Goal: Task Accomplishment & Management: Manage account settings

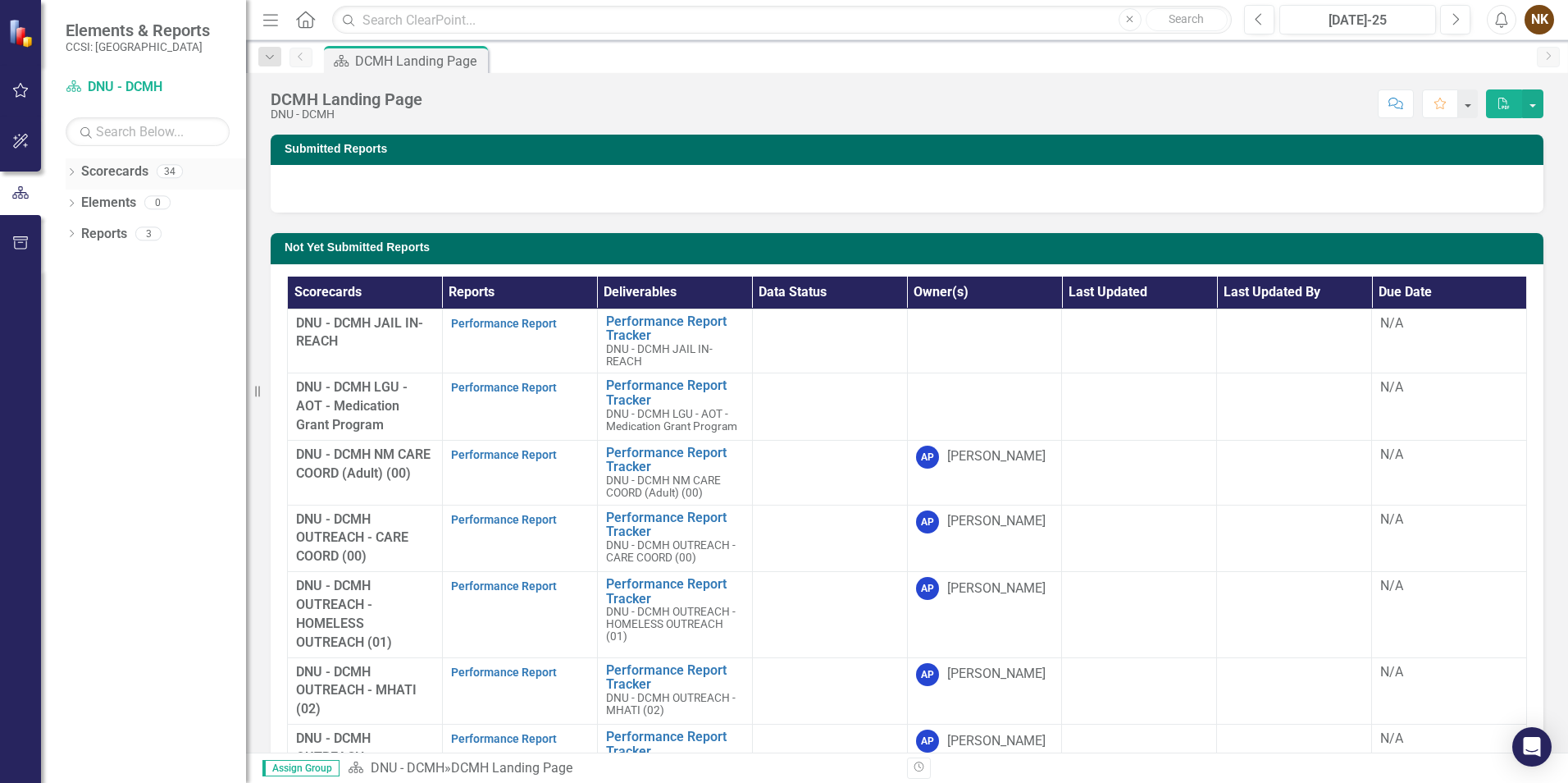
click at [69, 173] on icon "Dropdown" at bounding box center [71, 172] width 12 height 9
click at [90, 235] on link "Human Development Svcs of West" at bounding box center [167, 233] width 156 height 19
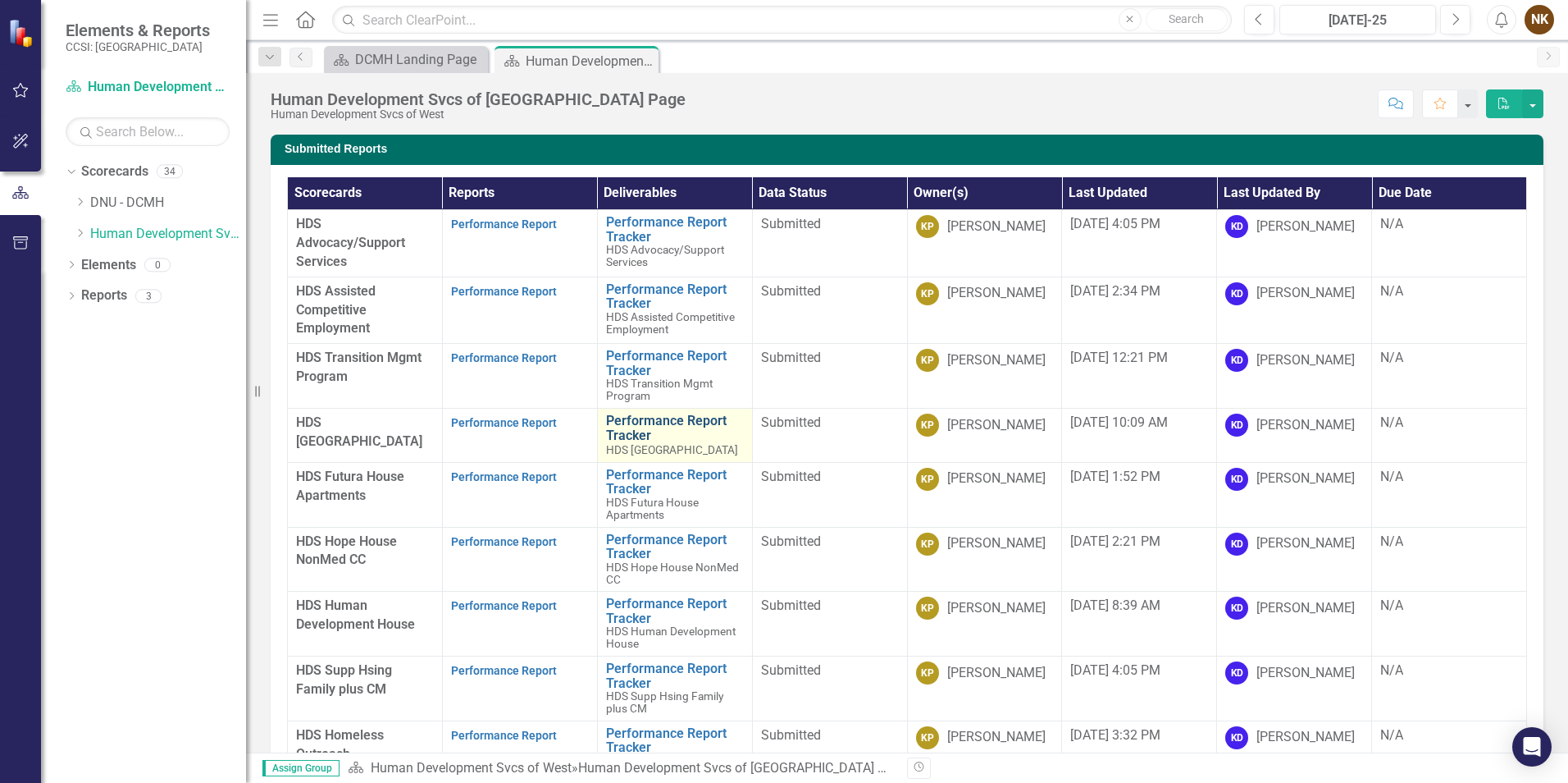
click at [637, 420] on link "Performance Report Tracker" at bounding box center [675, 427] width 138 height 28
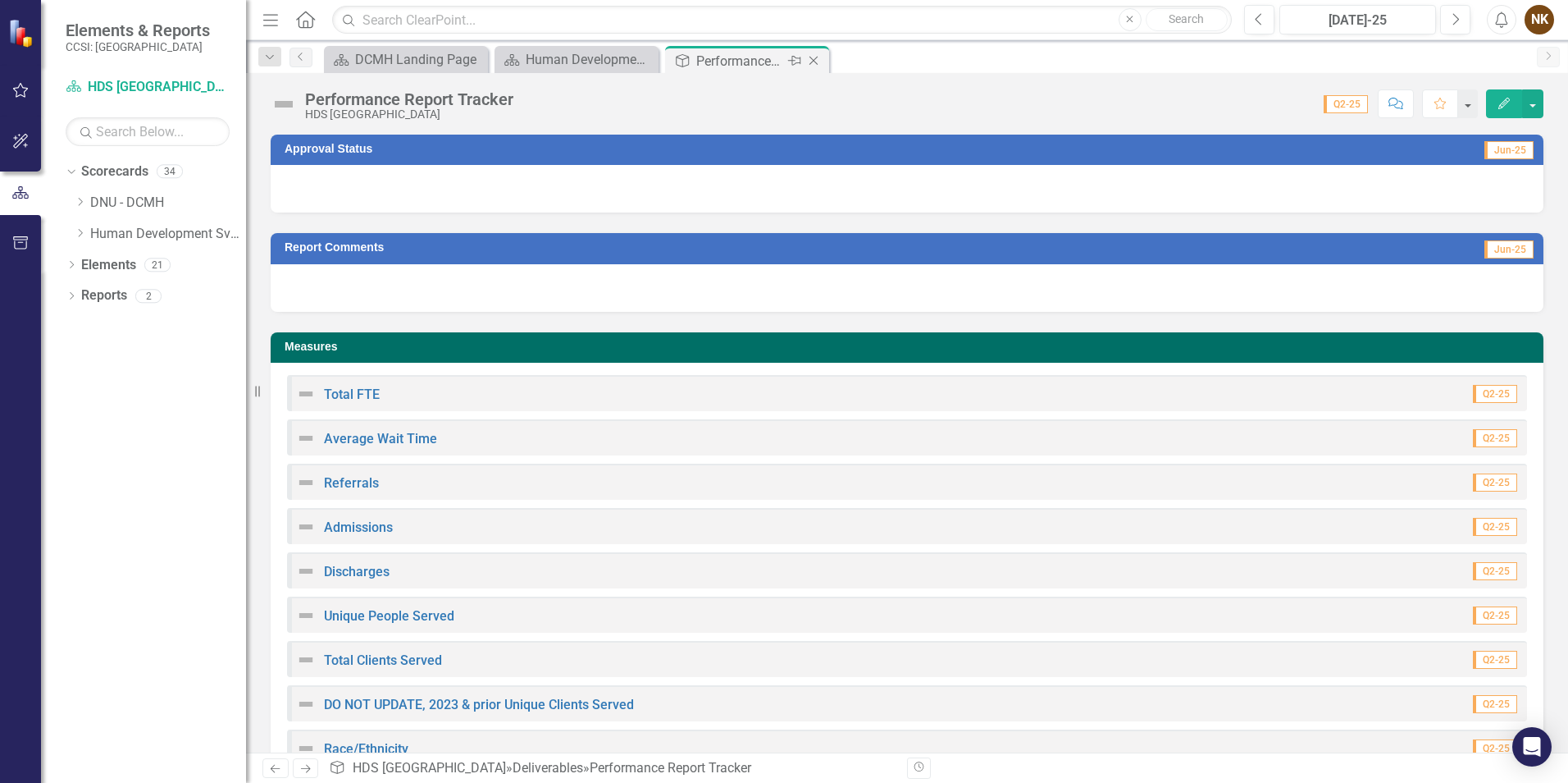
click at [817, 58] on icon "Close" at bounding box center [813, 60] width 17 height 13
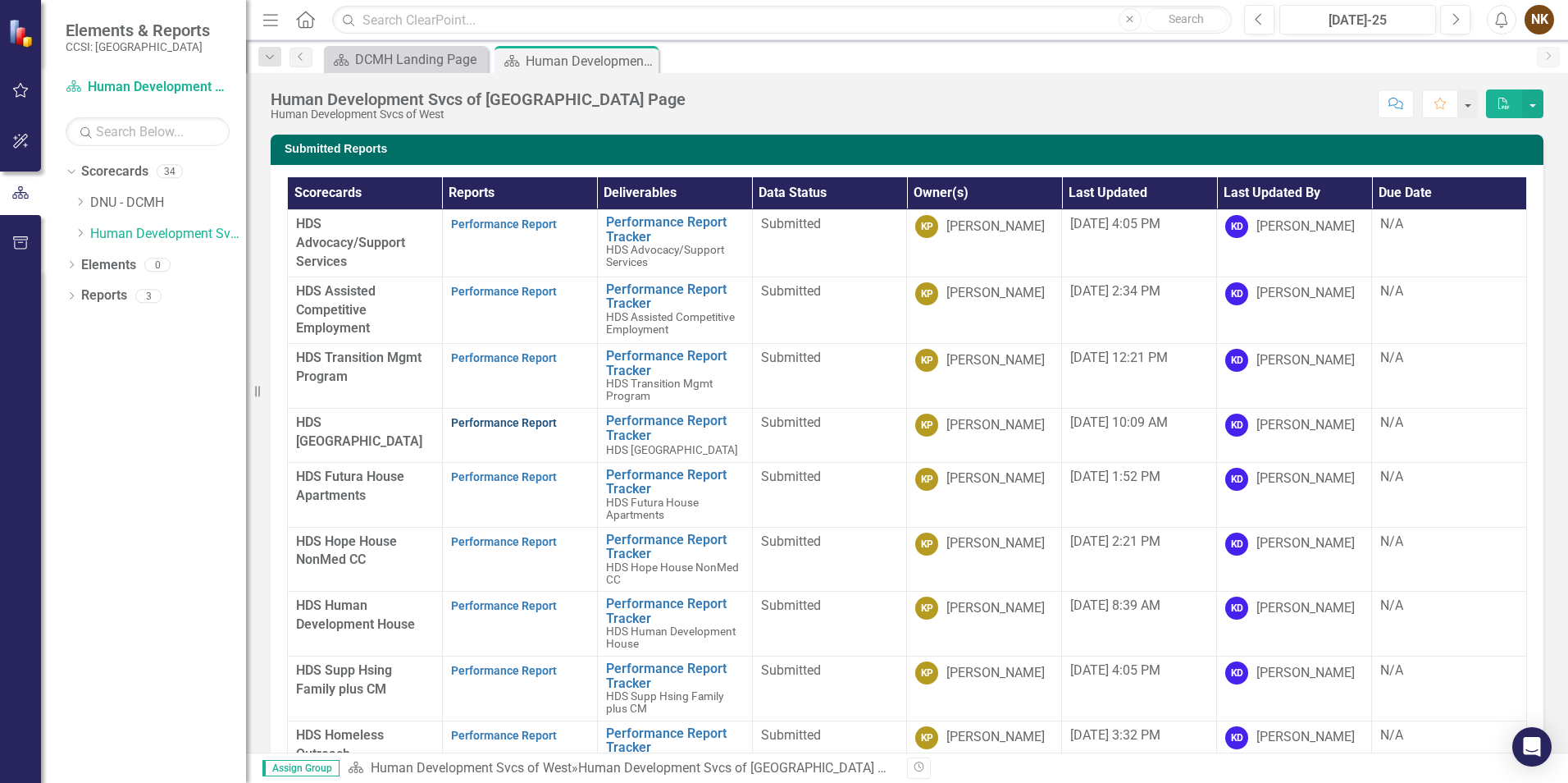
click at [493, 426] on link "Performance Report" at bounding box center [504, 422] width 106 height 13
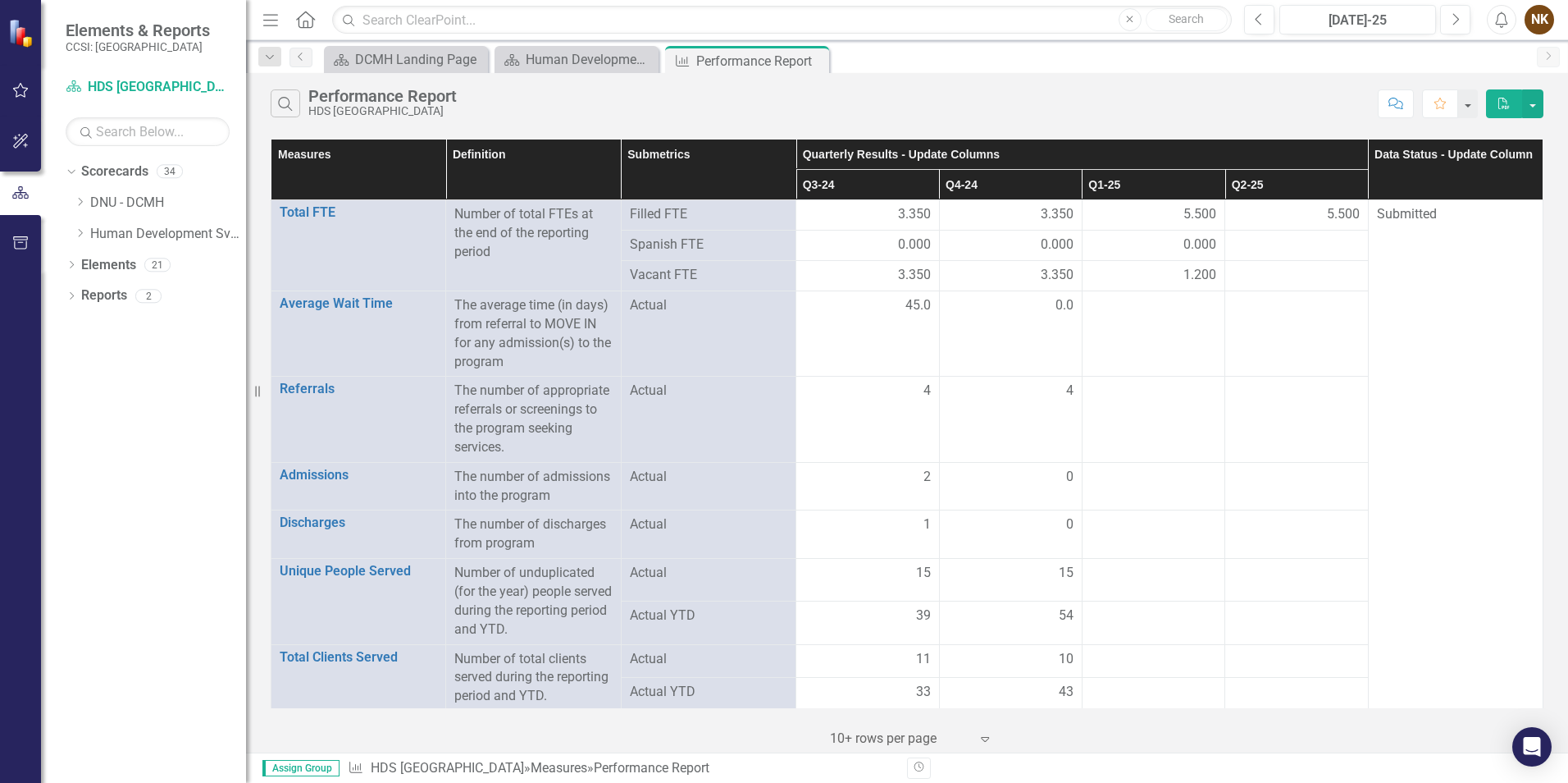
click at [1283, 179] on th "Q2-25" at bounding box center [1297, 184] width 143 height 30
click at [1289, 187] on th "Q2-25 Sort Ascending" at bounding box center [1297, 184] width 143 height 30
click at [1289, 187] on th "Q2-25 Sort Descending" at bounding box center [1297, 184] width 143 height 30
click at [1289, 187] on th "Q2-25" at bounding box center [1297, 184] width 143 height 30
click at [1289, 187] on th "Q2-25 Sort Ascending" at bounding box center [1297, 184] width 143 height 30
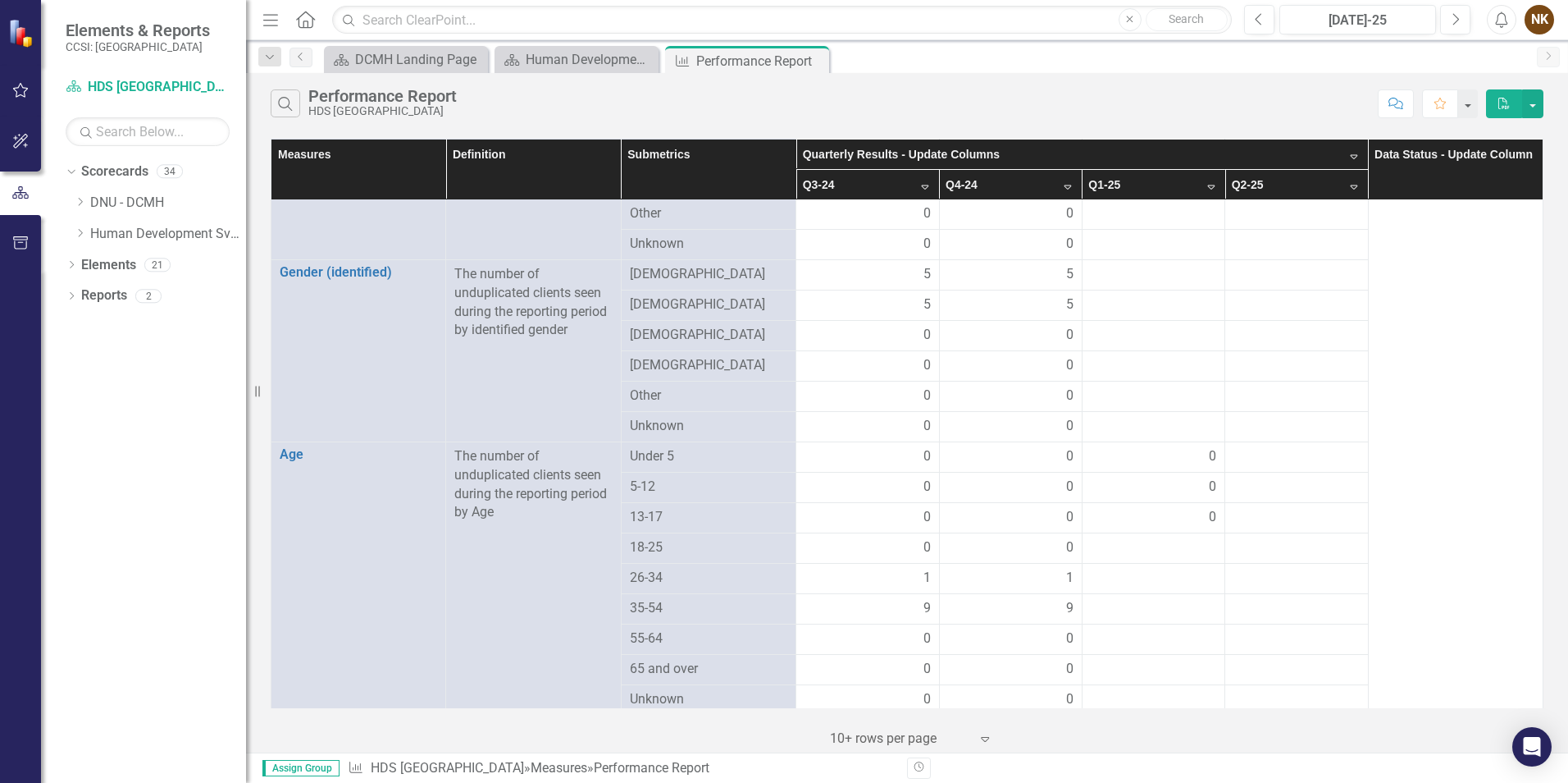
scroll to position [820, 0]
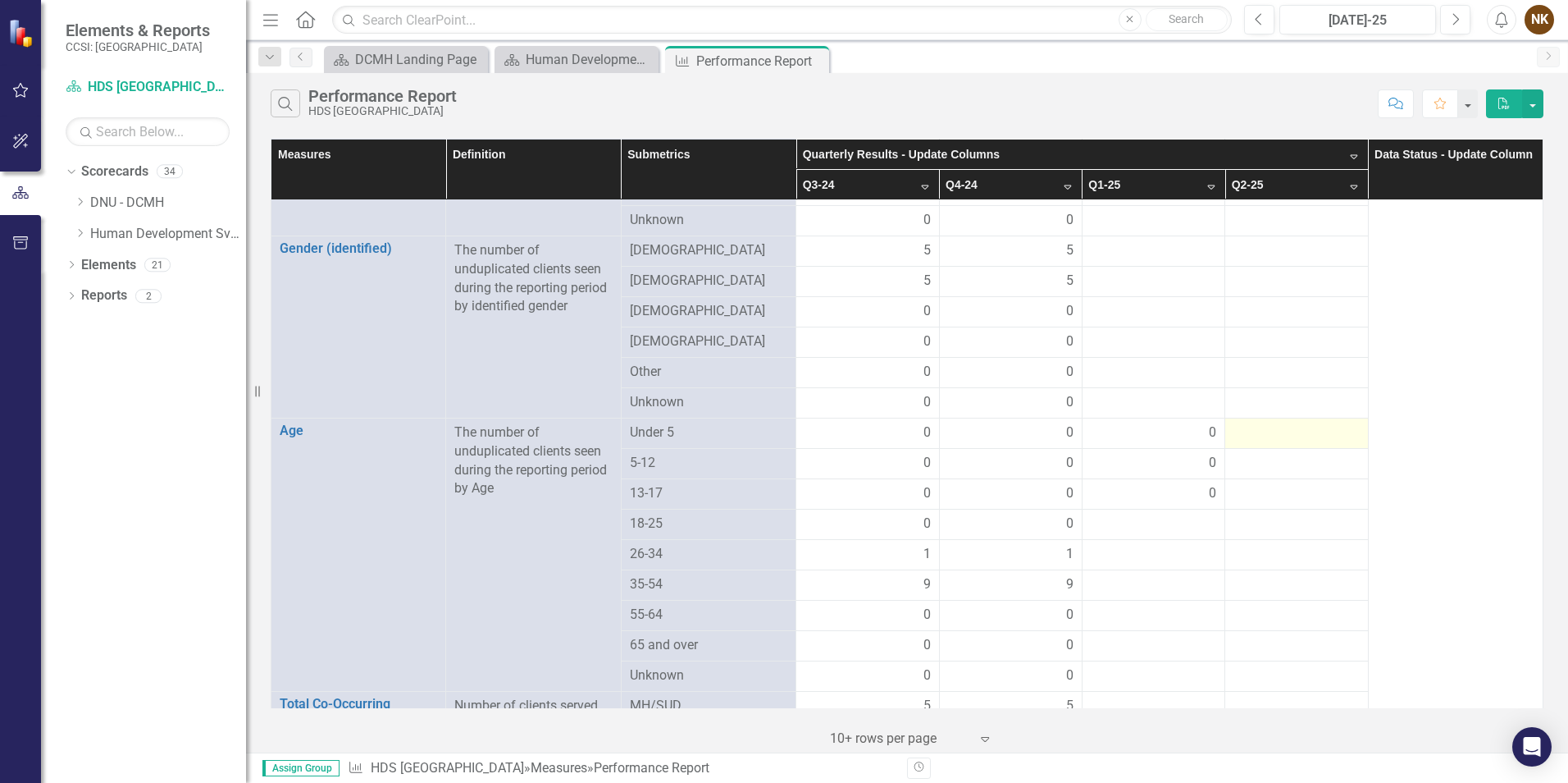
click at [1278, 423] on div at bounding box center [1296, 433] width 125 height 20
click at [1277, 423] on div at bounding box center [1296, 433] width 125 height 20
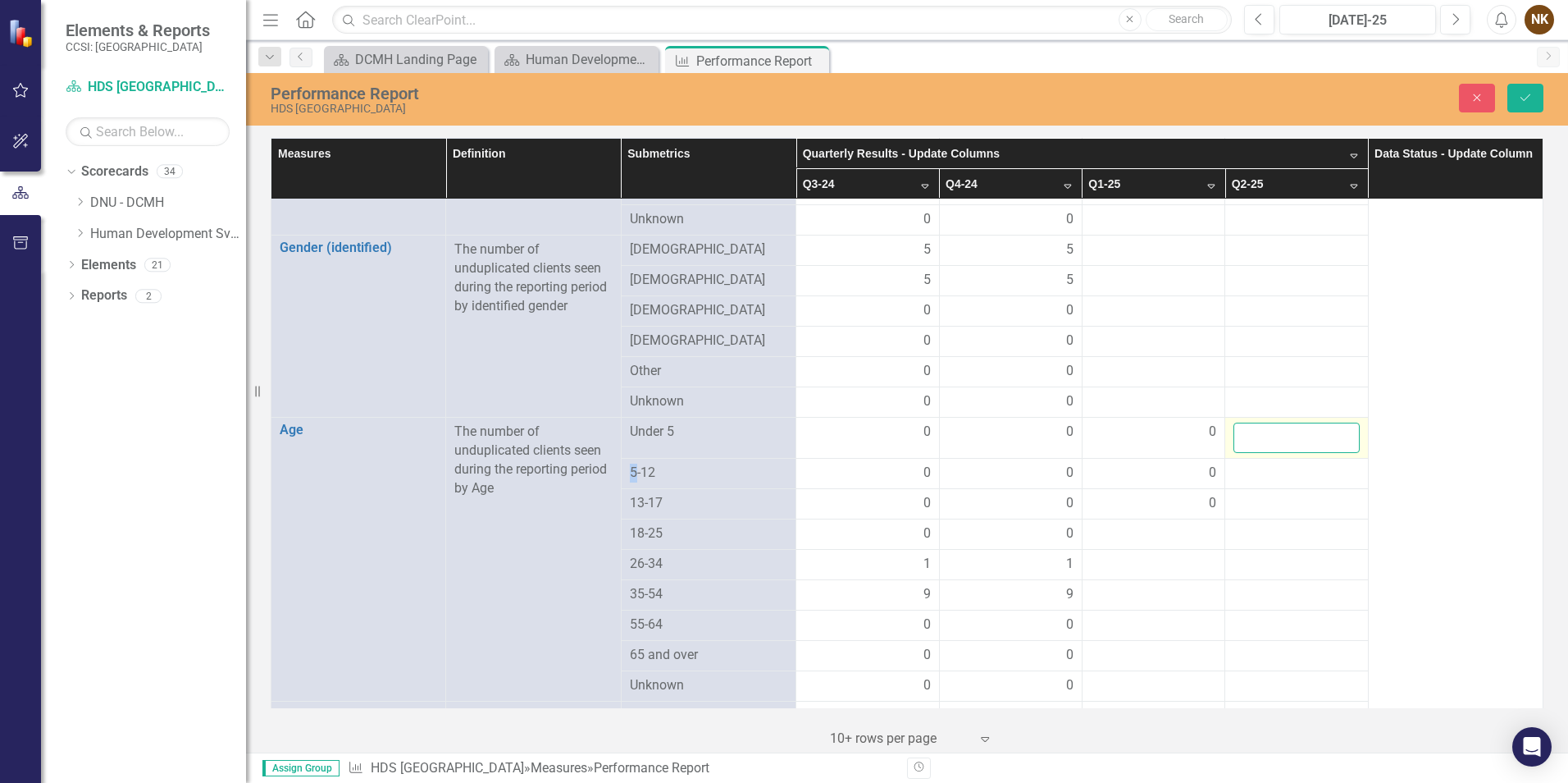
click at [1275, 422] on input "number" at bounding box center [1296, 437] width 125 height 30
type input "0"
click at [1270, 464] on div at bounding box center [1296, 473] width 125 height 20
click at [1270, 464] on input "number" at bounding box center [1296, 478] width 125 height 30
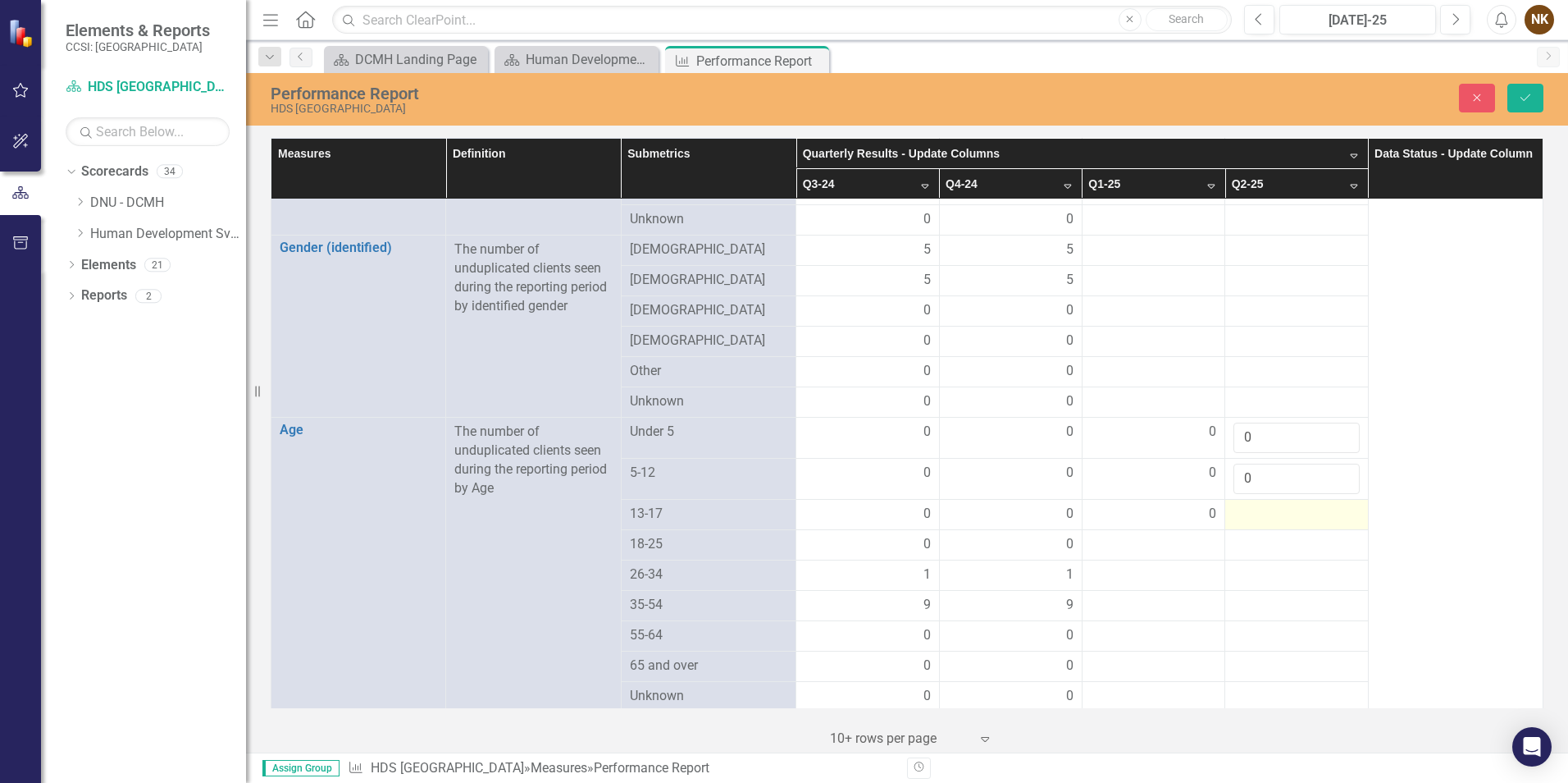
type input "0"
click at [1270, 505] on div at bounding box center [1296, 514] width 125 height 20
click at [1270, 505] on input "number" at bounding box center [1296, 519] width 125 height 30
type input "0"
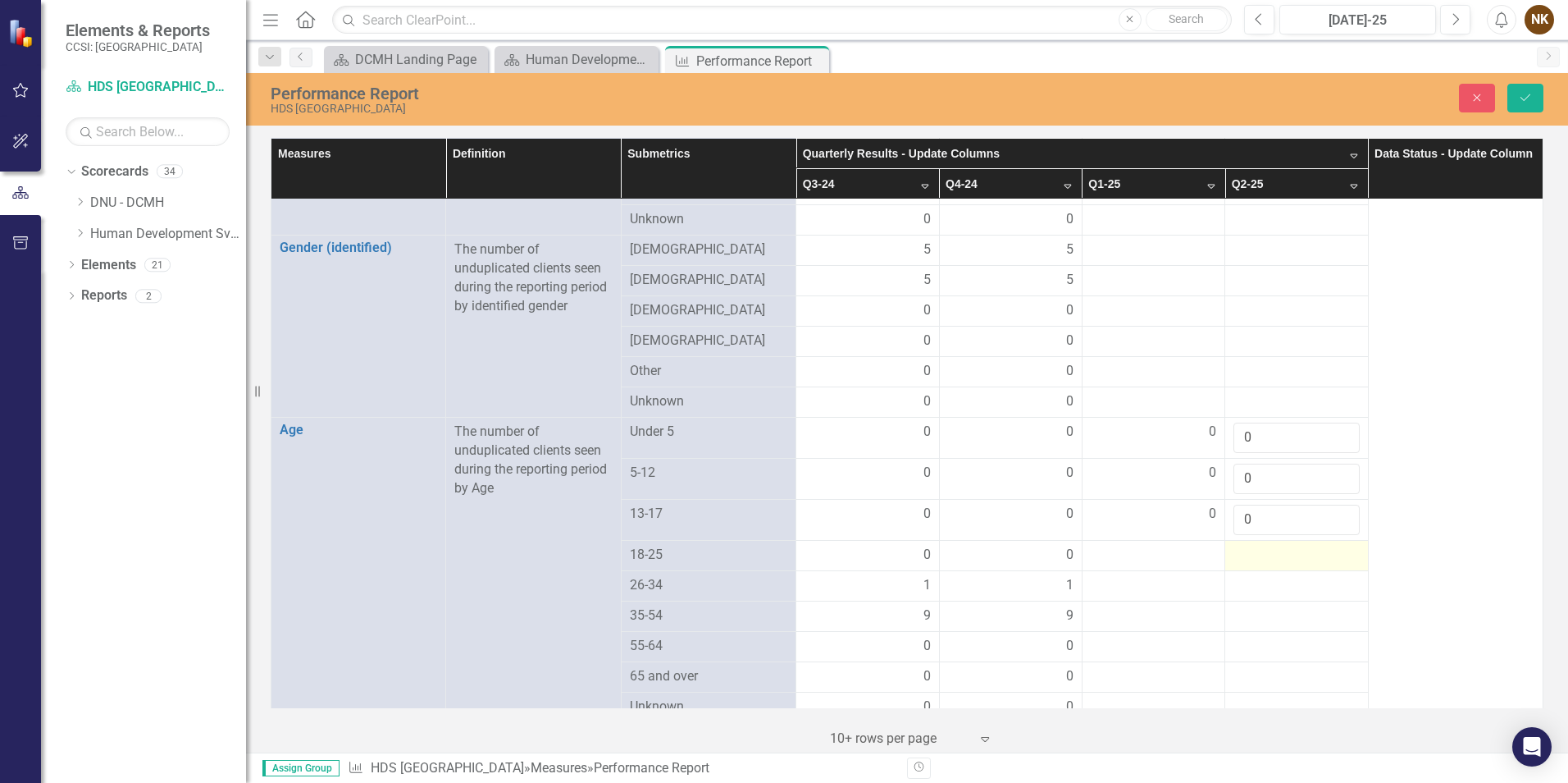
click at [1271, 546] on div at bounding box center [1296, 556] width 125 height 20
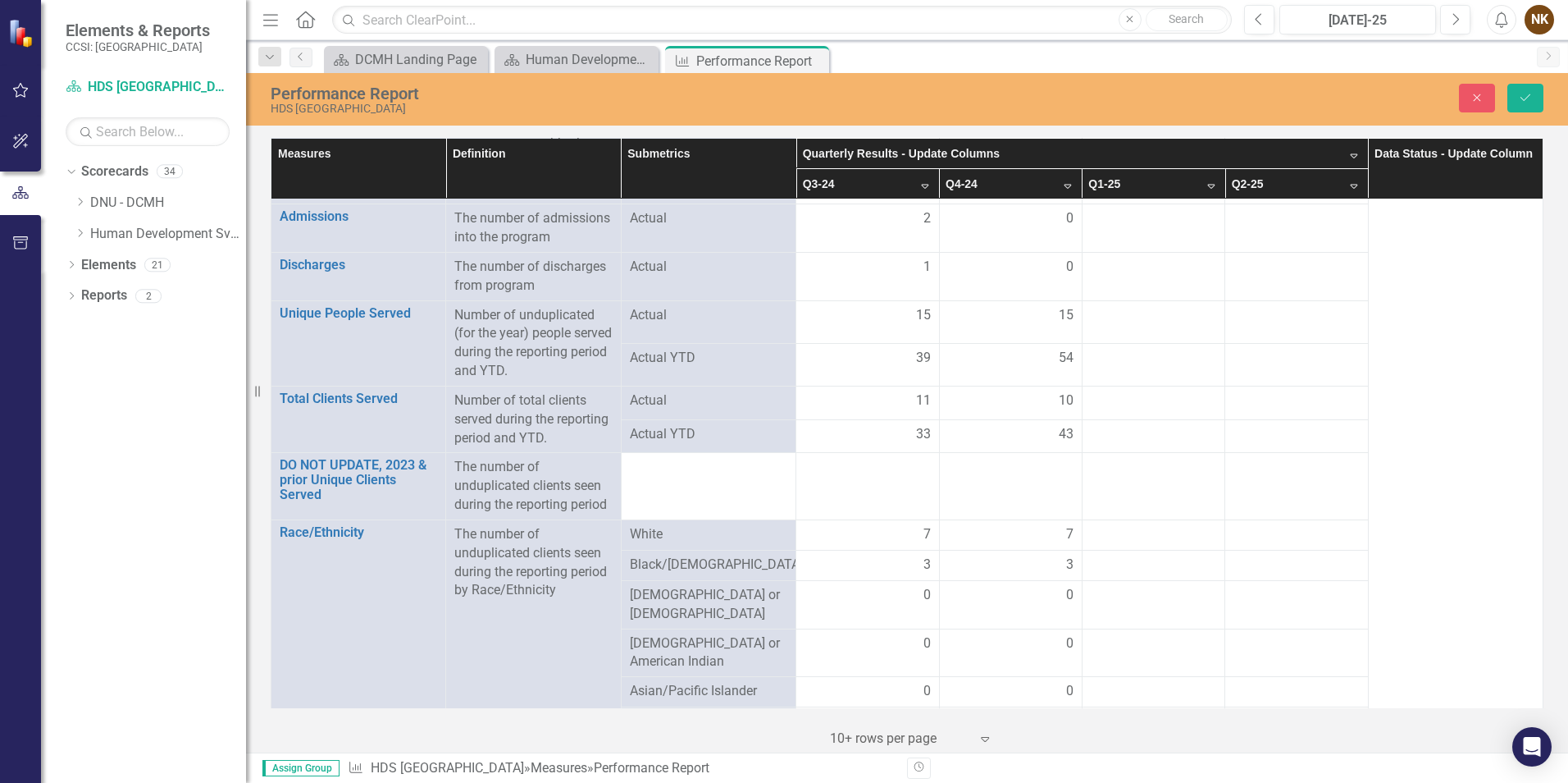
scroll to position [0, 0]
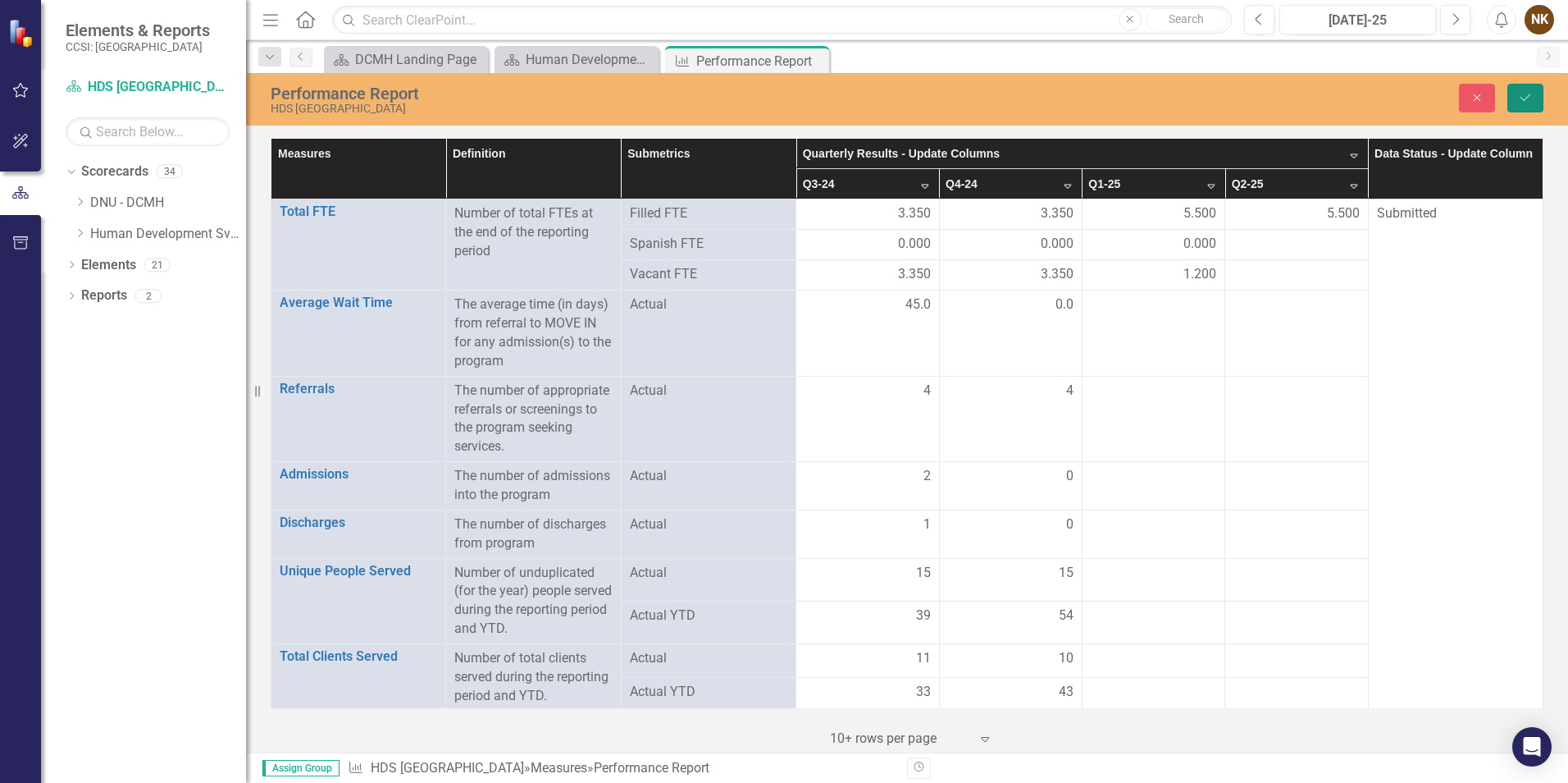
click at [1530, 92] on icon "Save" at bounding box center [1525, 98] width 15 height 12
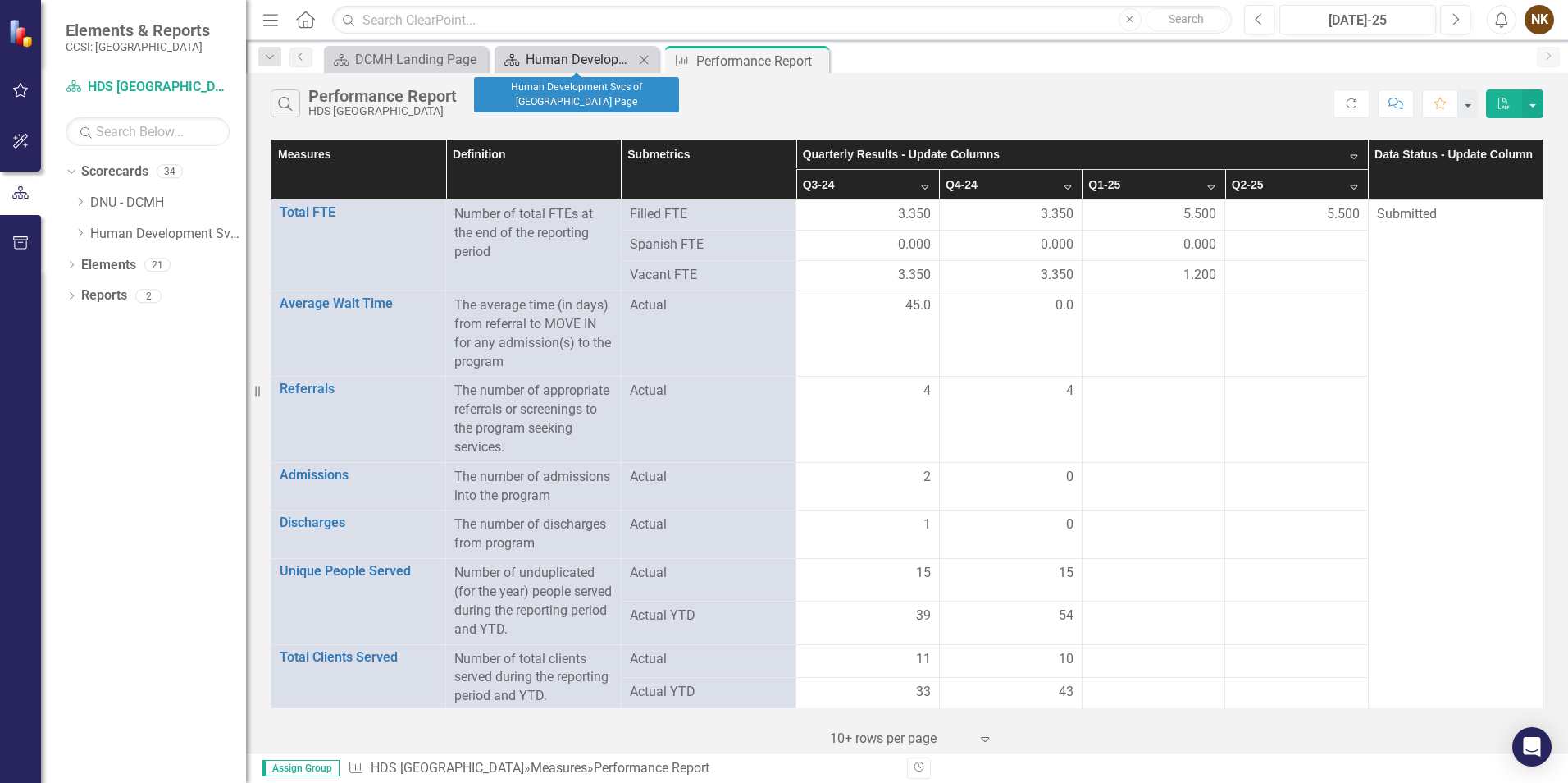
click at [576, 66] on div "Human Development Svcs of [GEOGRAPHIC_DATA] Page" at bounding box center [580, 59] width 109 height 21
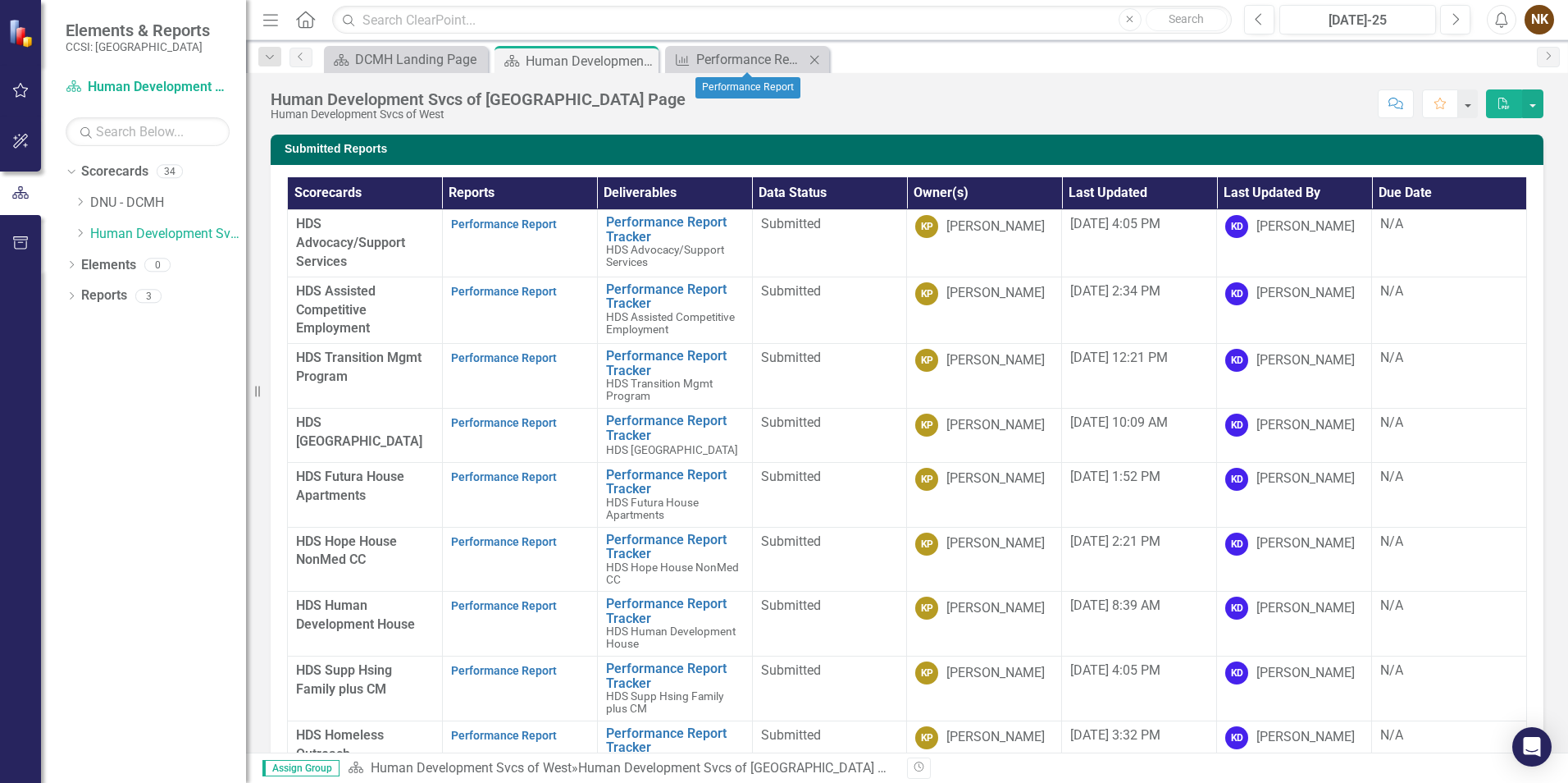
click at [815, 55] on icon "Close" at bounding box center [814, 59] width 17 height 13
click at [505, 418] on link "Performance Report" at bounding box center [504, 422] width 106 height 13
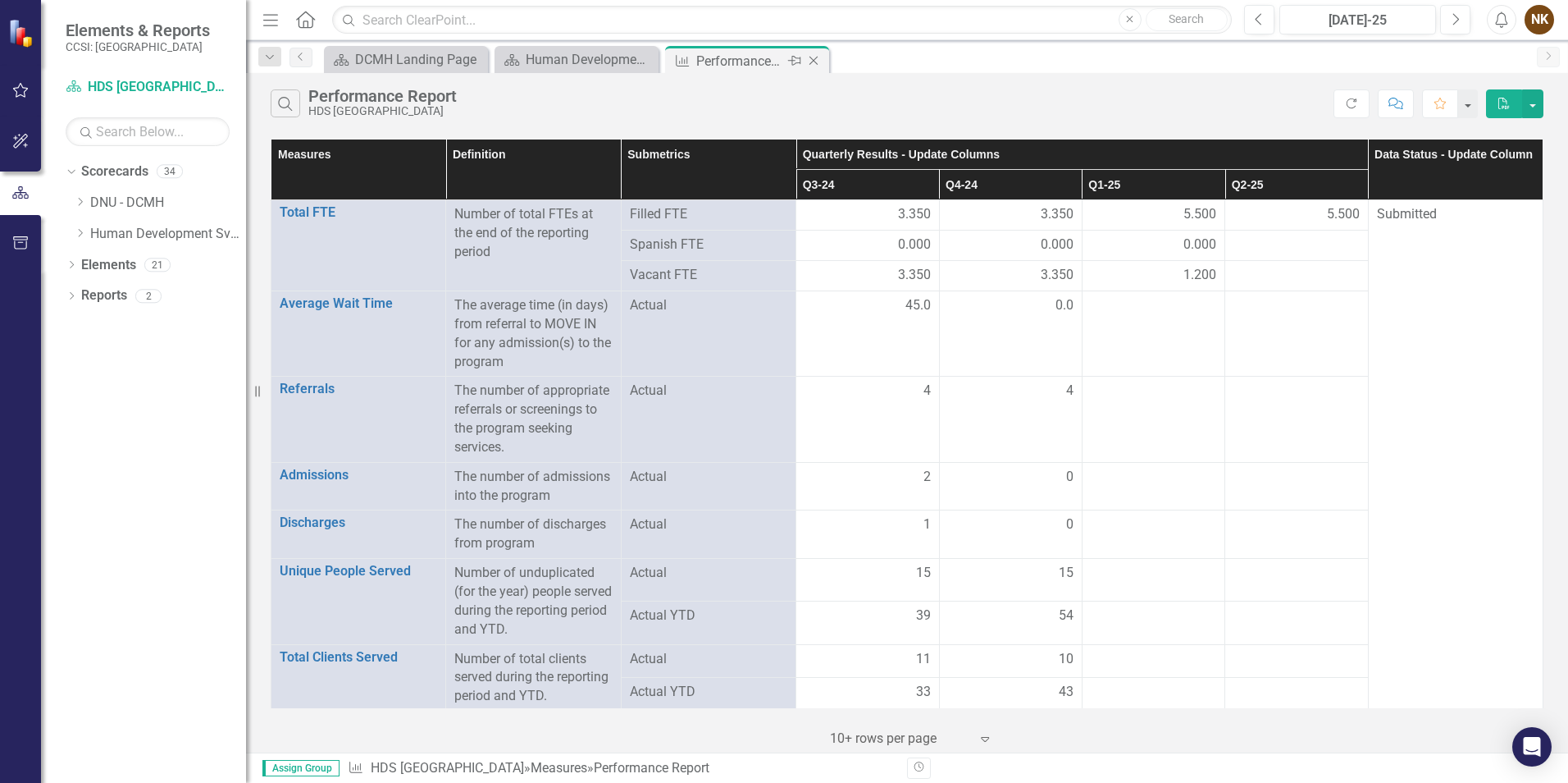
click at [820, 61] on icon "Close" at bounding box center [813, 60] width 17 height 13
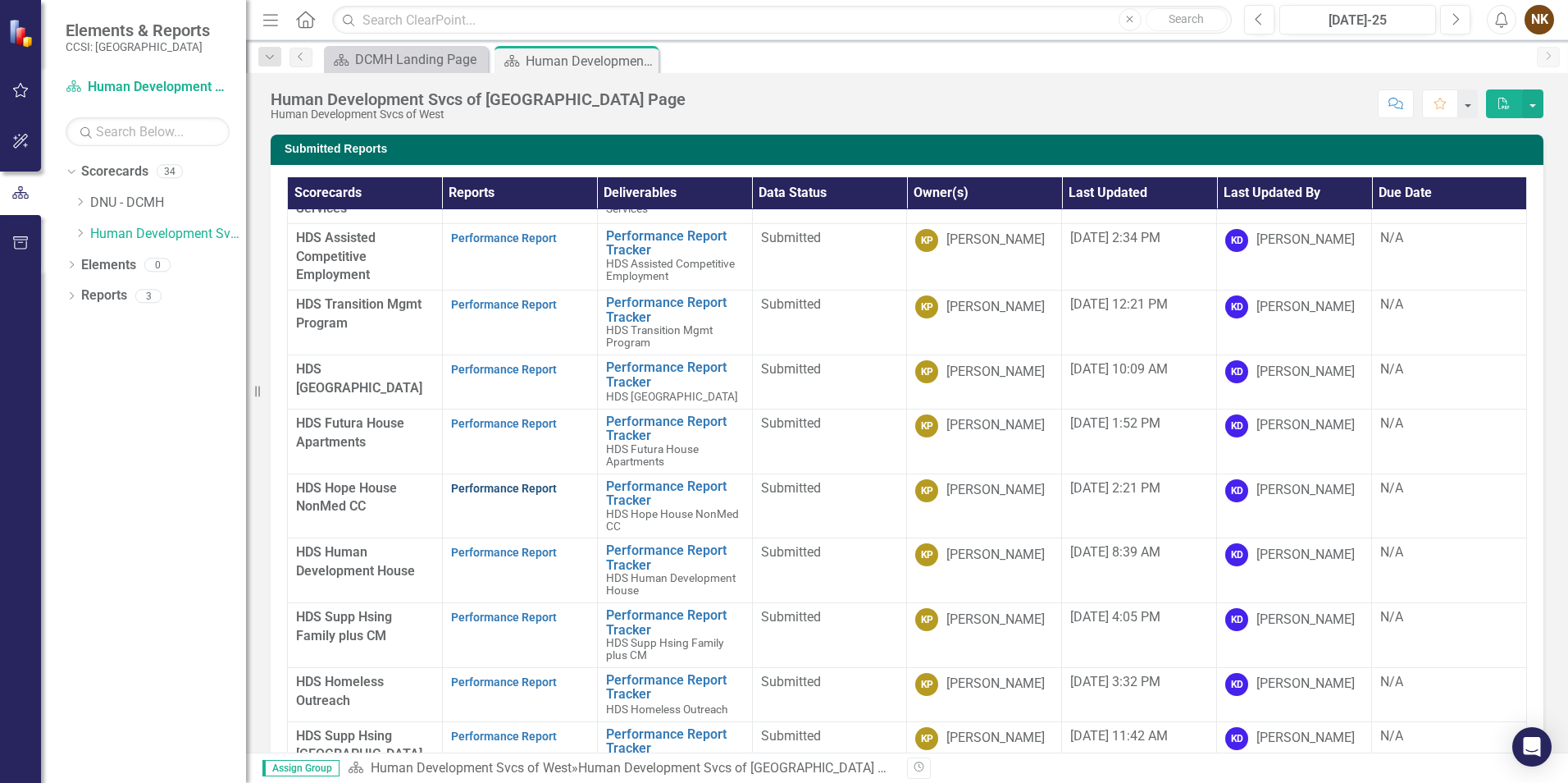
scroll to position [82, 0]
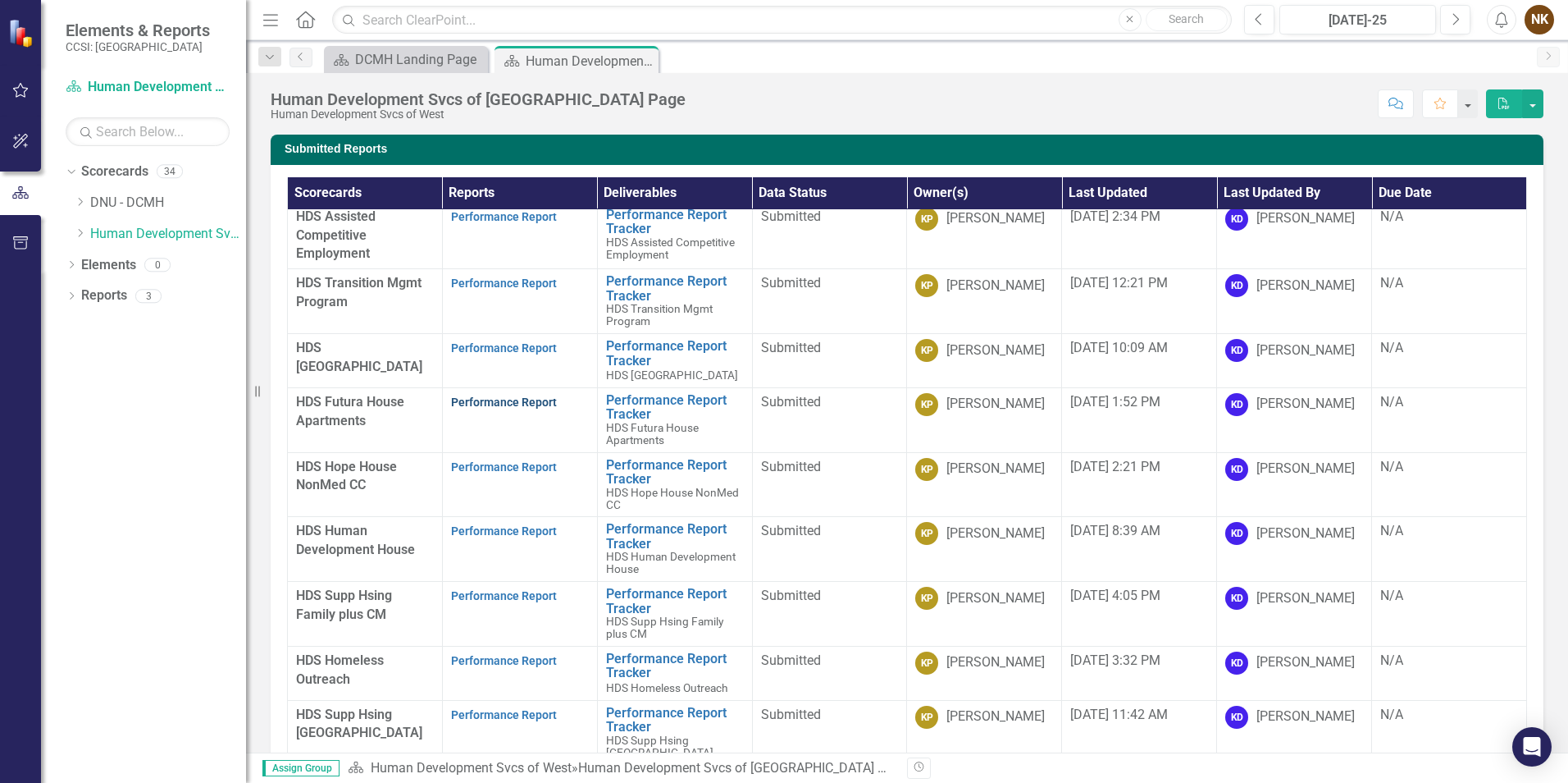
click at [502, 396] on link "Performance Report" at bounding box center [504, 402] width 106 height 13
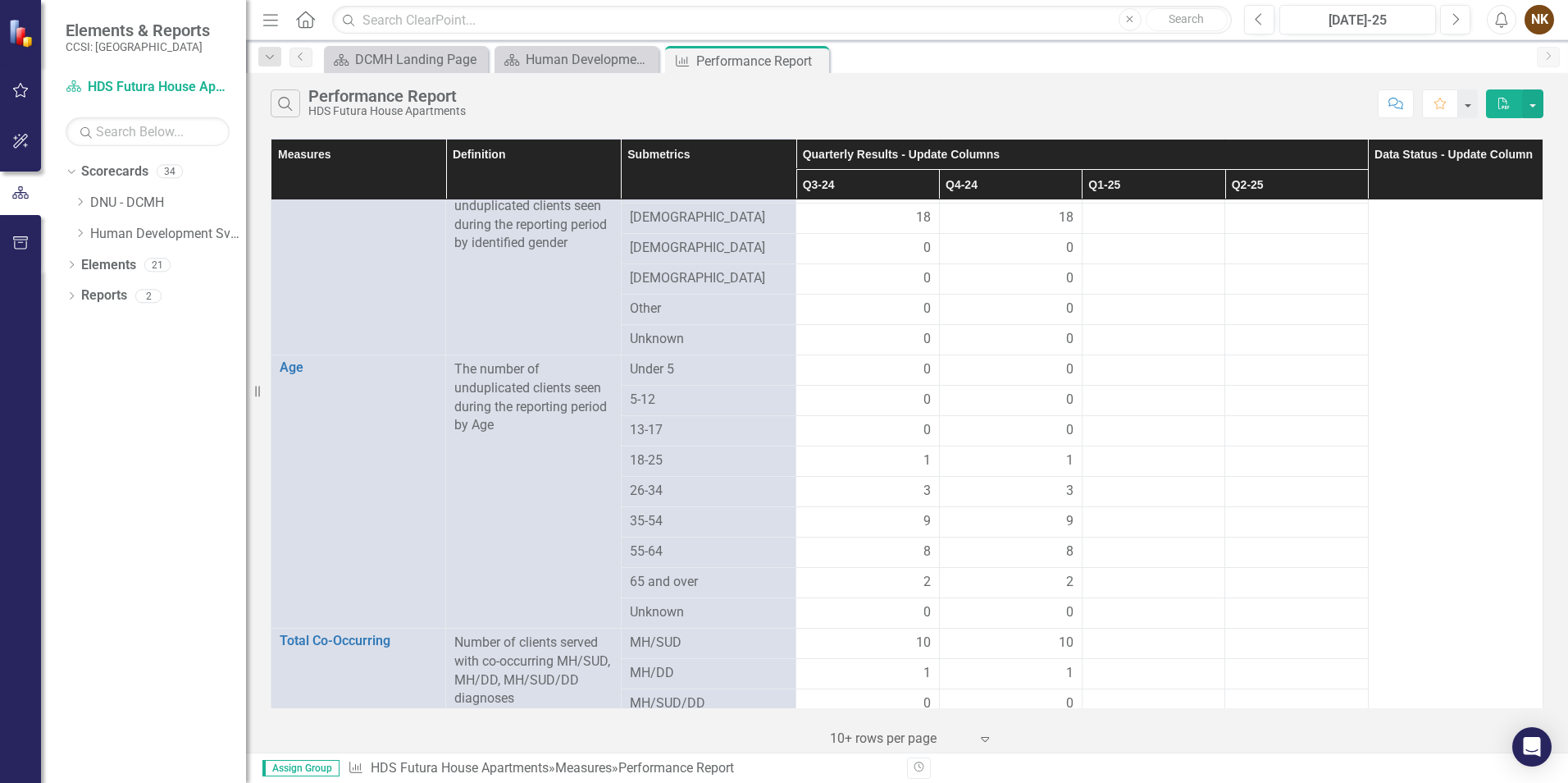
scroll to position [903, 0]
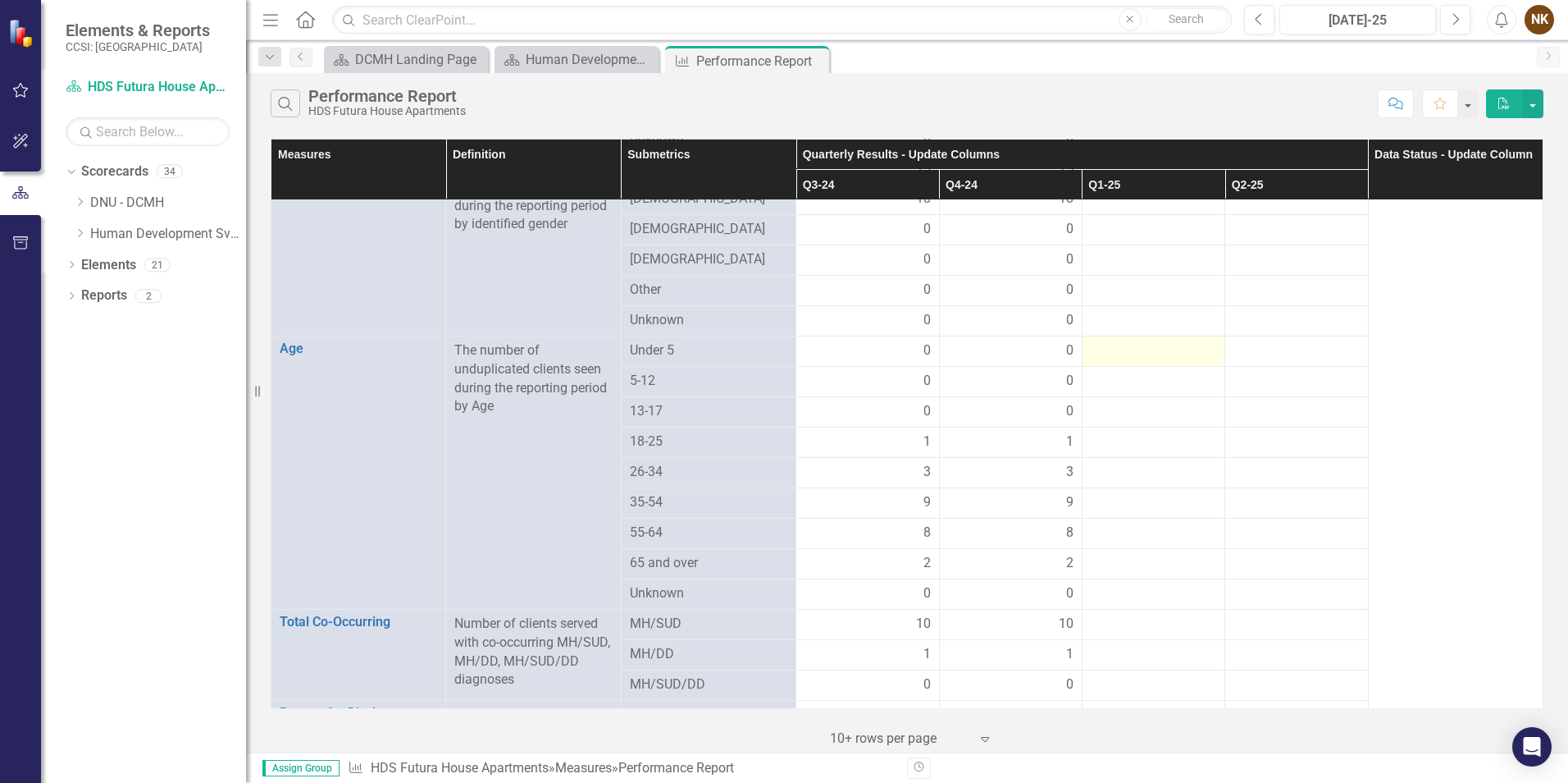
click at [1132, 341] on div at bounding box center [1154, 351] width 125 height 20
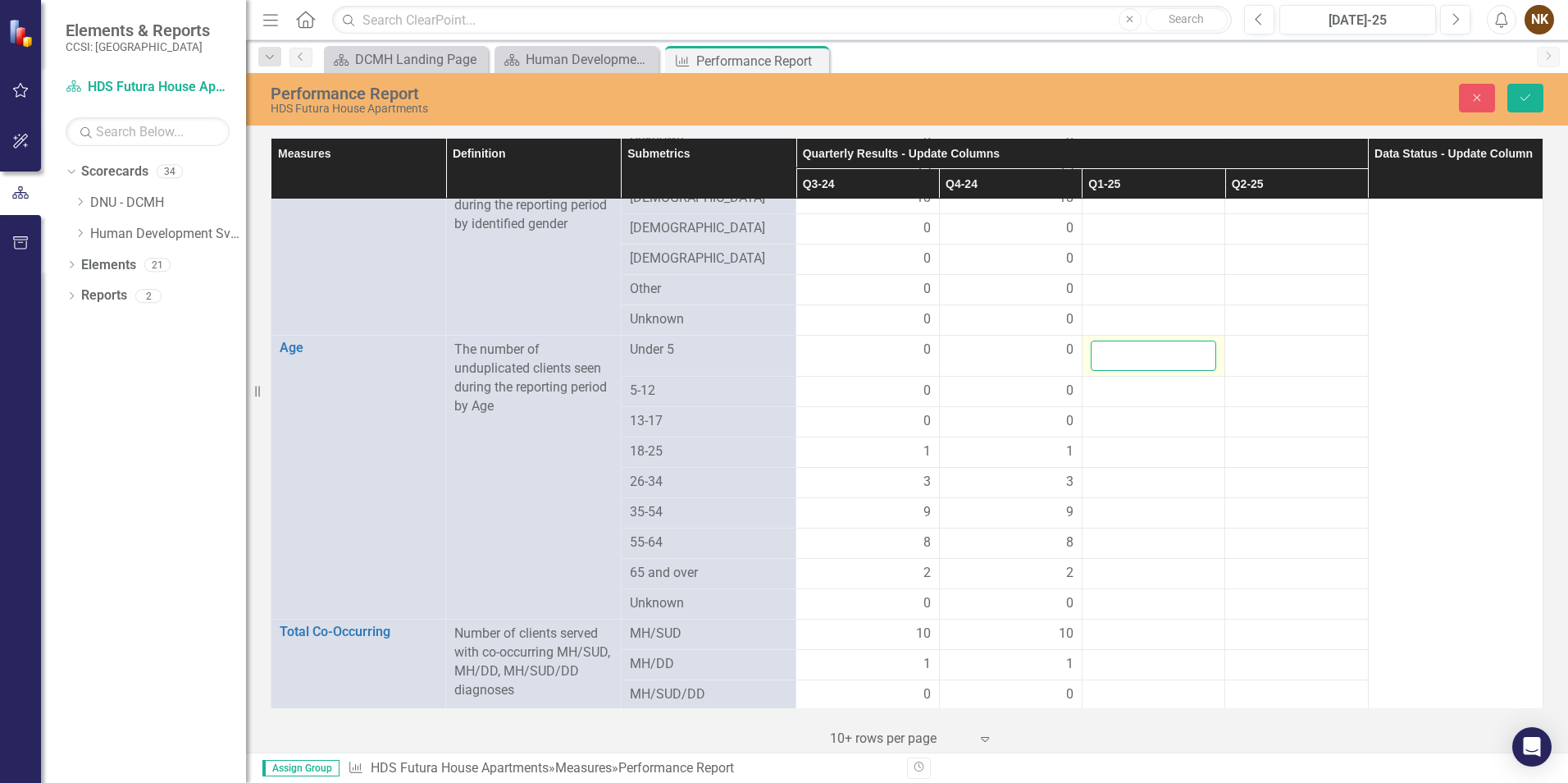
click at [1132, 340] on input "number" at bounding box center [1154, 355] width 125 height 30
type input "0"
click at [1147, 381] on div at bounding box center [1154, 391] width 125 height 20
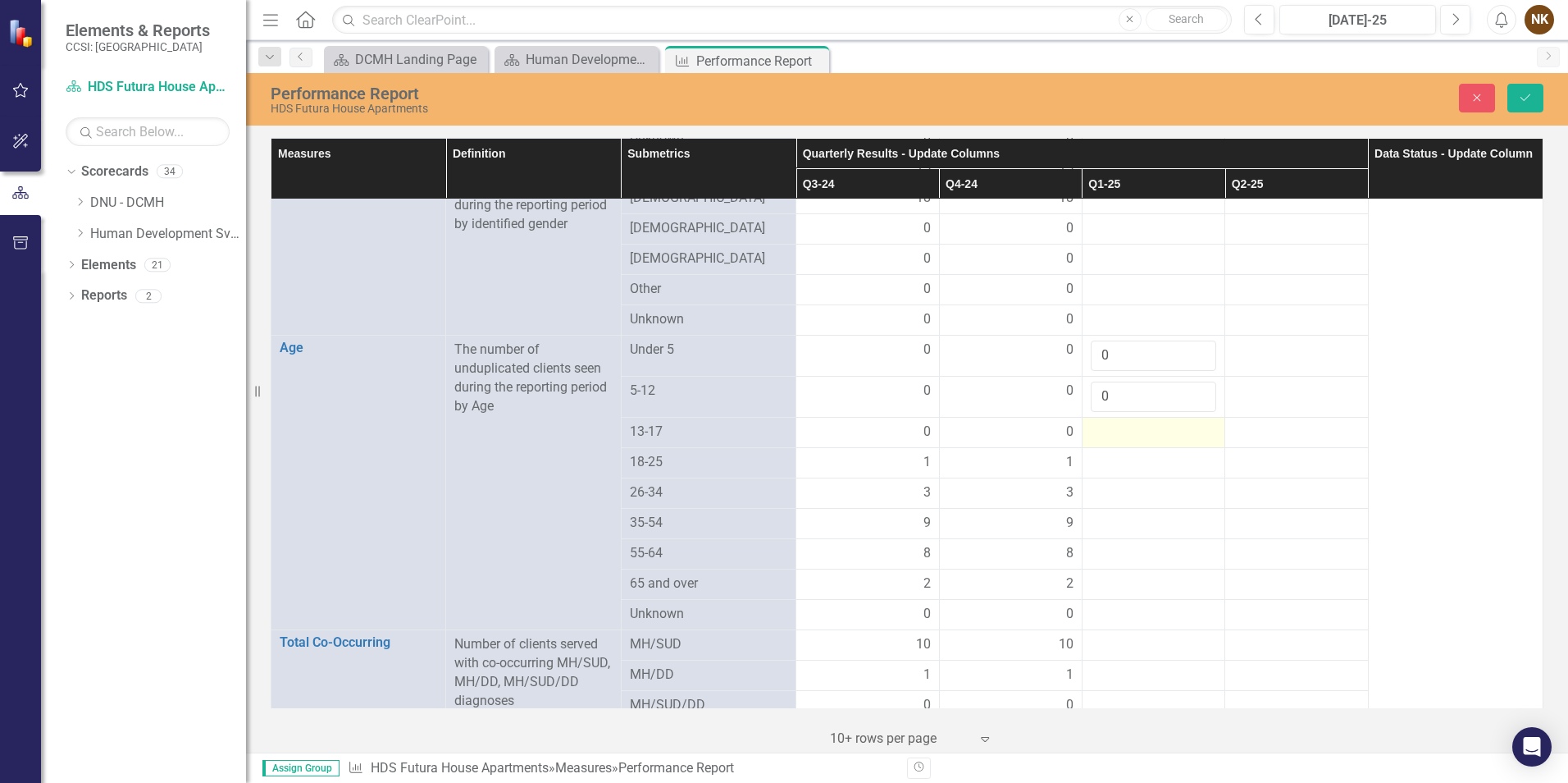
type input "0"
click at [1137, 422] on div at bounding box center [1154, 432] width 125 height 20
click at [1139, 422] on input "number" at bounding box center [1154, 437] width 125 height 30
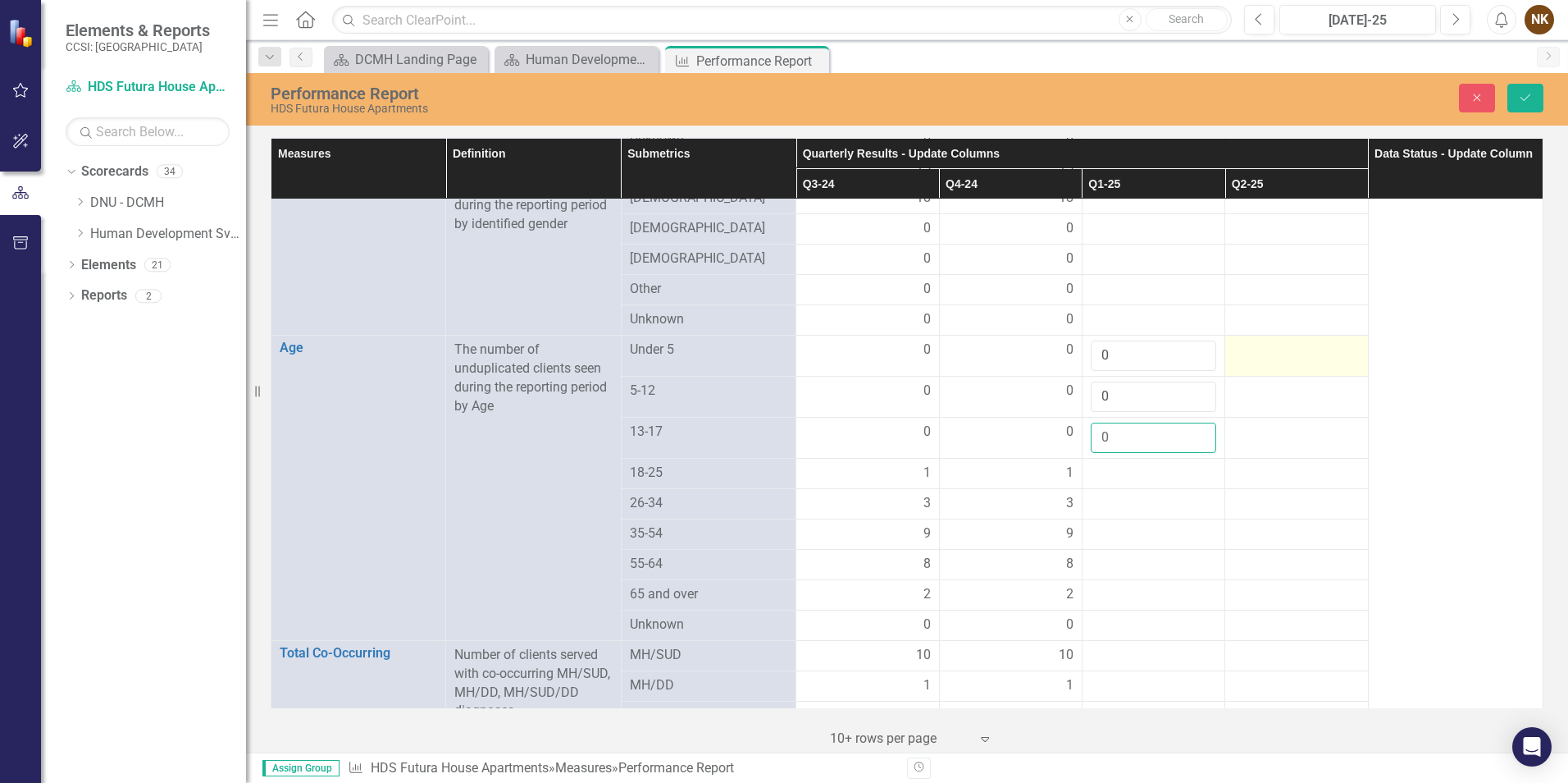
type input "0"
click at [1247, 341] on div at bounding box center [1296, 350] width 125 height 20
click at [1527, 94] on icon "Save" at bounding box center [1525, 98] width 15 height 12
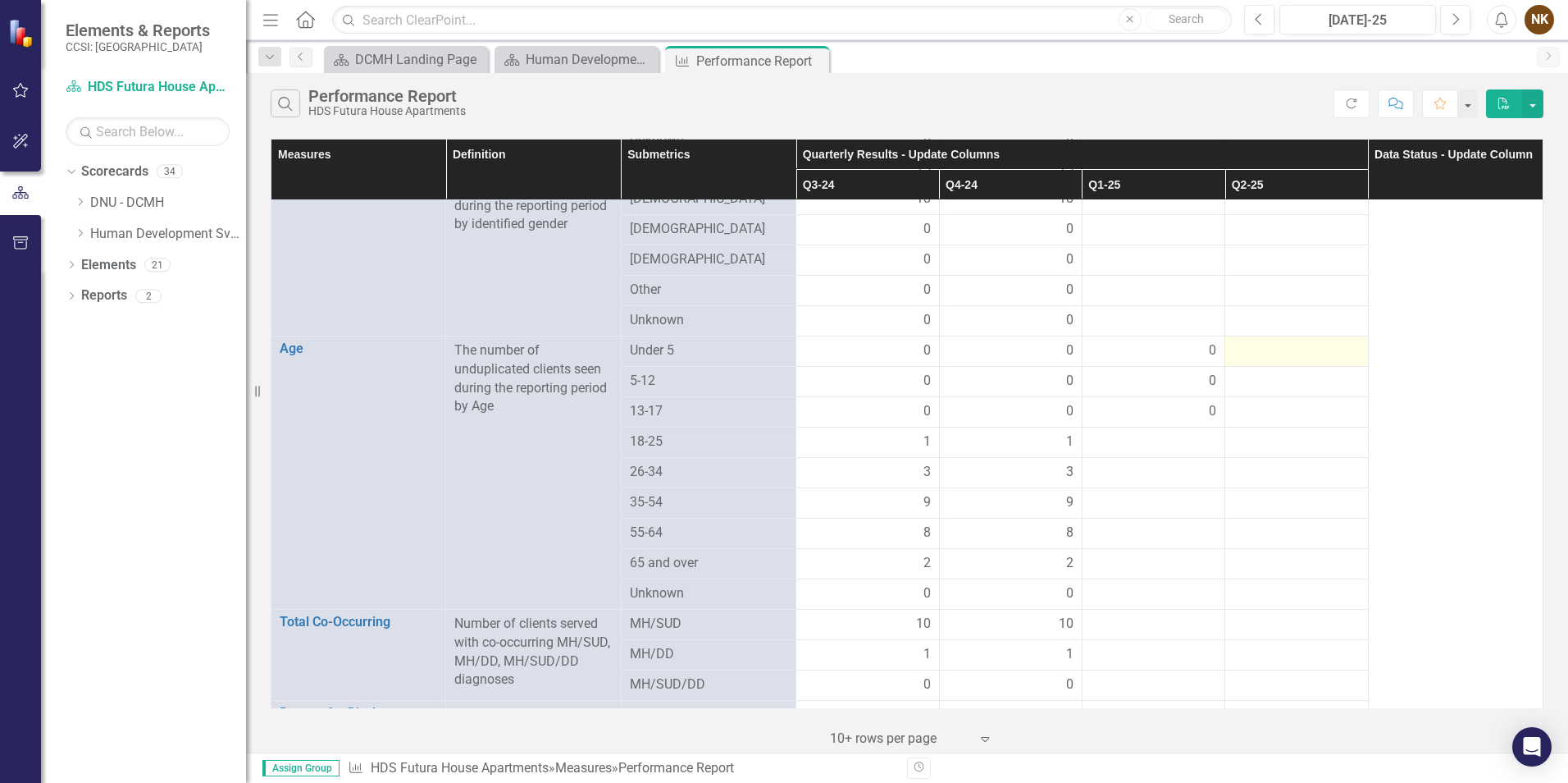
click at [1289, 343] on div at bounding box center [1296, 351] width 125 height 20
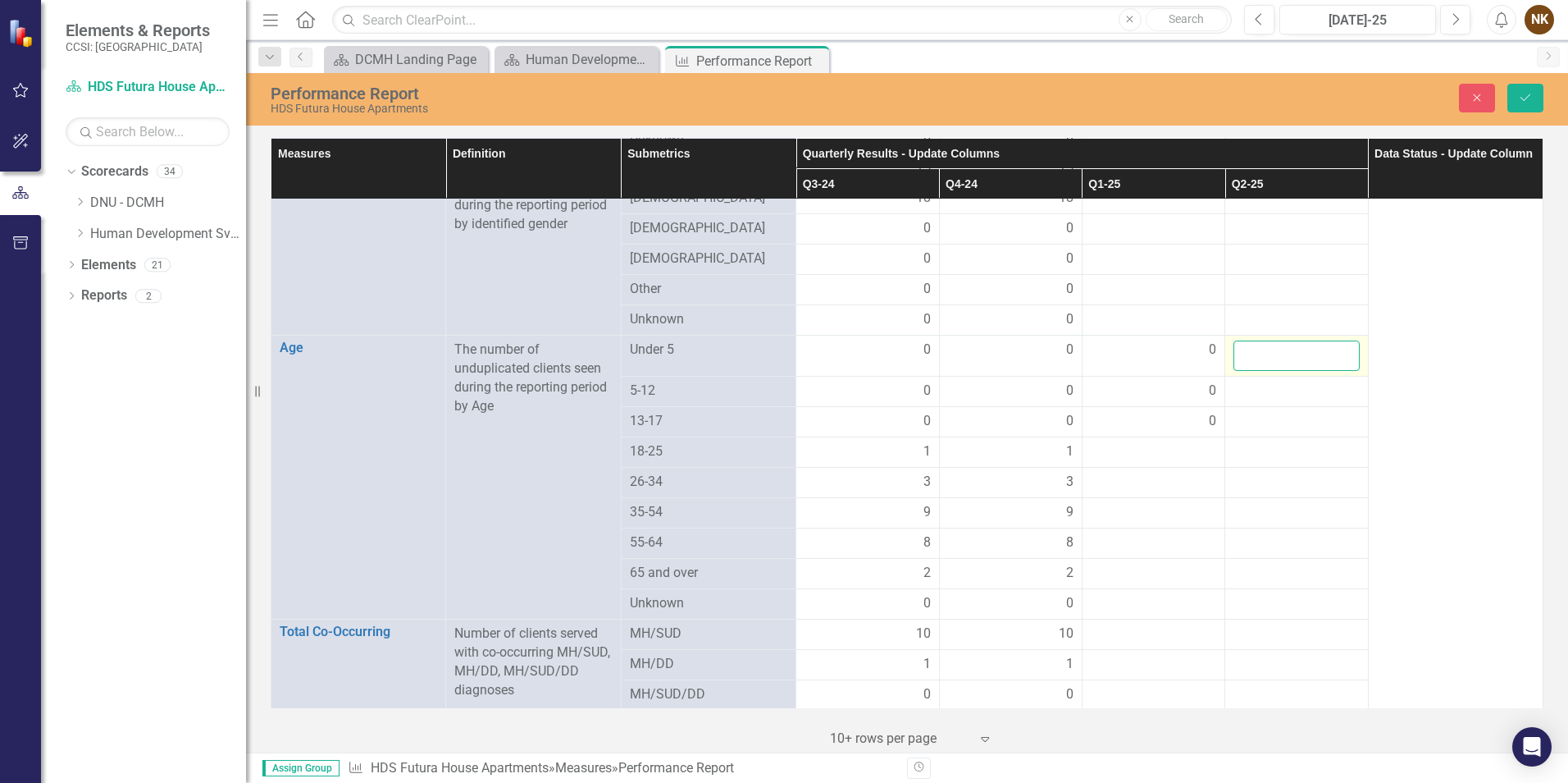
click at [1292, 343] on input "number" at bounding box center [1296, 355] width 125 height 30
type input "0"
click at [1291, 381] on div at bounding box center [1296, 391] width 125 height 20
click at [1273, 381] on div at bounding box center [1296, 391] width 125 height 20
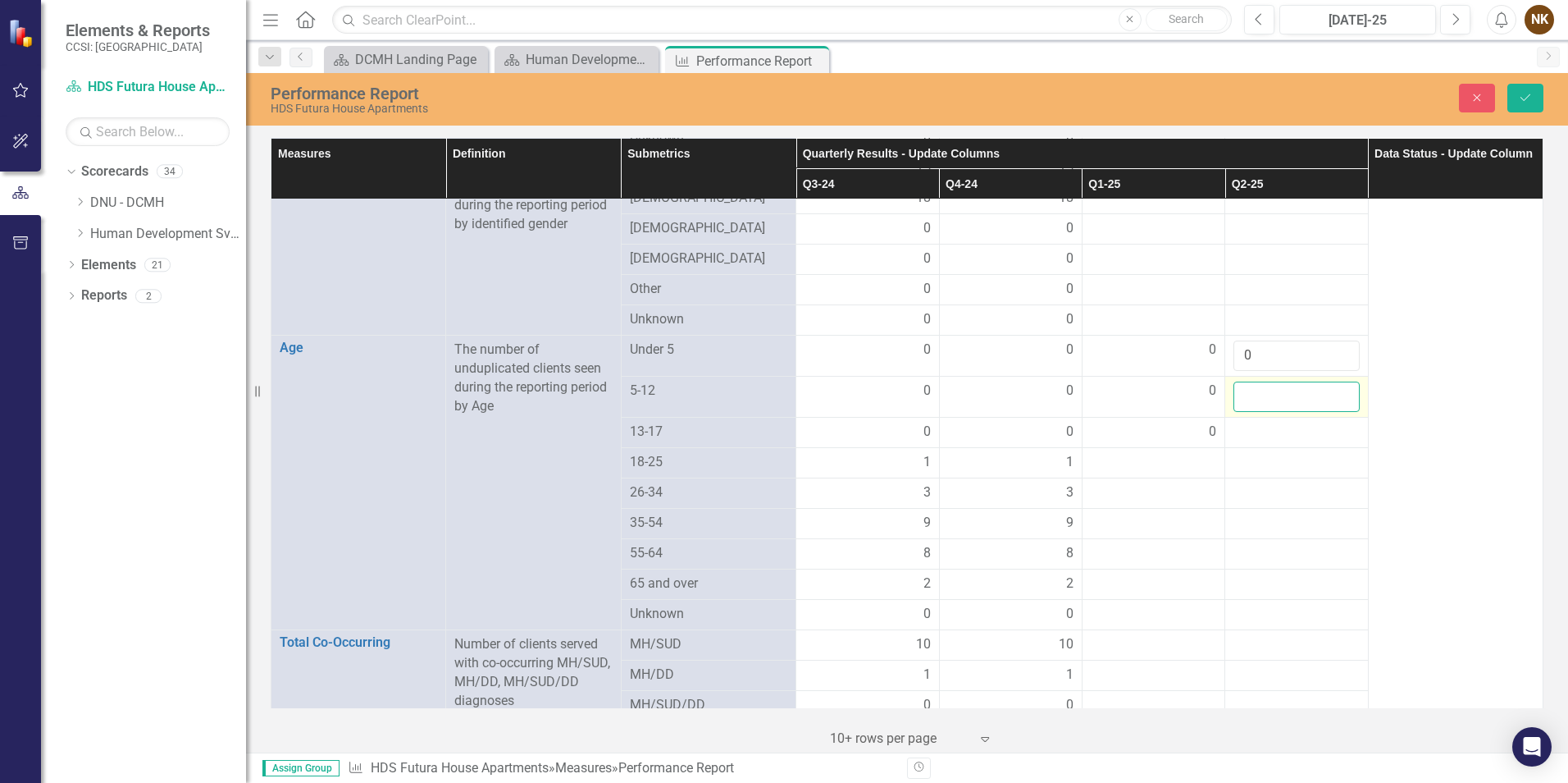
drag, startPoint x: 1273, startPoint y: 366, endPoint x: 1278, endPoint y: 375, distance: 10.3
click at [1278, 381] on input "number" at bounding box center [1296, 396] width 125 height 30
type input "0"
click at [1269, 422] on div at bounding box center [1296, 432] width 125 height 20
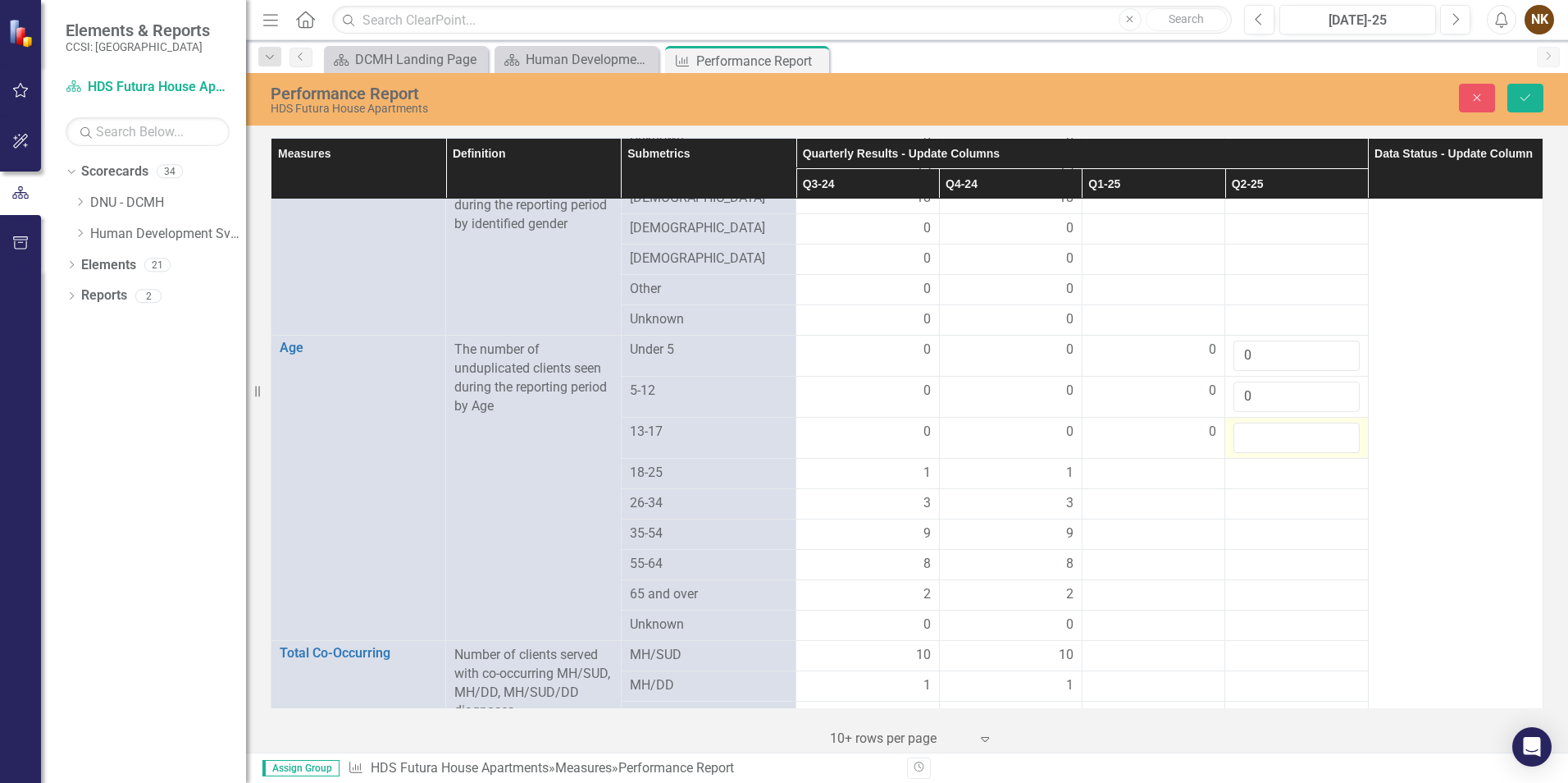
click at [1269, 422] on input "number" at bounding box center [1296, 437] width 125 height 30
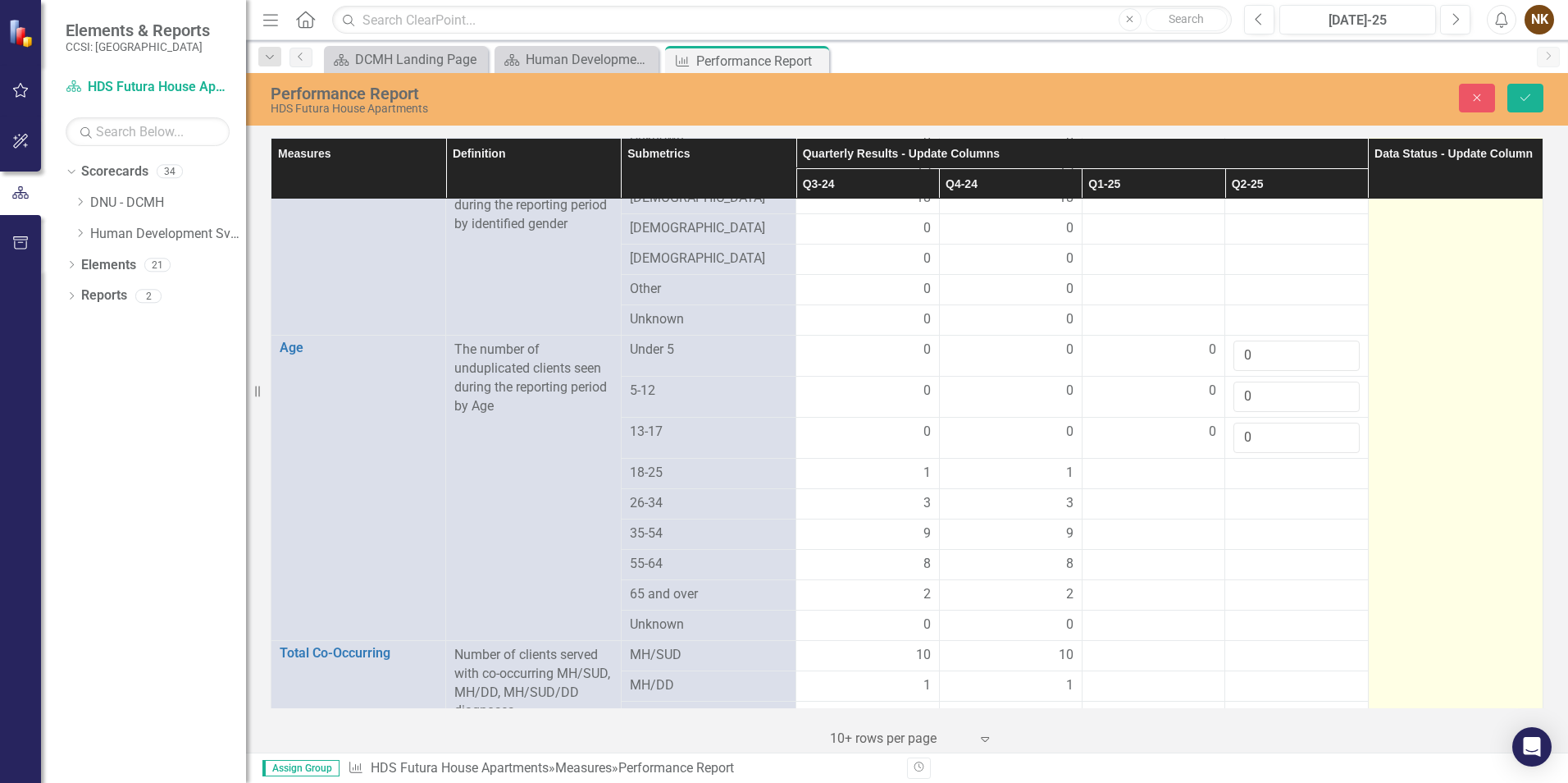
type input "0"
click at [1380, 401] on td "Submitted" at bounding box center [1455, 354] width 174 height 2116
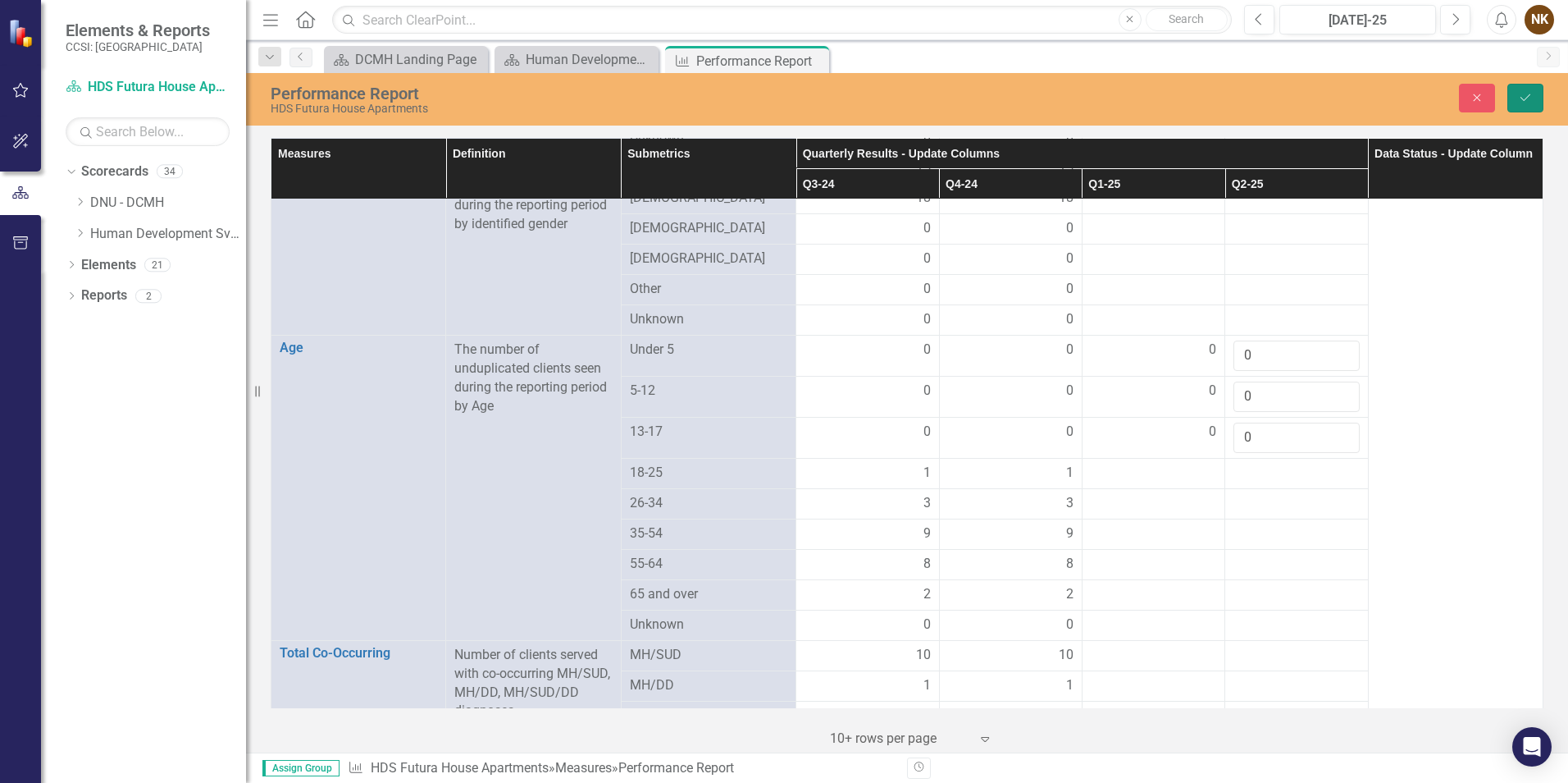
click at [1526, 98] on icon "Save" at bounding box center [1525, 98] width 15 height 12
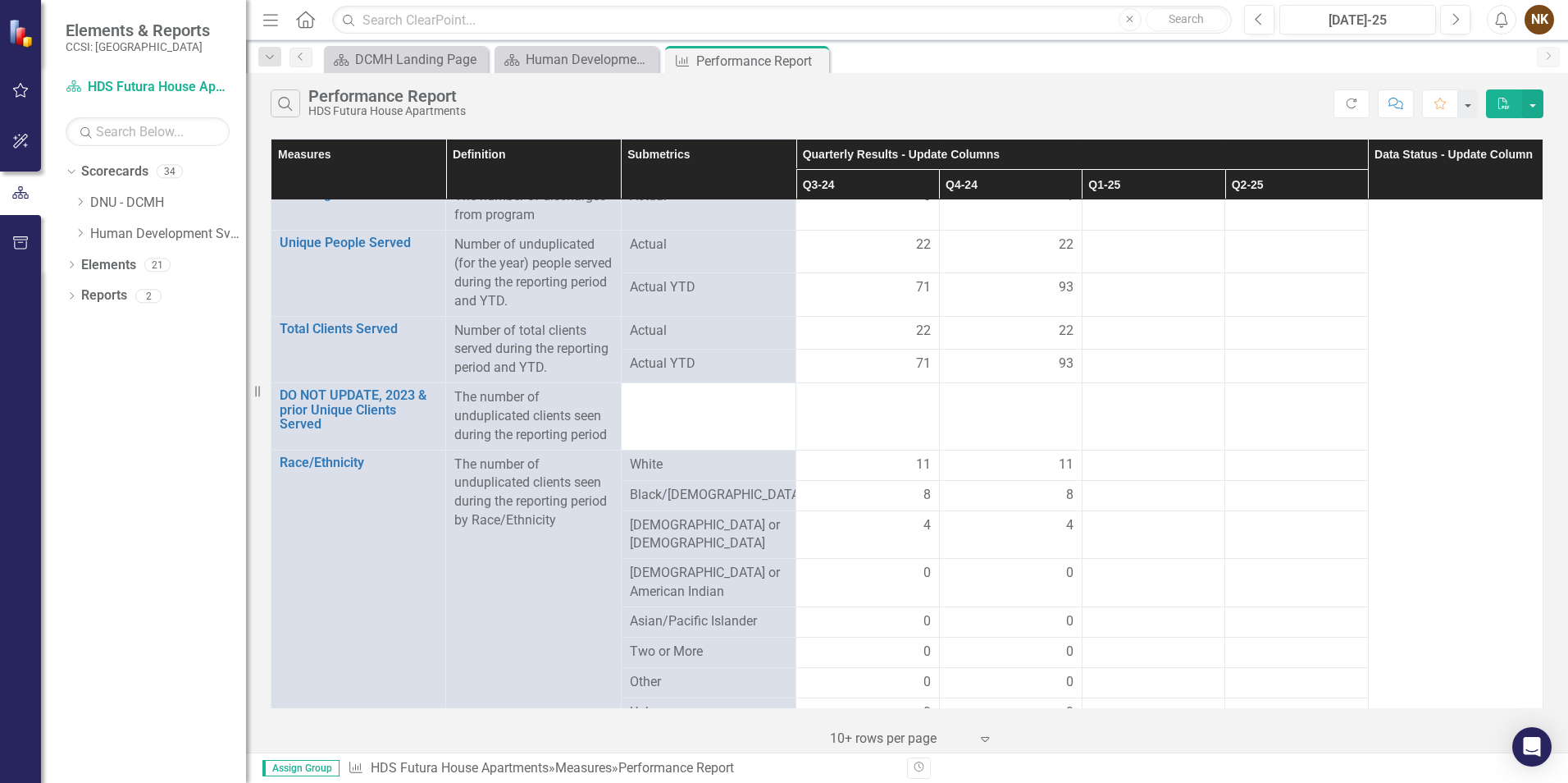
scroll to position [0, 0]
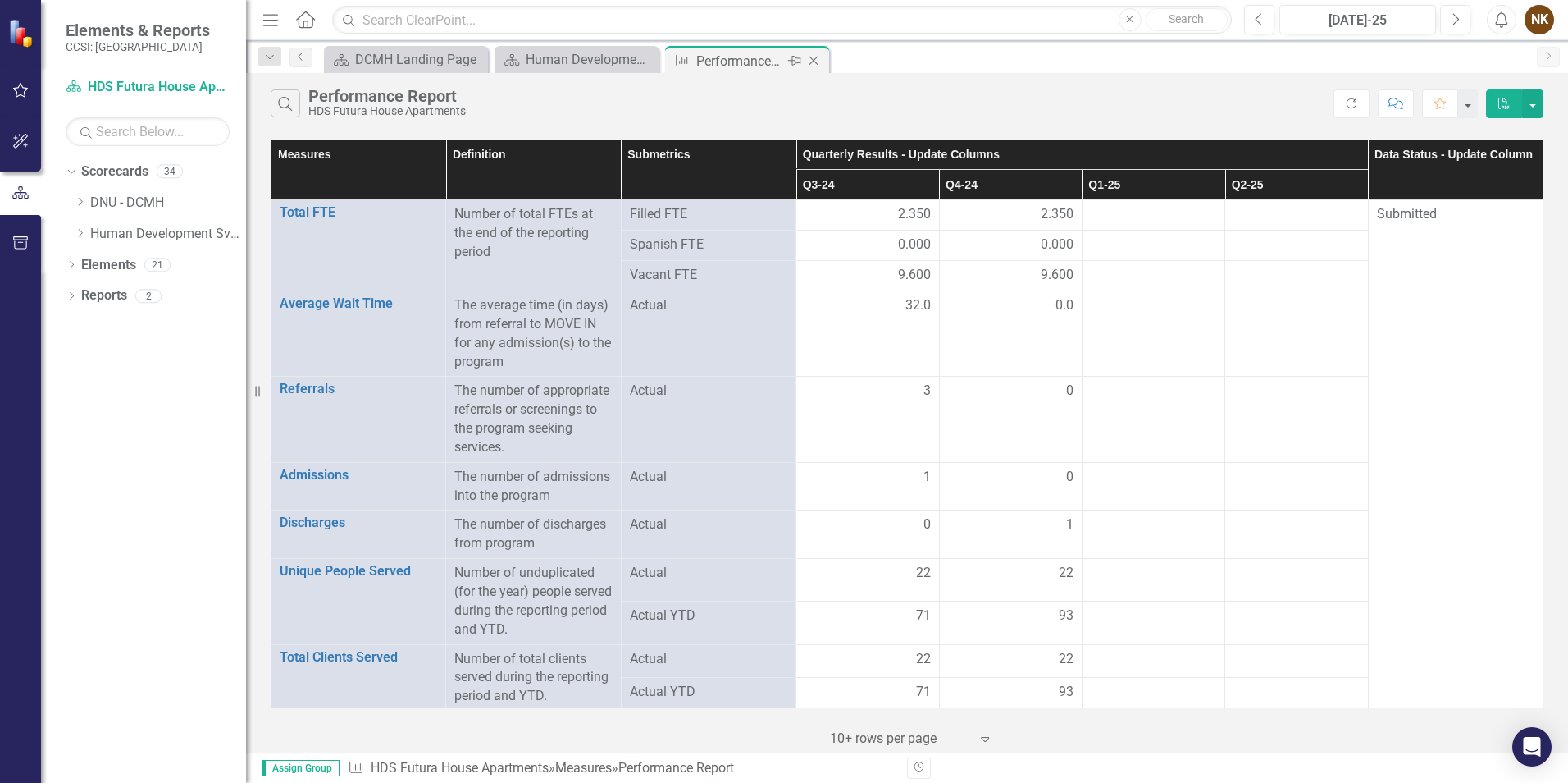
click at [814, 58] on icon "Close" at bounding box center [813, 60] width 17 height 13
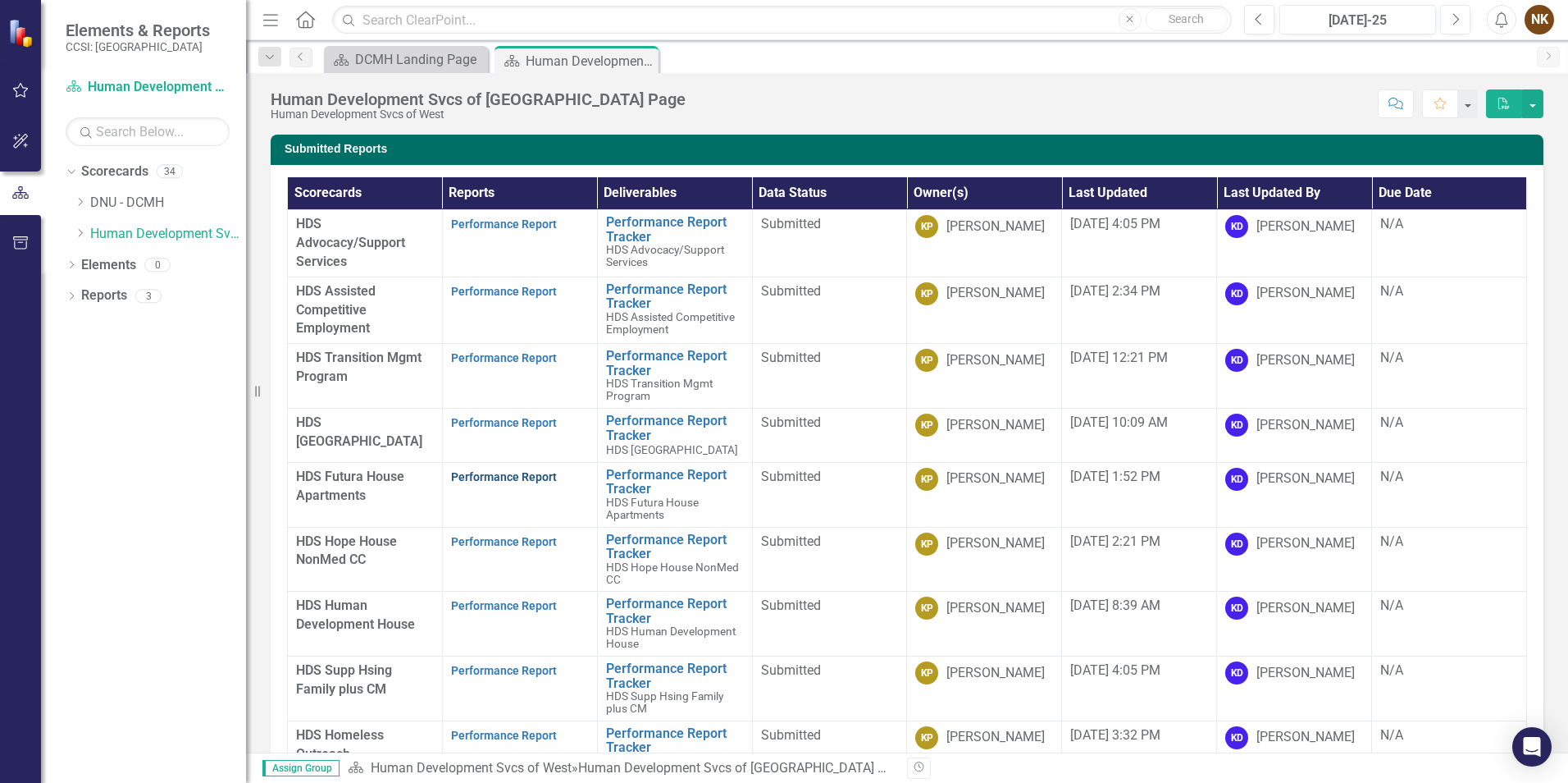
click at [518, 477] on link "Performance Report" at bounding box center [504, 476] width 106 height 13
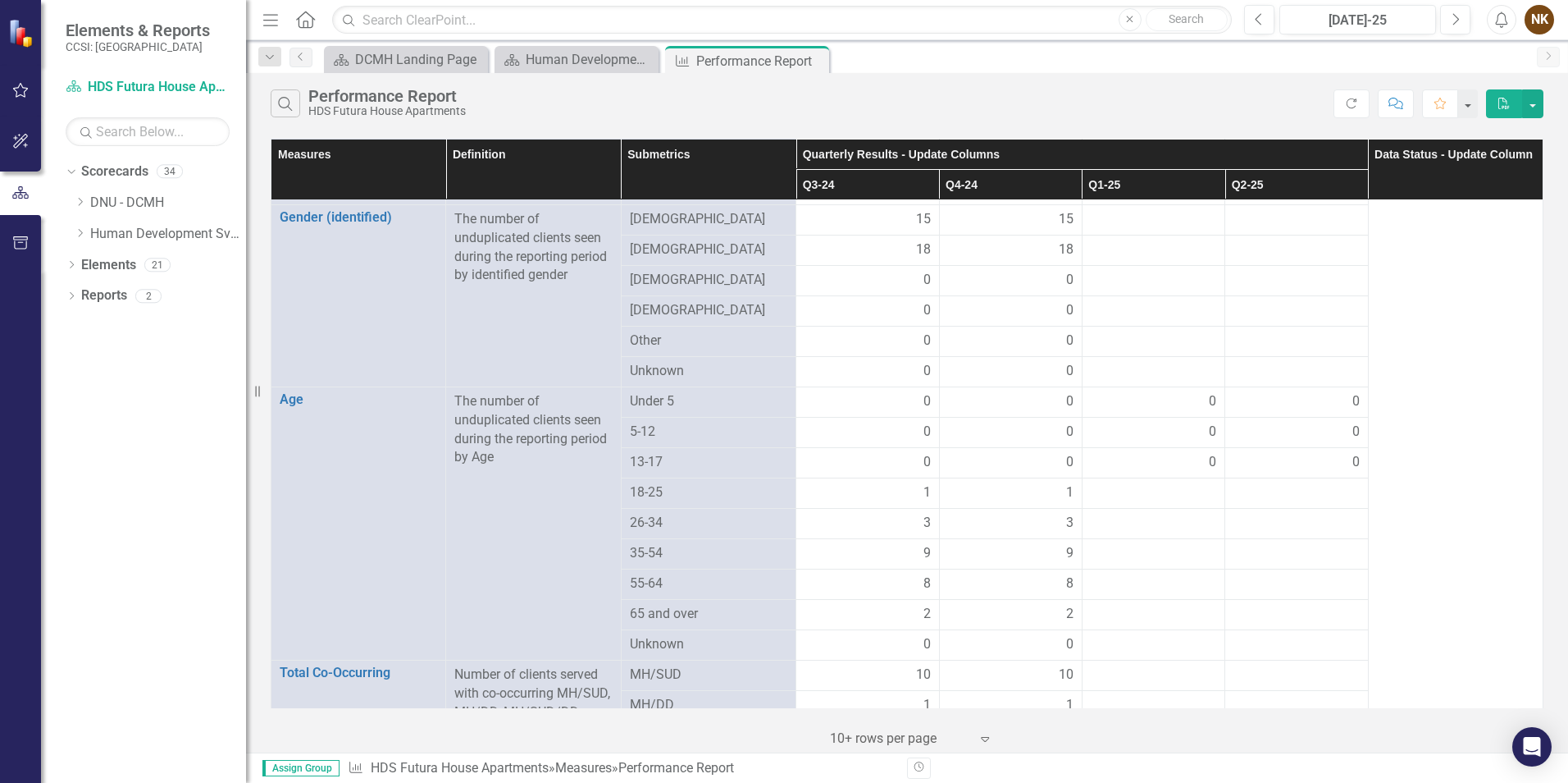
scroll to position [903, 0]
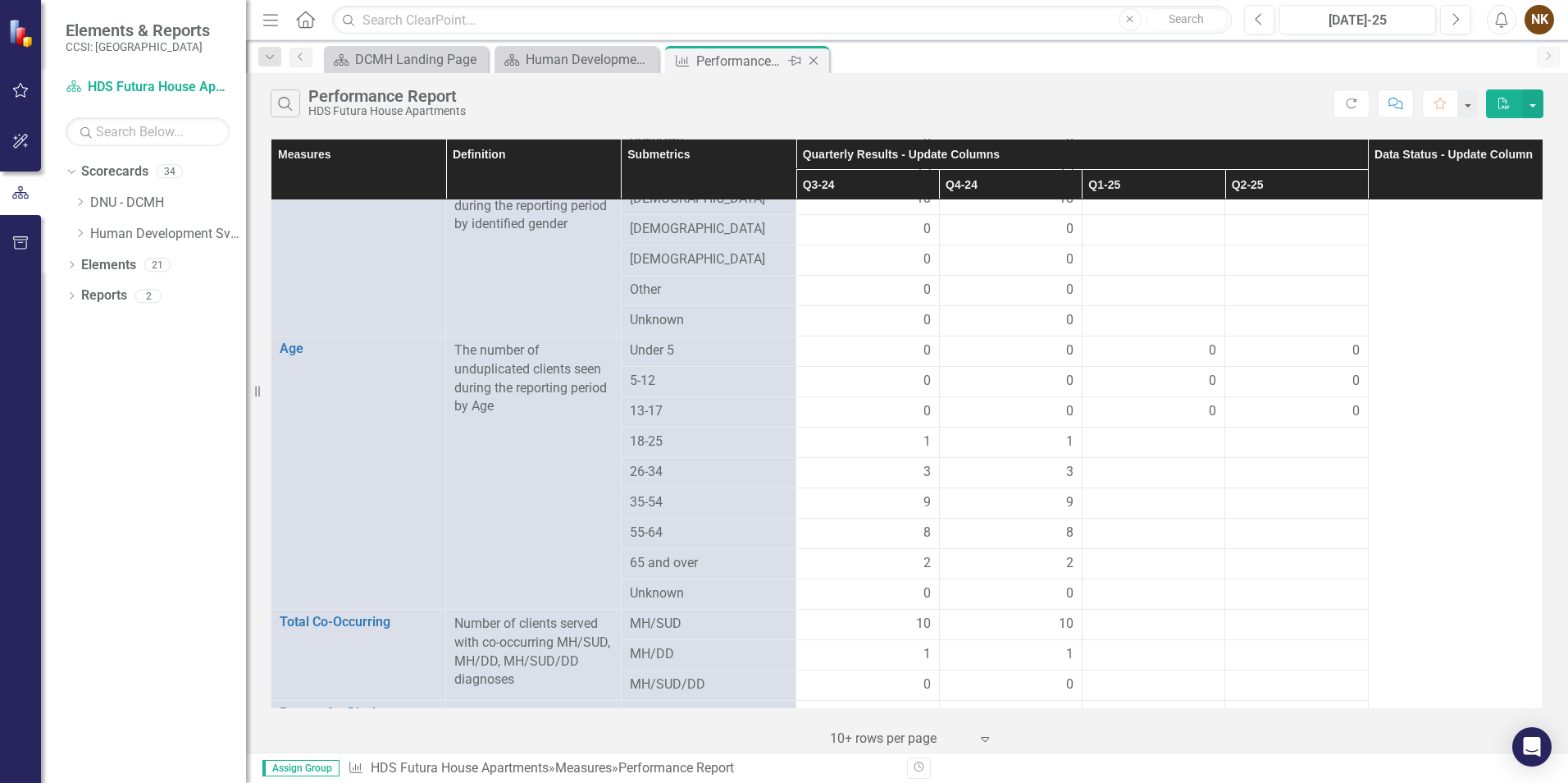
click at [814, 59] on icon "Close" at bounding box center [813, 60] width 17 height 13
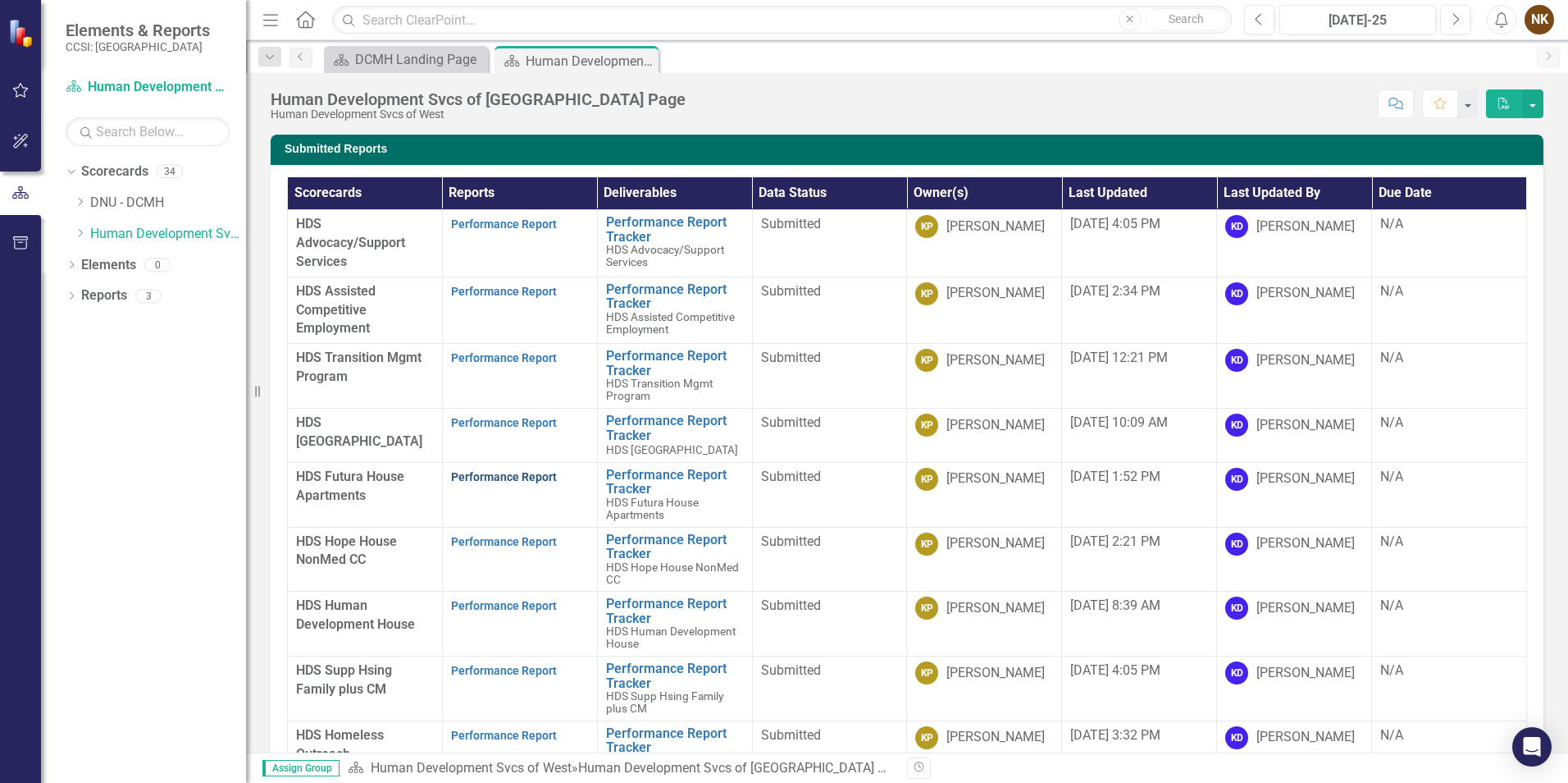
click at [526, 473] on link "Performance Report" at bounding box center [504, 476] width 106 height 13
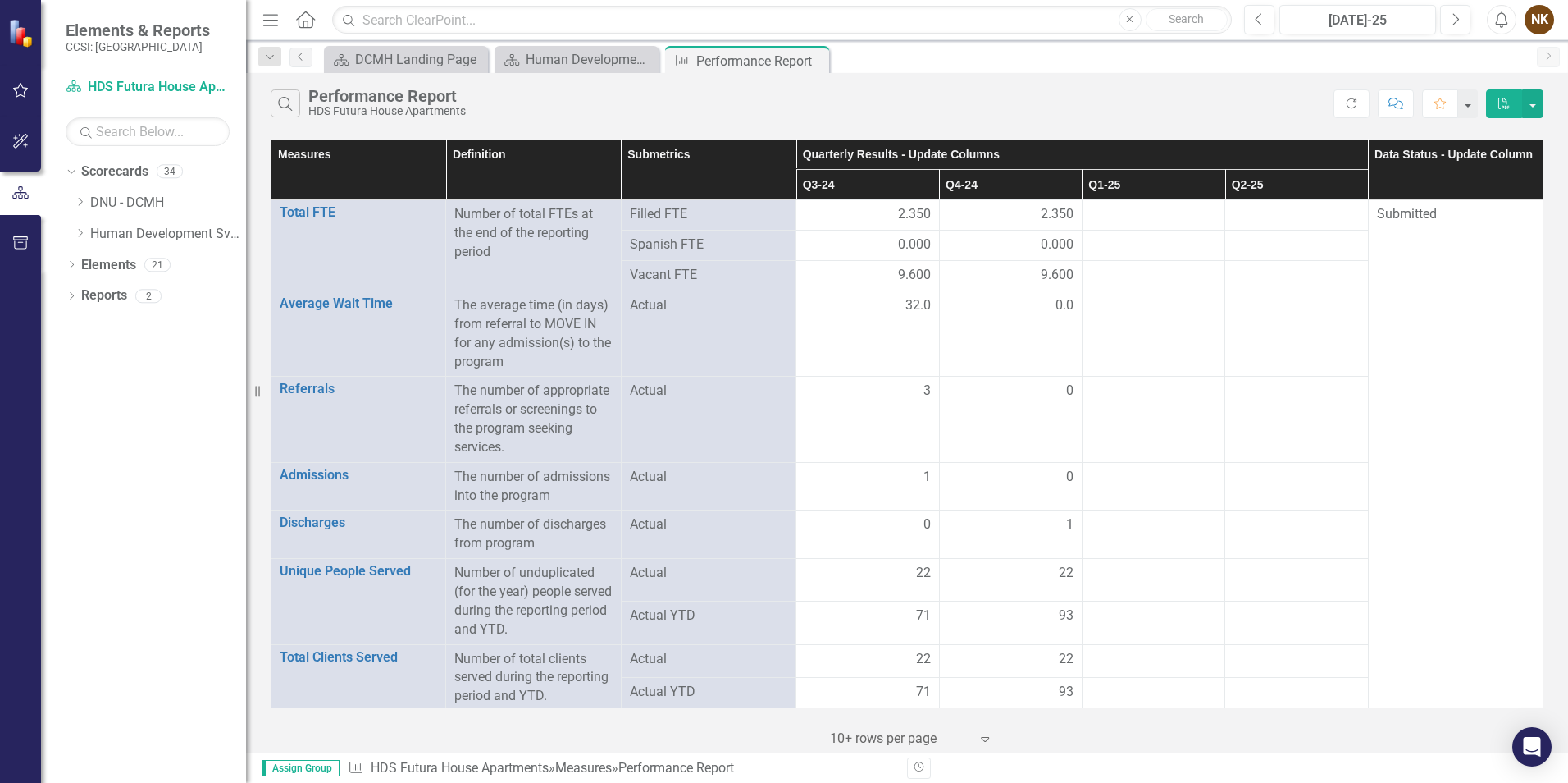
click at [920, 93] on div "Search Performance Report HDS Futura House Apartments" at bounding box center [801, 103] width 1063 height 27
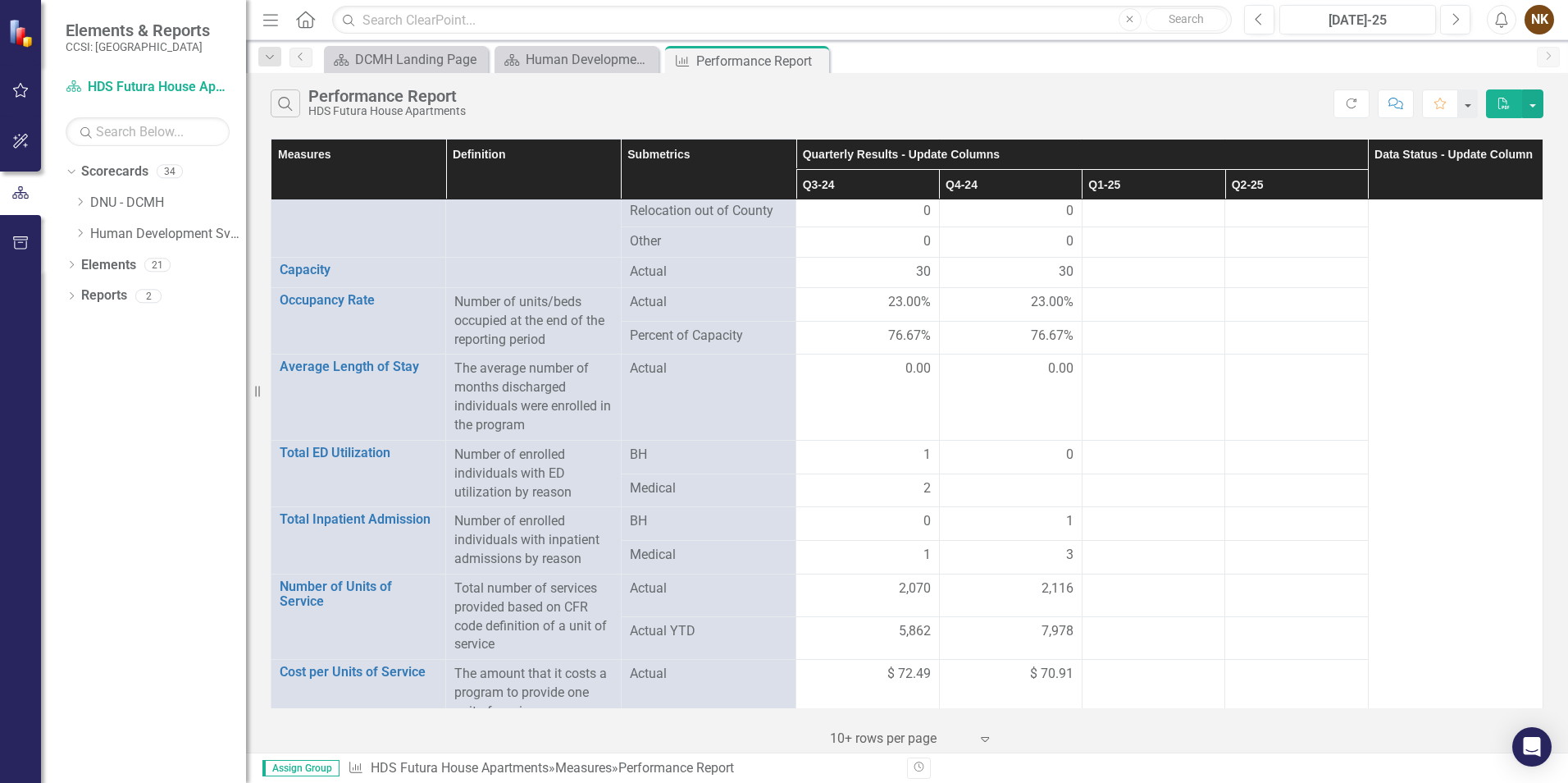
scroll to position [1559, 0]
click at [0, 0] on icon "Close" at bounding box center [0, 0] width 0 height 0
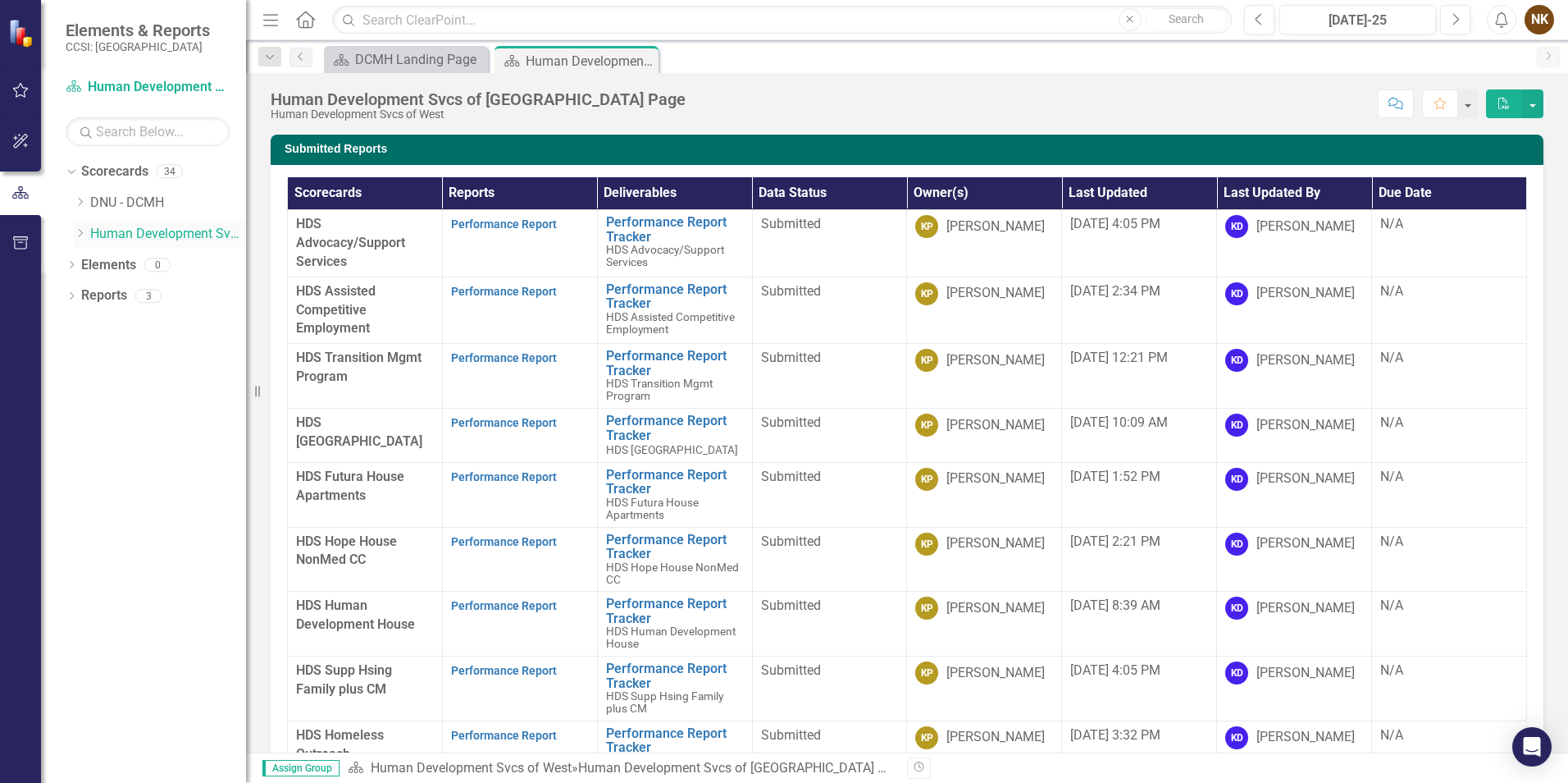
click at [75, 228] on div "Dropdown" at bounding box center [79, 234] width 13 height 14
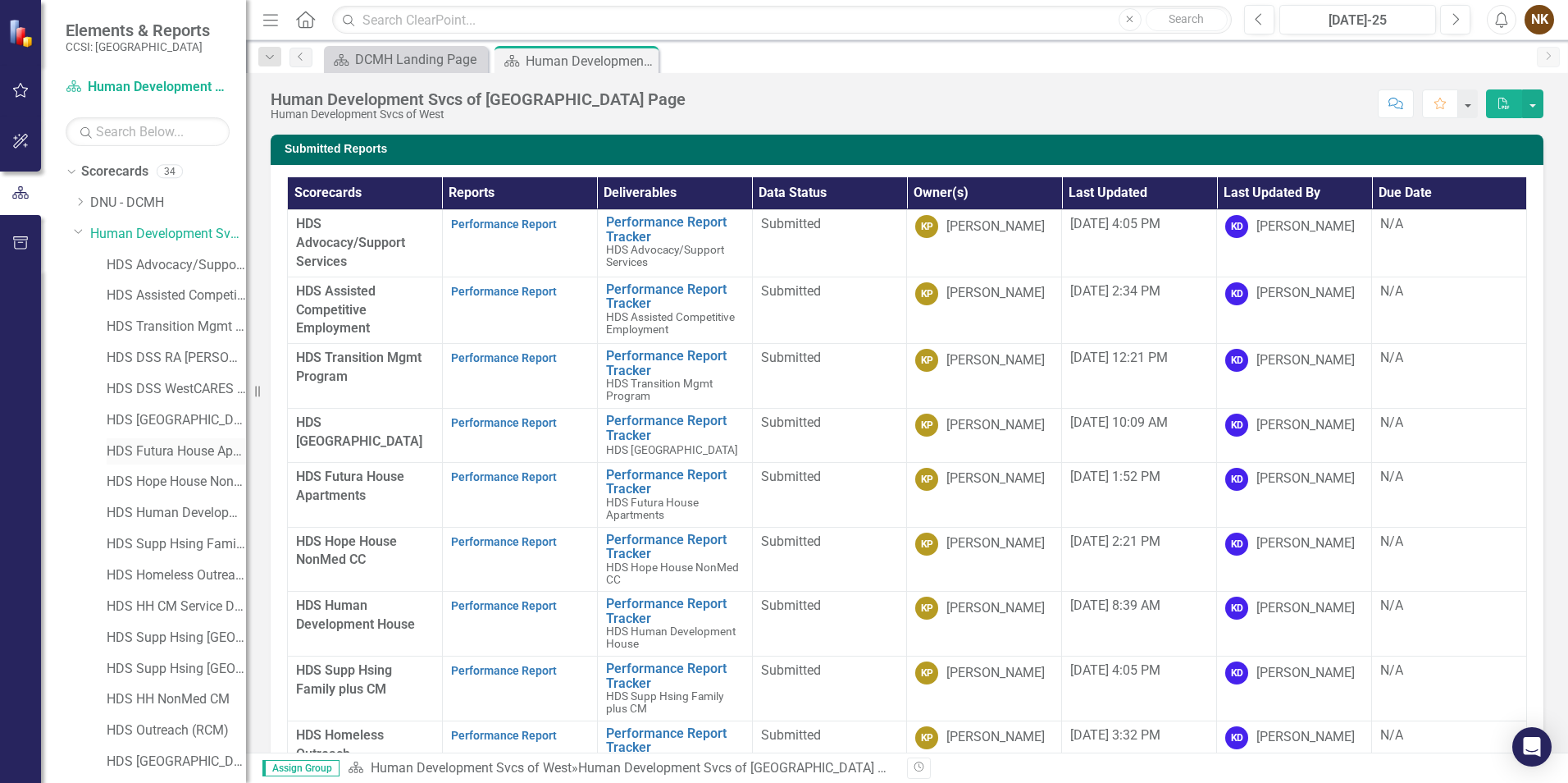
click at [187, 452] on link "HDS Futura House Apartments" at bounding box center [176, 451] width 139 height 19
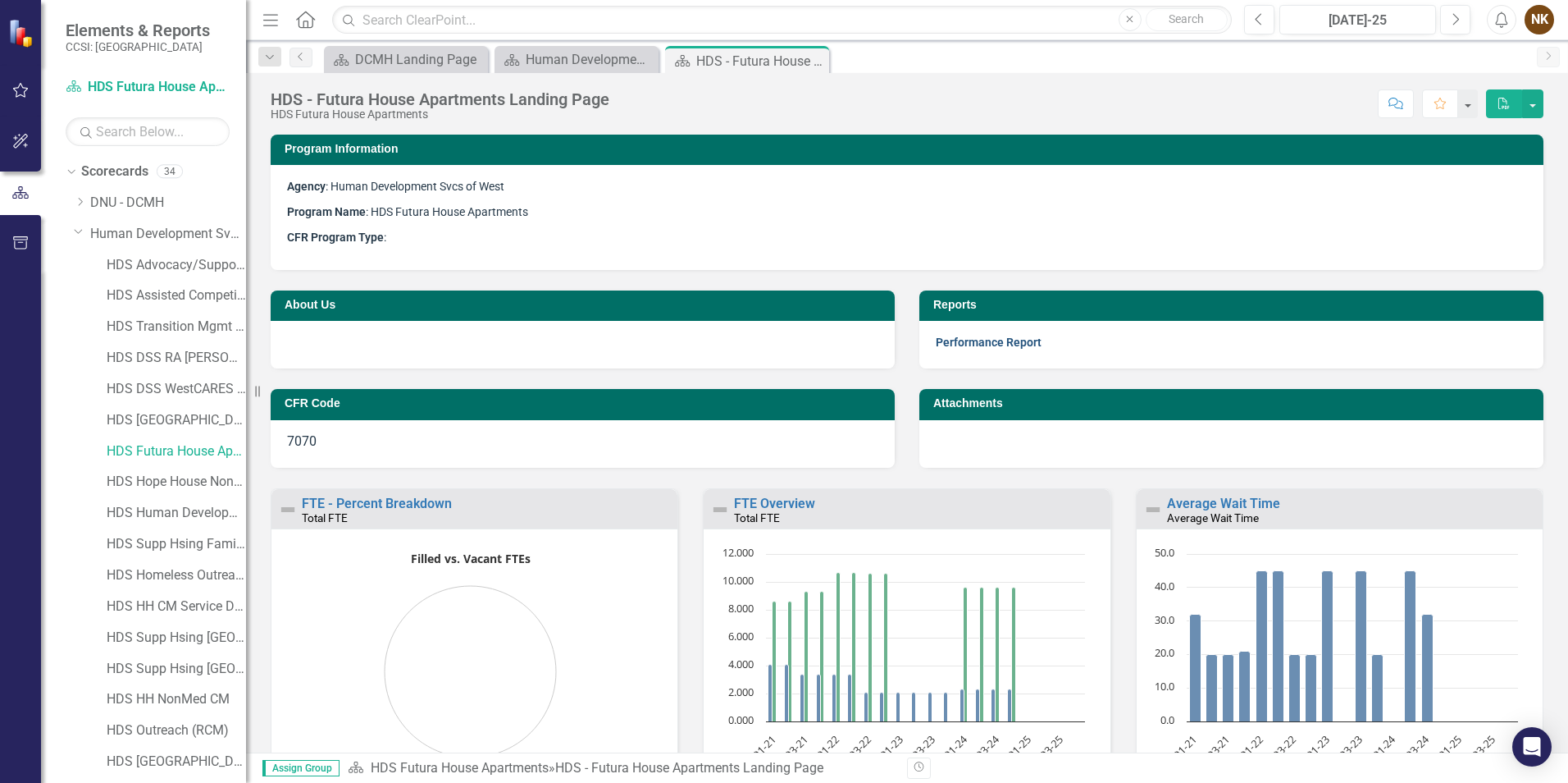
click at [1012, 346] on link "Performance Report" at bounding box center [988, 341] width 106 height 13
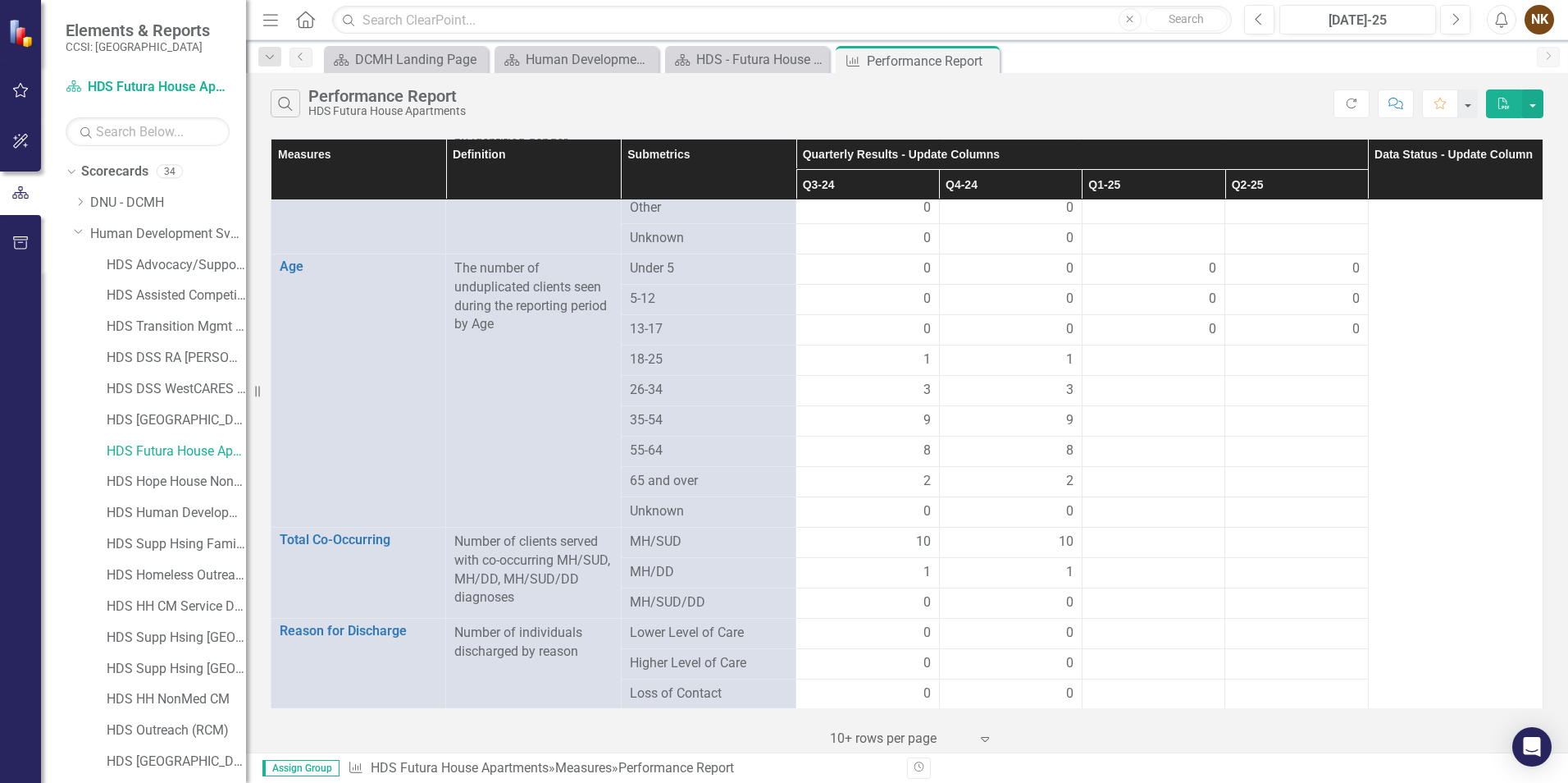
scroll to position [903, 0]
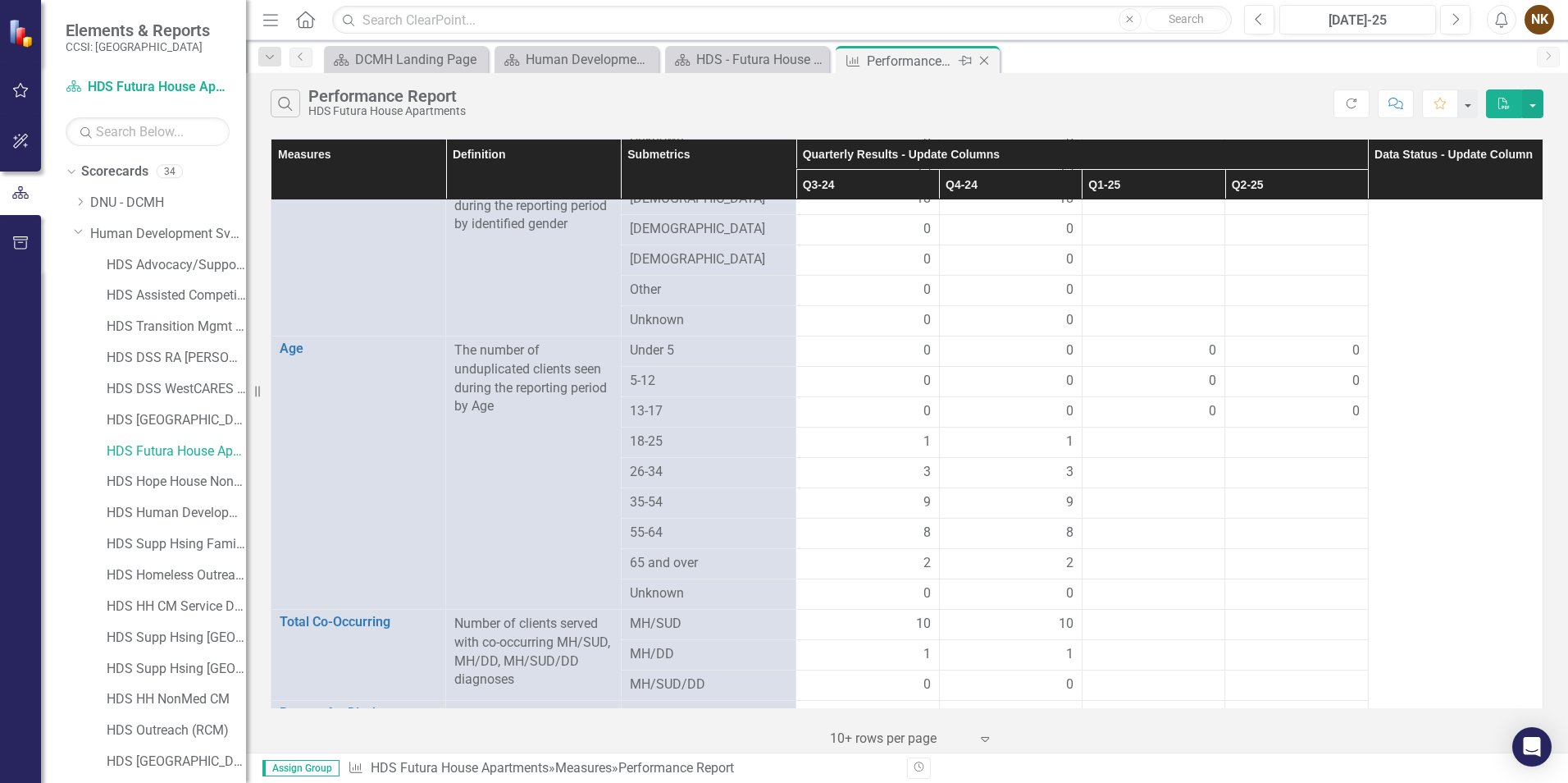
click at [985, 58] on icon "Close" at bounding box center [983, 60] width 17 height 13
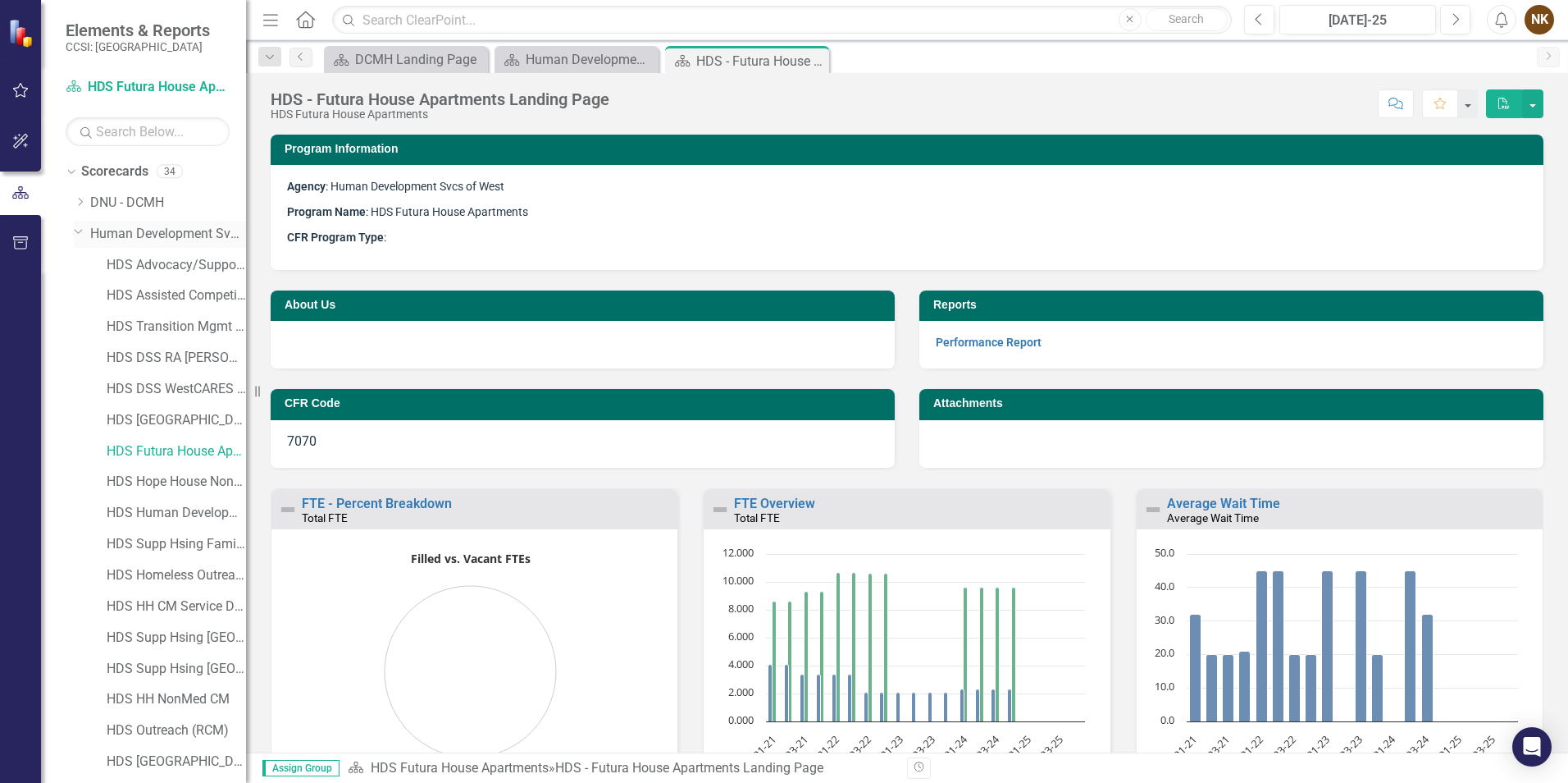
click at [98, 235] on link "Human Development Svcs of West" at bounding box center [167, 233] width 156 height 19
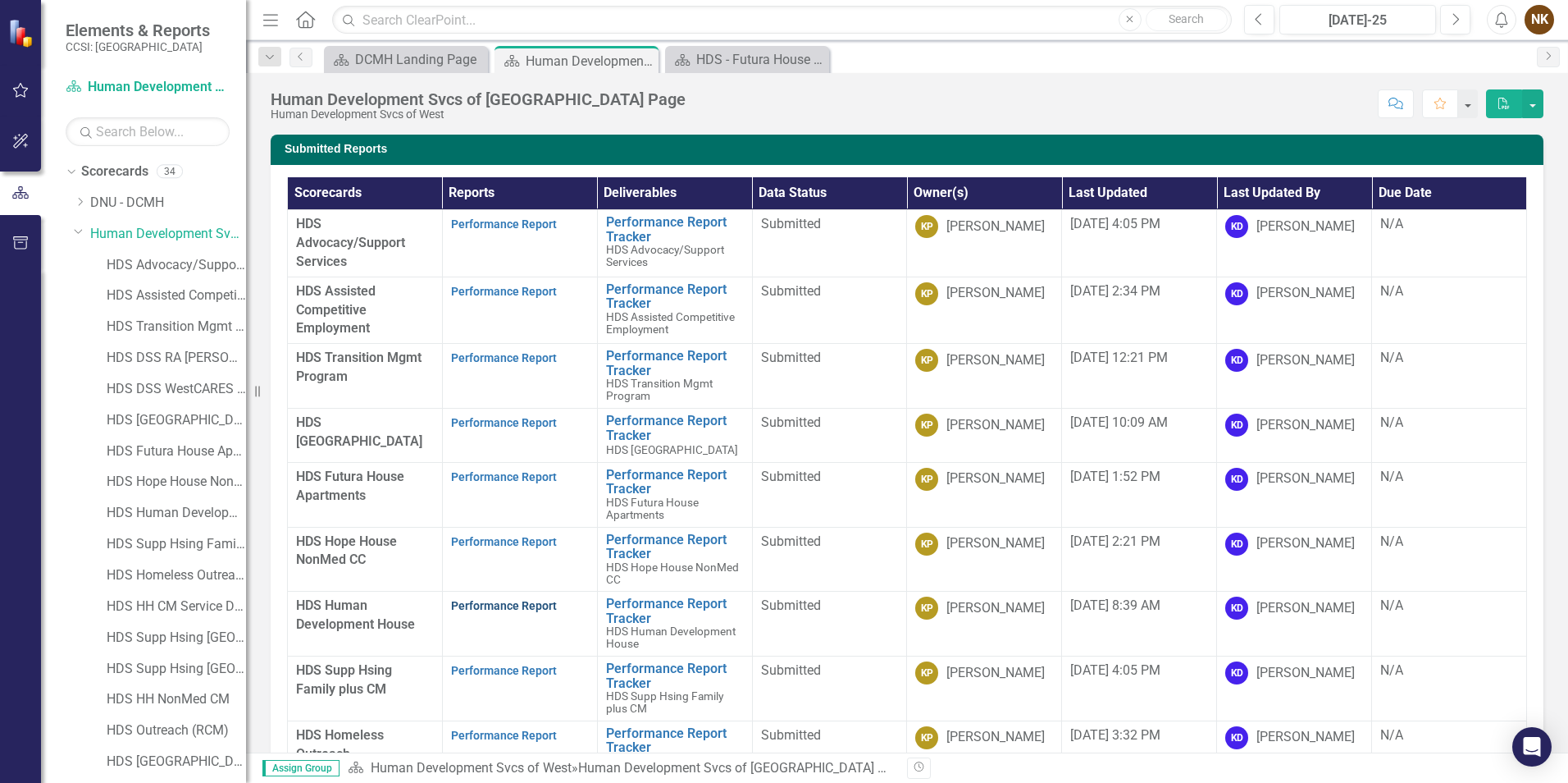
click at [501, 602] on link "Performance Report" at bounding box center [504, 605] width 106 height 13
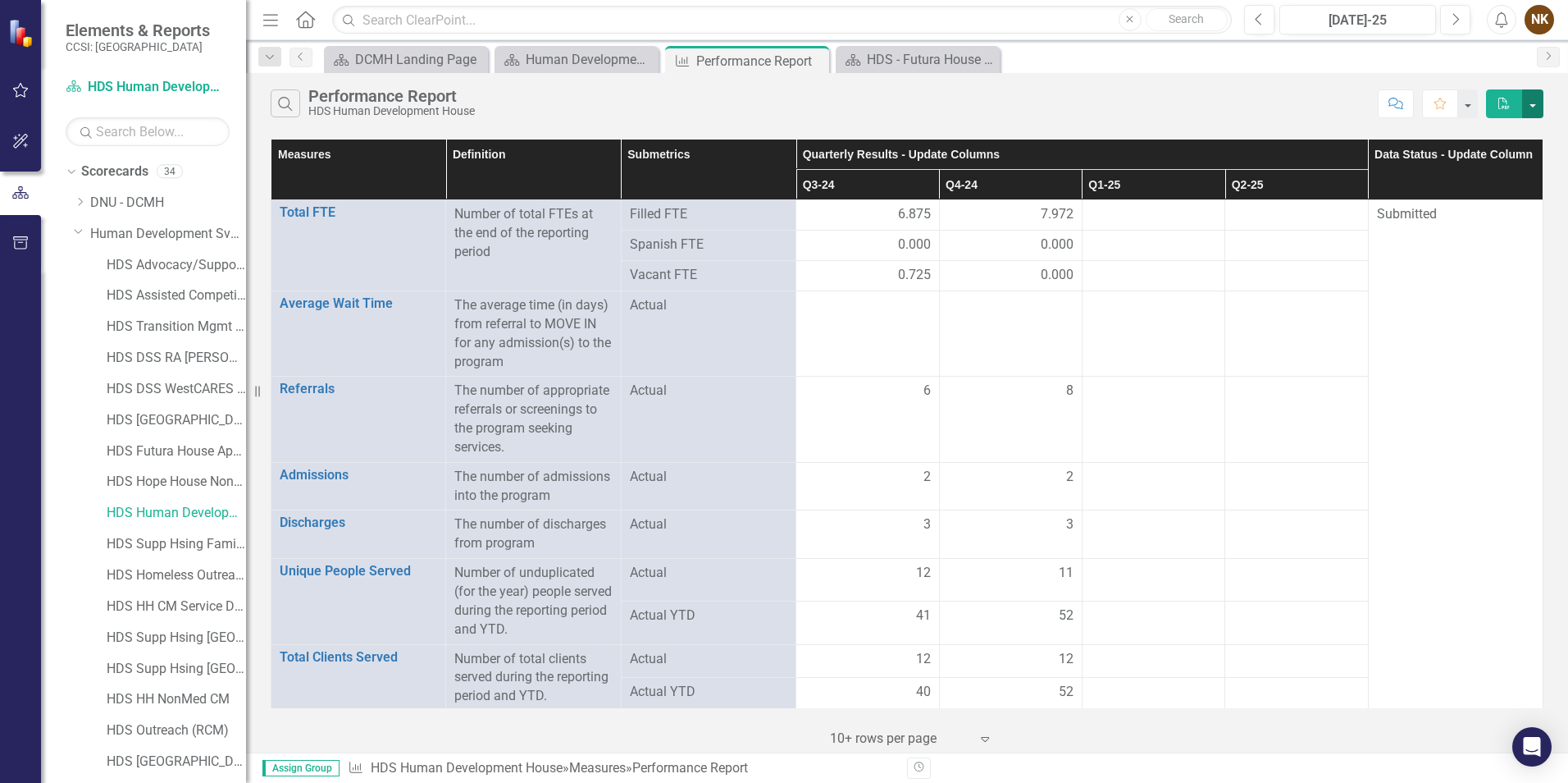
click at [1532, 104] on button "button" at bounding box center [1533, 103] width 22 height 28
click at [1465, 106] on button "button" at bounding box center [1467, 103] width 22 height 28
click at [1459, 24] on button "Next" at bounding box center [1454, 20] width 30 height 29
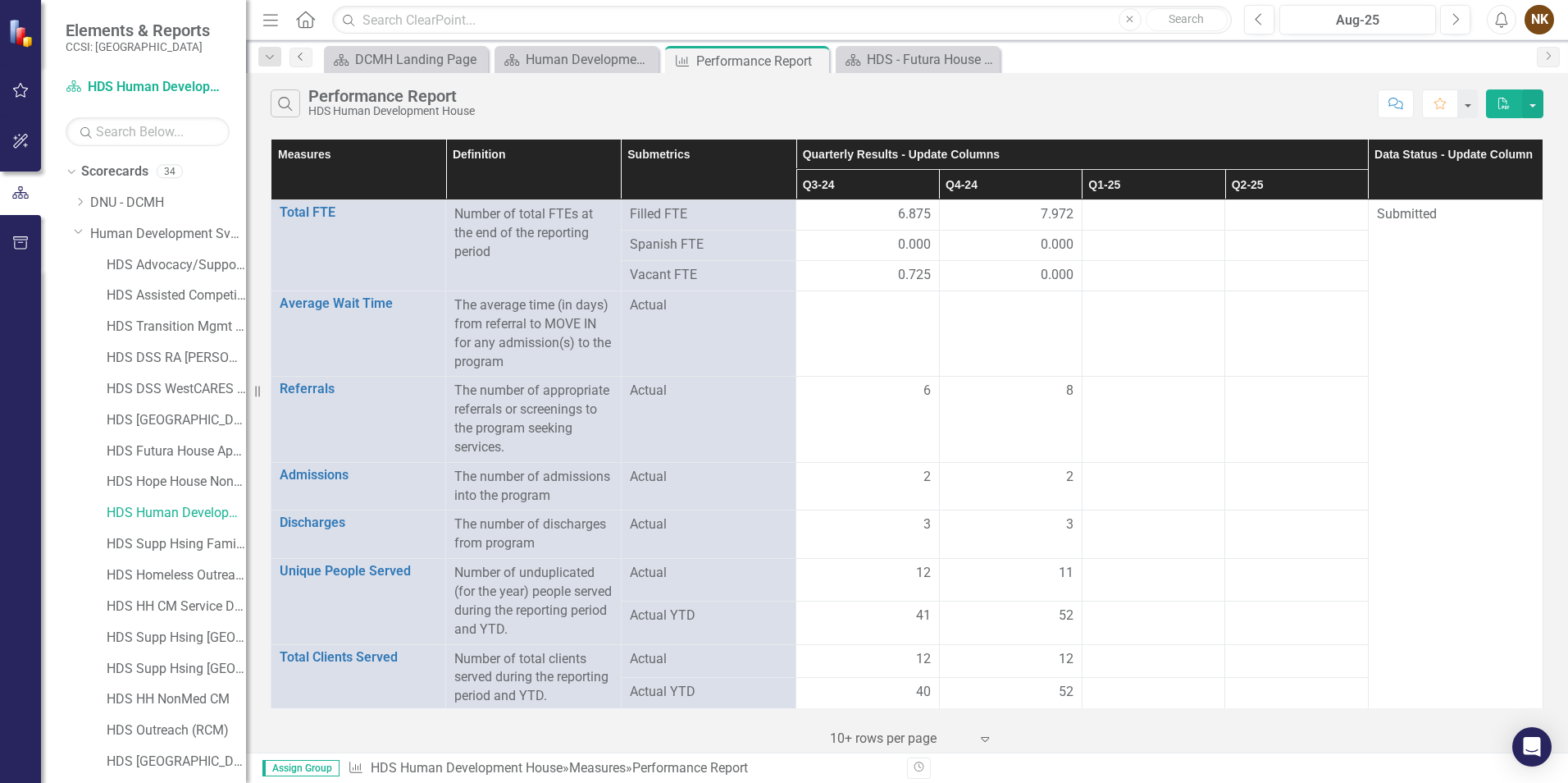
click at [309, 59] on link "Previous" at bounding box center [301, 58] width 23 height 20
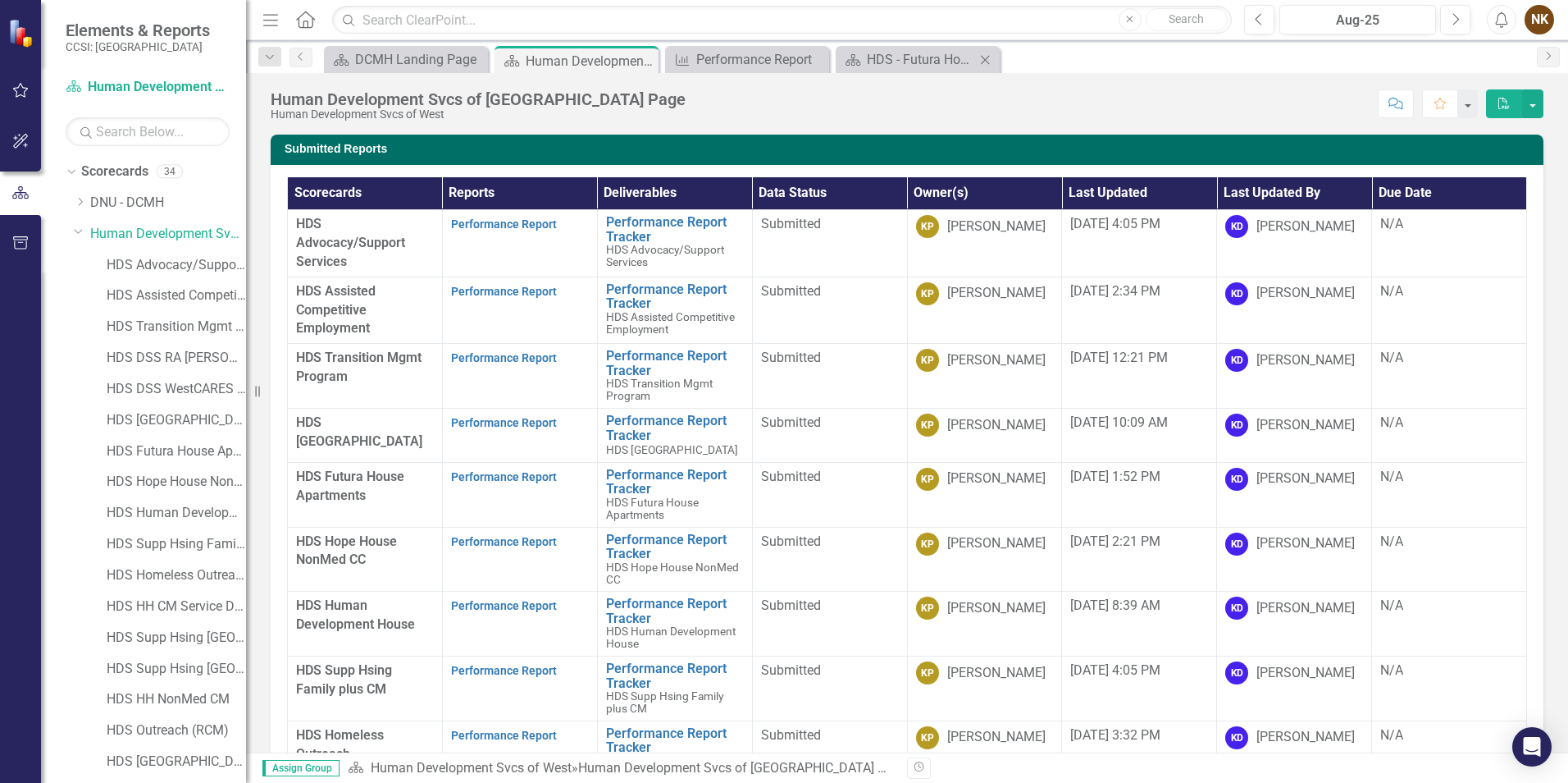
click at [987, 59] on icon "Close" at bounding box center [984, 59] width 17 height 13
click at [809, 60] on icon "Close" at bounding box center [814, 59] width 17 height 13
click at [532, 478] on link "Performance Report" at bounding box center [504, 476] width 106 height 13
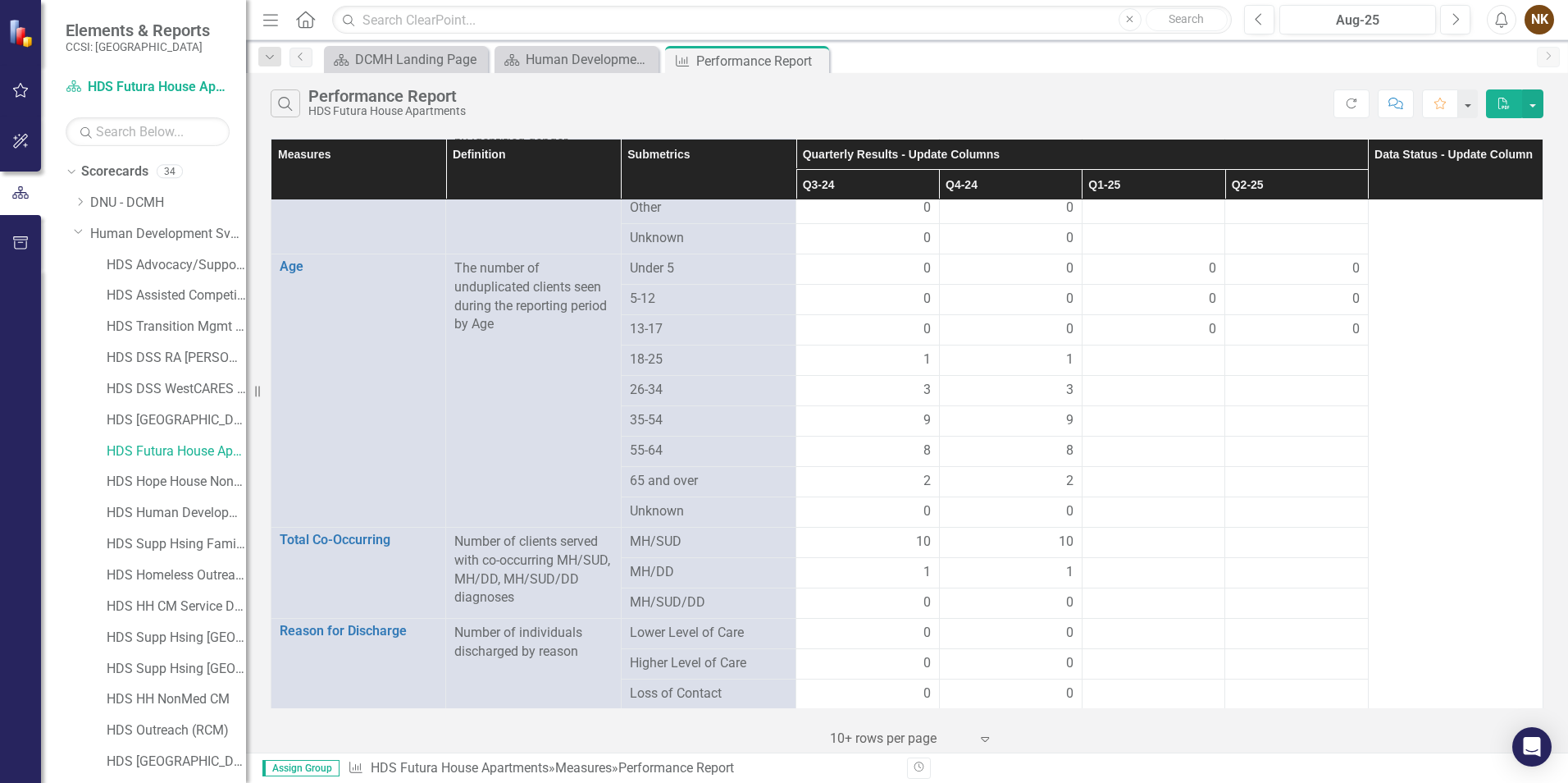
scroll to position [985, 0]
click at [817, 57] on icon "Close" at bounding box center [813, 60] width 17 height 13
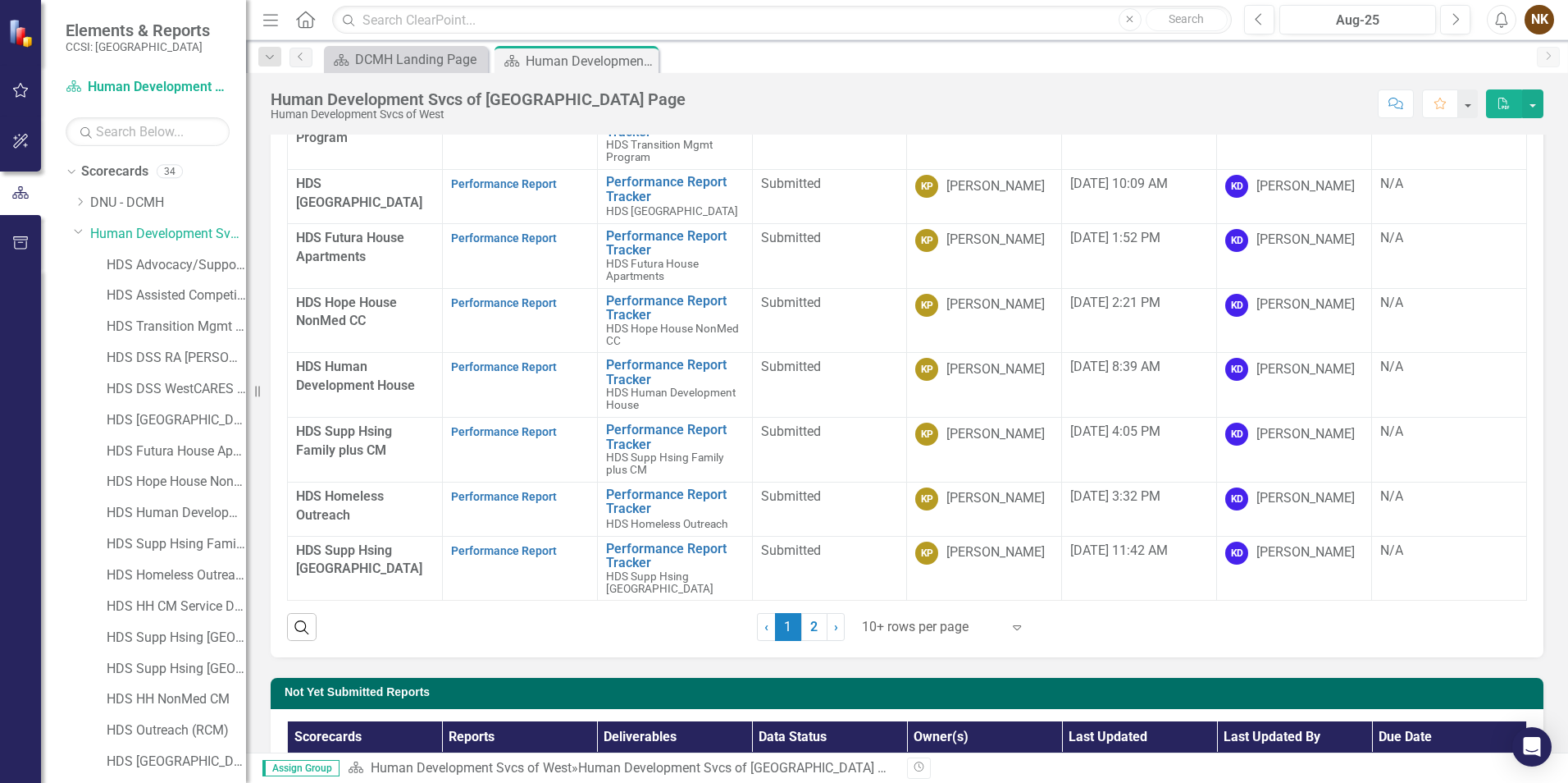
scroll to position [152, 0]
click at [180, 492] on link "HDS Supp Hsing [GEOGRAPHIC_DATA]" at bounding box center [176, 485] width 139 height 19
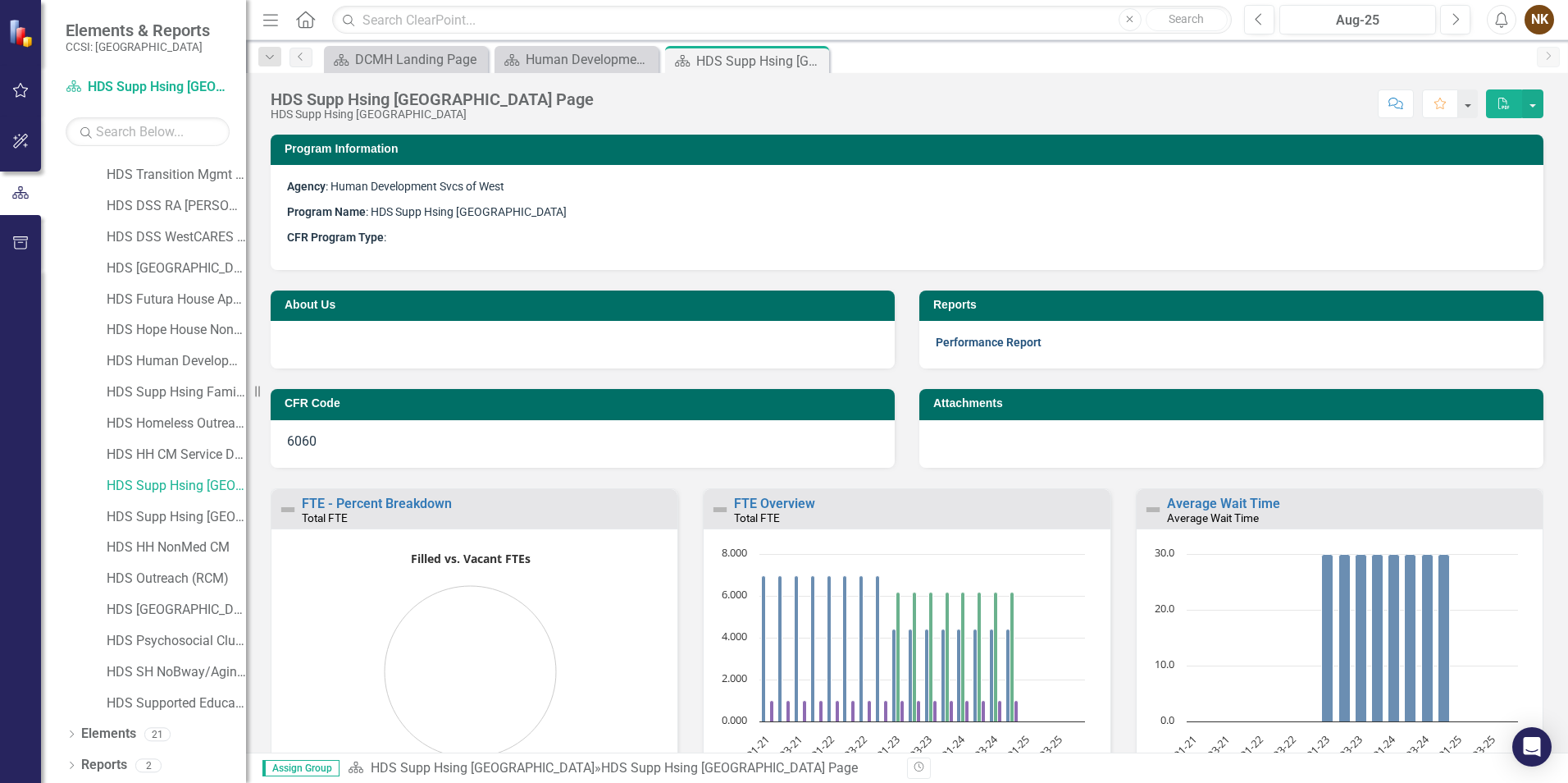
click at [1025, 341] on link "Performance Report" at bounding box center [988, 341] width 106 height 13
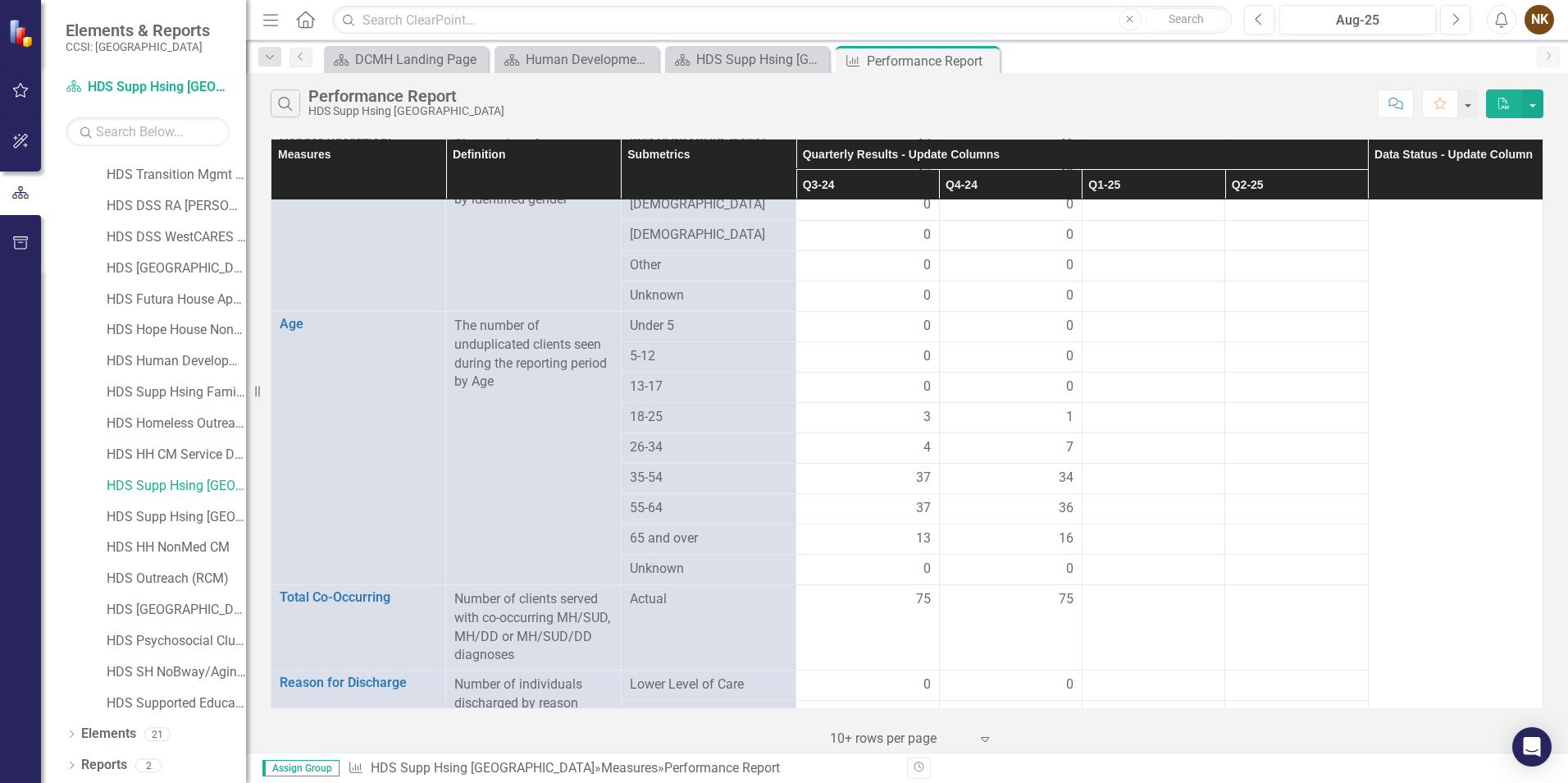
scroll to position [898, 0]
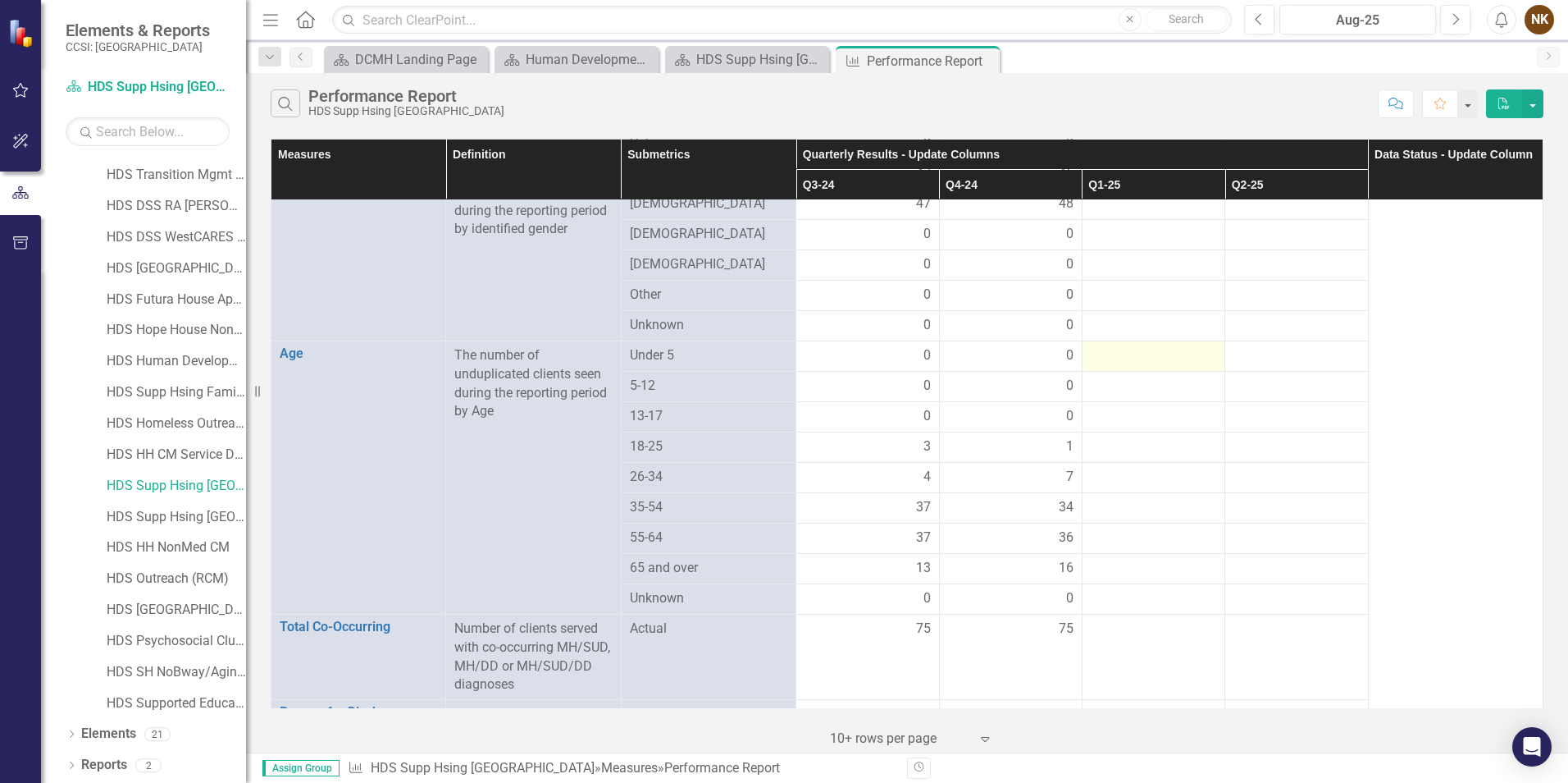
click at [1117, 346] on div at bounding box center [1154, 356] width 125 height 20
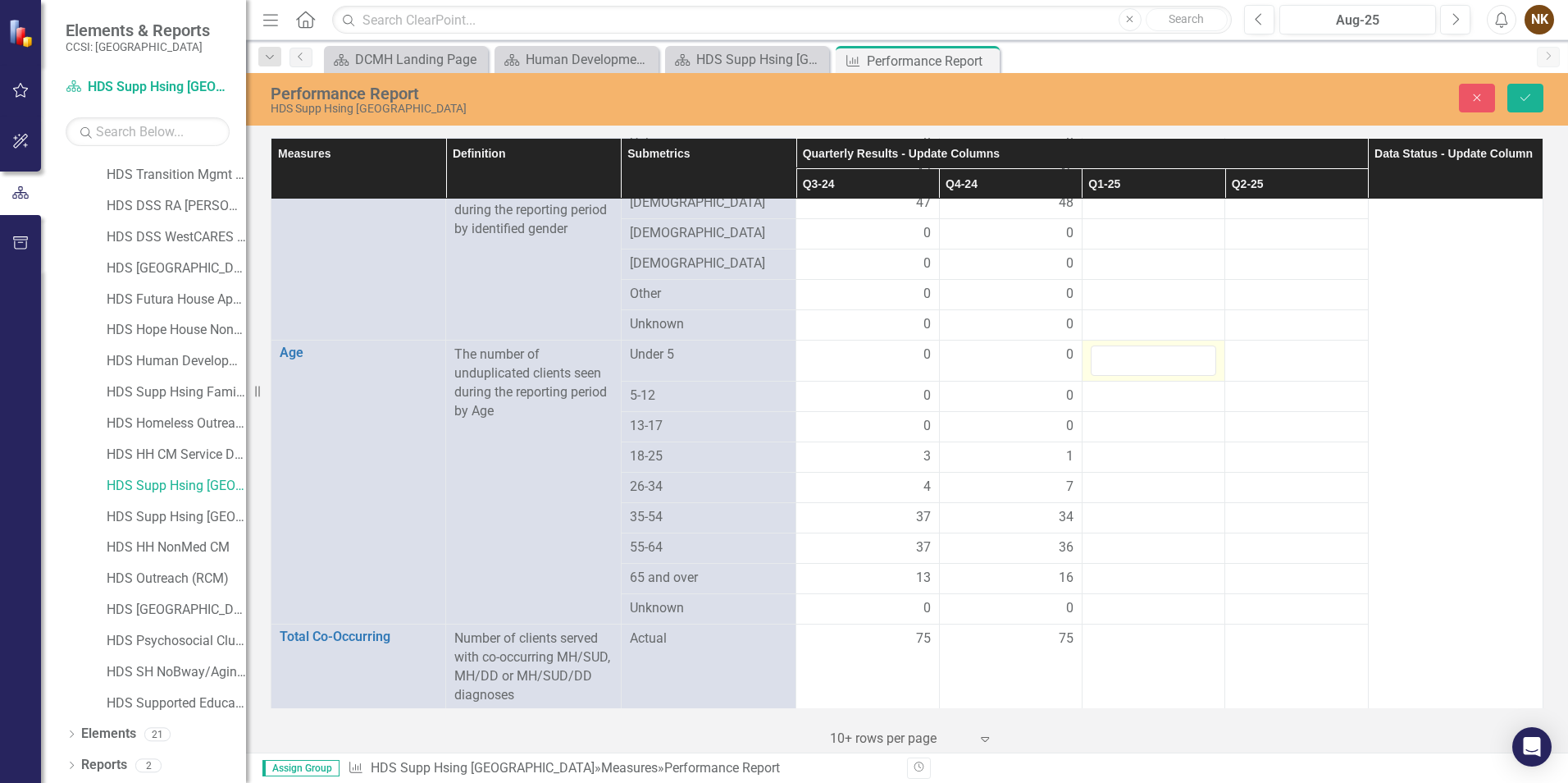
click at [1117, 346] on input "number" at bounding box center [1154, 361] width 125 height 30
type input "0"
click at [1113, 386] on div at bounding box center [1154, 396] width 125 height 20
click at [1121, 389] on input "number" at bounding box center [1154, 401] width 125 height 30
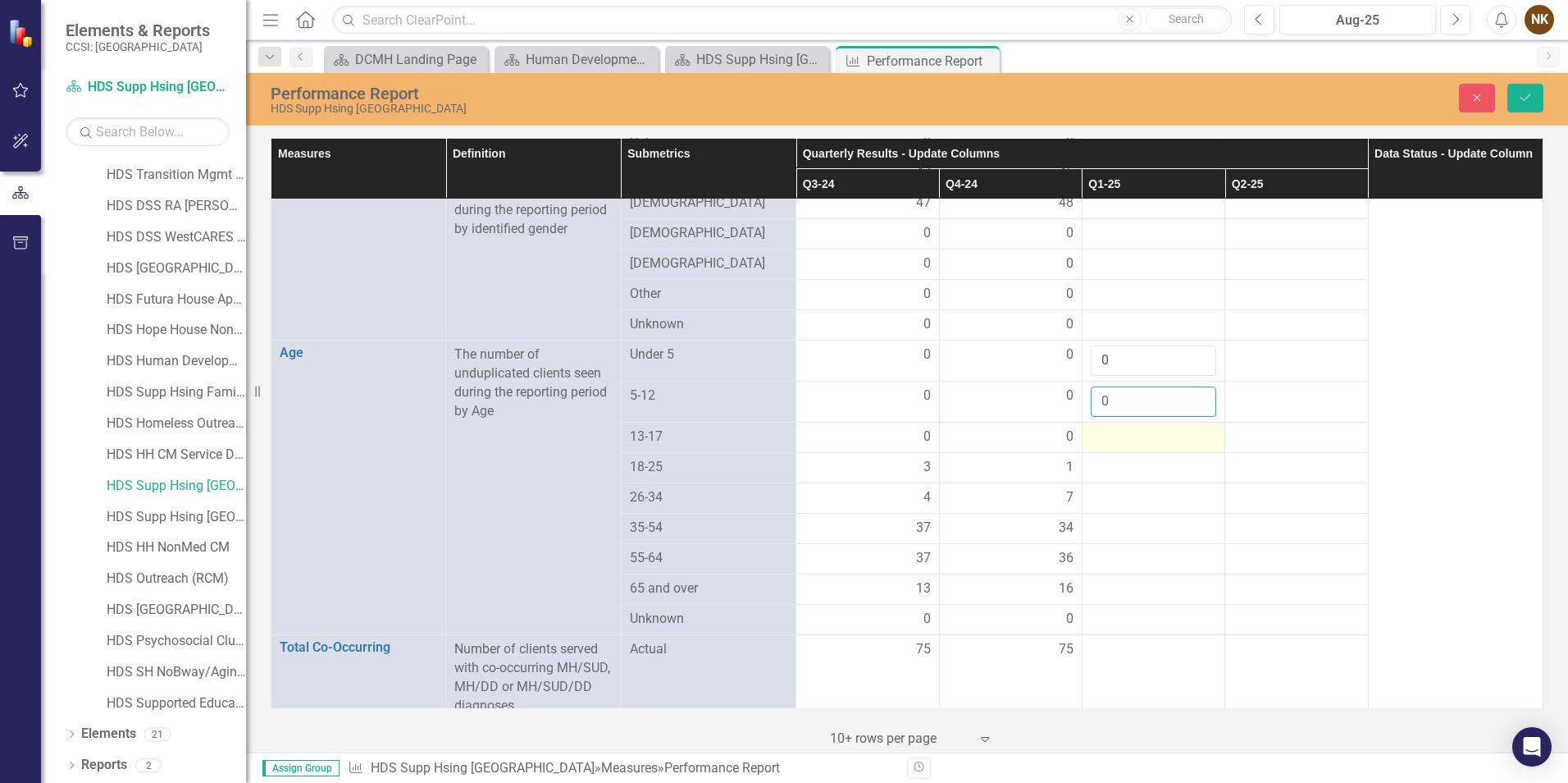
type input "0"
click at [1124, 427] on div at bounding box center [1154, 437] width 125 height 20
click at [1124, 427] on input "number" at bounding box center [1154, 442] width 125 height 30
type input "0"
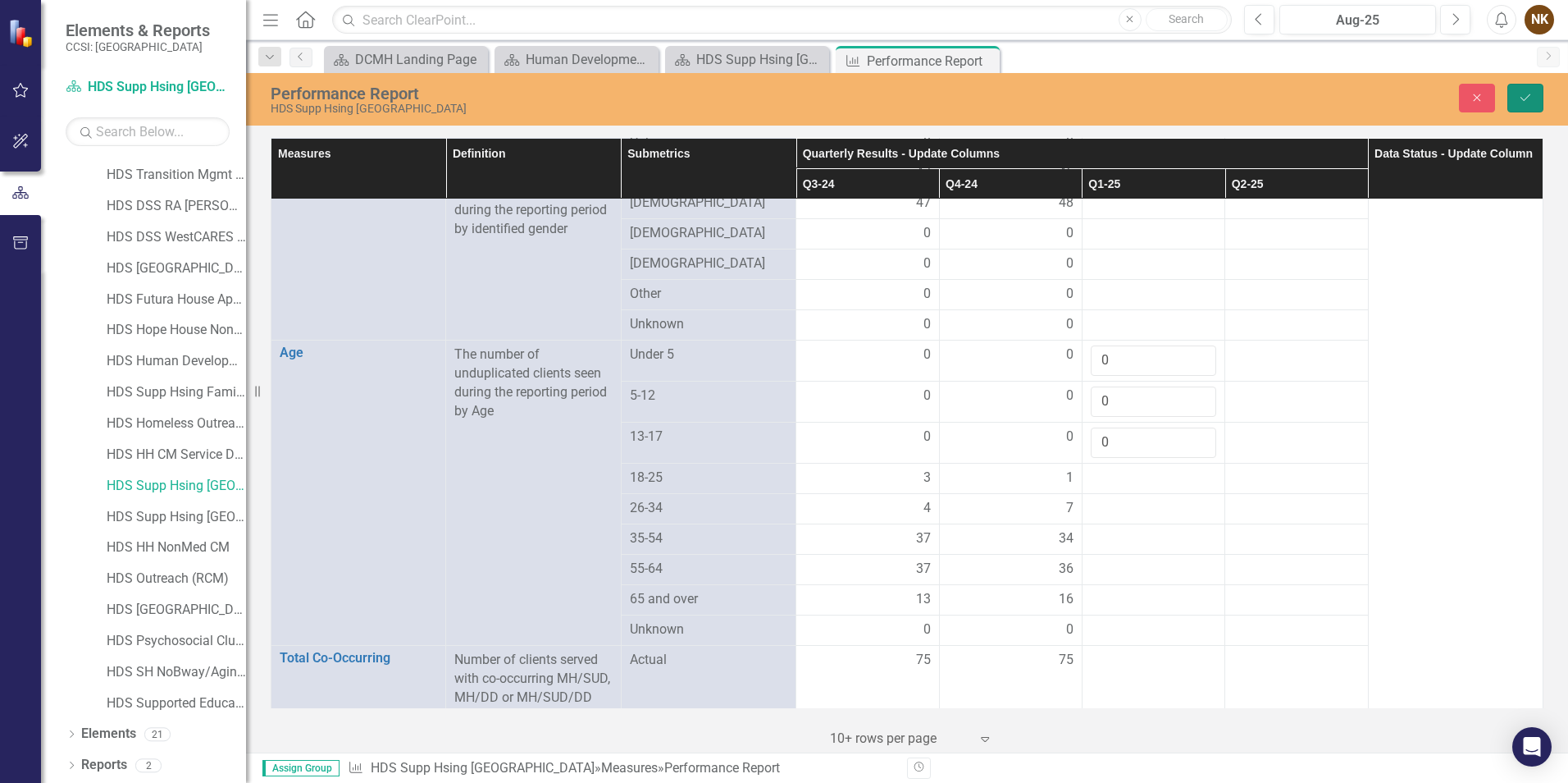
click at [1530, 93] on icon "Save" at bounding box center [1525, 98] width 15 height 12
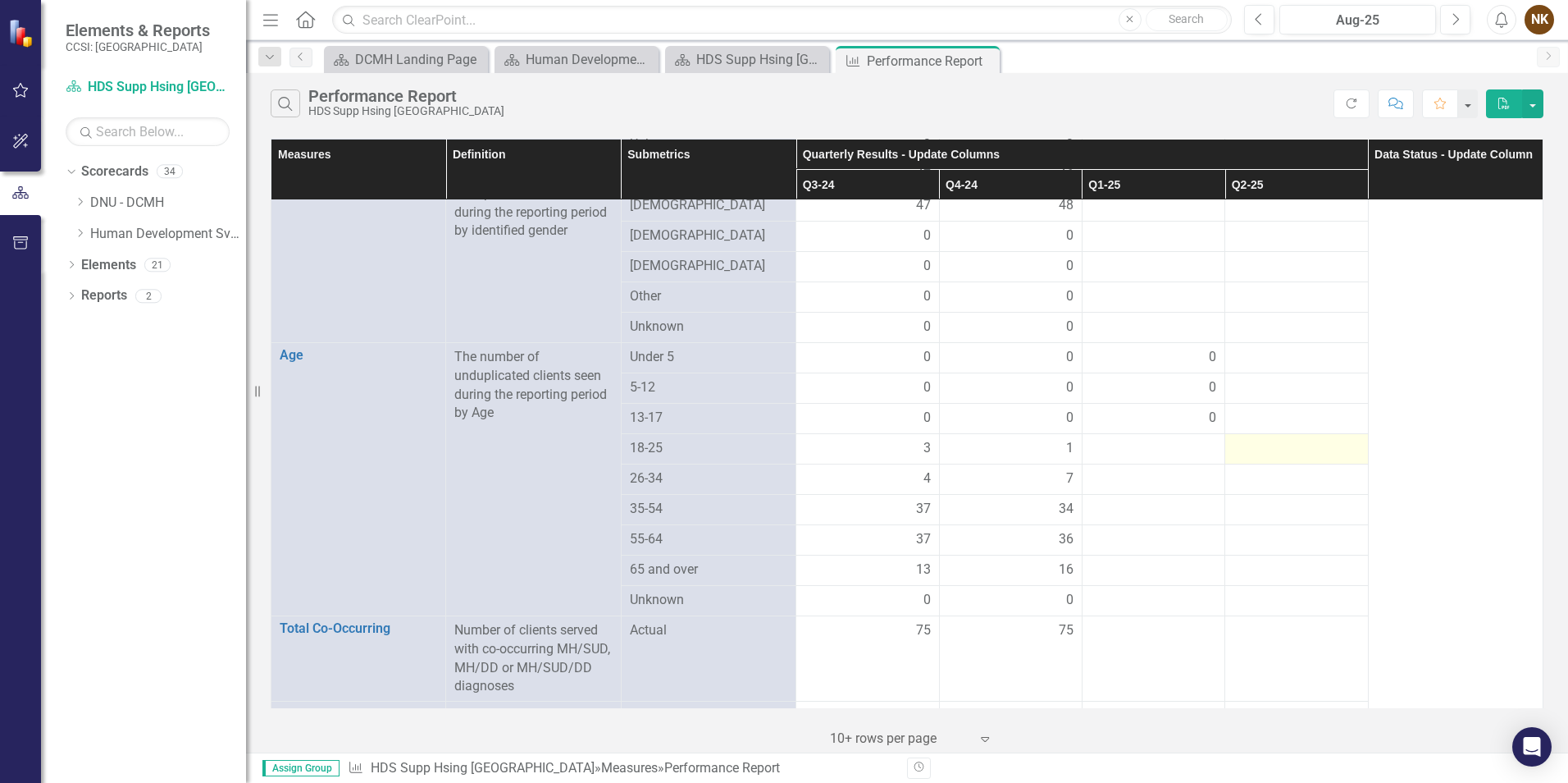
scroll to position [903, 0]
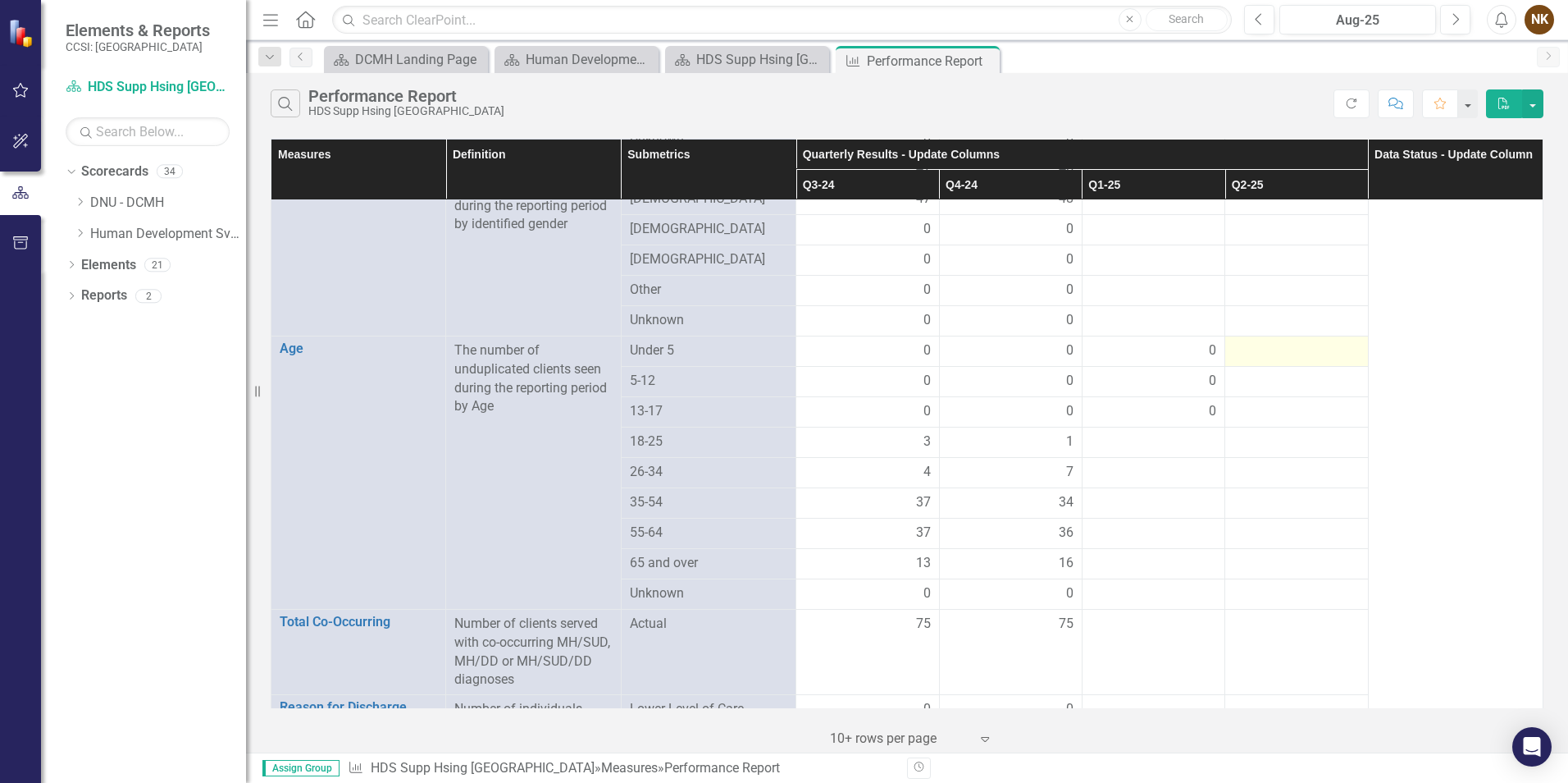
click at [1271, 341] on div at bounding box center [1296, 351] width 125 height 20
click at [1272, 341] on div at bounding box center [1296, 351] width 125 height 20
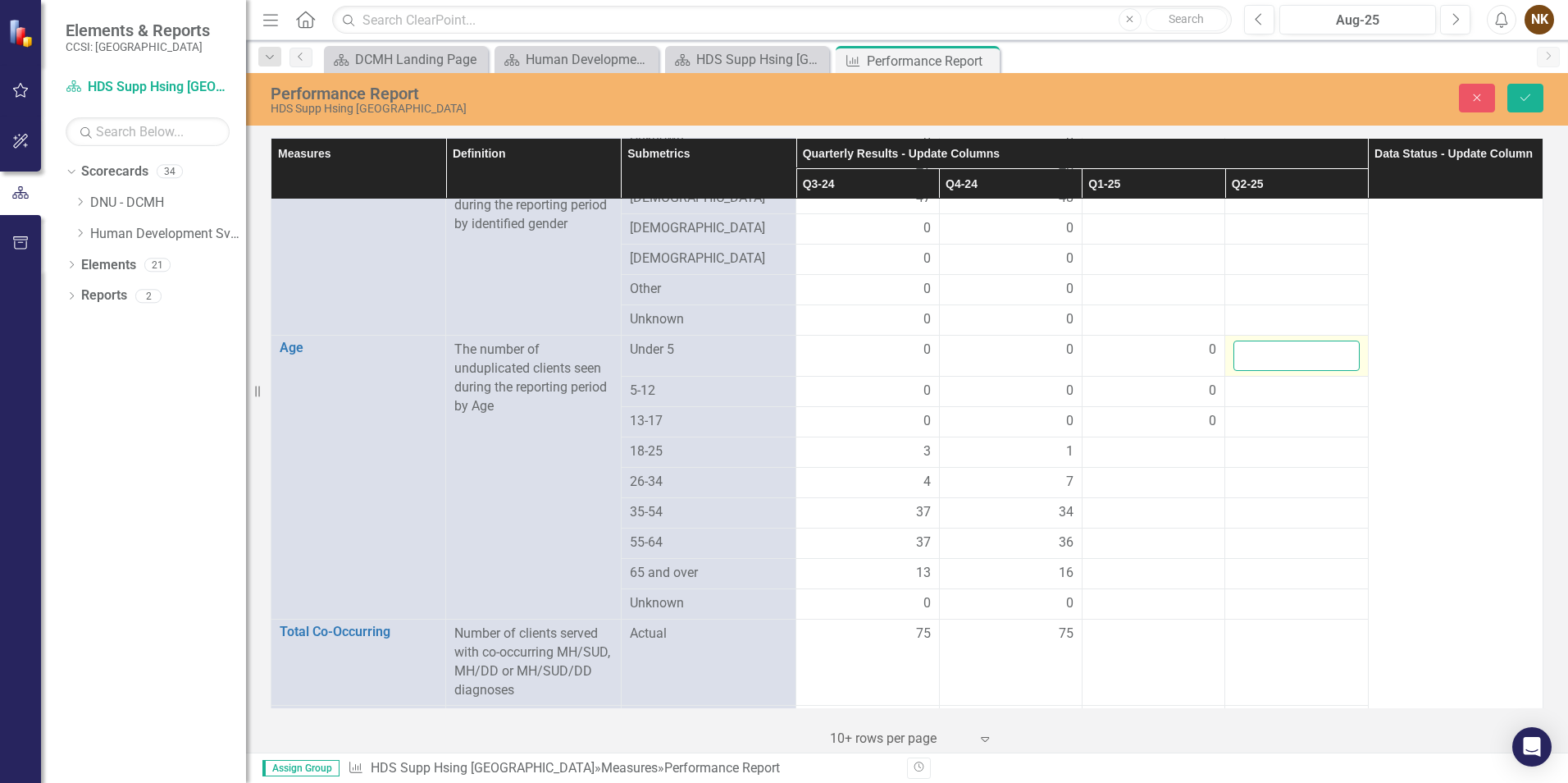
click at [1273, 340] on input "number" at bounding box center [1296, 355] width 125 height 30
type input "0"
click at [1262, 381] on div at bounding box center [1296, 391] width 125 height 20
click at [1262, 381] on input "number" at bounding box center [1296, 396] width 125 height 30
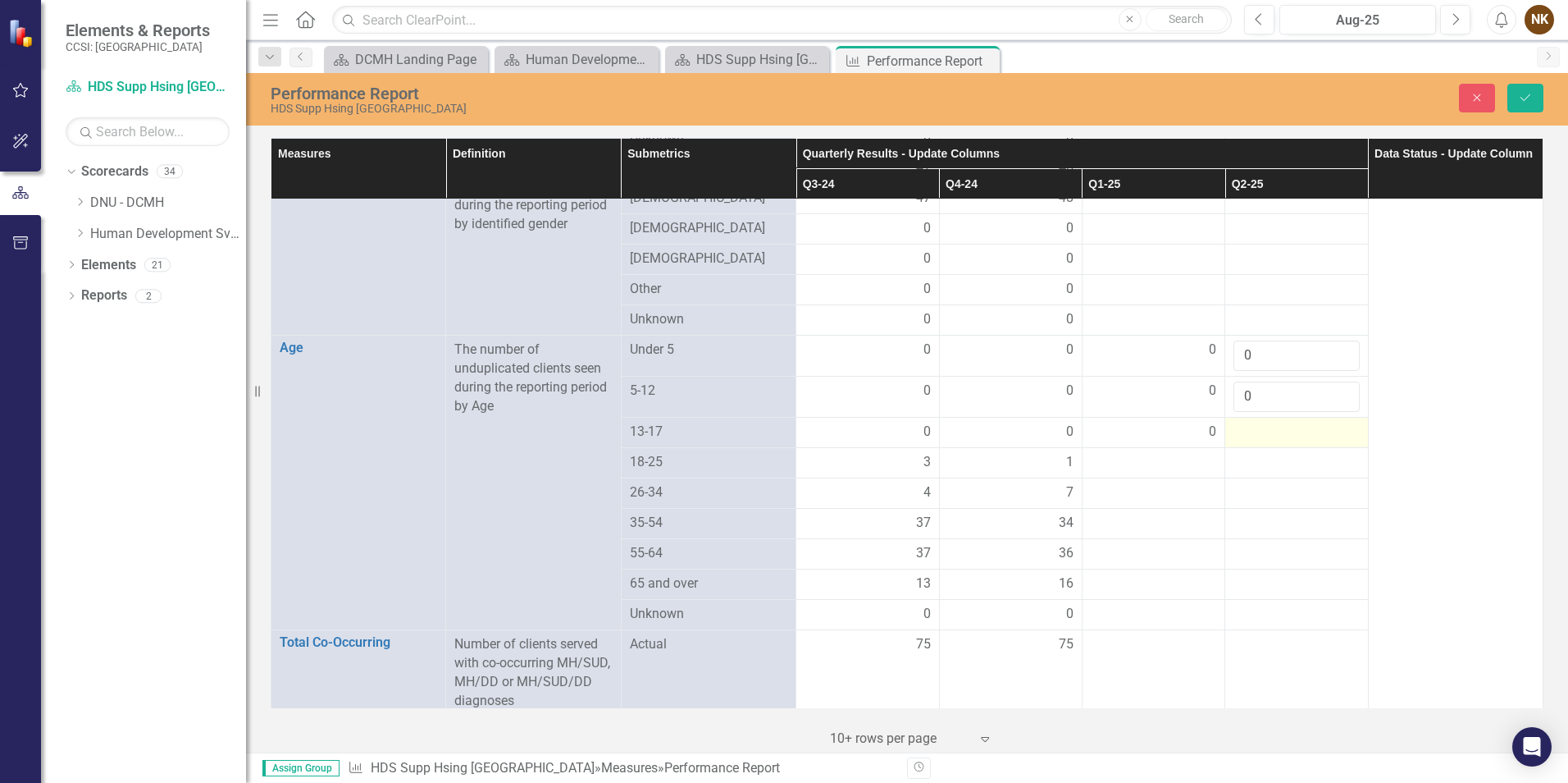
type input "0"
click at [1266, 422] on div at bounding box center [1296, 432] width 125 height 20
click at [1266, 422] on input "number" at bounding box center [1296, 437] width 125 height 30
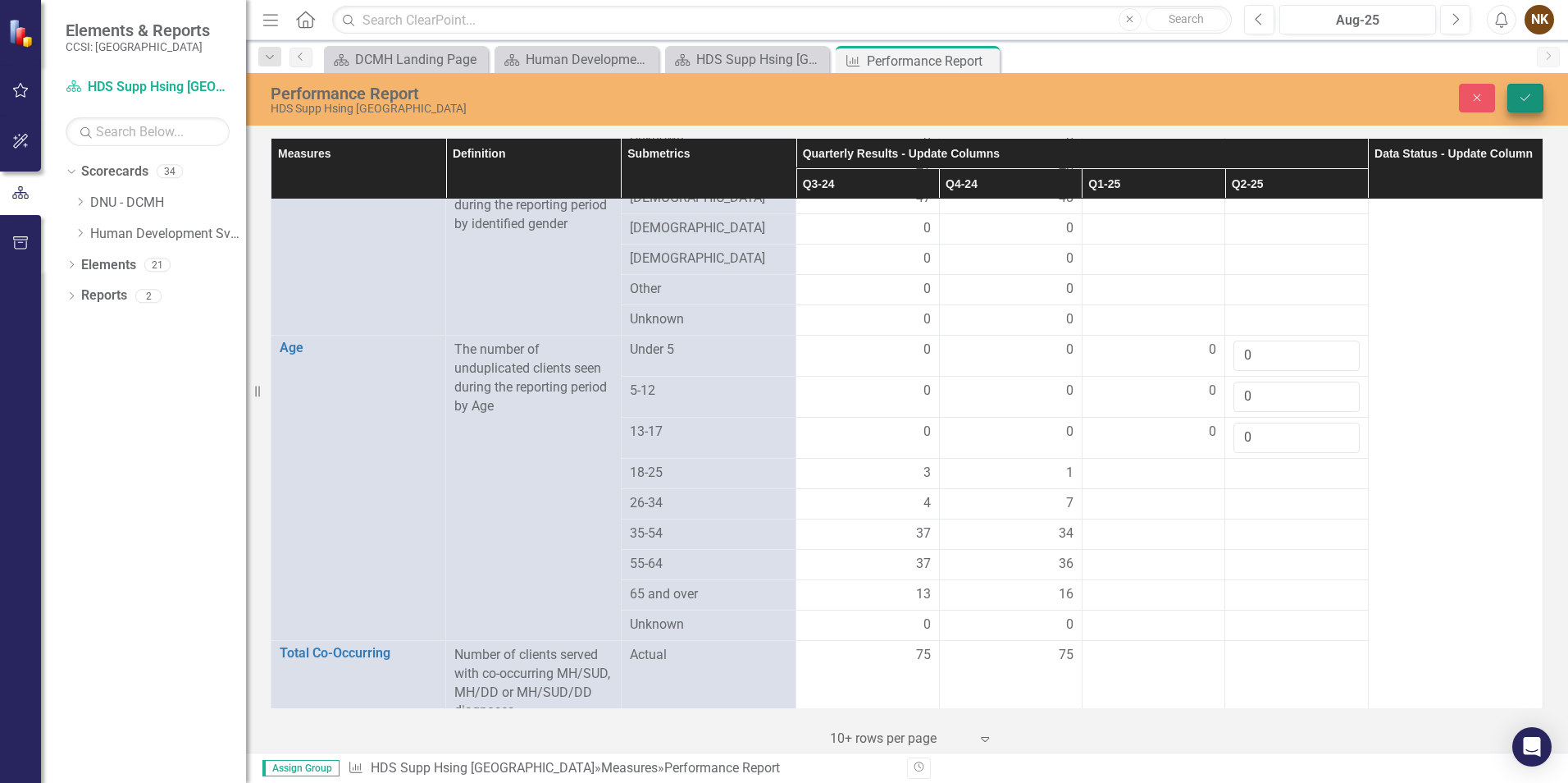
type input "0"
click at [1531, 98] on icon "Save" at bounding box center [1525, 98] width 15 height 12
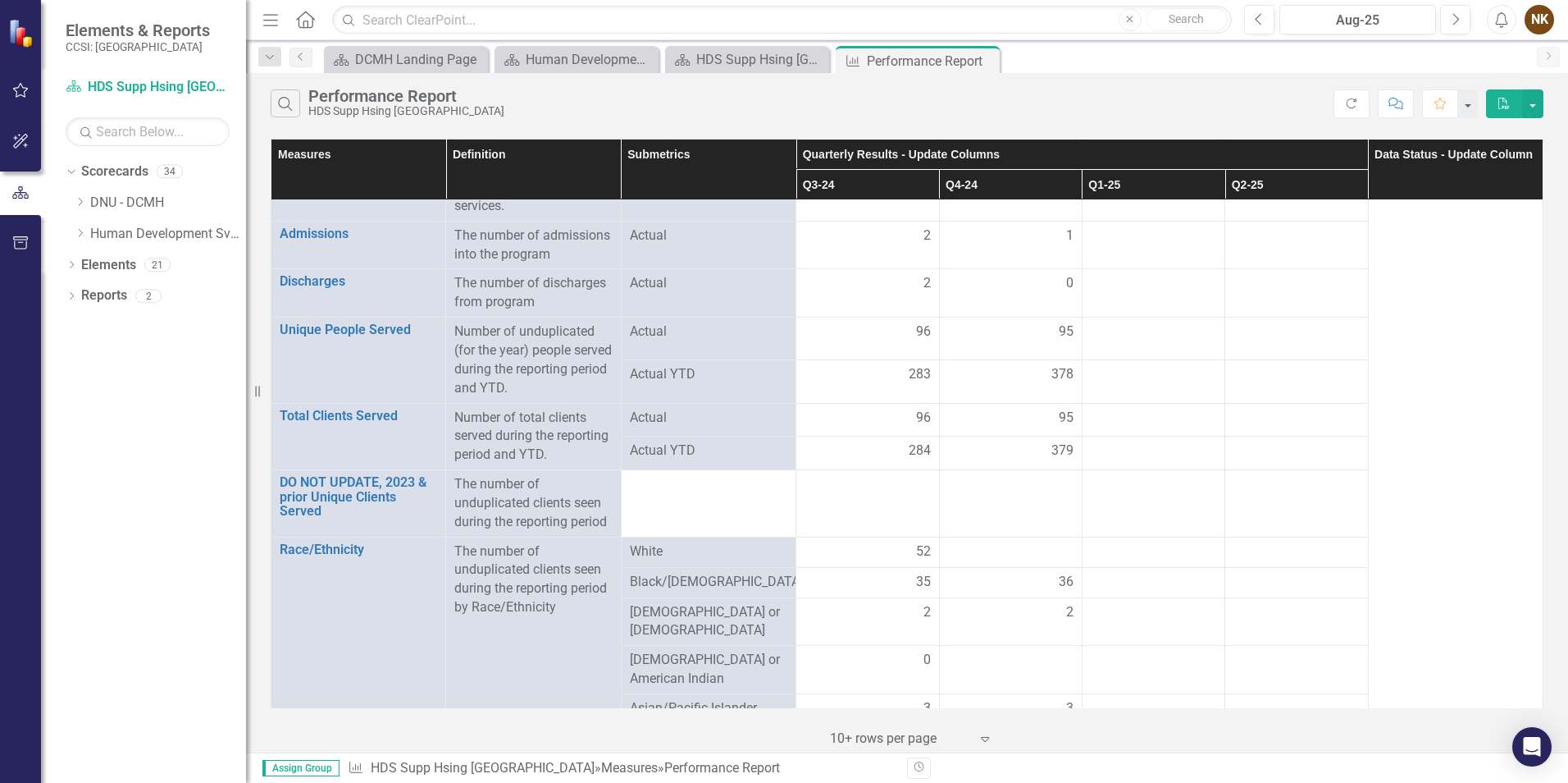
scroll to position [0, 0]
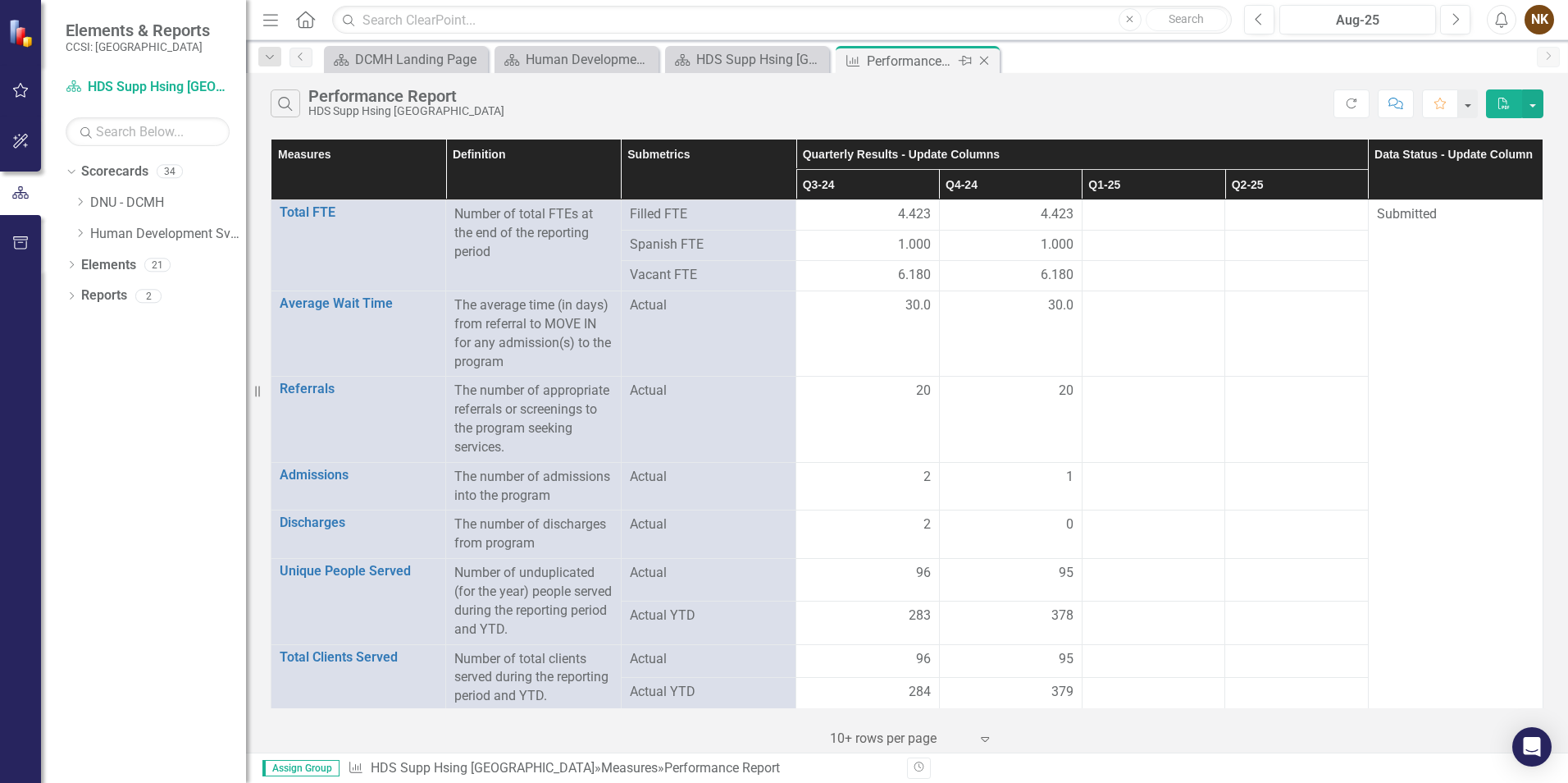
click at [984, 62] on icon "Close" at bounding box center [983, 60] width 17 height 13
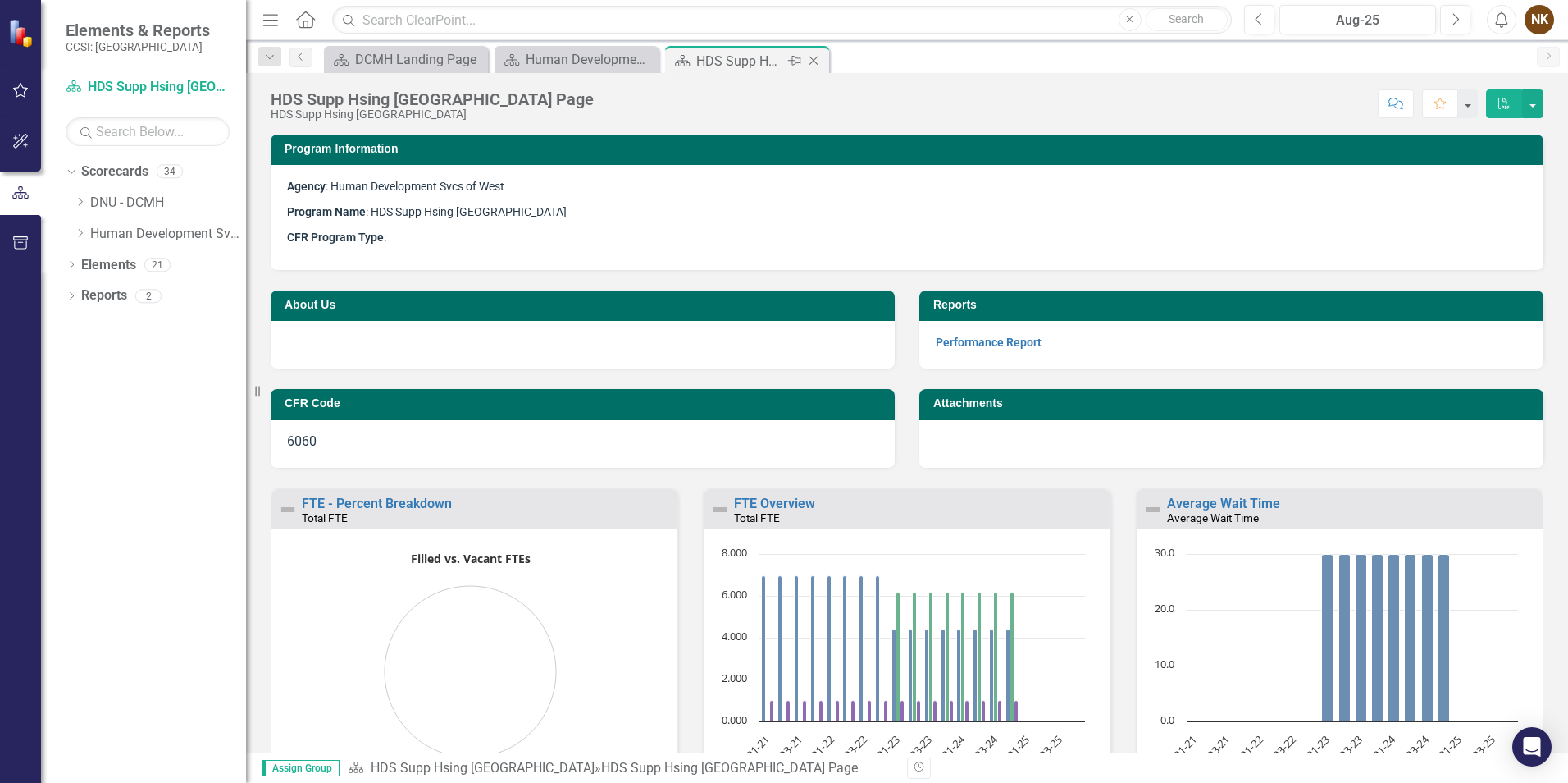
click at [816, 53] on div "Close" at bounding box center [814, 61] width 21 height 21
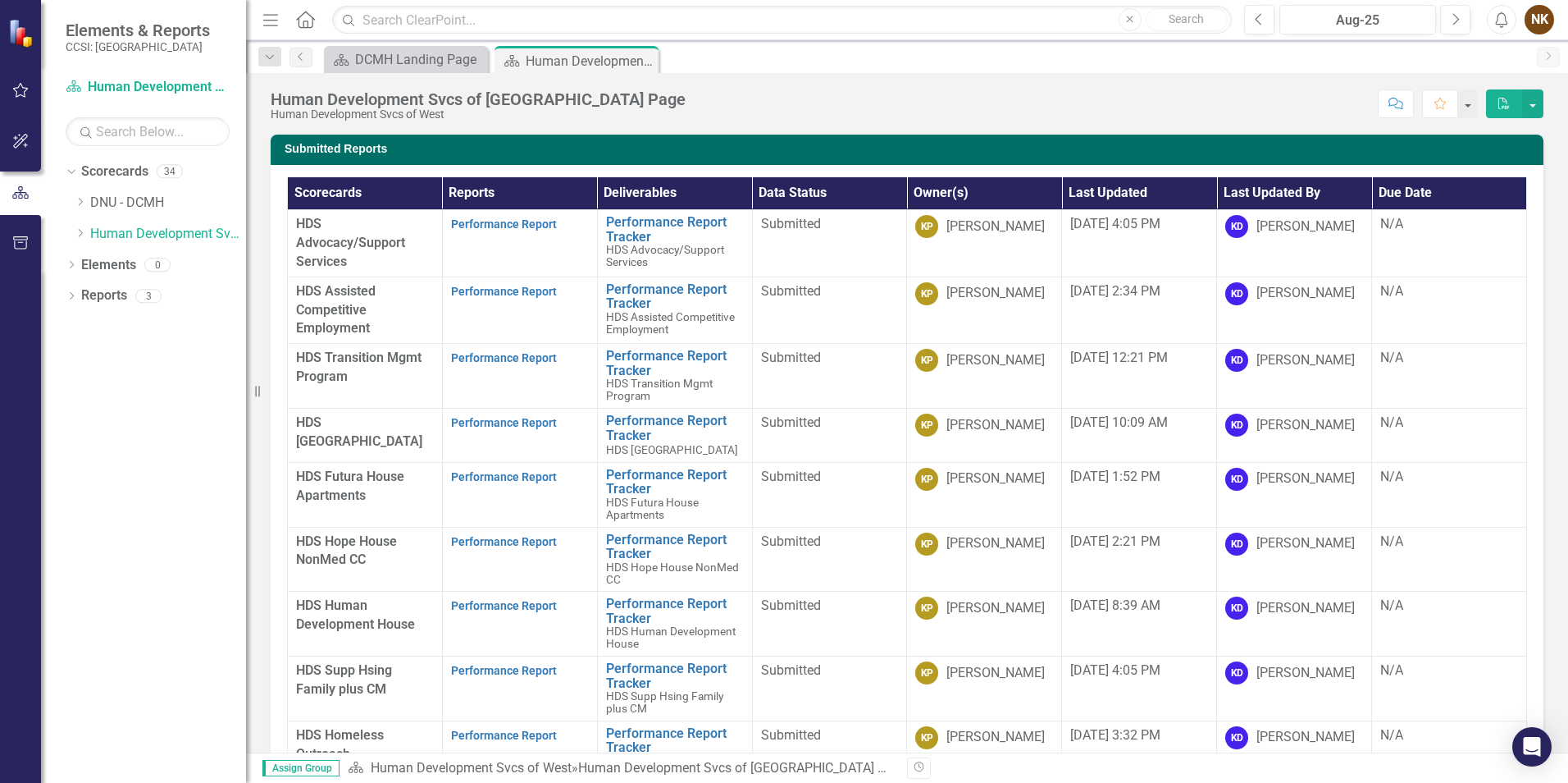
scroll to position [87, 0]
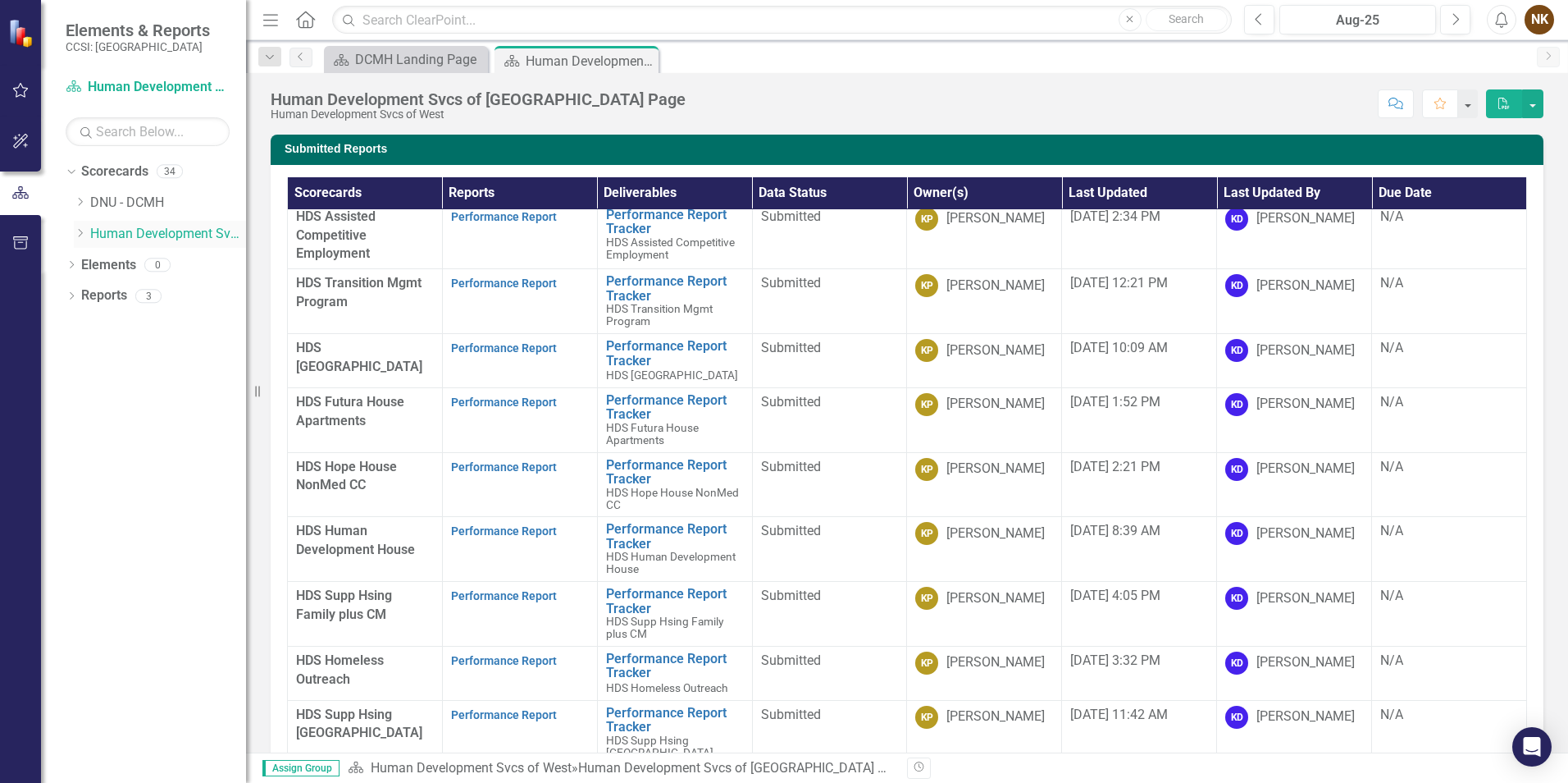
click at [78, 232] on icon "Dropdown" at bounding box center [79, 233] width 13 height 10
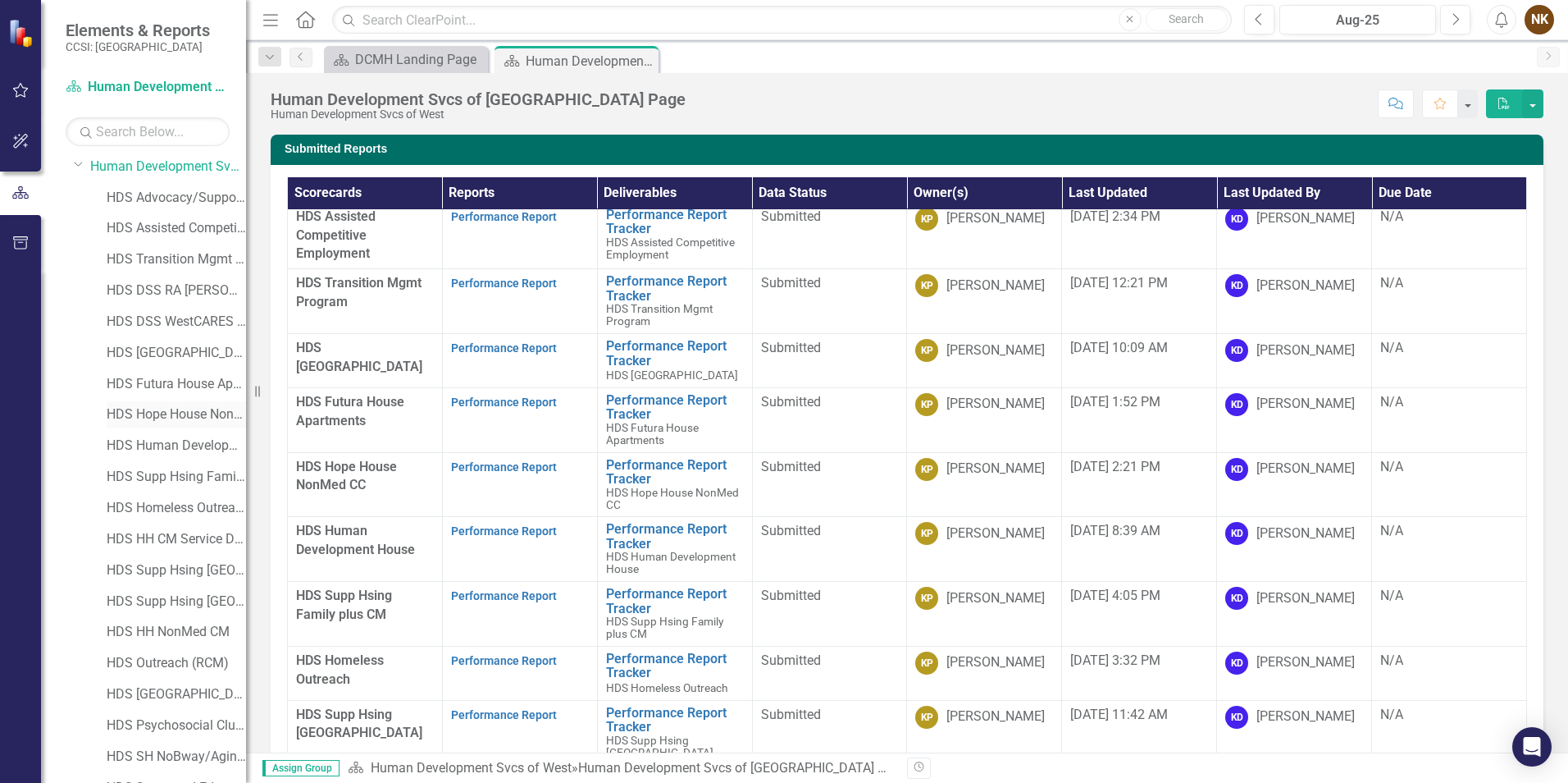
scroll to position [152, 0]
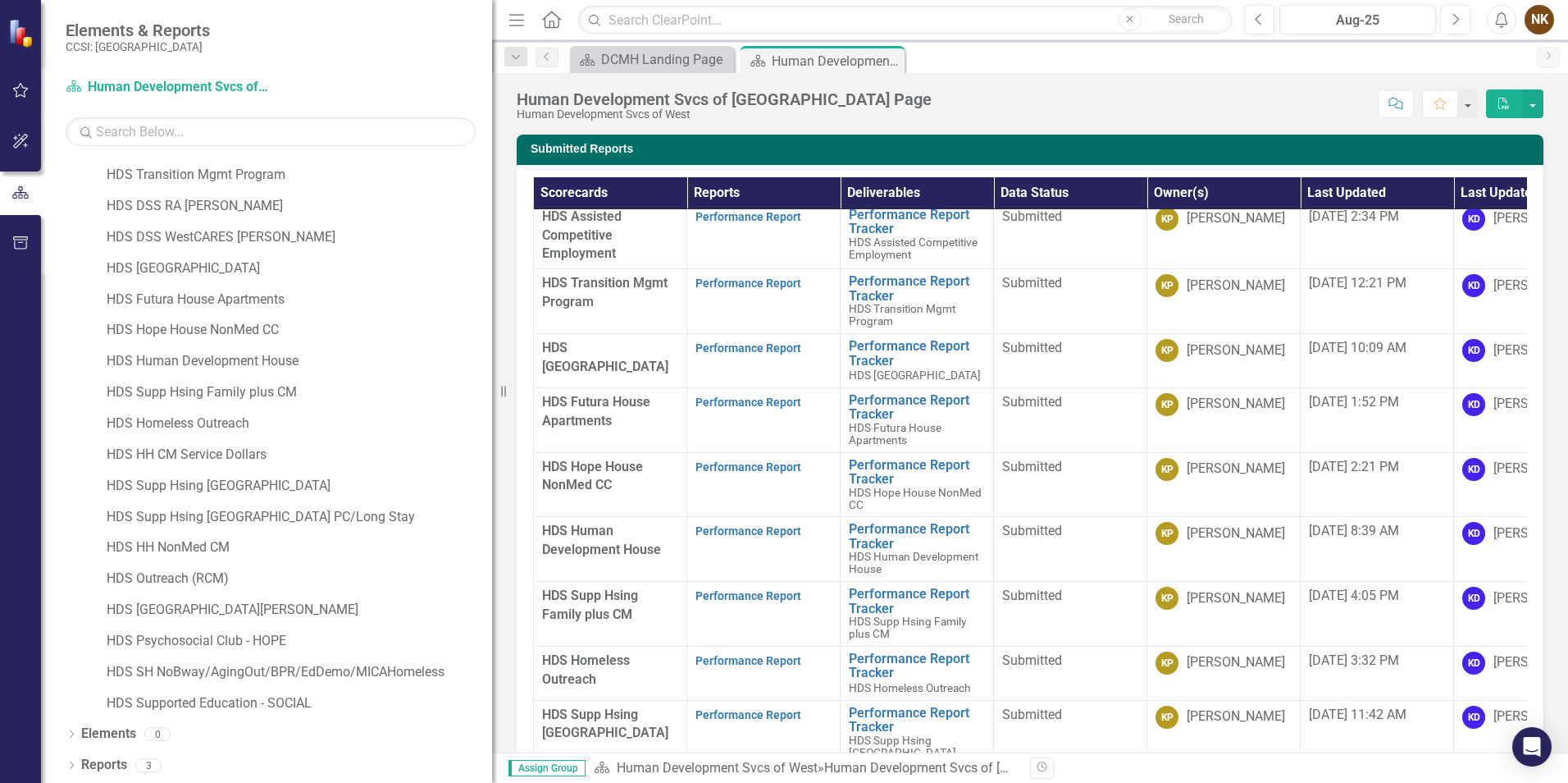
drag, startPoint x: 254, startPoint y: 205, endPoint x: 501, endPoint y: 253, distance: 251.6
click at [501, 253] on div "Resize" at bounding box center [498, 391] width 13 height 783
click at [258, 325] on link "HDS Hope House NonMed CC" at bounding box center [300, 329] width 386 height 19
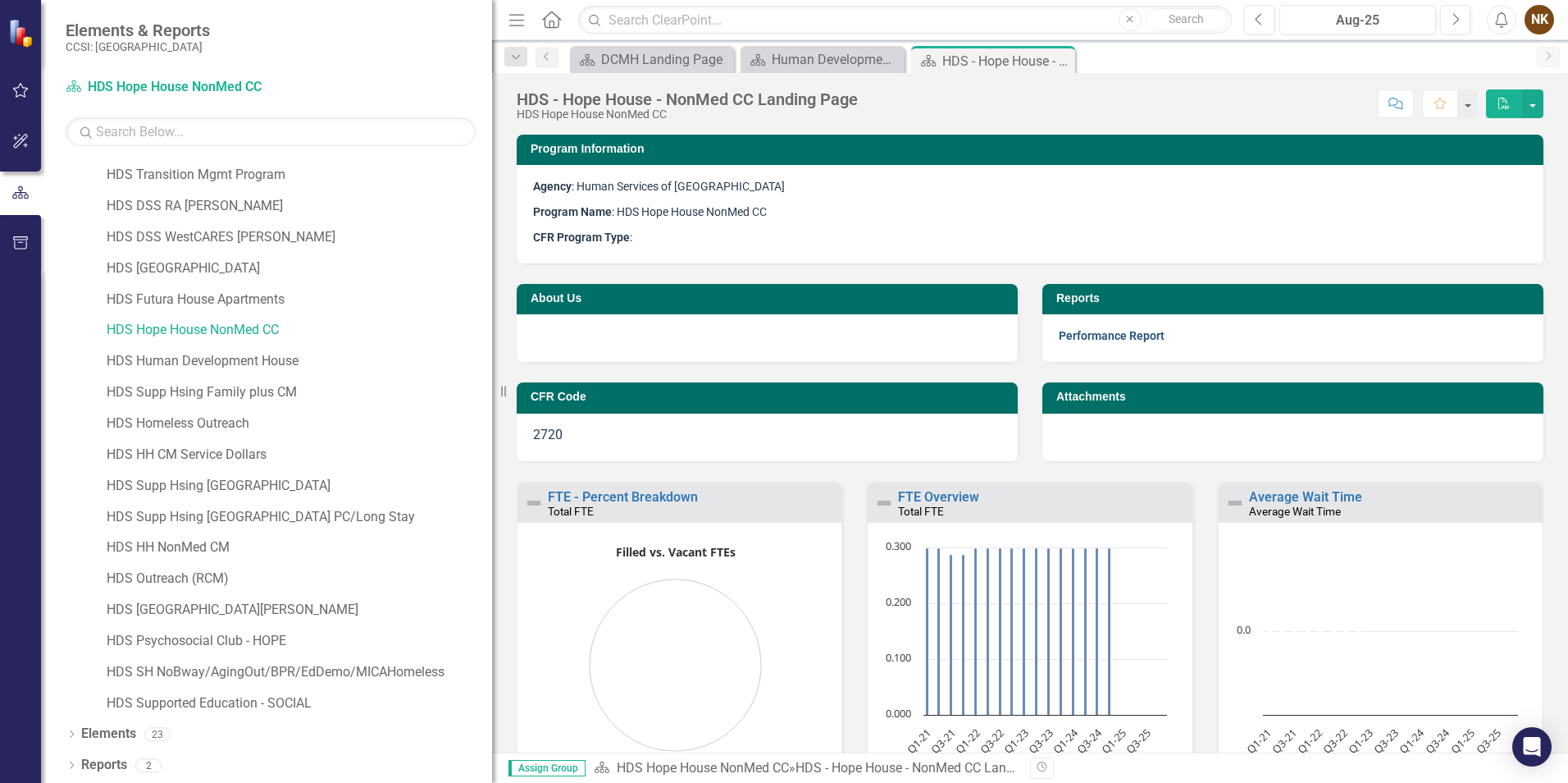
click at [1149, 336] on link "Performance Report" at bounding box center [1112, 335] width 106 height 13
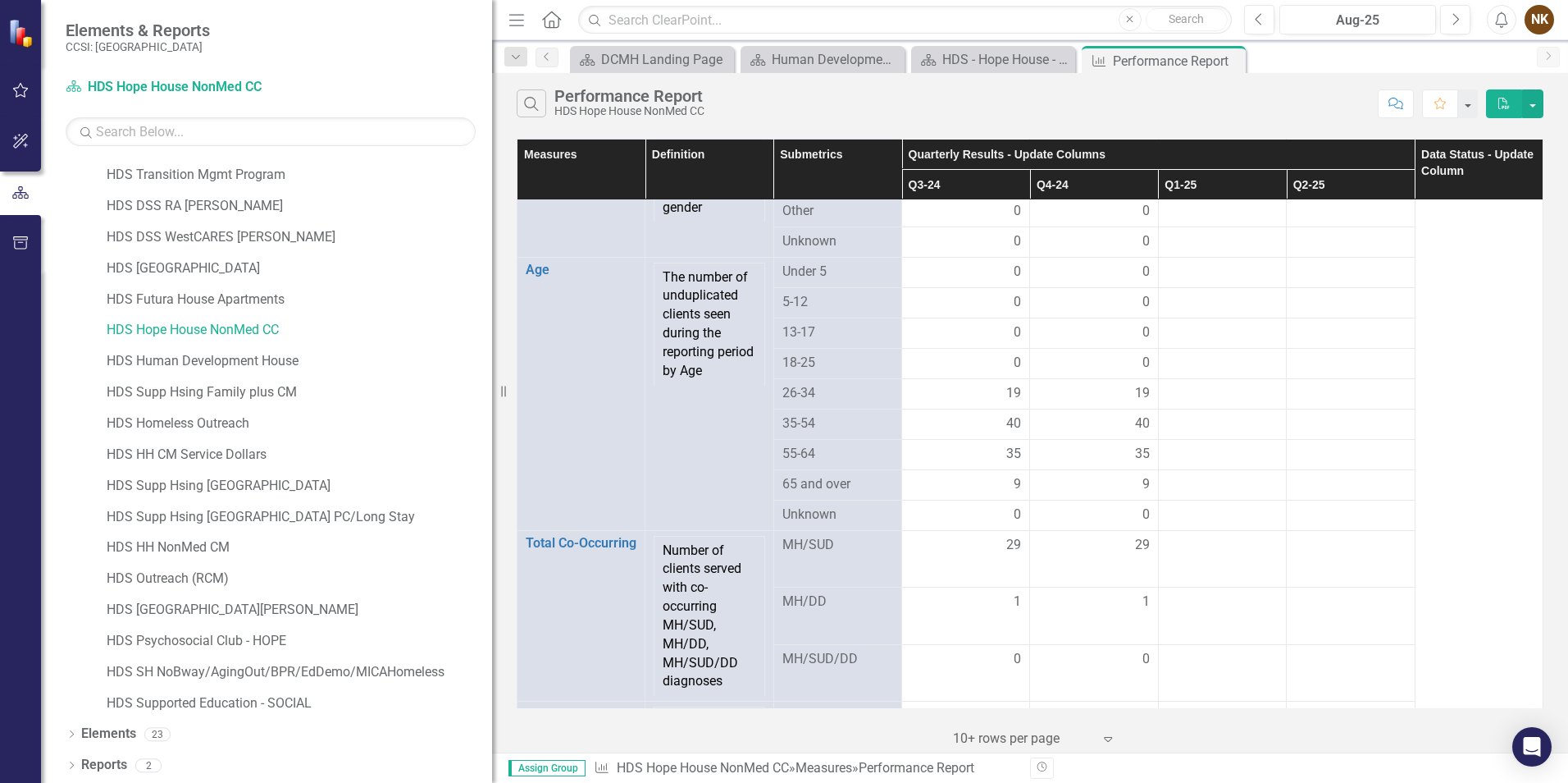
scroll to position [1149, 0]
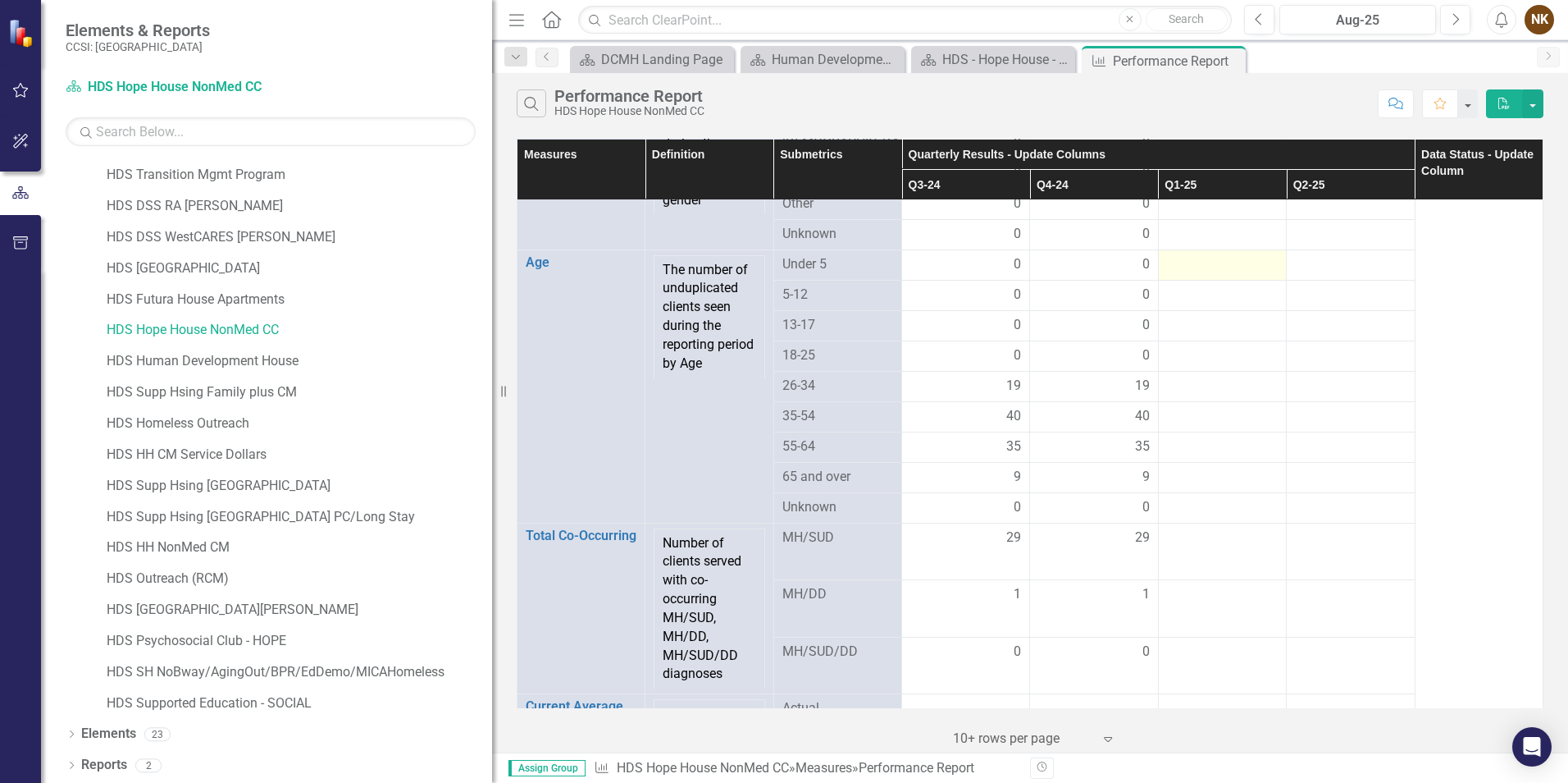
click at [1213, 275] on div at bounding box center [1222, 265] width 111 height 20
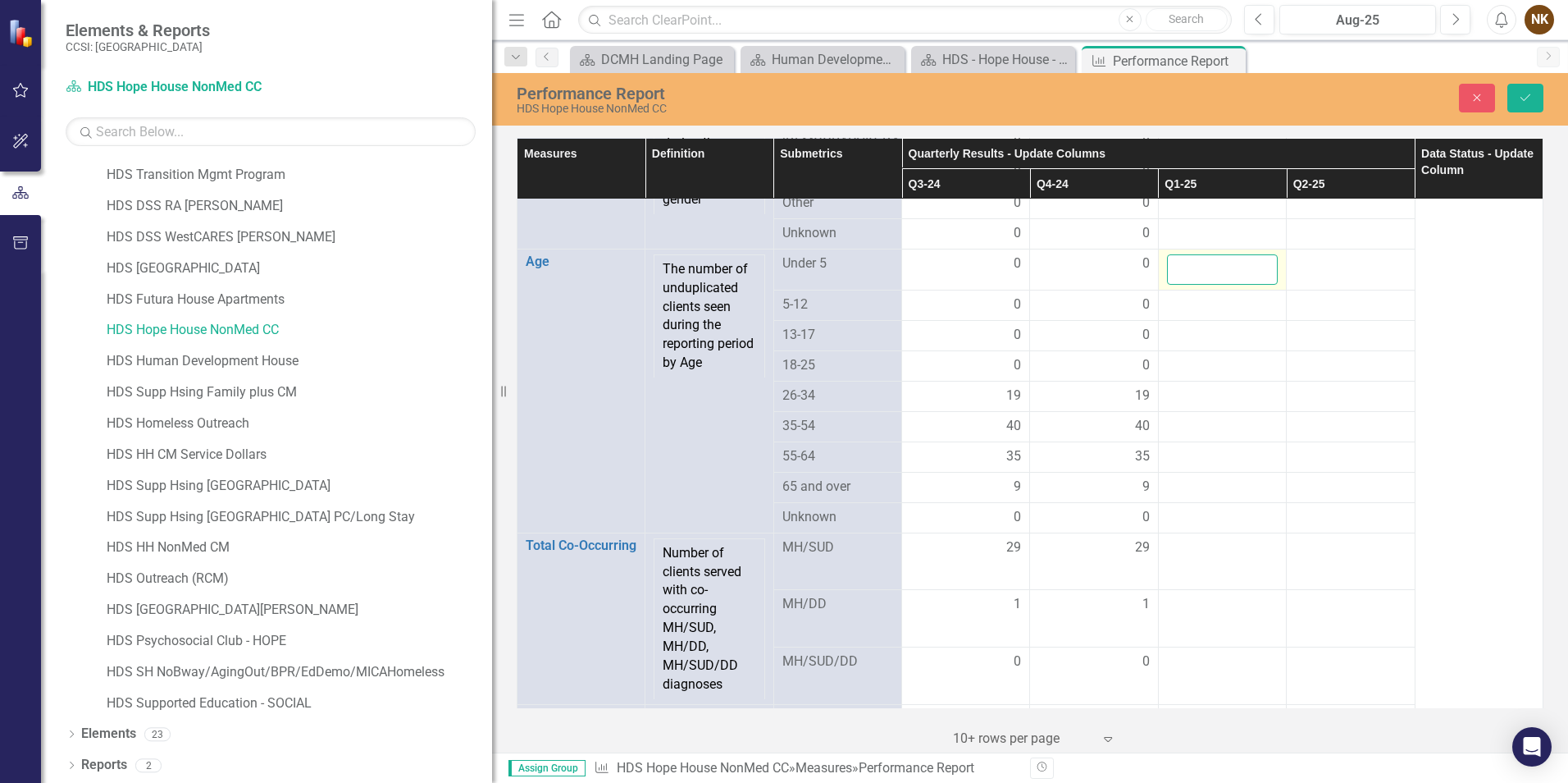
click at [1213, 282] on input "number" at bounding box center [1222, 269] width 111 height 30
type input "0"
click at [1202, 316] on div at bounding box center [1222, 305] width 111 height 20
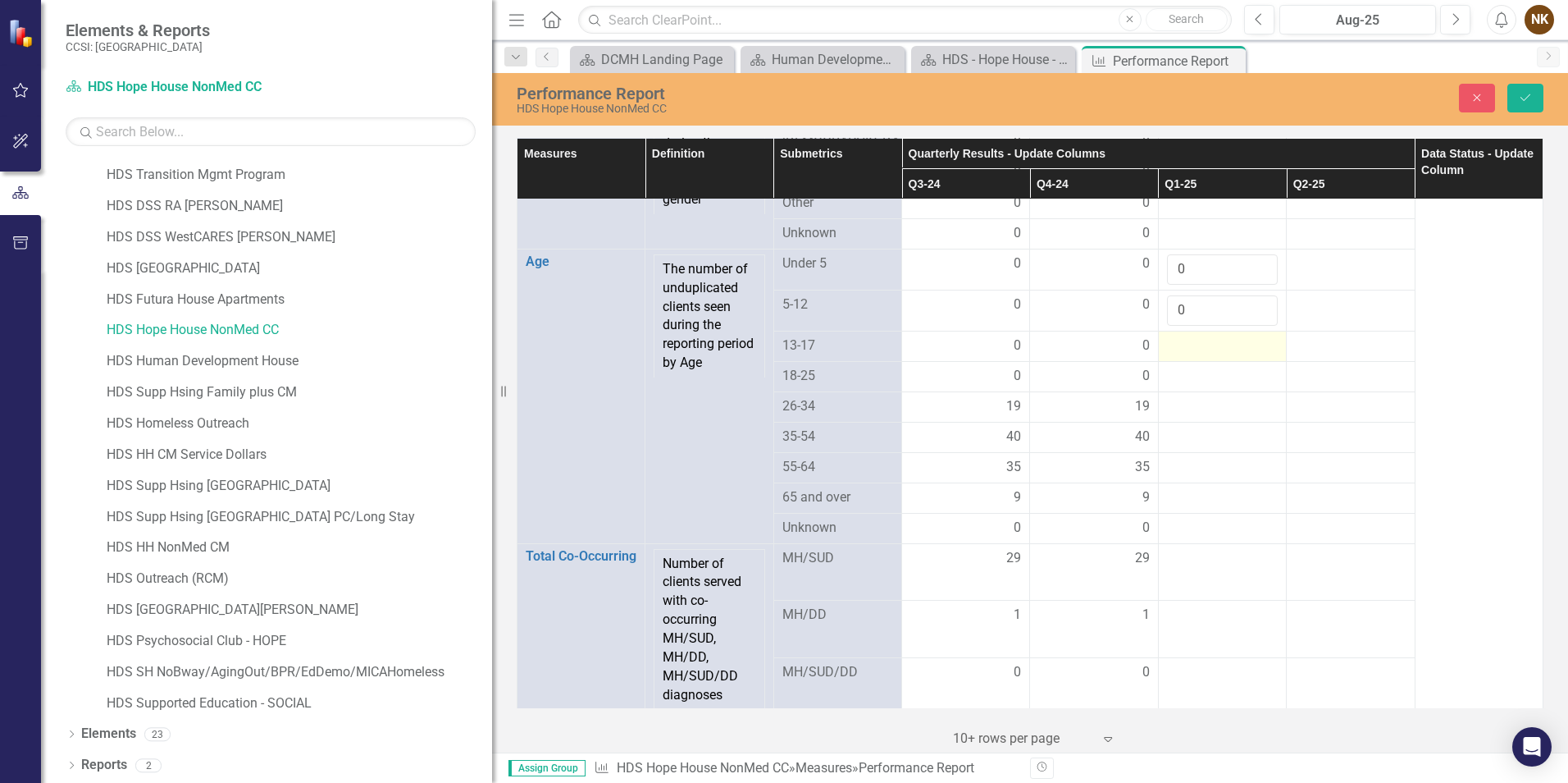
type input "0"
click at [1215, 356] on div at bounding box center [1222, 346] width 111 height 20
click at [1208, 367] on input "number" at bounding box center [1222, 351] width 111 height 30
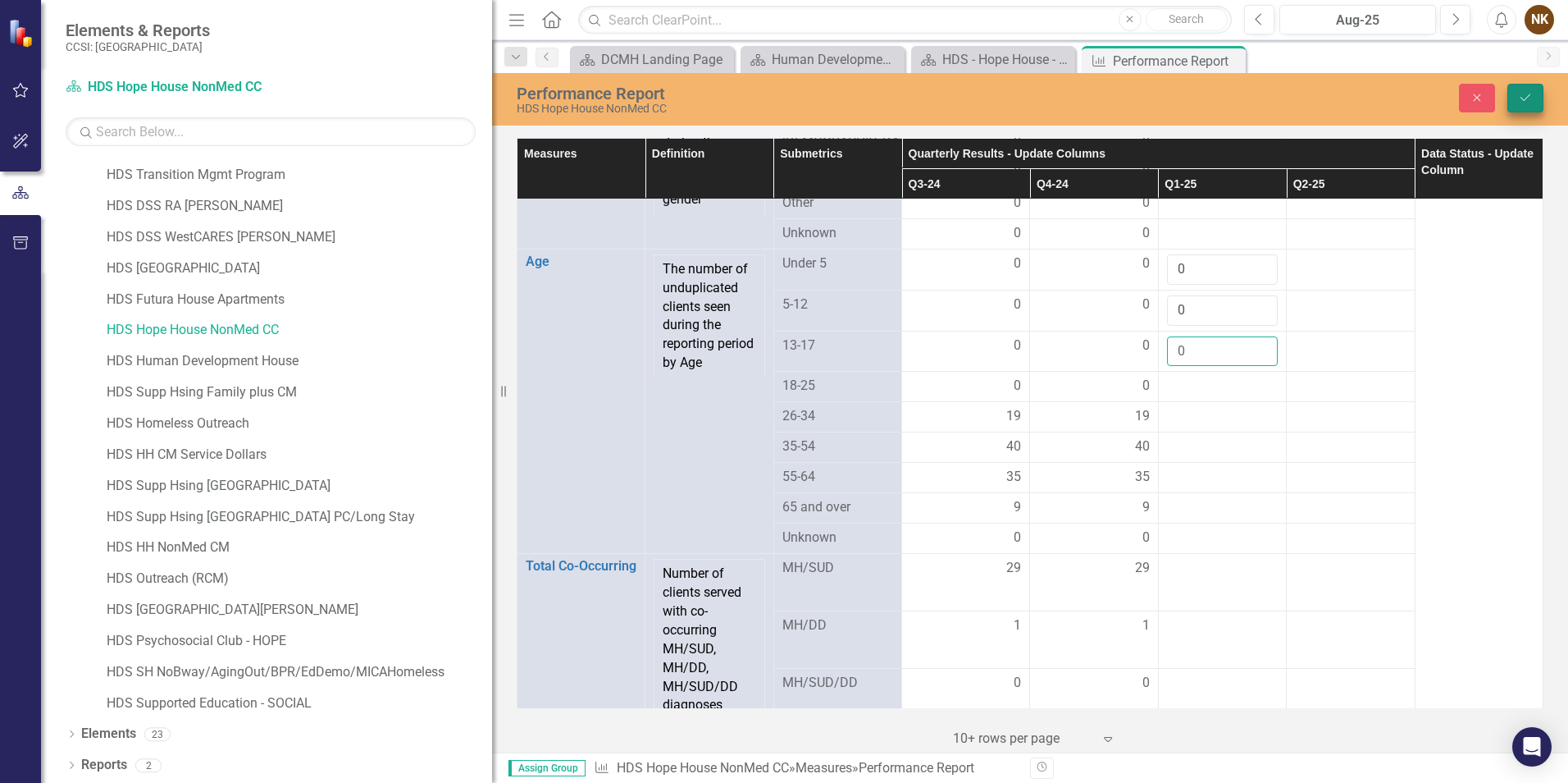
type input "0"
click at [1540, 88] on button "Save" at bounding box center [1525, 97] width 36 height 28
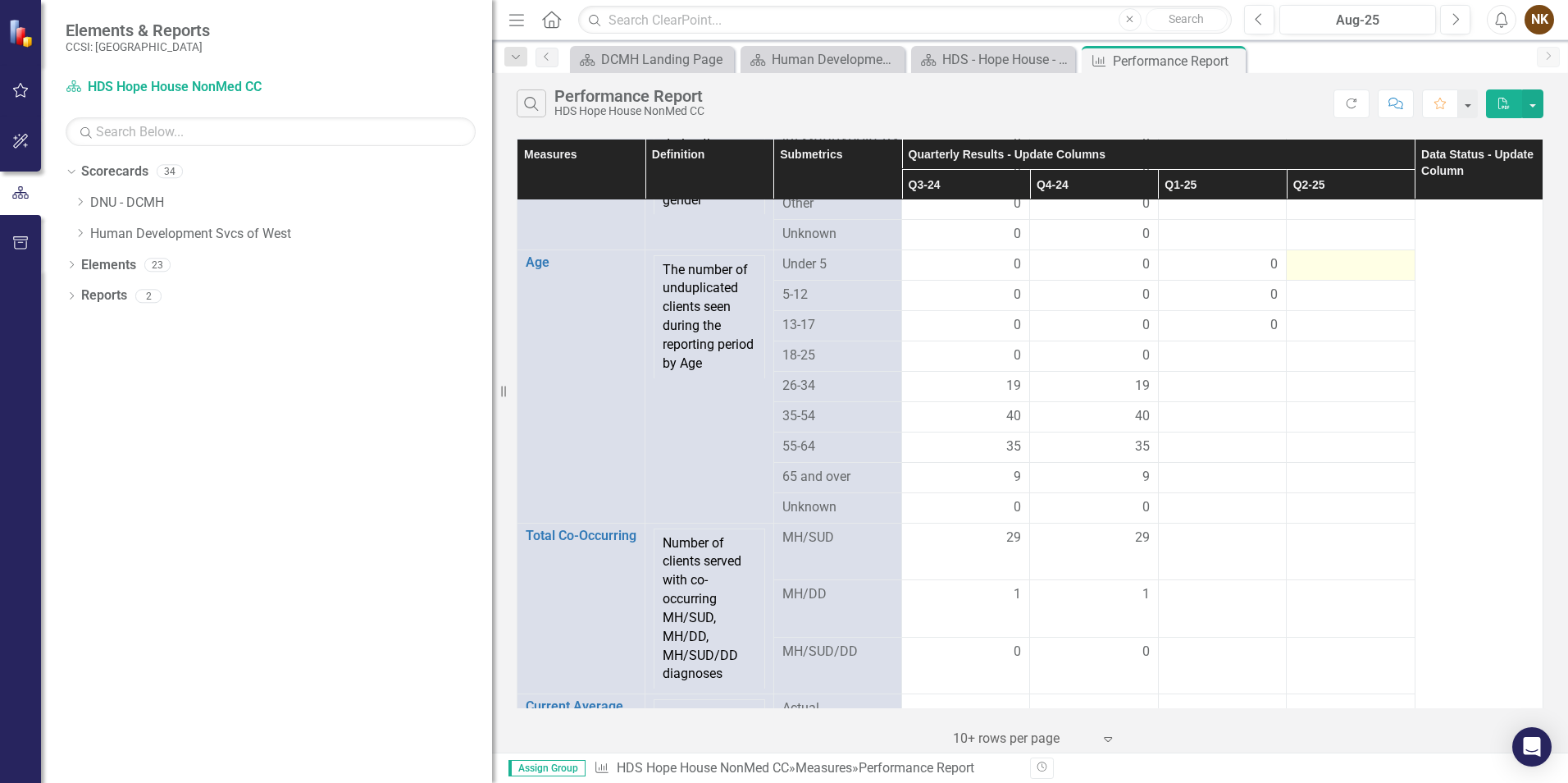
click at [1318, 275] on div at bounding box center [1350, 265] width 111 height 20
click at [1314, 275] on div at bounding box center [1350, 265] width 111 height 20
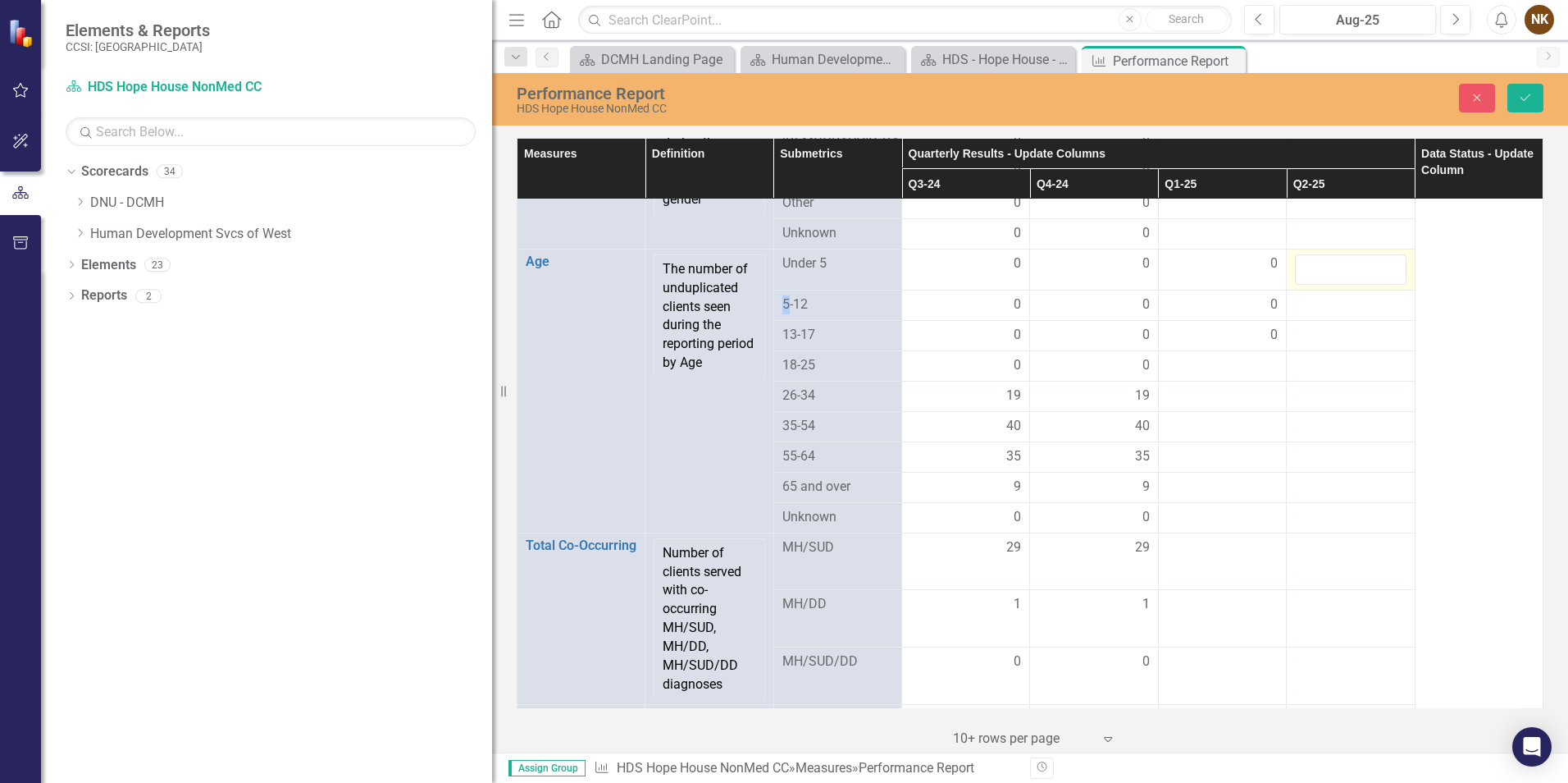
click at [1314, 285] on input "number" at bounding box center [1350, 269] width 111 height 30
type input "0"
click at [1321, 316] on div at bounding box center [1350, 305] width 111 height 20
click at [1322, 316] on div at bounding box center [1350, 305] width 111 height 20
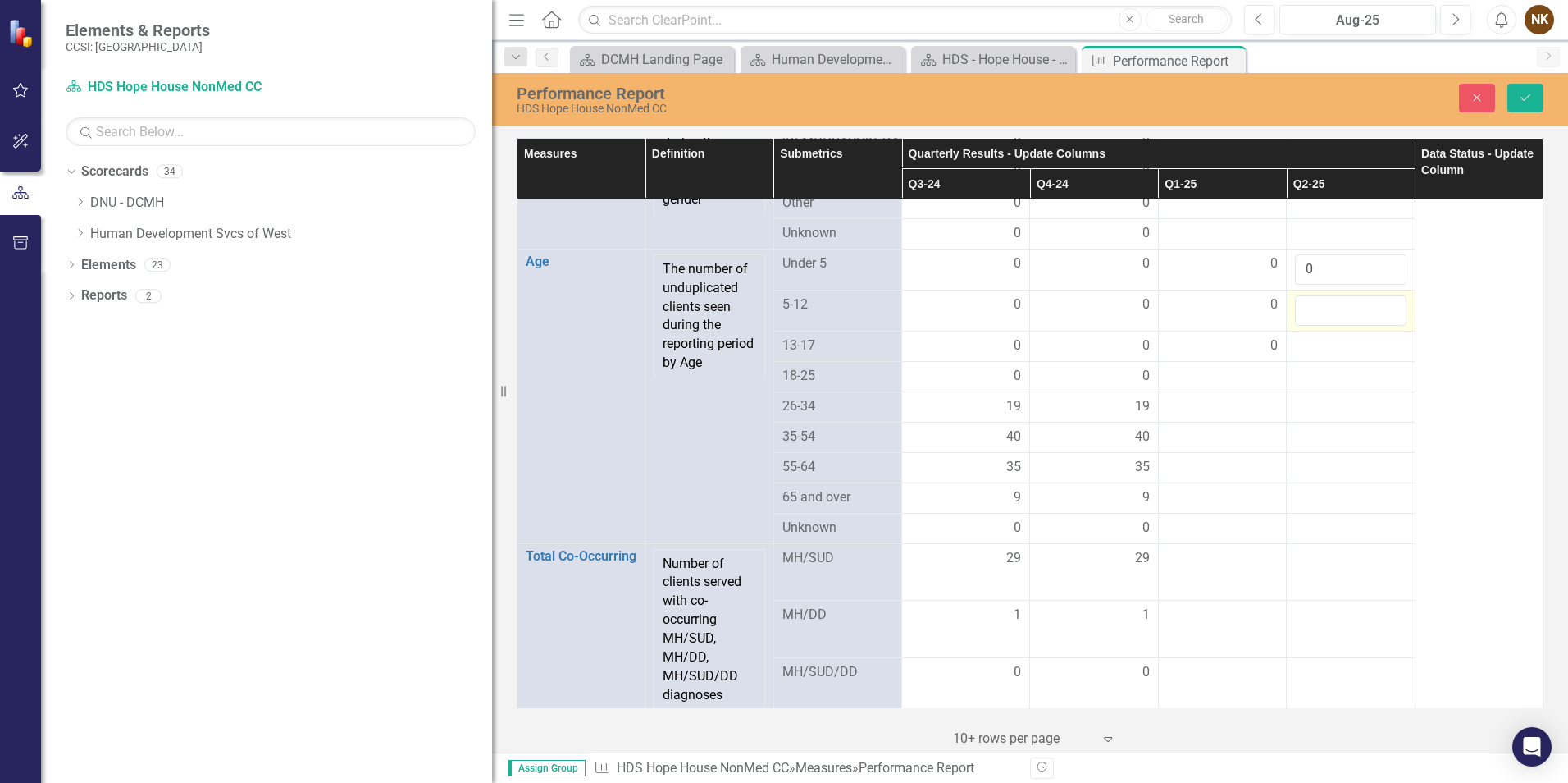
click at [1322, 323] on input "number" at bounding box center [1350, 310] width 111 height 30
type input "0"
click at [1321, 356] on div at bounding box center [1350, 346] width 111 height 20
click at [1321, 367] on input "number" at bounding box center [1350, 351] width 111 height 30
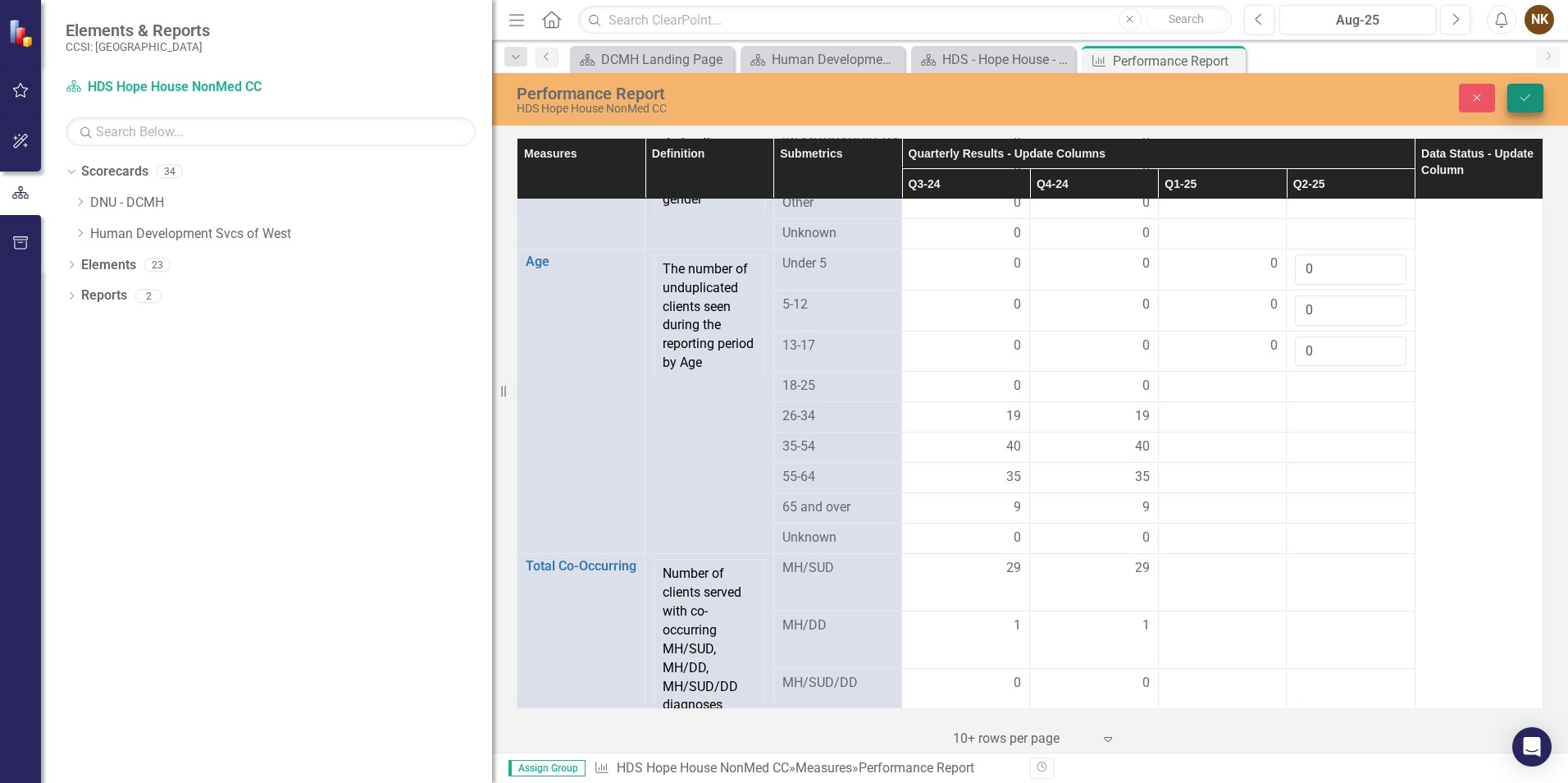
type input "0"
click at [1519, 92] on icon "Save" at bounding box center [1525, 98] width 15 height 12
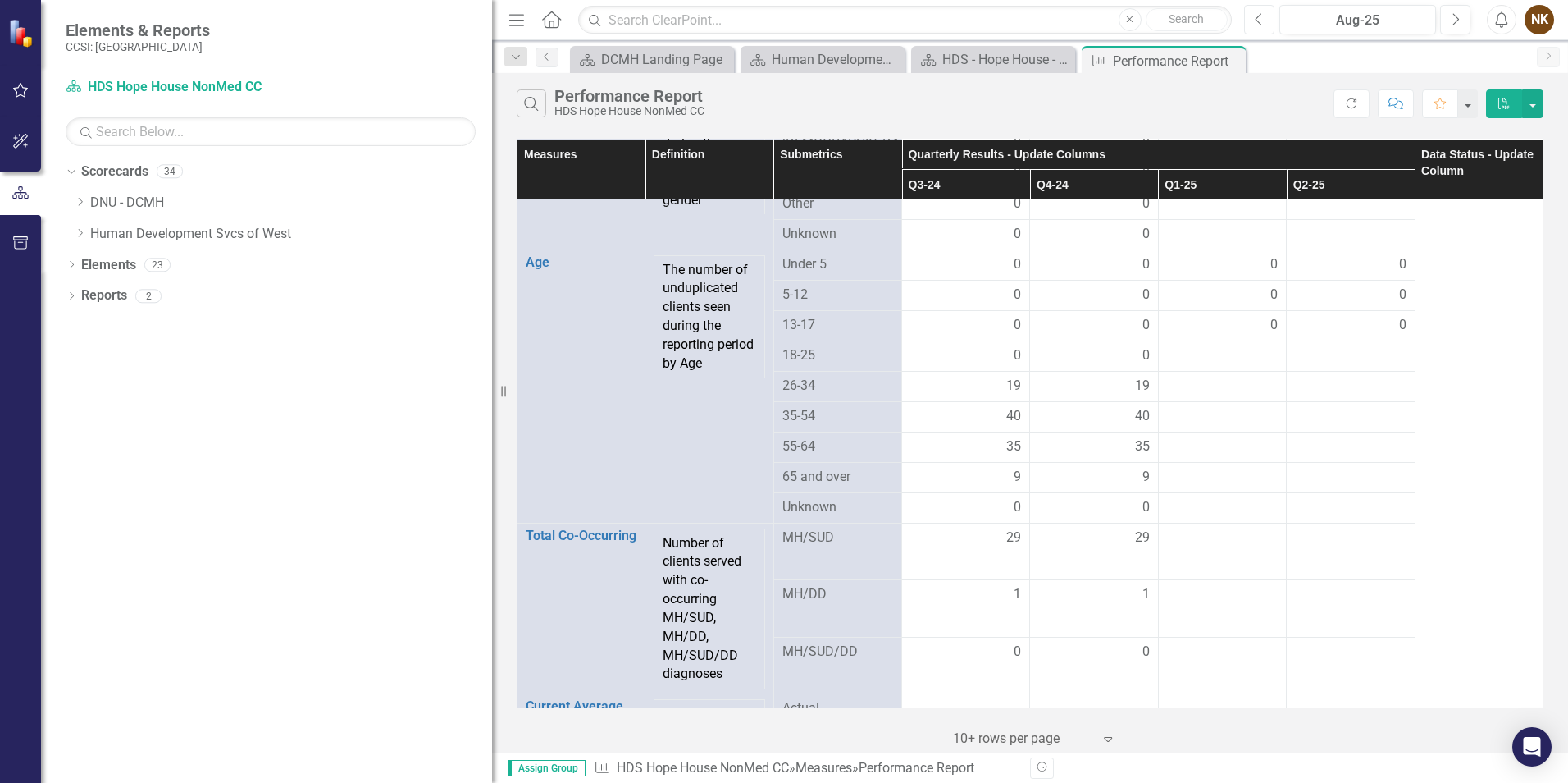
click at [1262, 18] on icon "Previous" at bounding box center [1259, 20] width 9 height 15
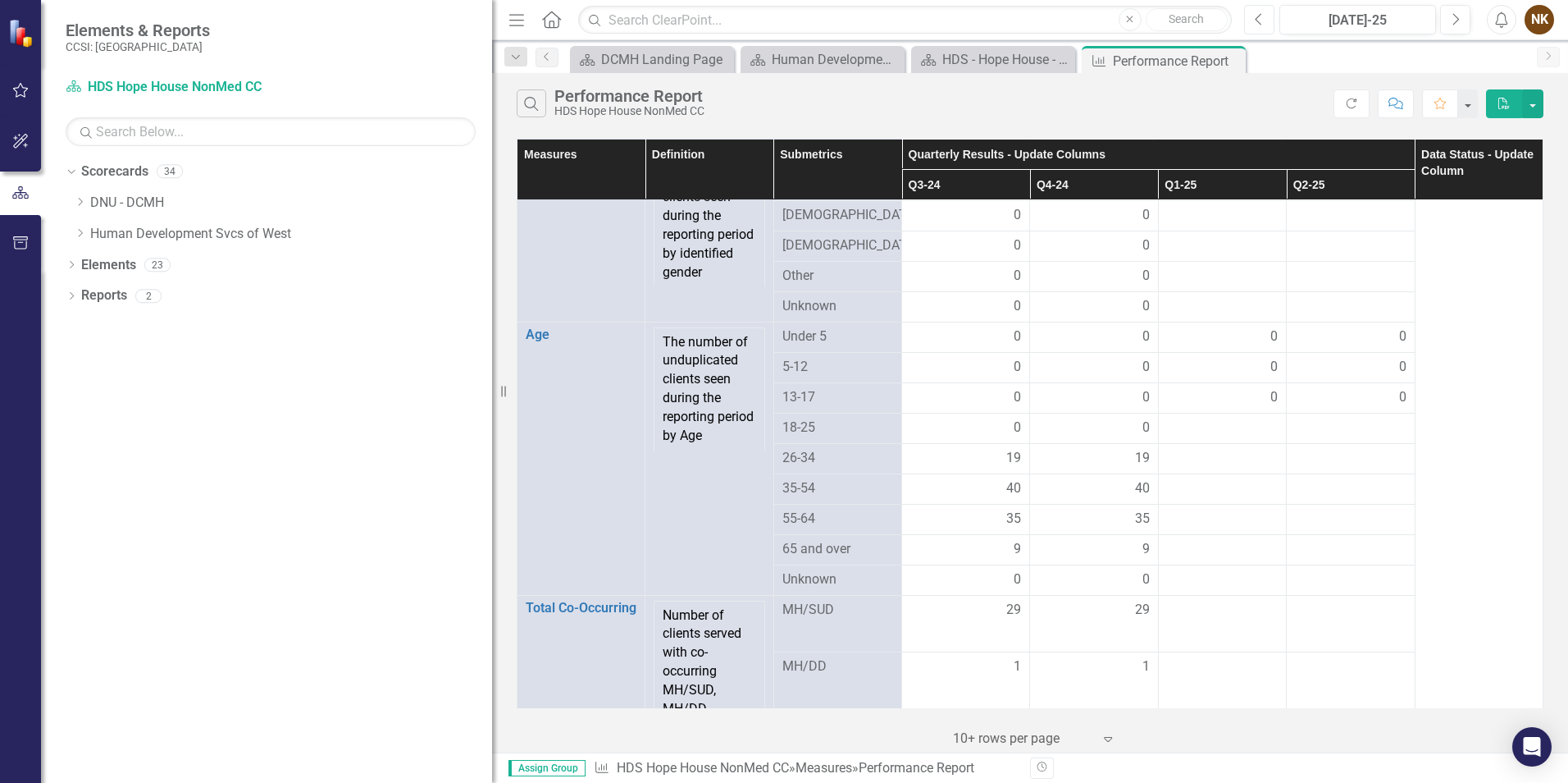
scroll to position [1067, 0]
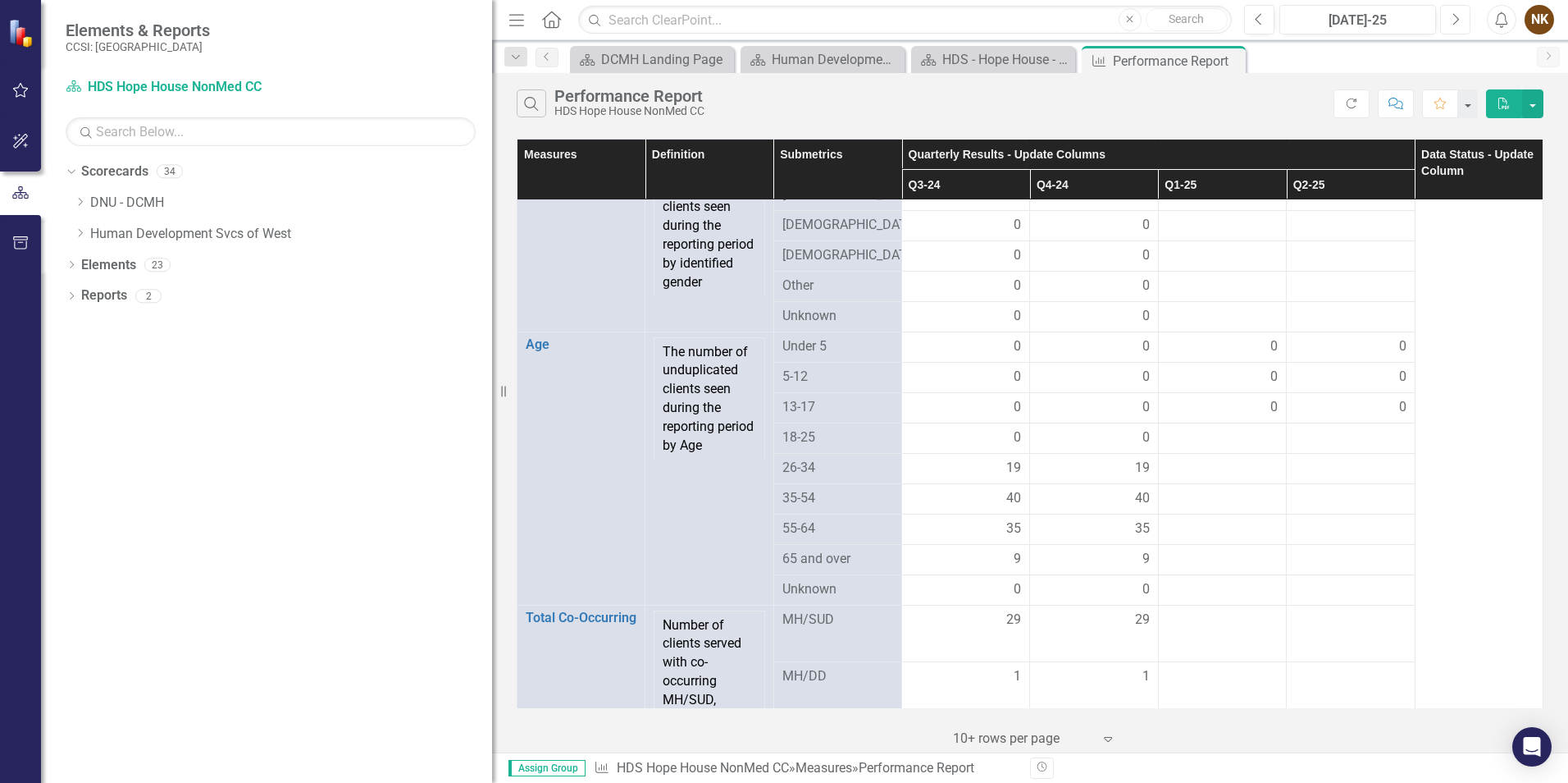
click at [1463, 17] on button "Next" at bounding box center [1454, 20] width 30 height 29
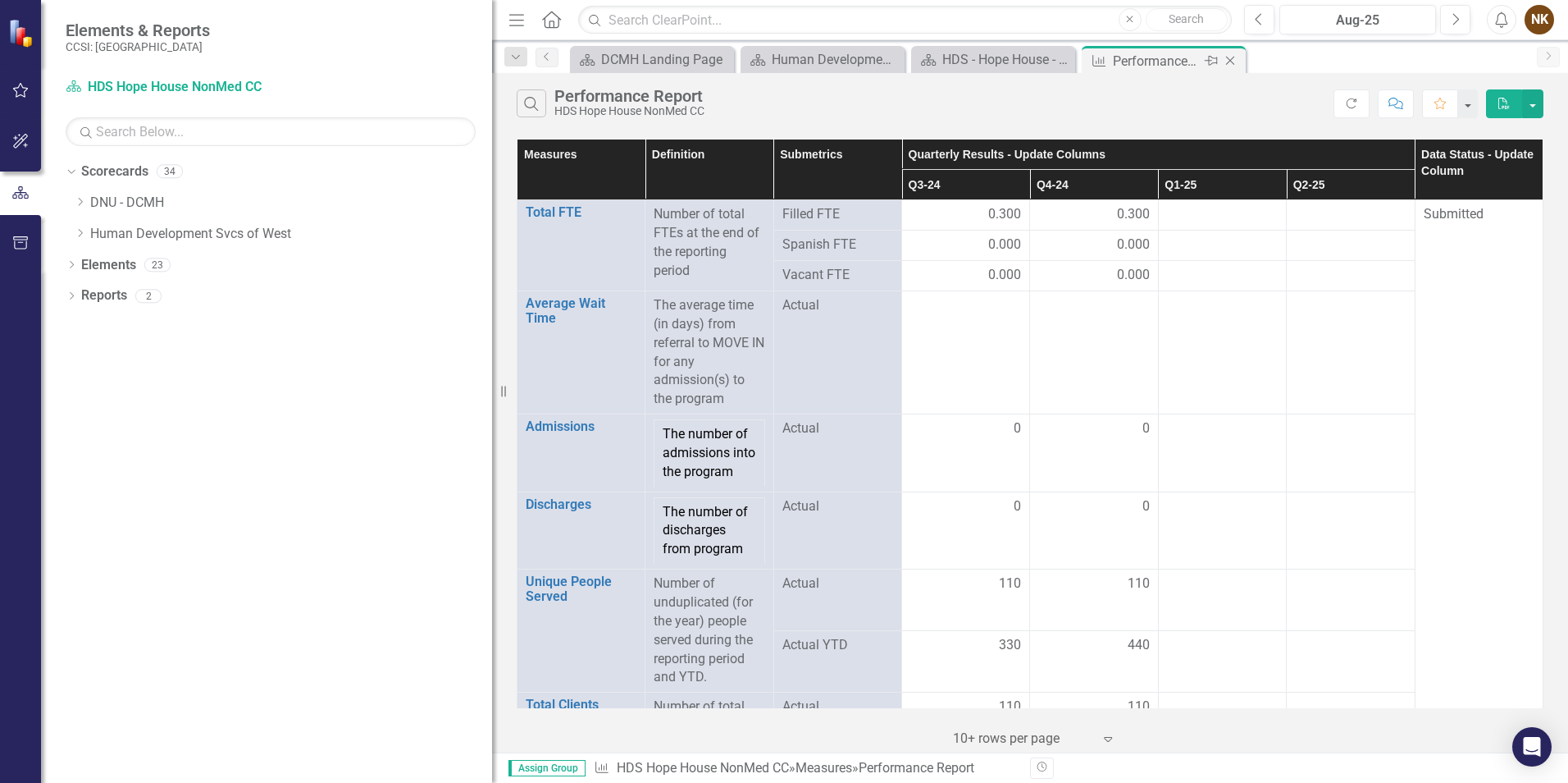
click at [1232, 59] on icon at bounding box center [1230, 61] width 9 height 9
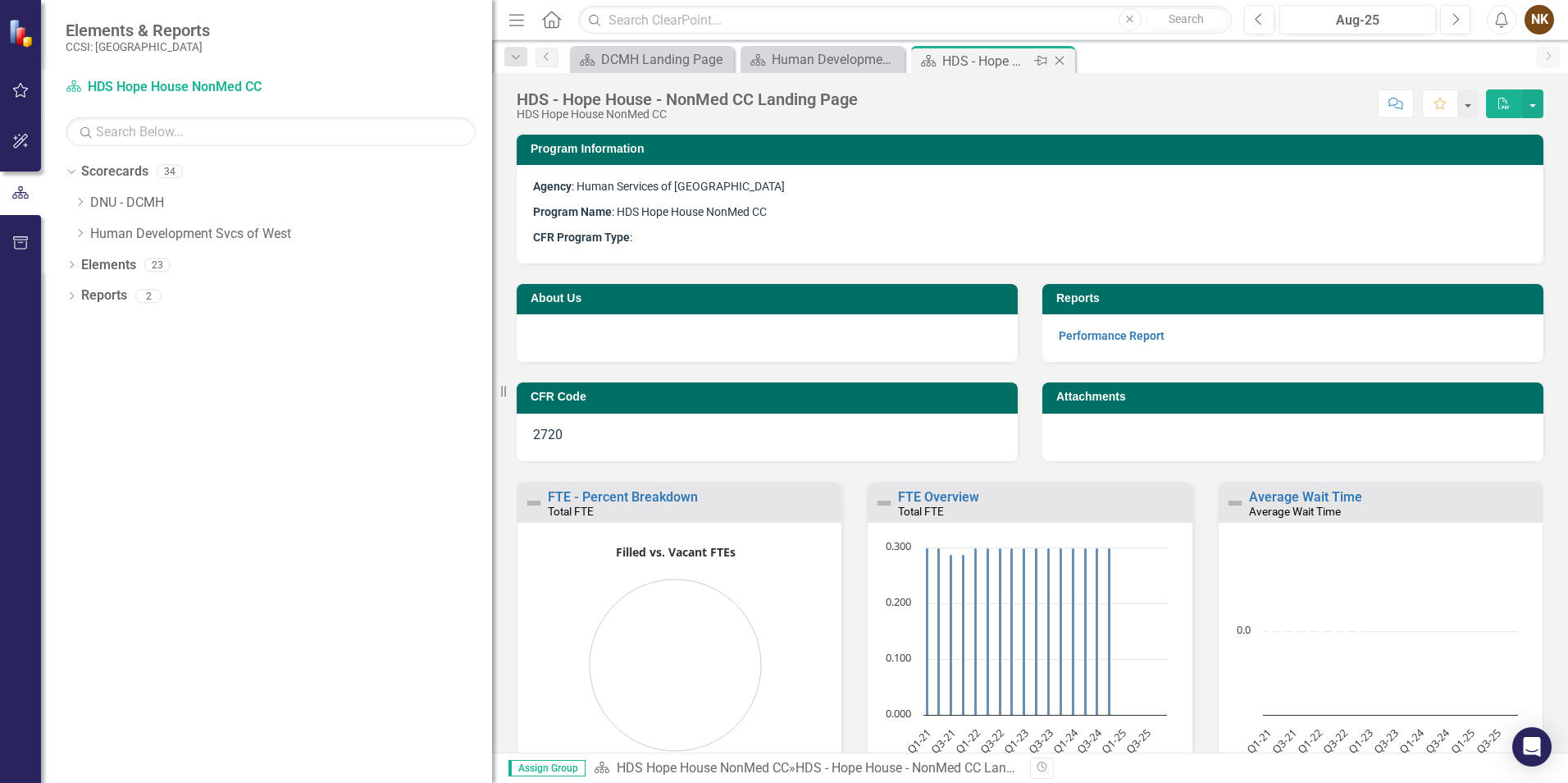
click at [1060, 62] on icon "Close" at bounding box center [1059, 60] width 17 height 13
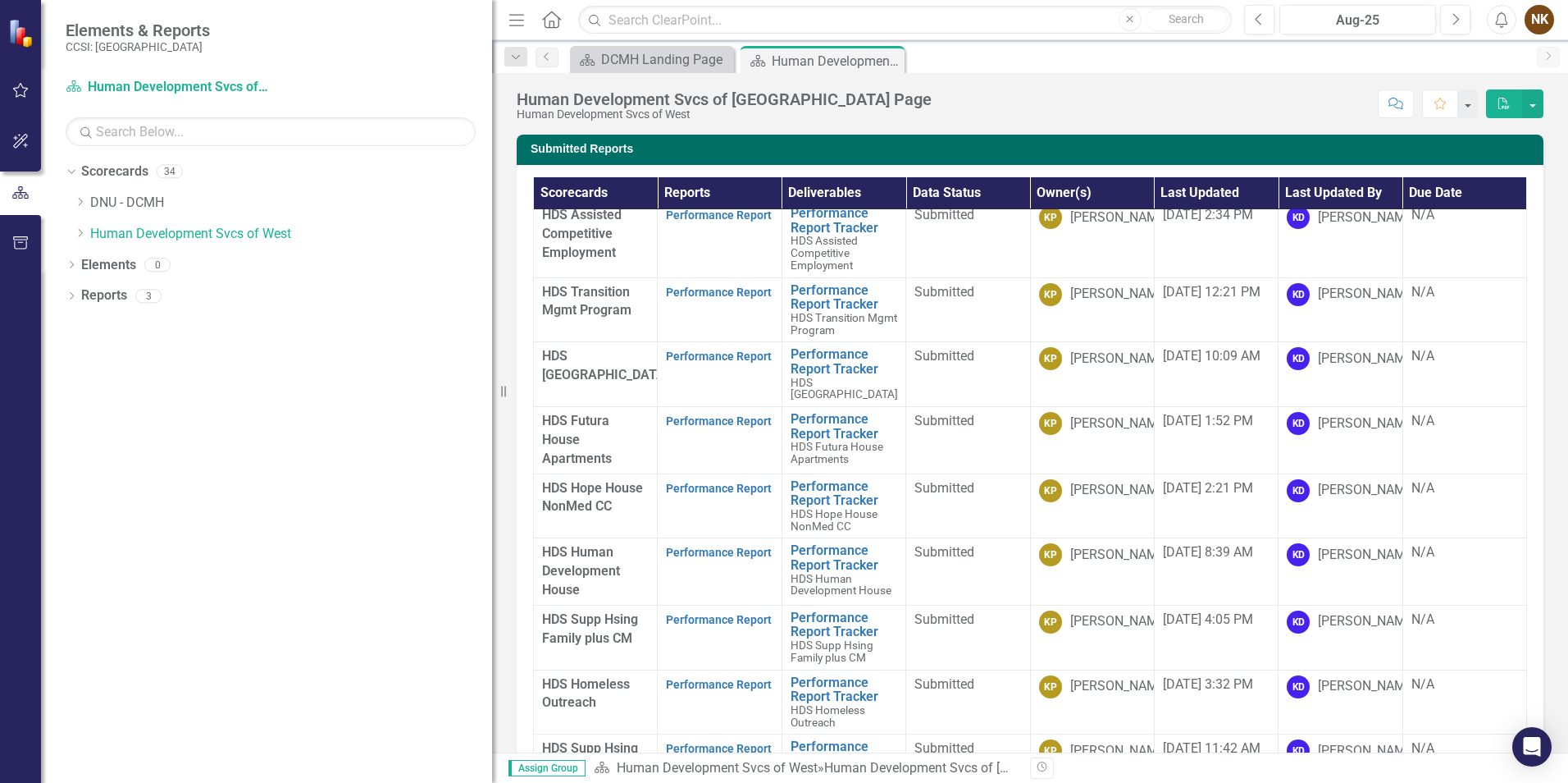
scroll to position [134, 0]
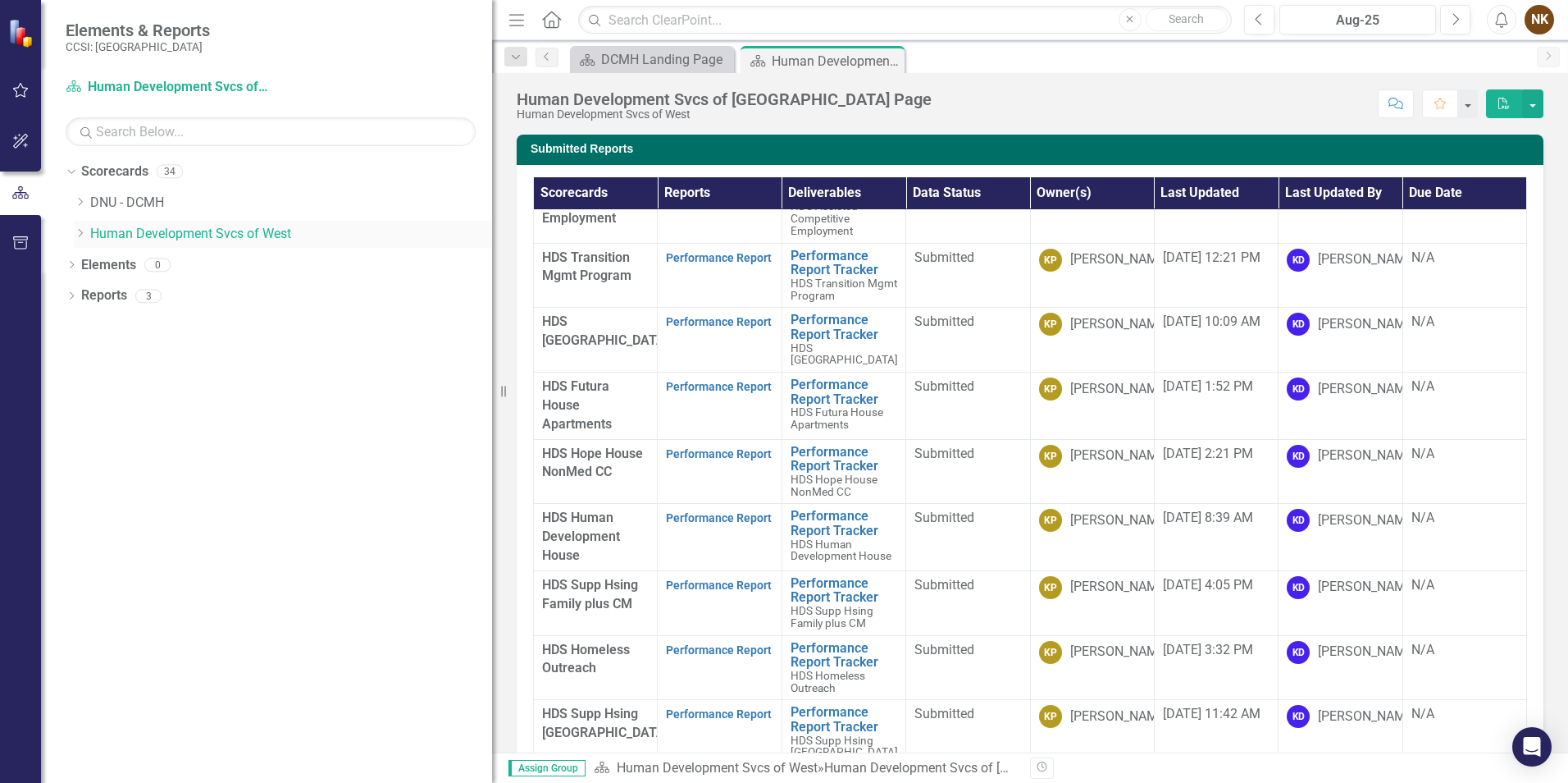
click at [92, 228] on link "Human Development Svcs of West" at bounding box center [291, 233] width 402 height 19
click at [79, 236] on icon at bounding box center [80, 233] width 4 height 8
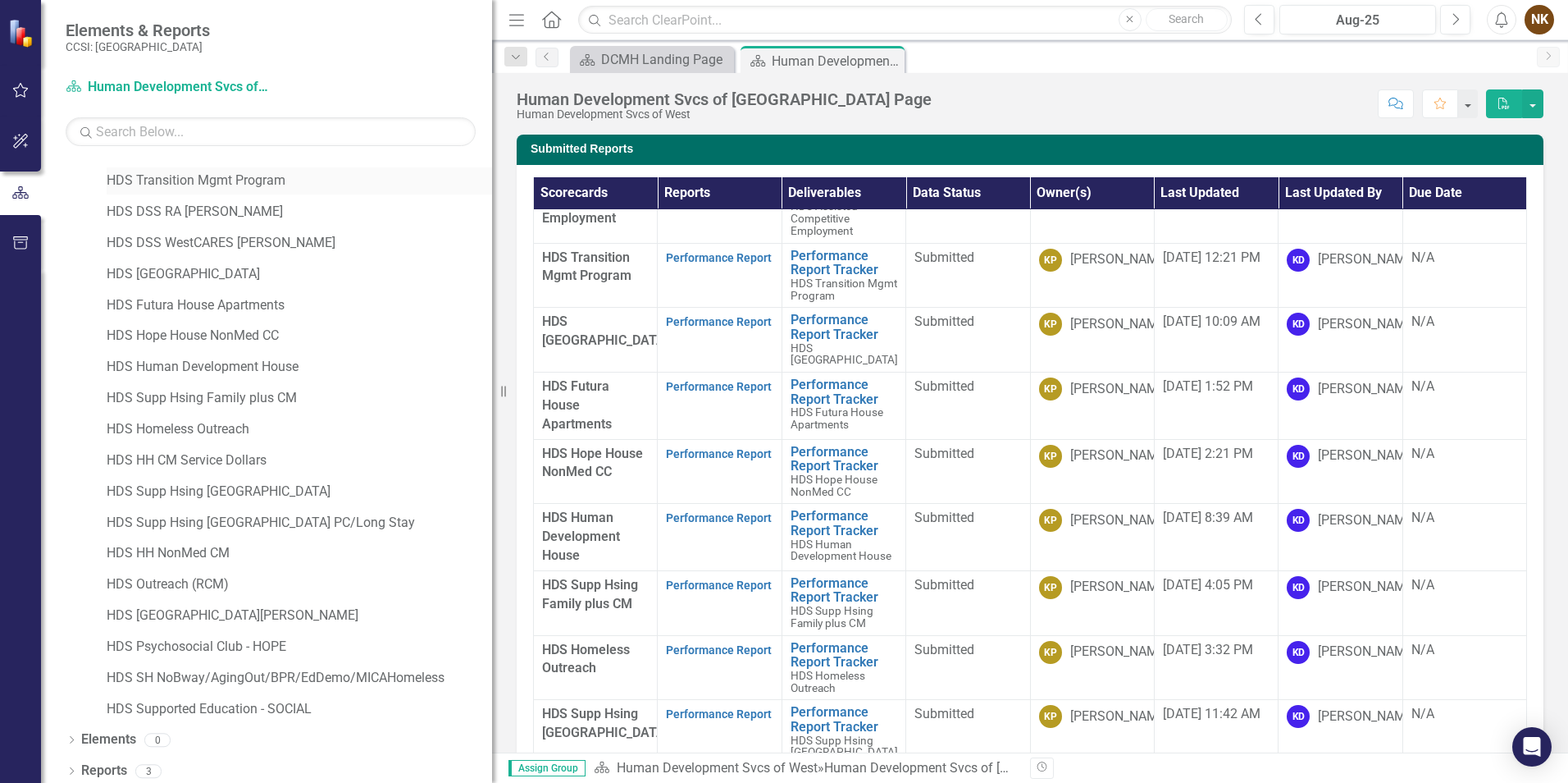
scroll to position [152, 0]
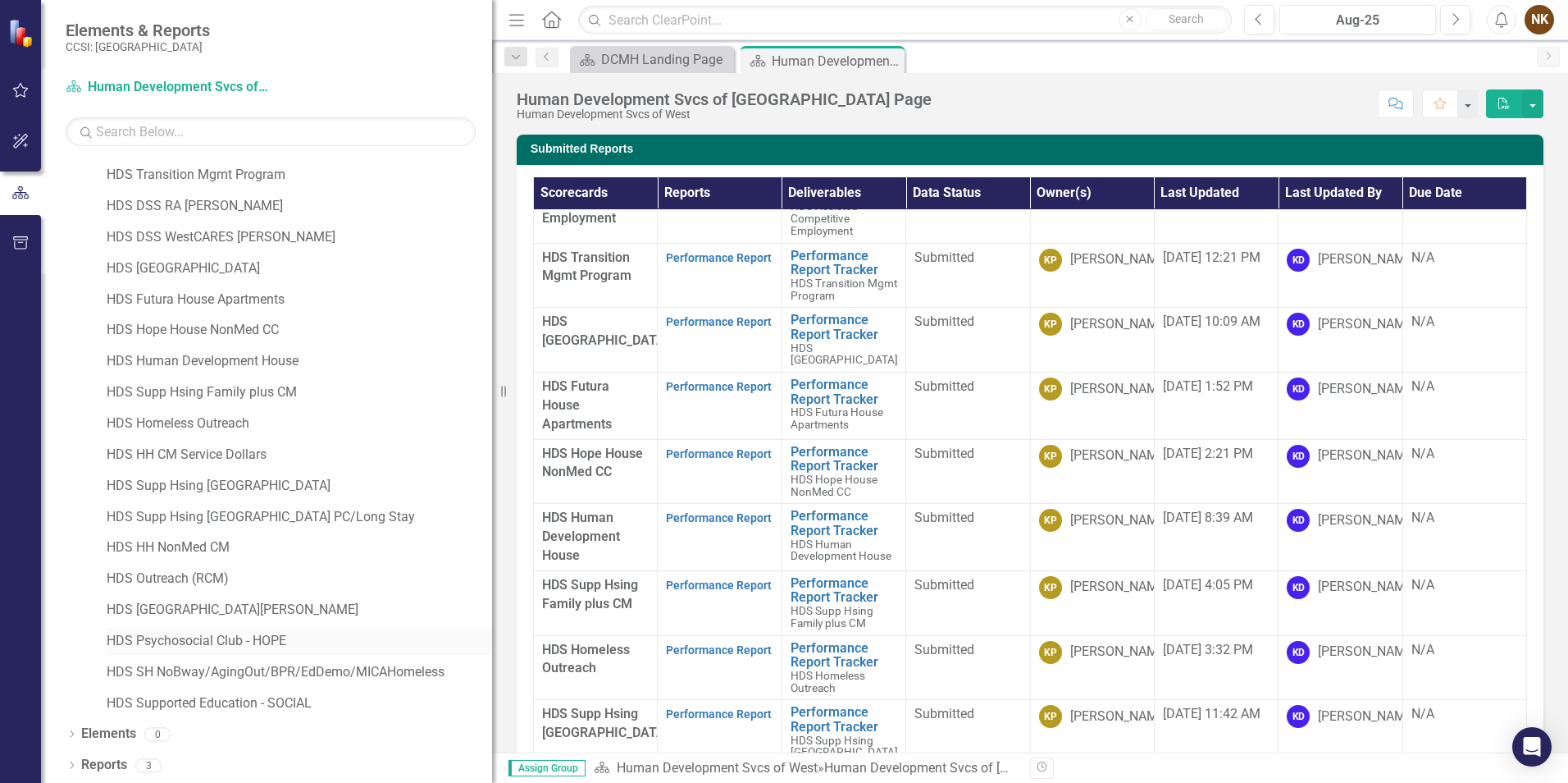
click at [264, 629] on div "HDS Psychosocial Club - HOPE" at bounding box center [300, 642] width 386 height 27
click at [293, 633] on link "HDS Psychosocial Club - HOPE" at bounding box center [300, 641] width 386 height 19
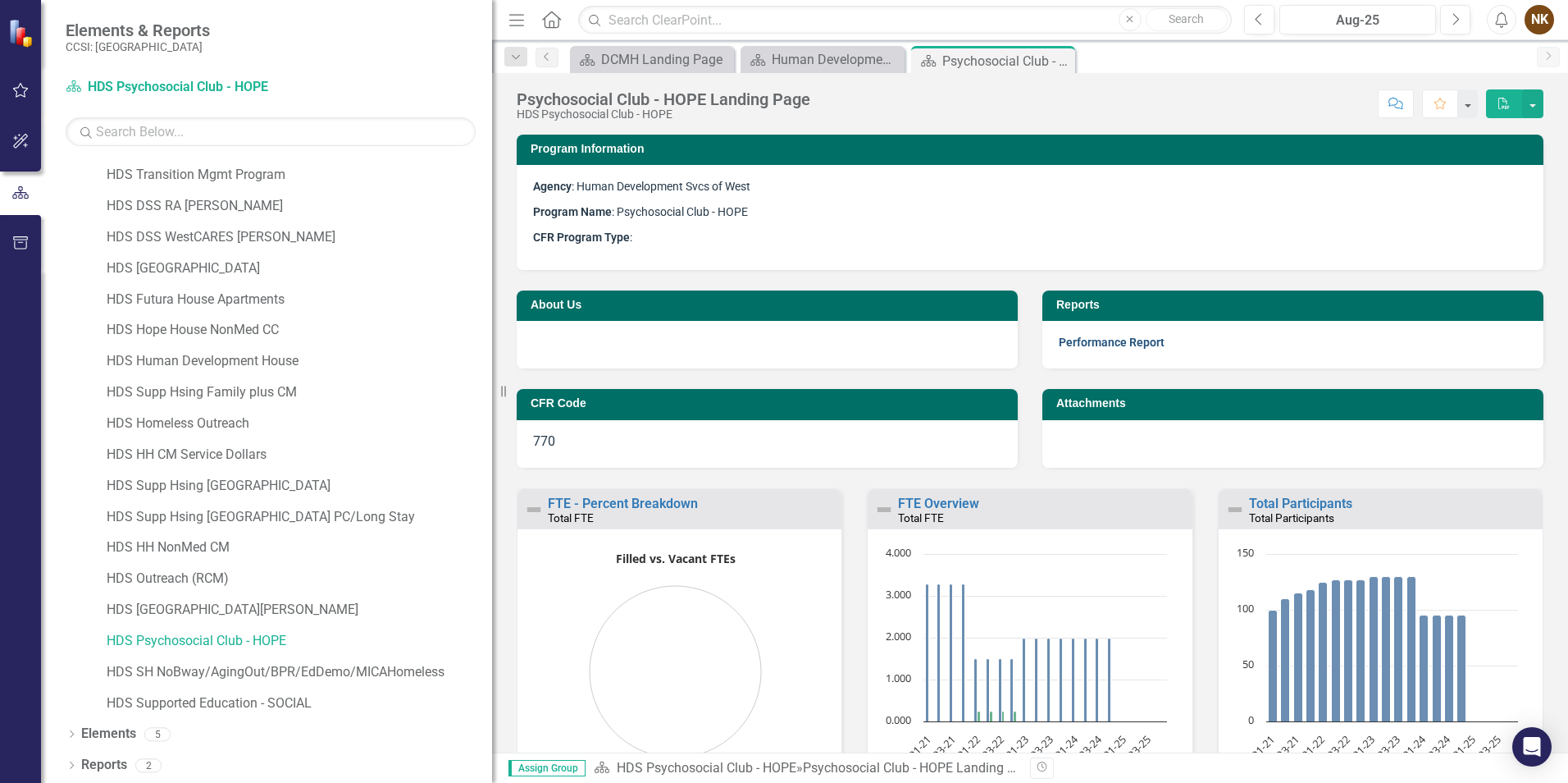
click at [1137, 346] on link "Performance Report" at bounding box center [1112, 341] width 106 height 13
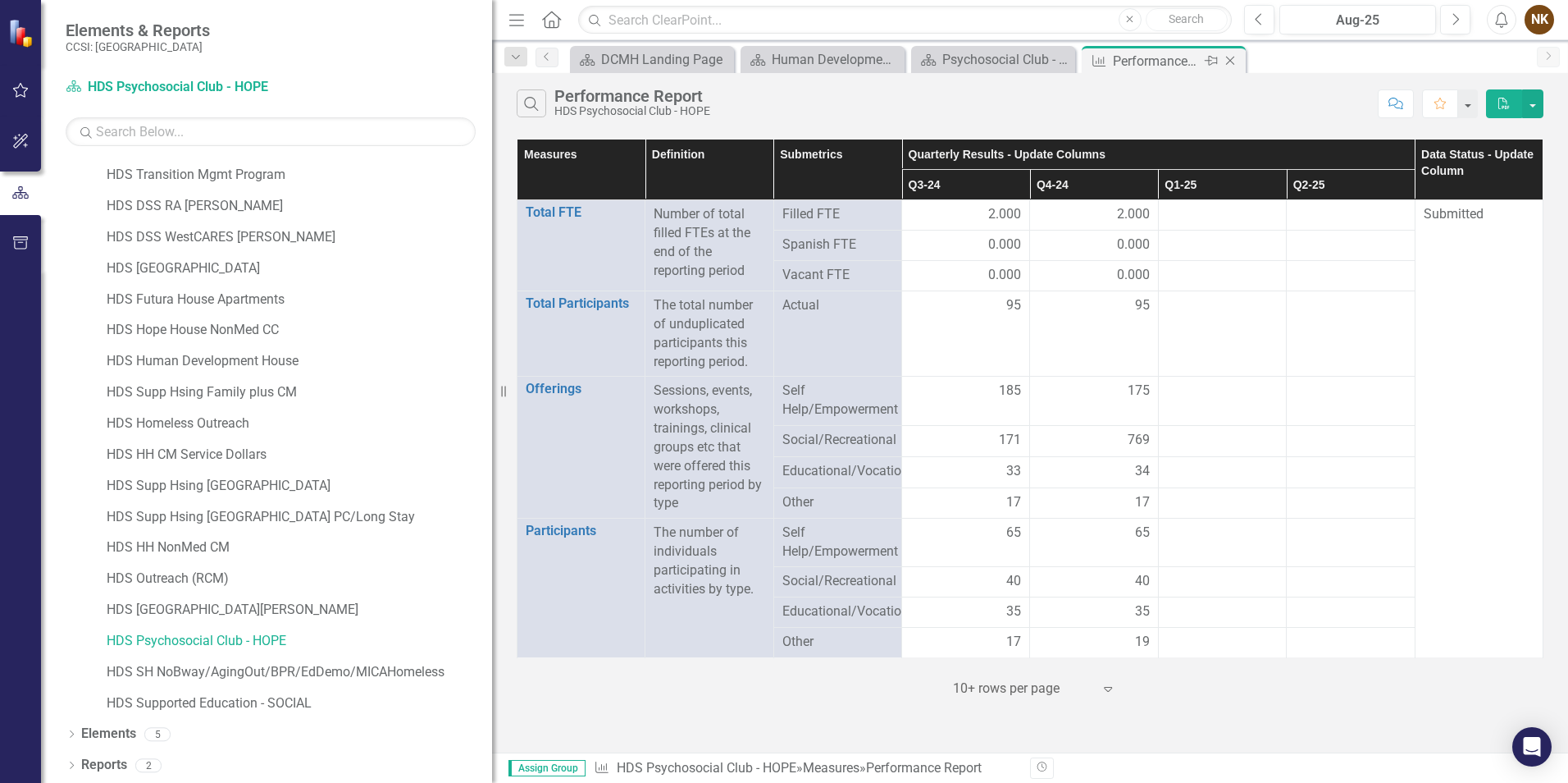
click at [1235, 63] on icon "Close" at bounding box center [1230, 60] width 17 height 13
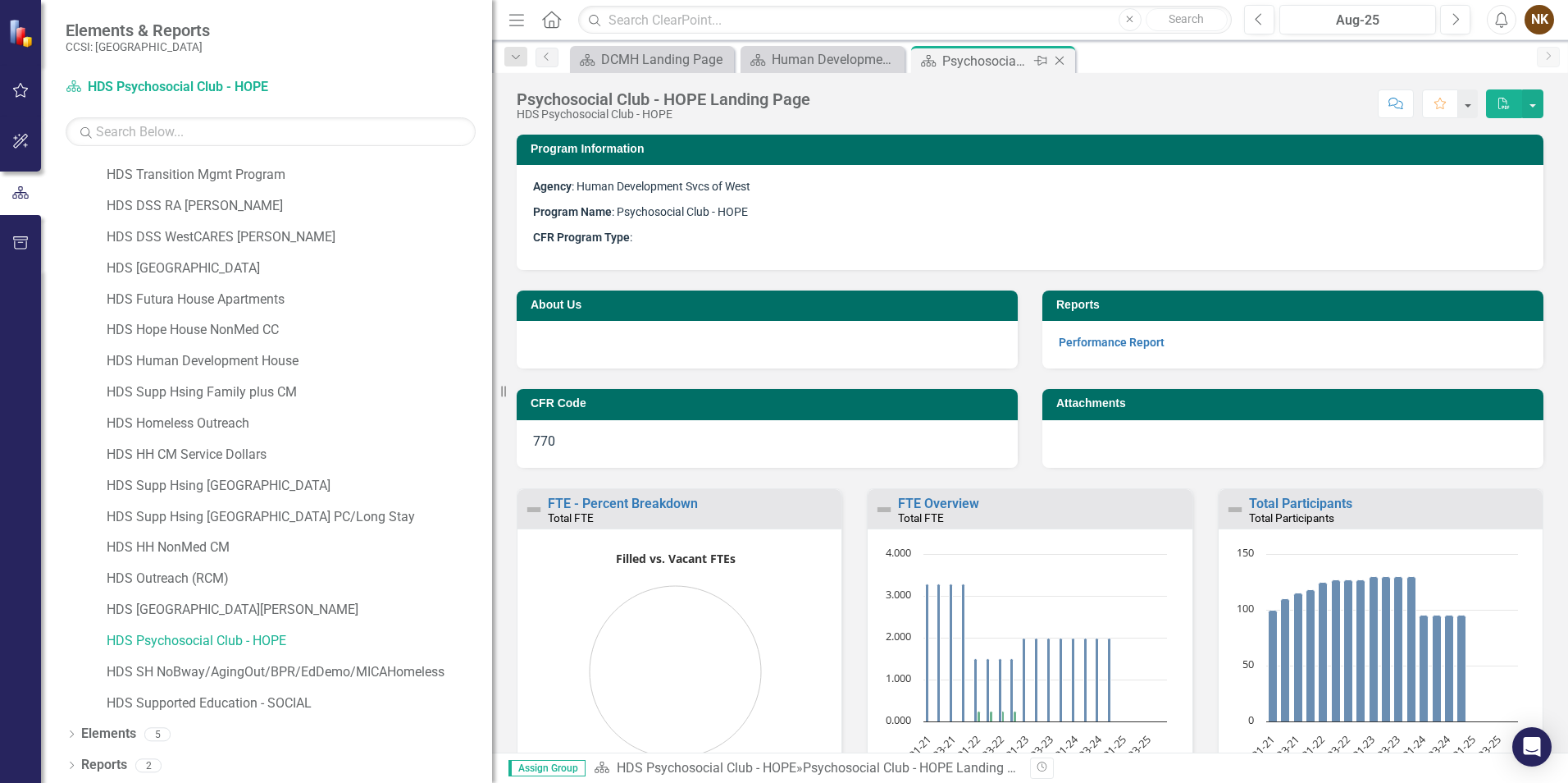
click at [1062, 62] on icon "Close" at bounding box center [1059, 60] width 17 height 13
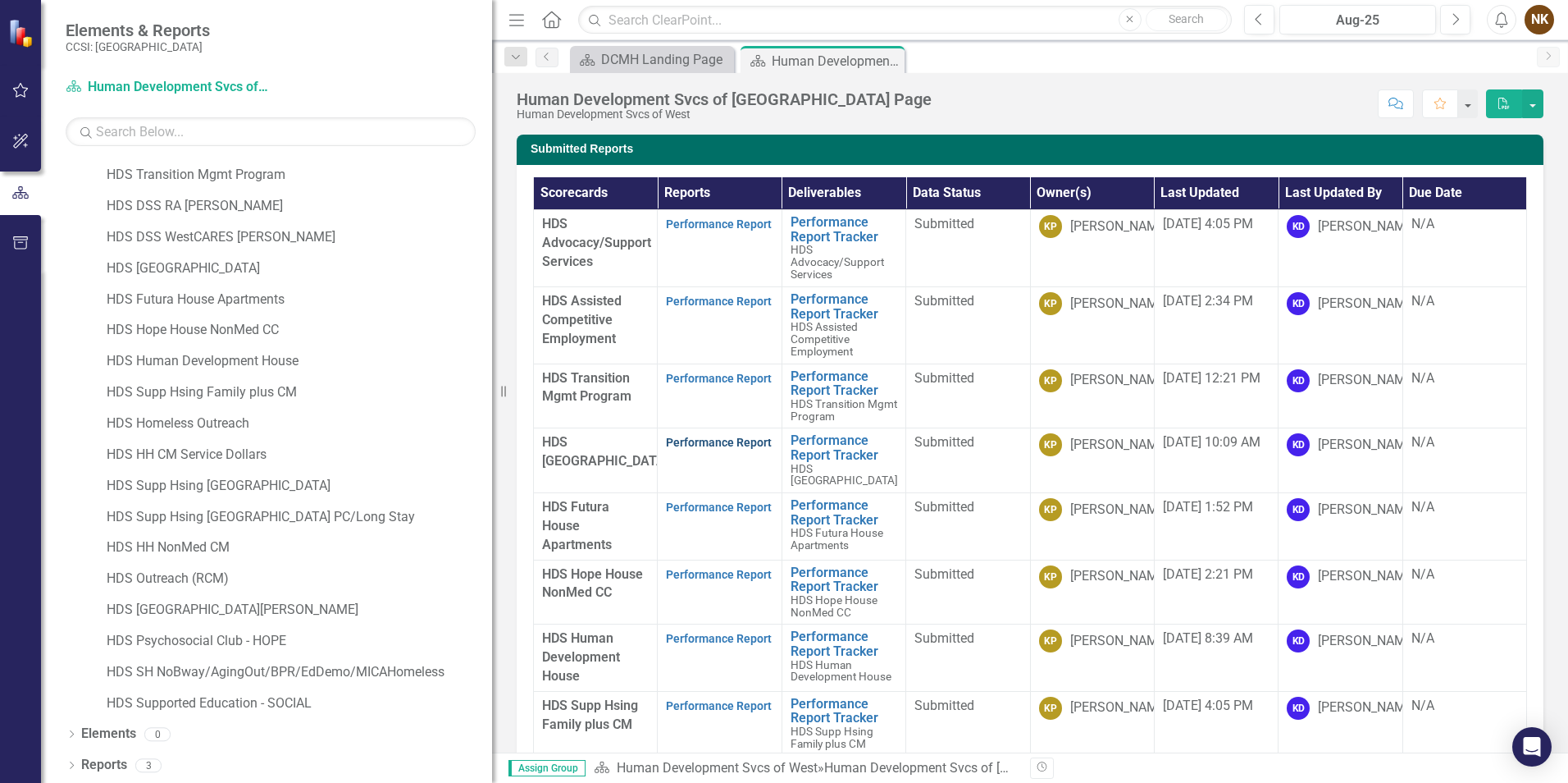
click at [724, 448] on link "Performance Report" at bounding box center [719, 442] width 106 height 13
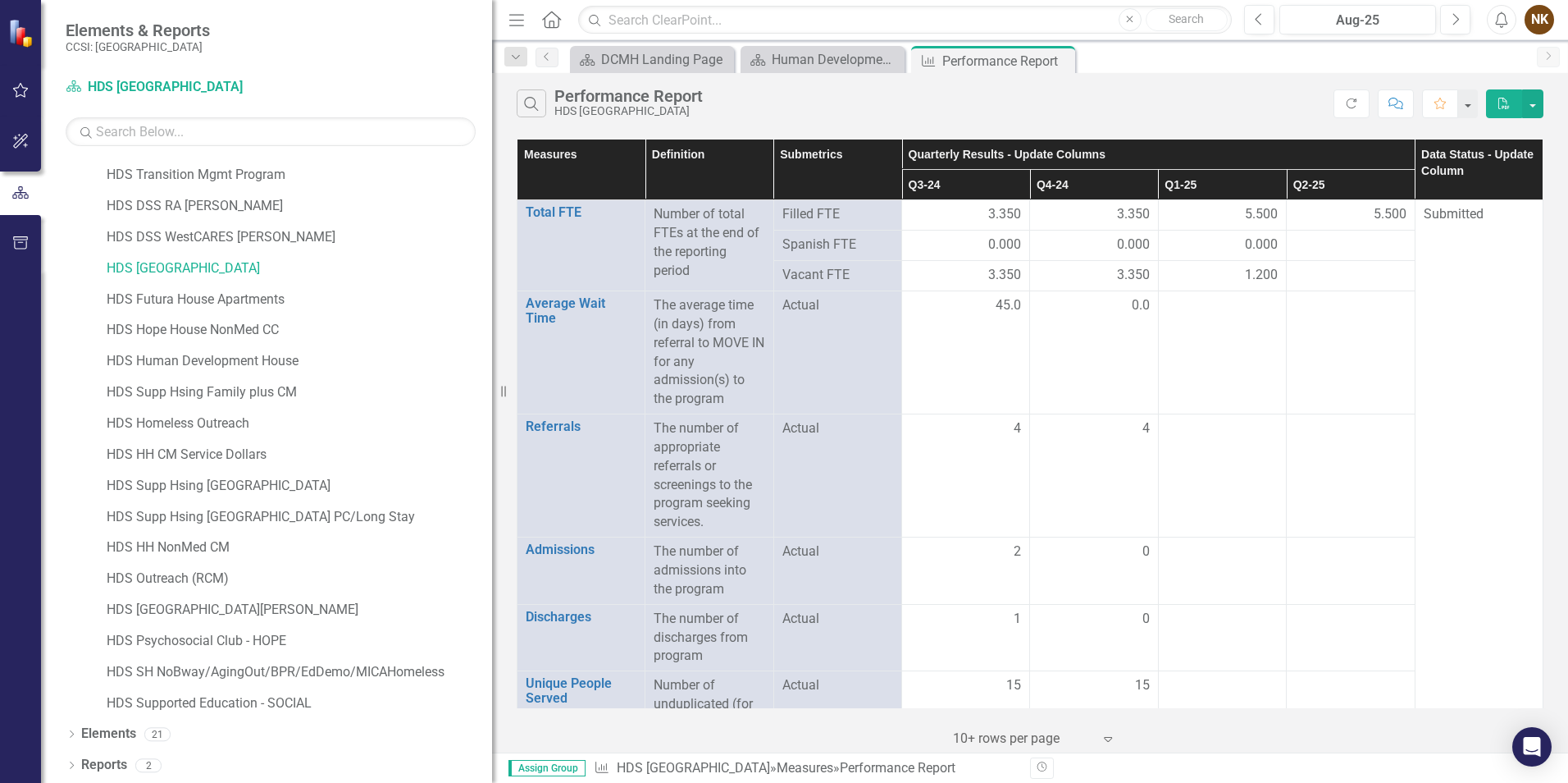
click at [1039, 149] on th "Quarterly Results - Update Columns" at bounding box center [1158, 154] width 512 height 30
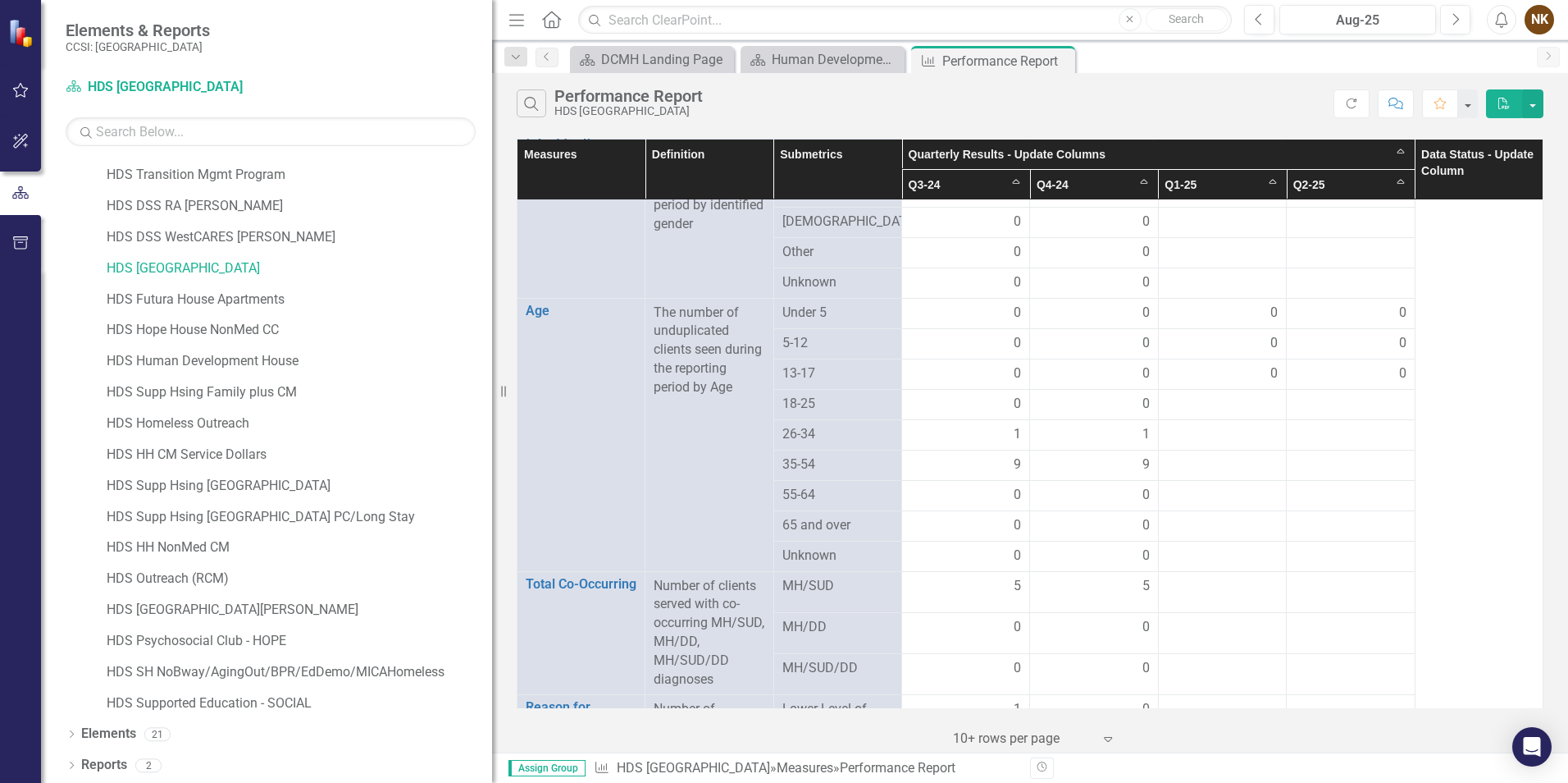
scroll to position [1231, 0]
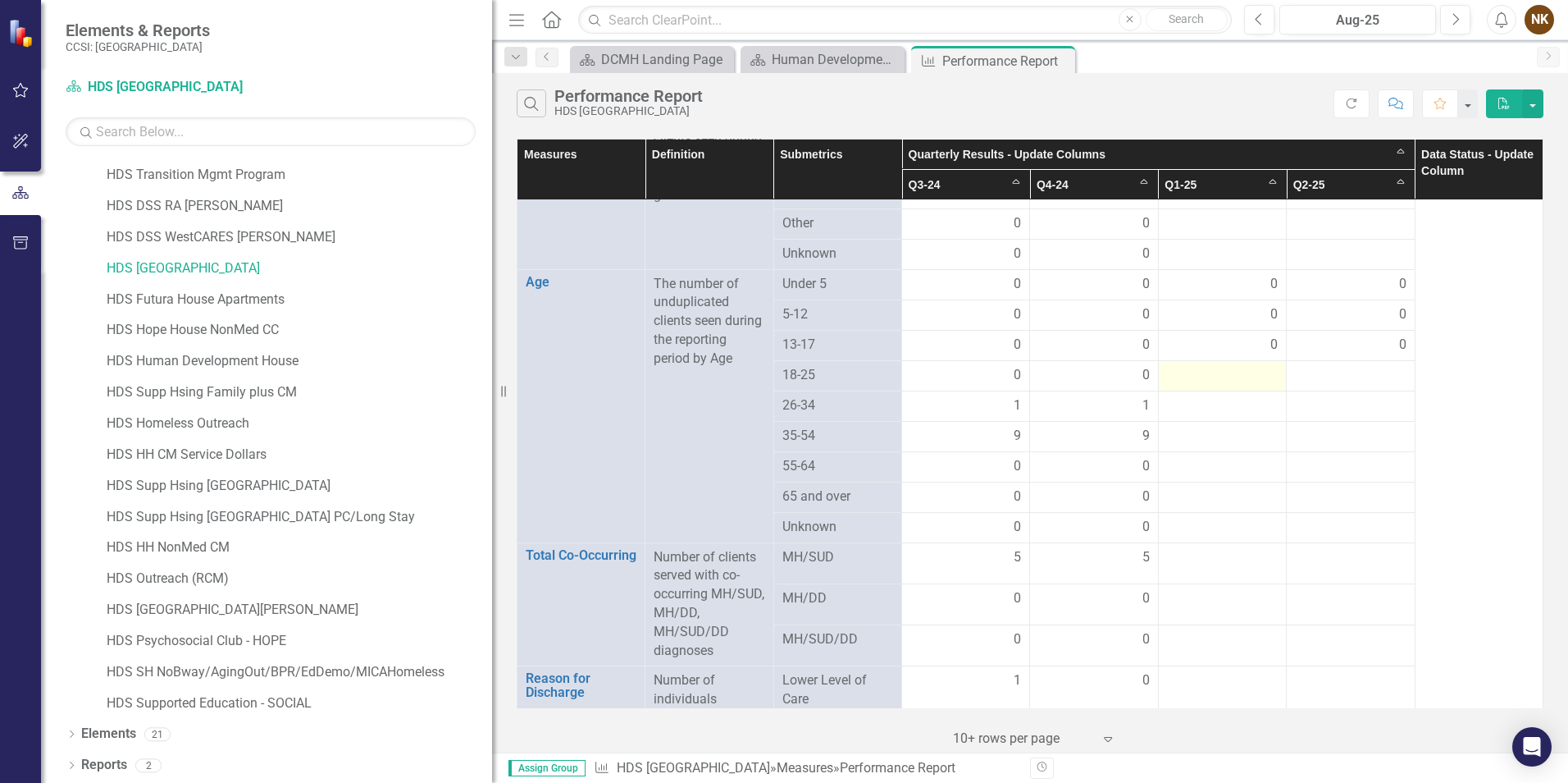
click at [1258, 384] on div at bounding box center [1222, 375] width 111 height 20
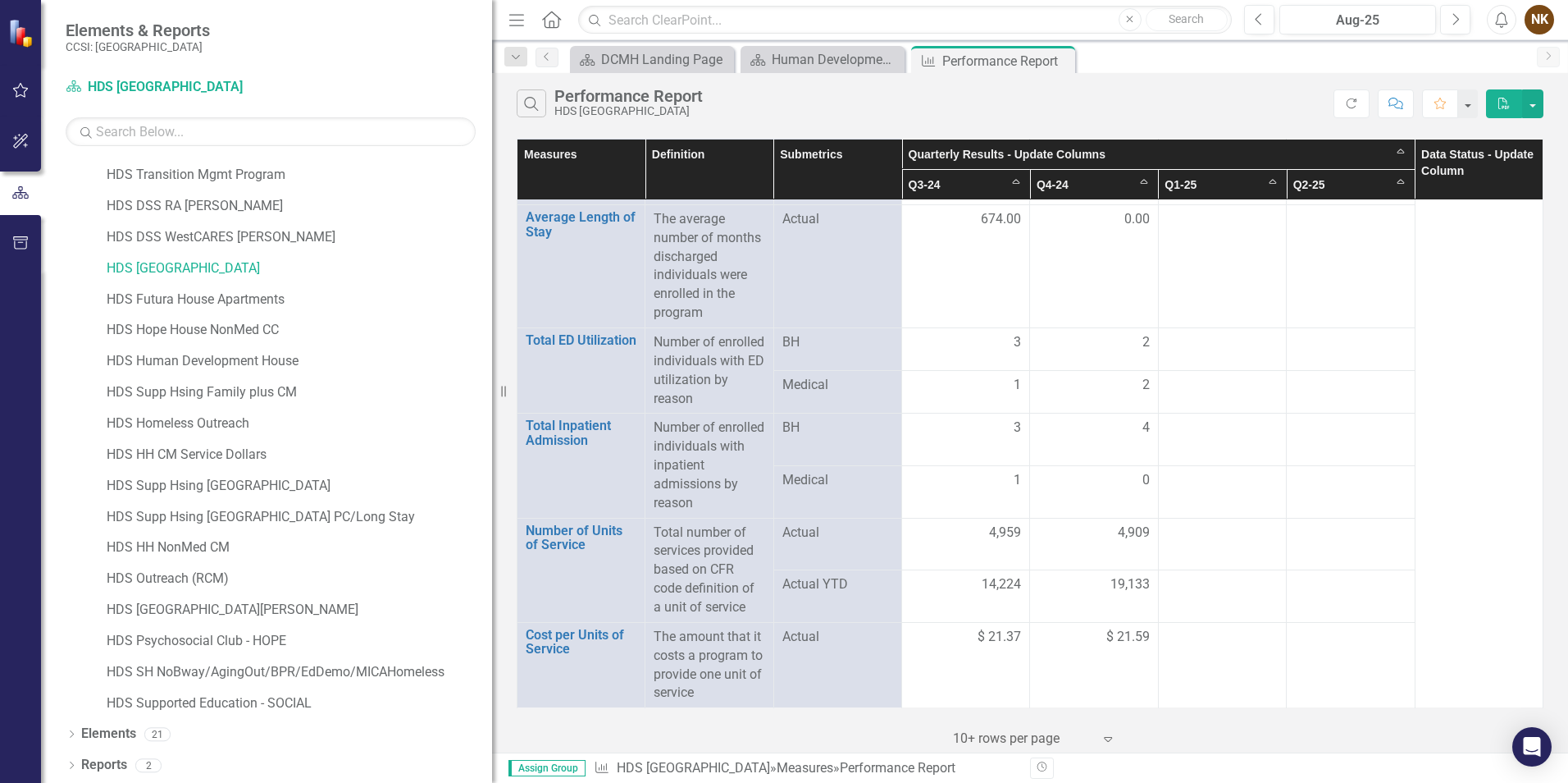
scroll to position [2130, 0]
click at [1199, 328] on td at bounding box center [1221, 350] width 128 height 43
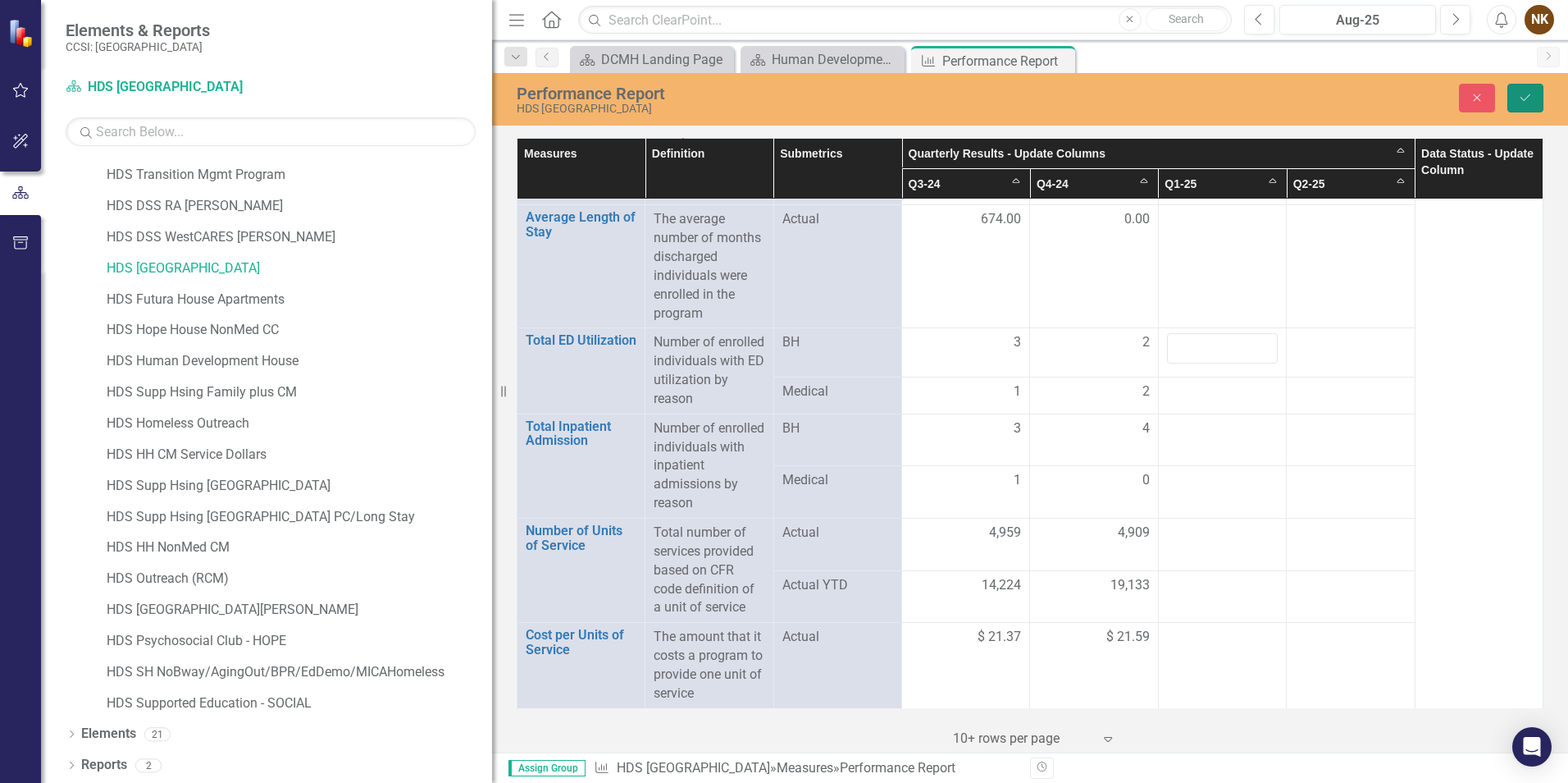
click at [1537, 98] on button "Save" at bounding box center [1525, 97] width 36 height 28
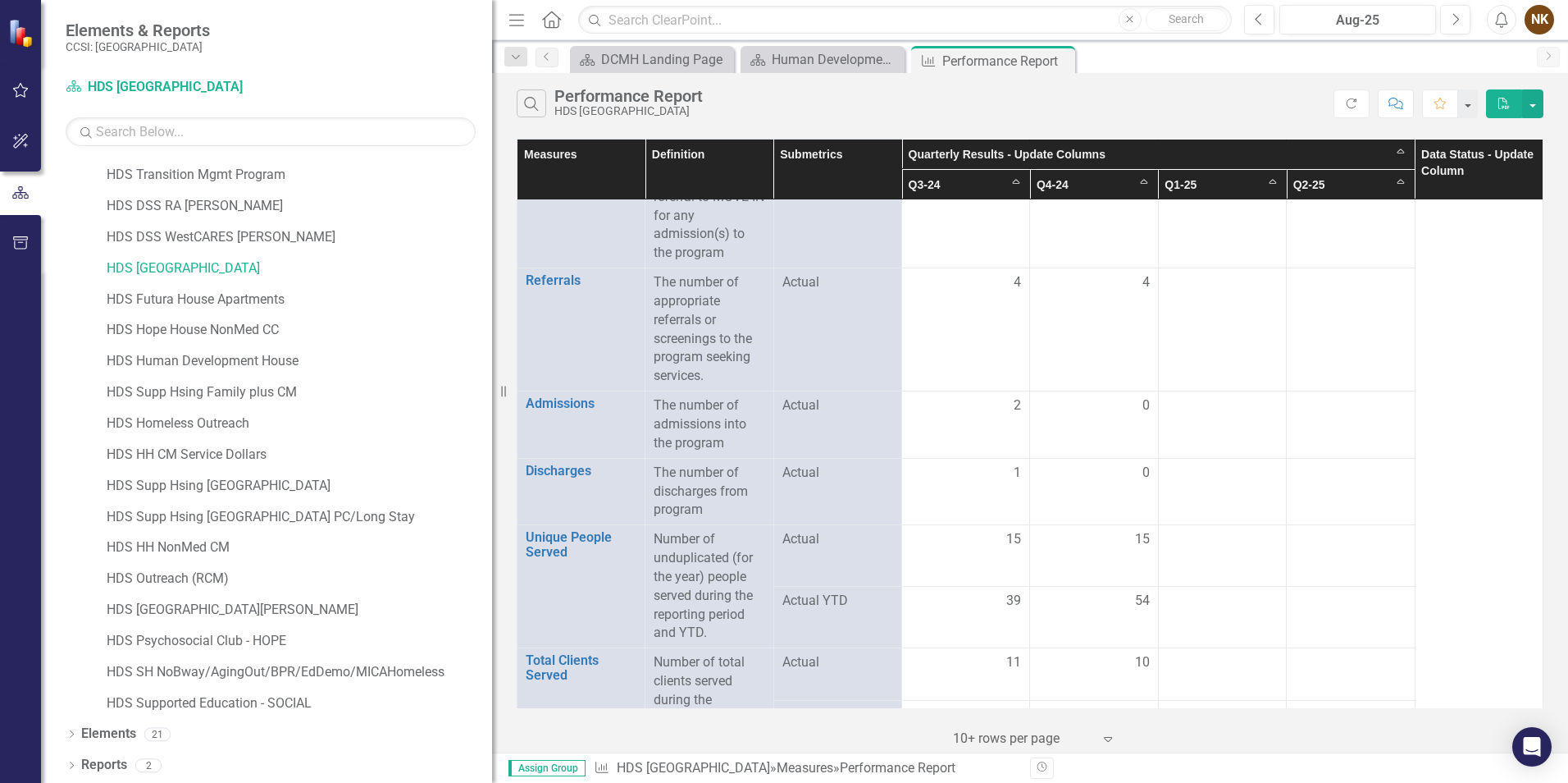
scroll to position [0, 0]
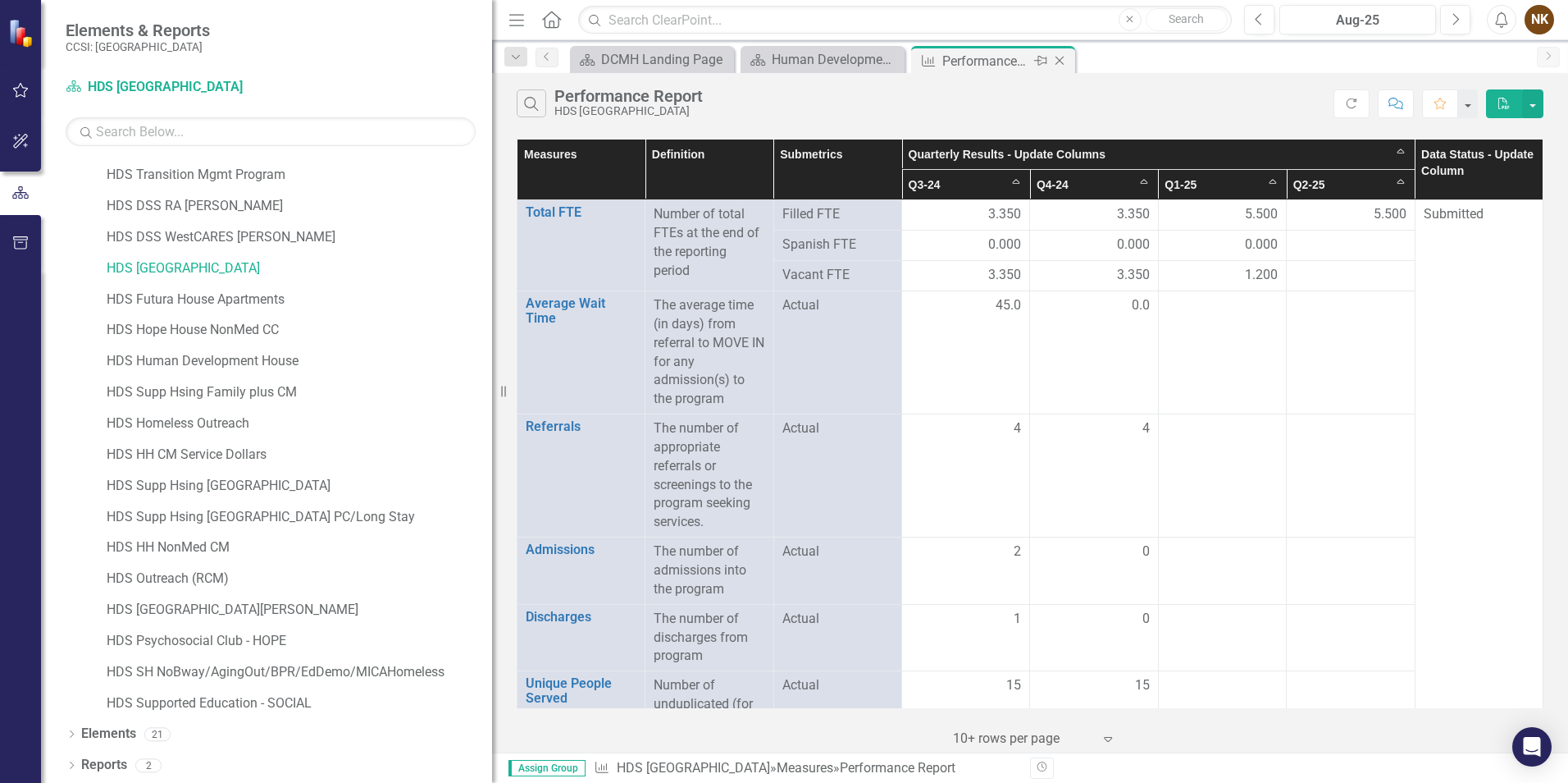
click at [1063, 56] on icon "Close" at bounding box center [1059, 60] width 17 height 13
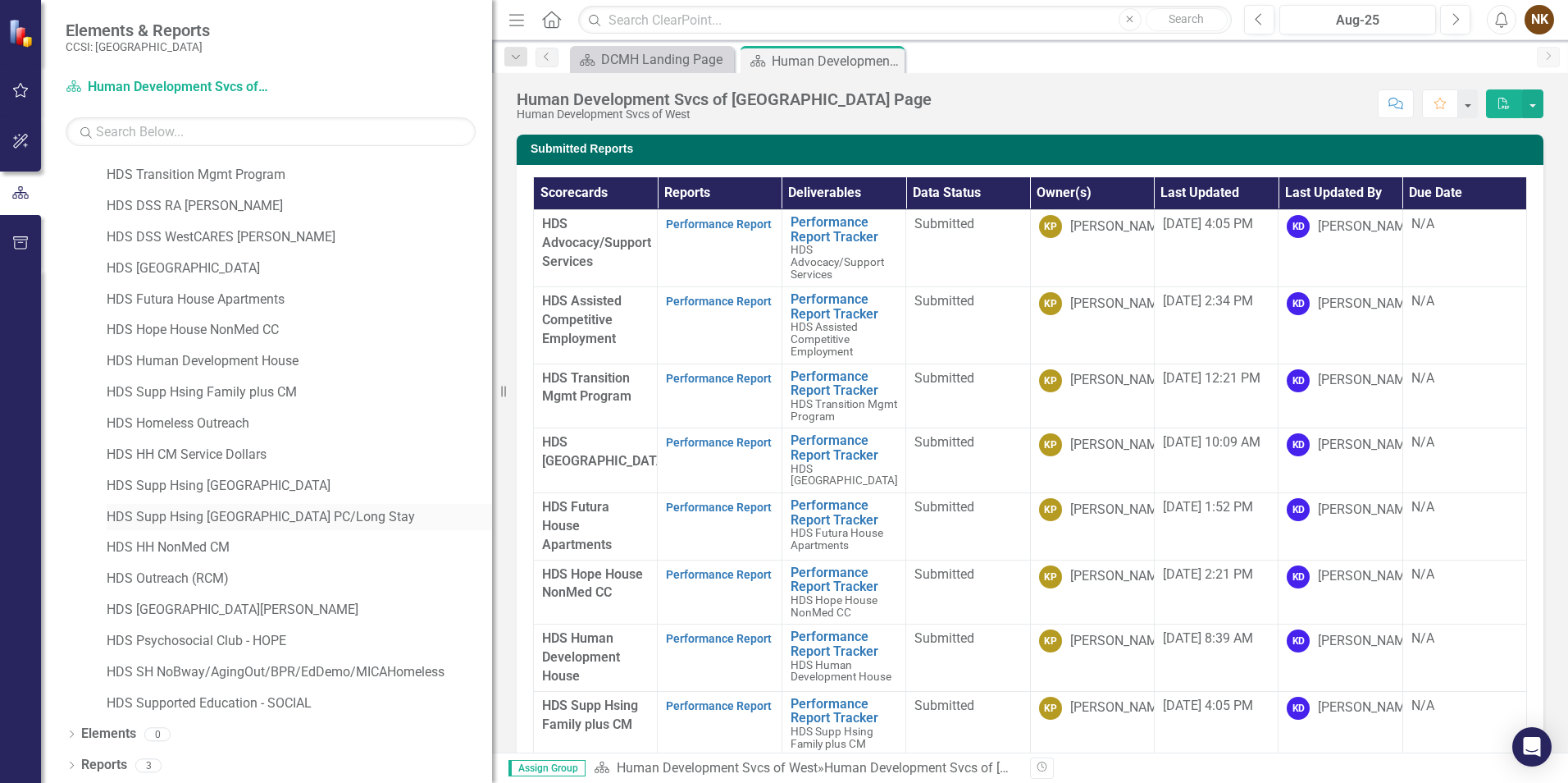
click at [307, 516] on link "HDS Supp Hsing [GEOGRAPHIC_DATA] PC/Long Stay" at bounding box center [300, 516] width 386 height 19
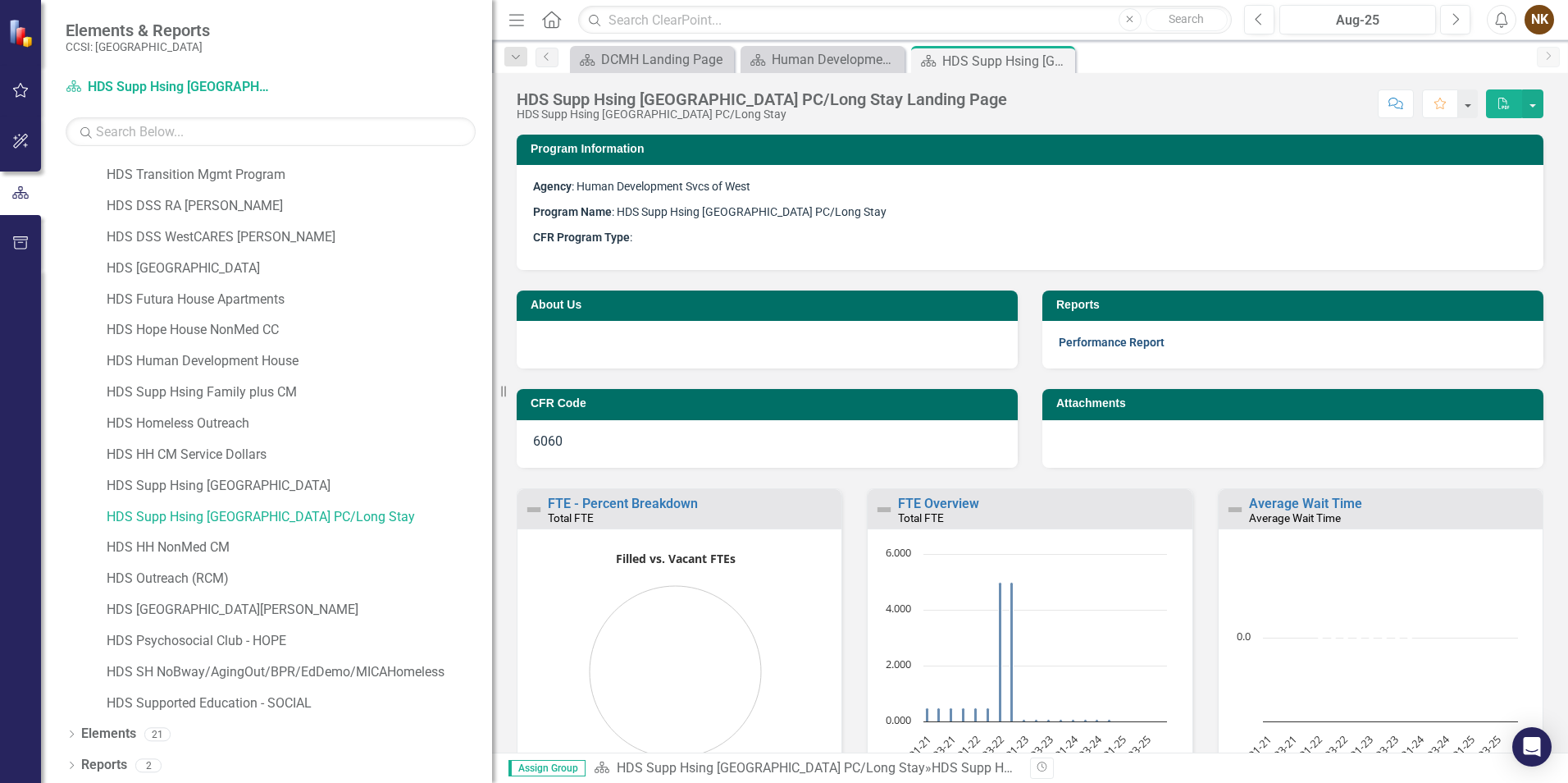
click at [1140, 346] on link "Performance Report" at bounding box center [1112, 341] width 106 height 13
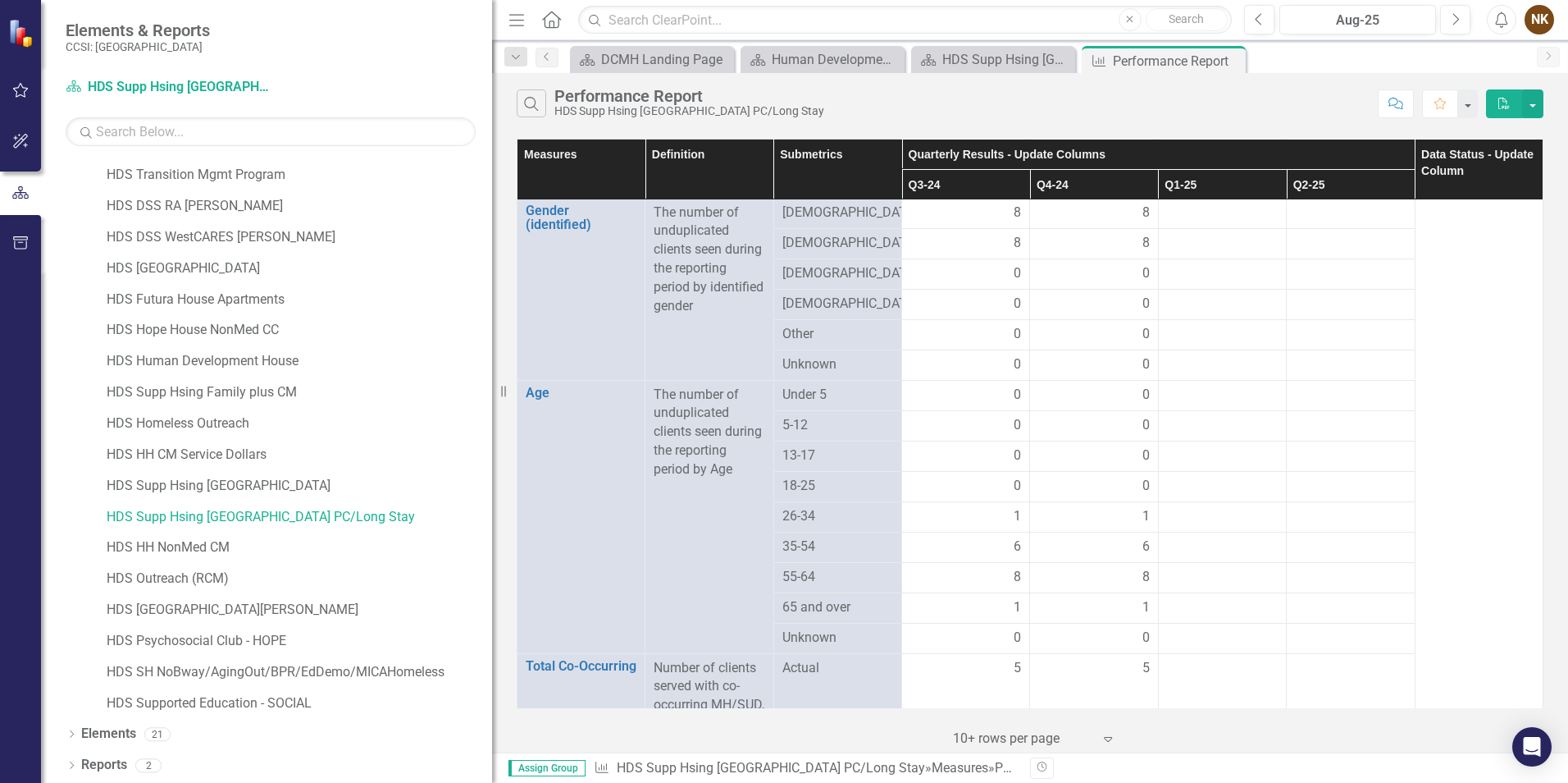
scroll to position [1149, 0]
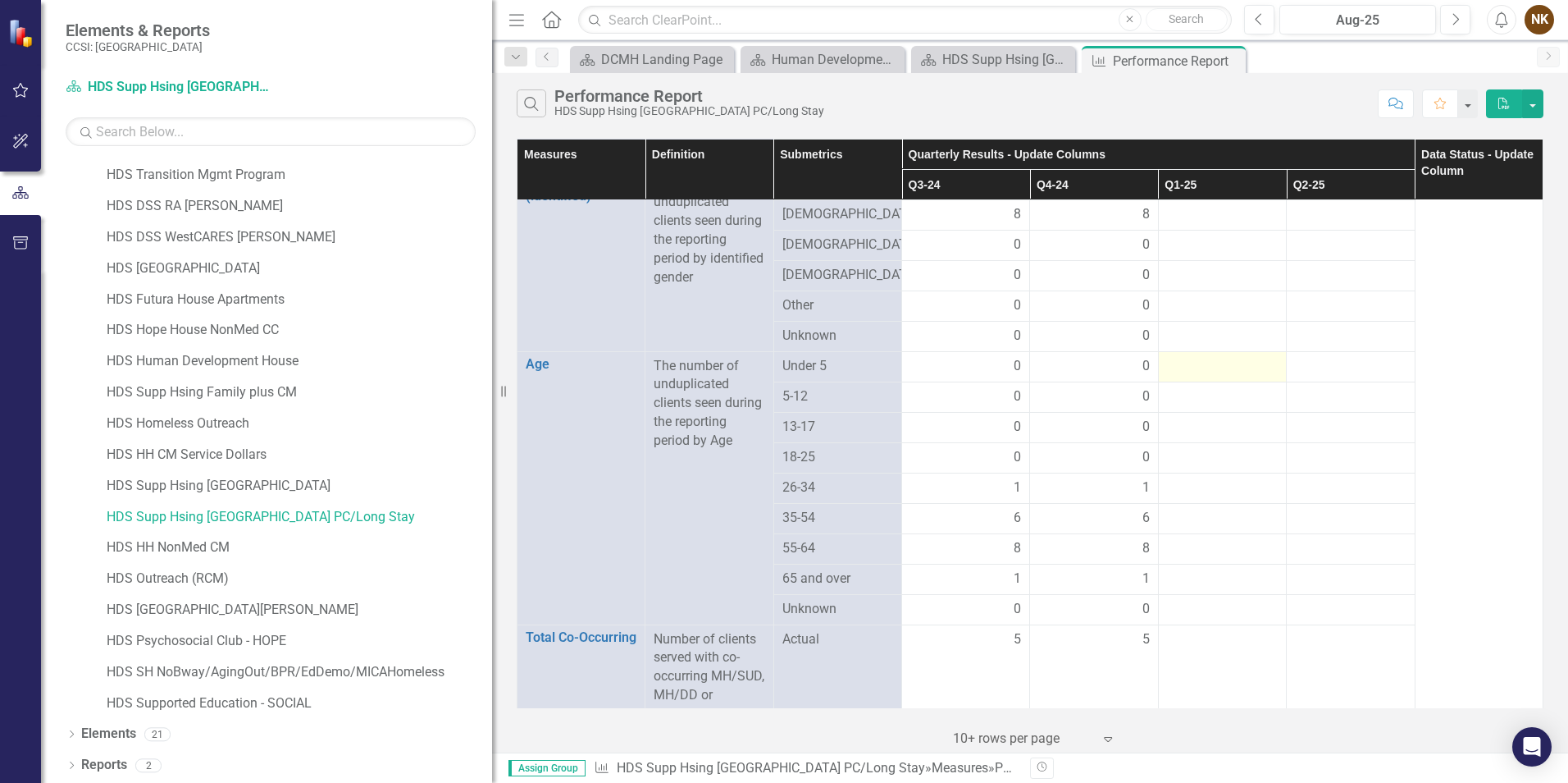
click at [1226, 370] on div at bounding box center [1222, 367] width 111 height 20
click at [1209, 370] on div at bounding box center [1222, 367] width 111 height 20
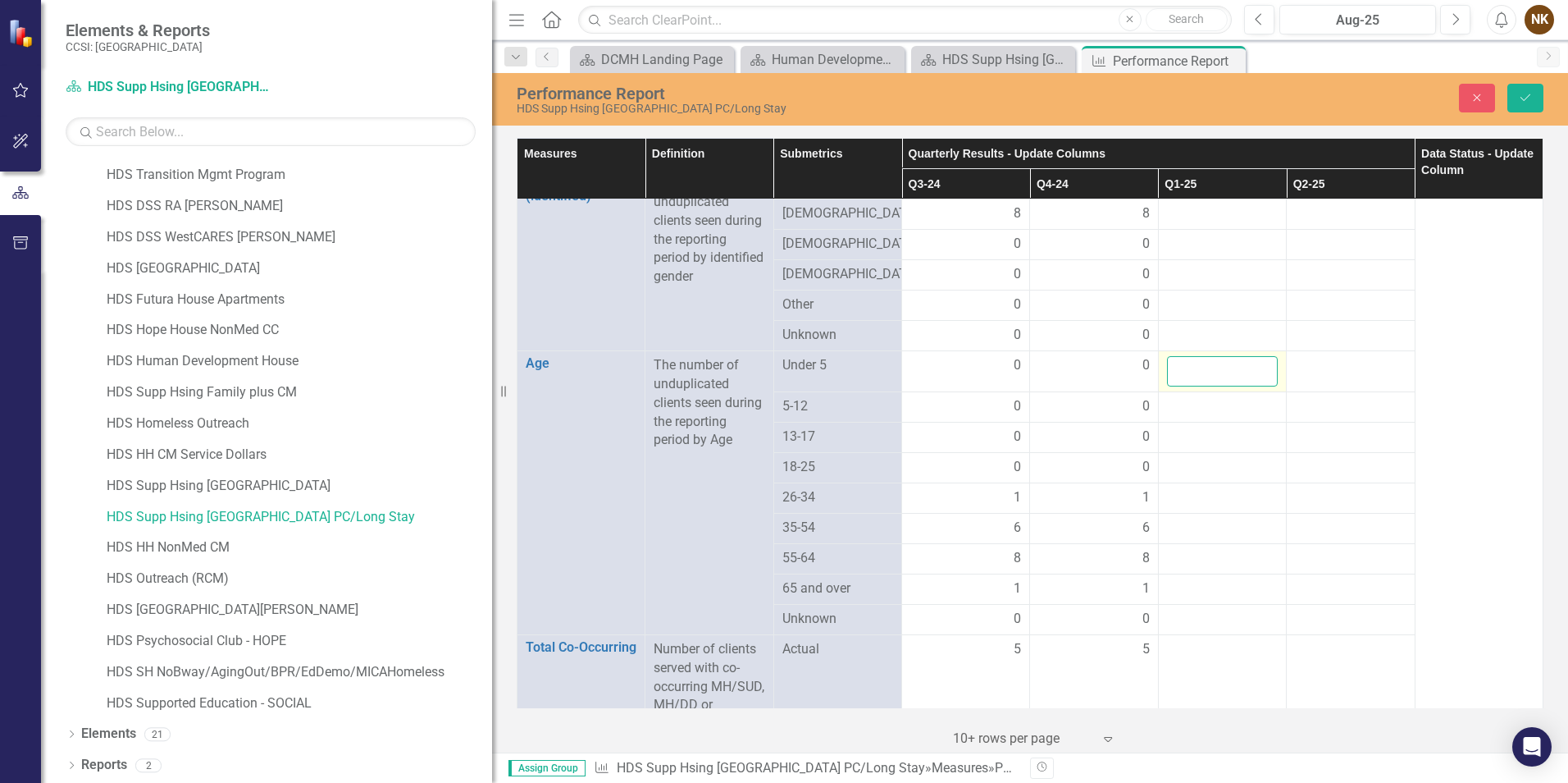
click at [1209, 370] on input "number" at bounding box center [1222, 370] width 111 height 30
type input "0"
click at [1222, 406] on div at bounding box center [1222, 407] width 111 height 20
click at [1222, 406] on input "number" at bounding box center [1222, 412] width 111 height 30
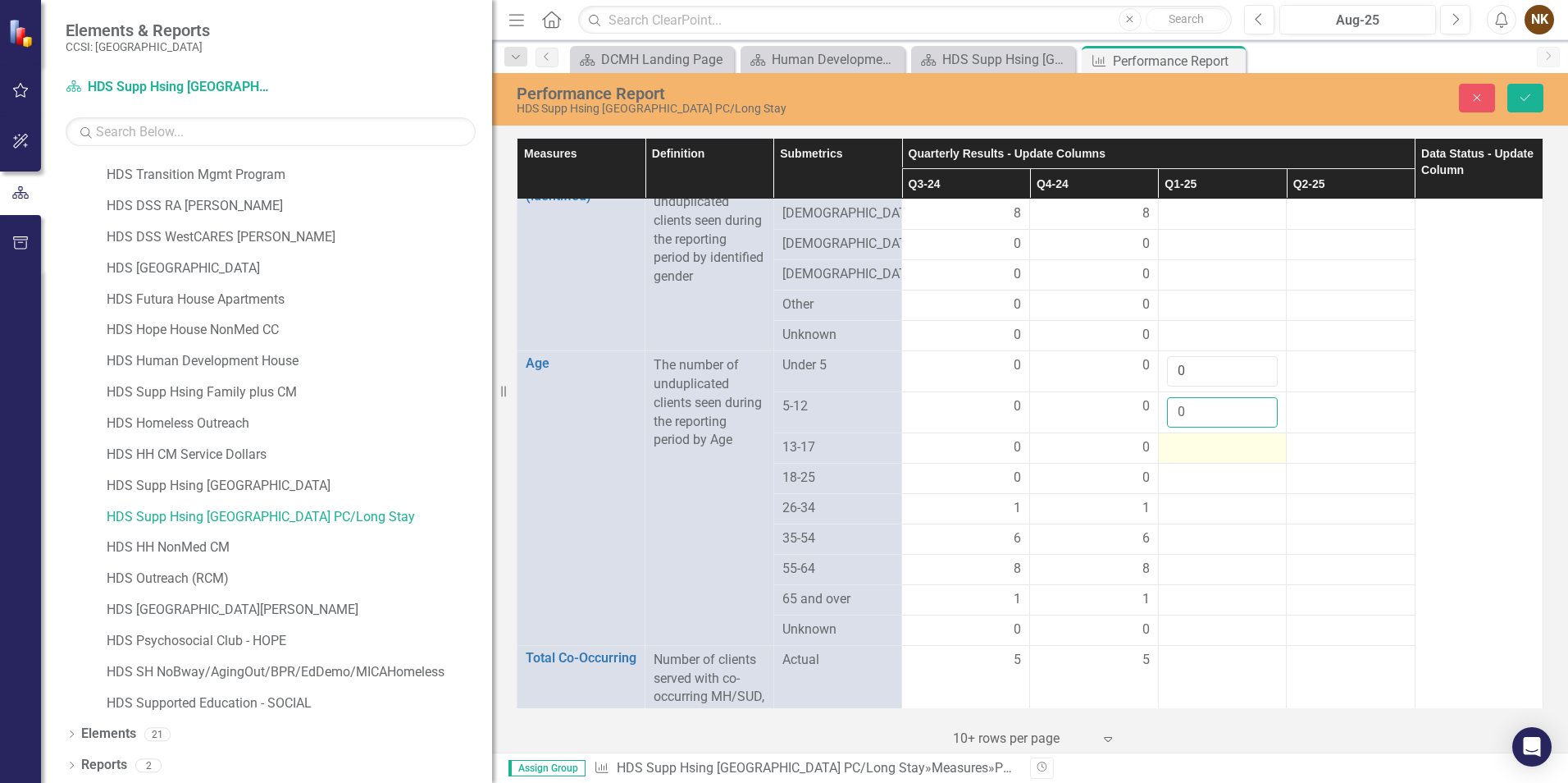
type input "0"
click at [1212, 447] on div at bounding box center [1222, 448] width 111 height 20
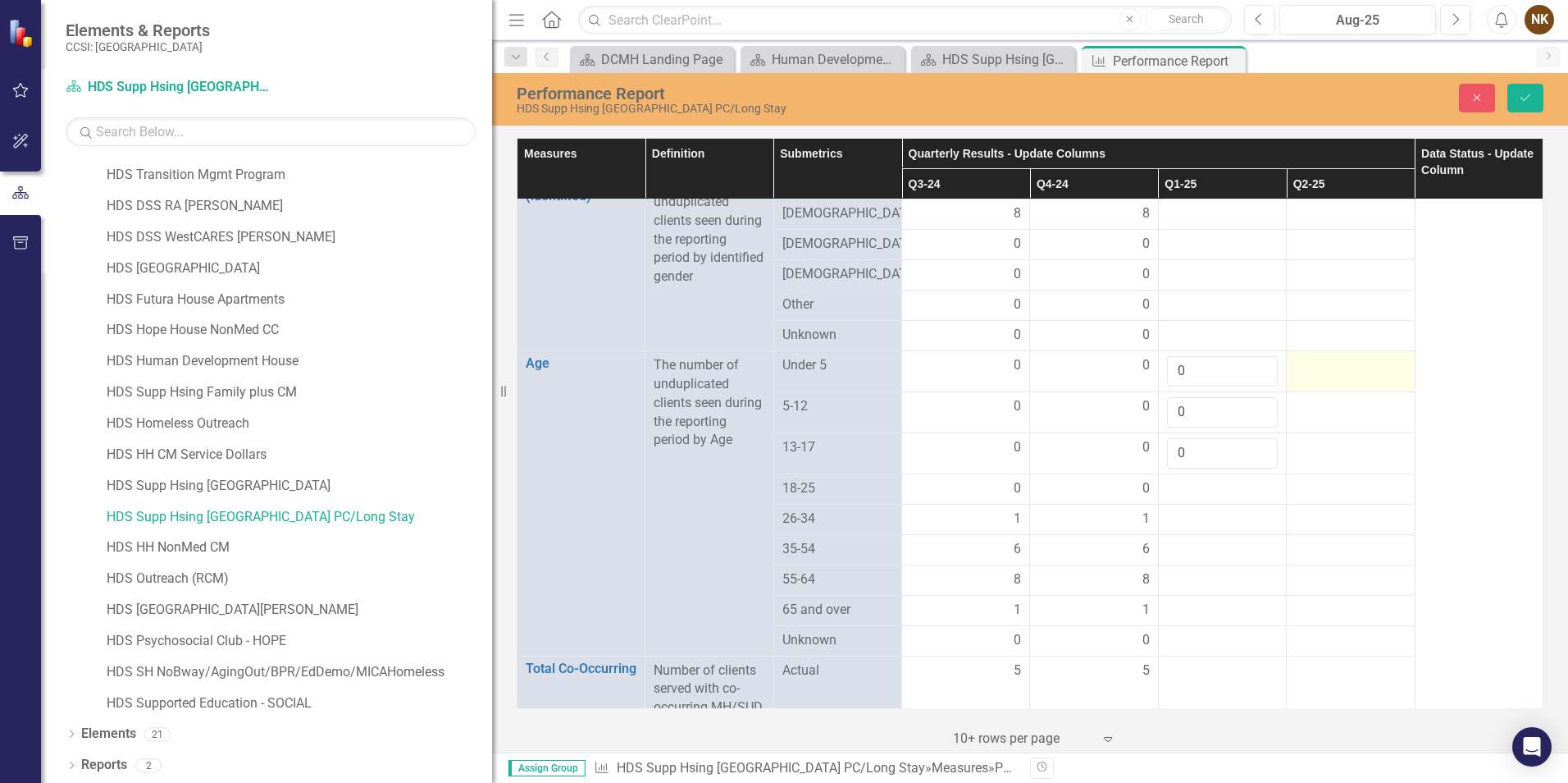
type input "0"
click at [1323, 367] on div at bounding box center [1350, 366] width 111 height 20
click at [1530, 96] on icon "Save" at bounding box center [1525, 98] width 15 height 12
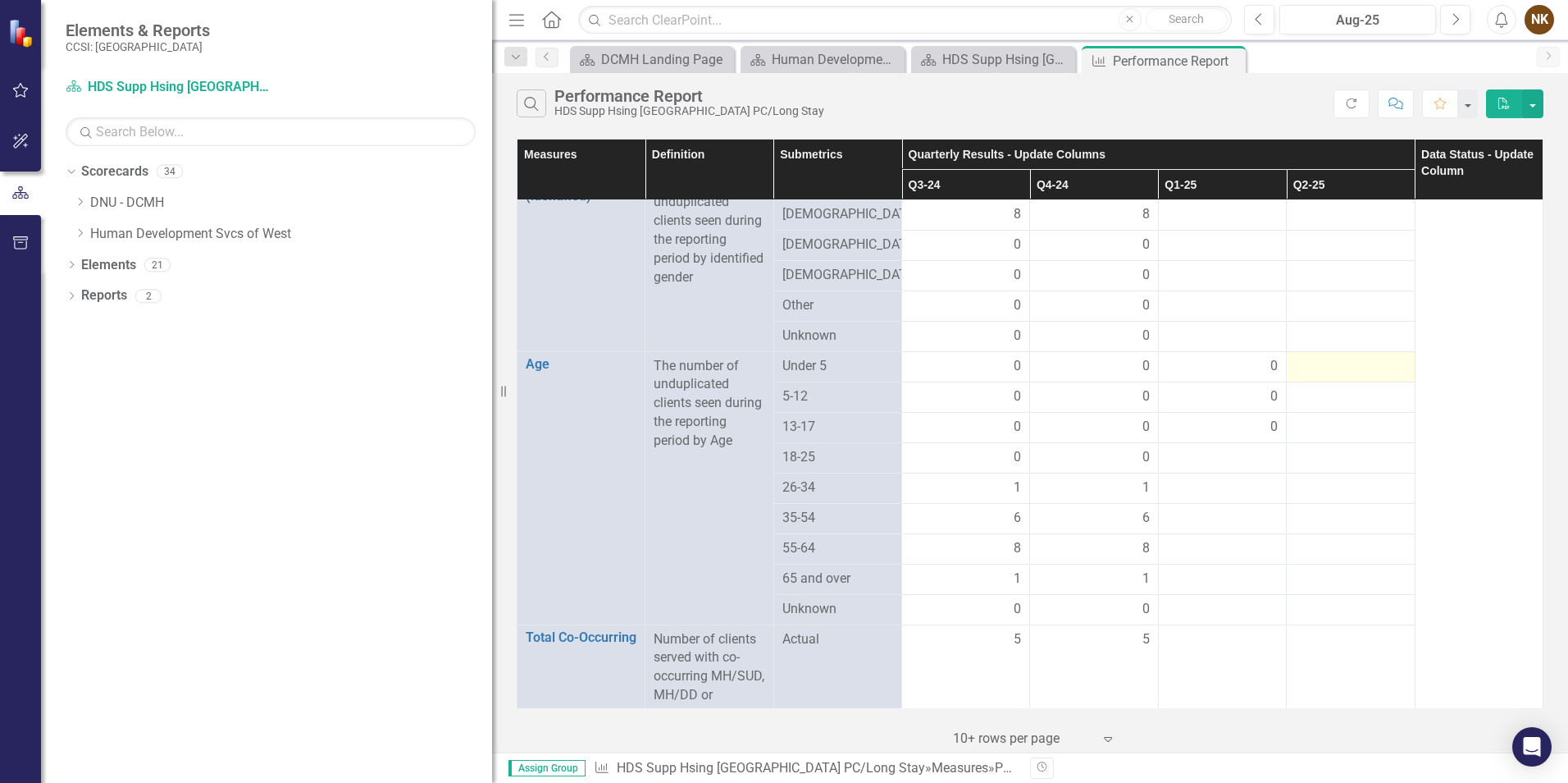
scroll to position [1231, 0]
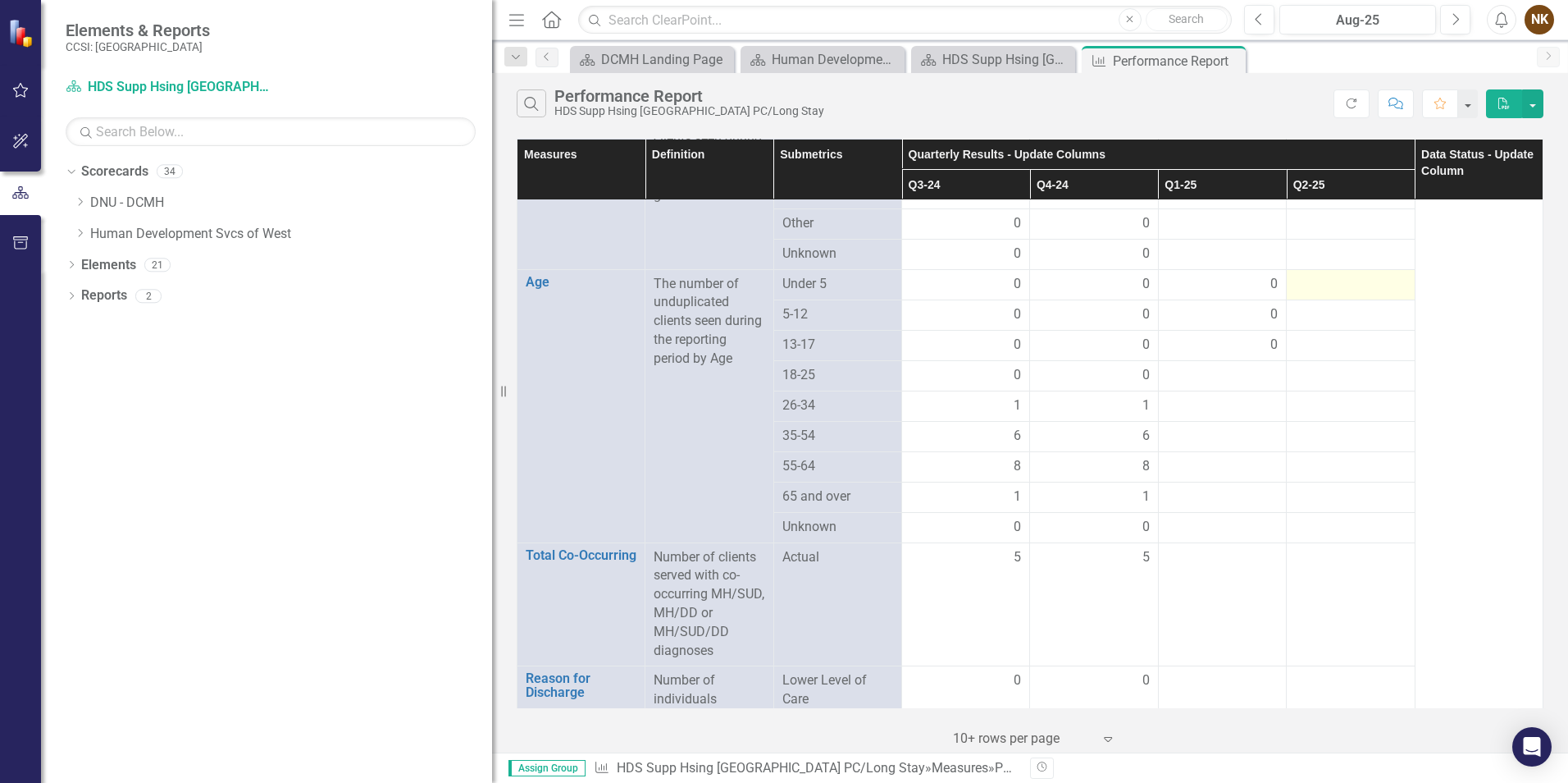
click at [1323, 288] on div at bounding box center [1350, 285] width 111 height 20
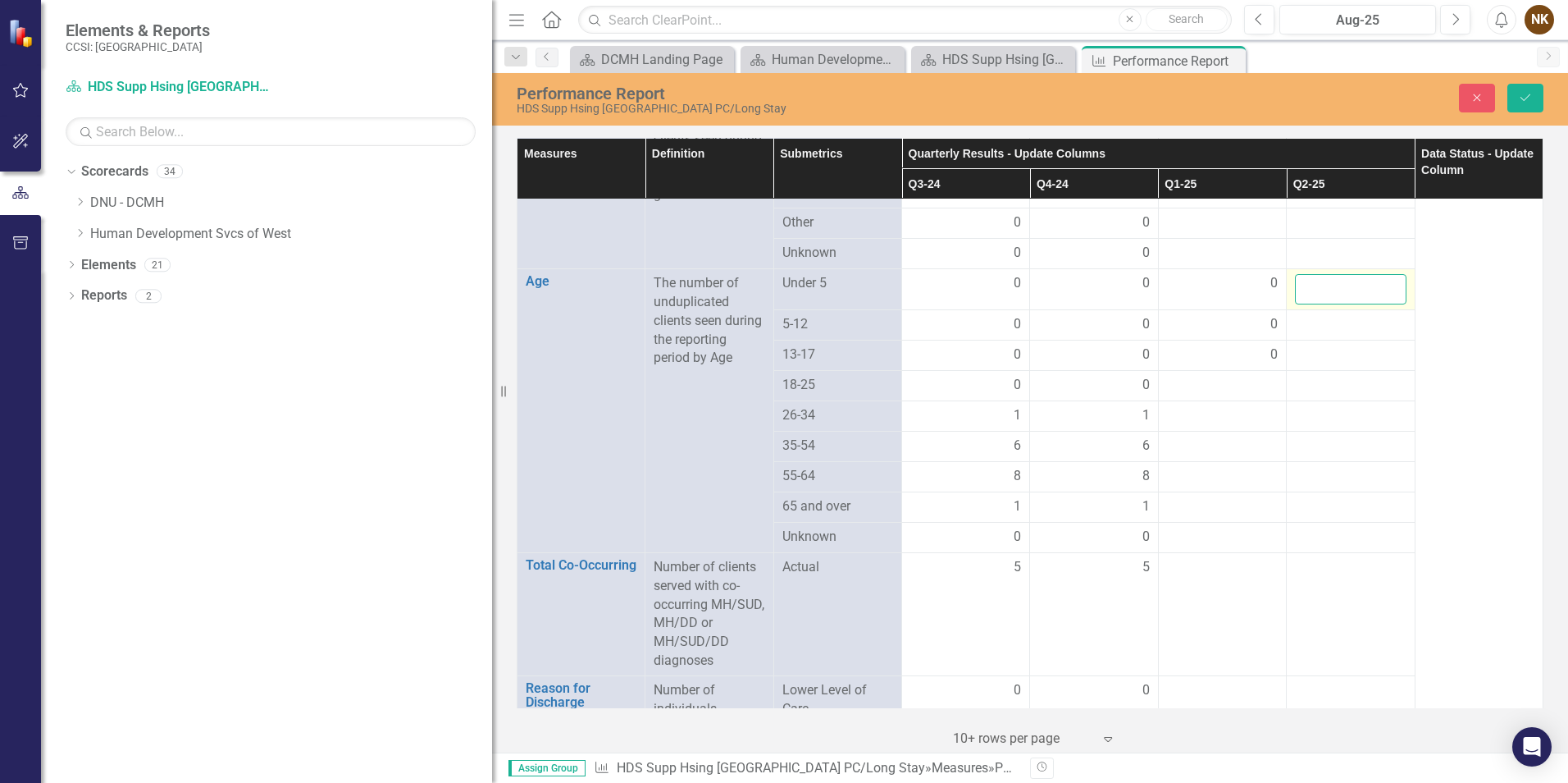
click at [1323, 288] on input "number" at bounding box center [1350, 289] width 111 height 30
type input "0"
click at [1340, 326] on div at bounding box center [1350, 325] width 111 height 20
click at [1340, 326] on input "number" at bounding box center [1350, 330] width 111 height 30
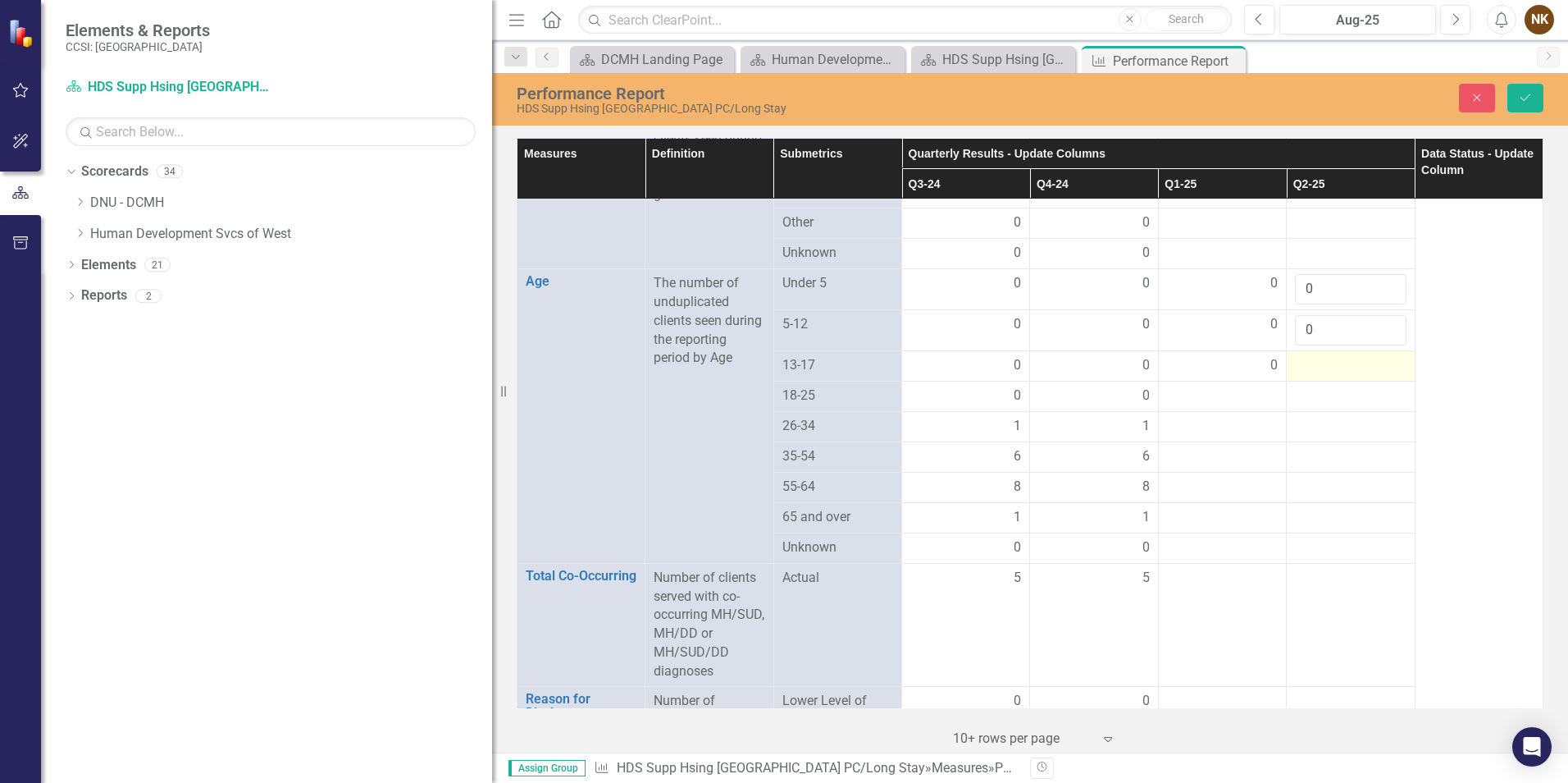
type input "0"
click at [1342, 361] on div at bounding box center [1350, 366] width 111 height 20
click at [1342, 361] on input "number" at bounding box center [1350, 370] width 111 height 30
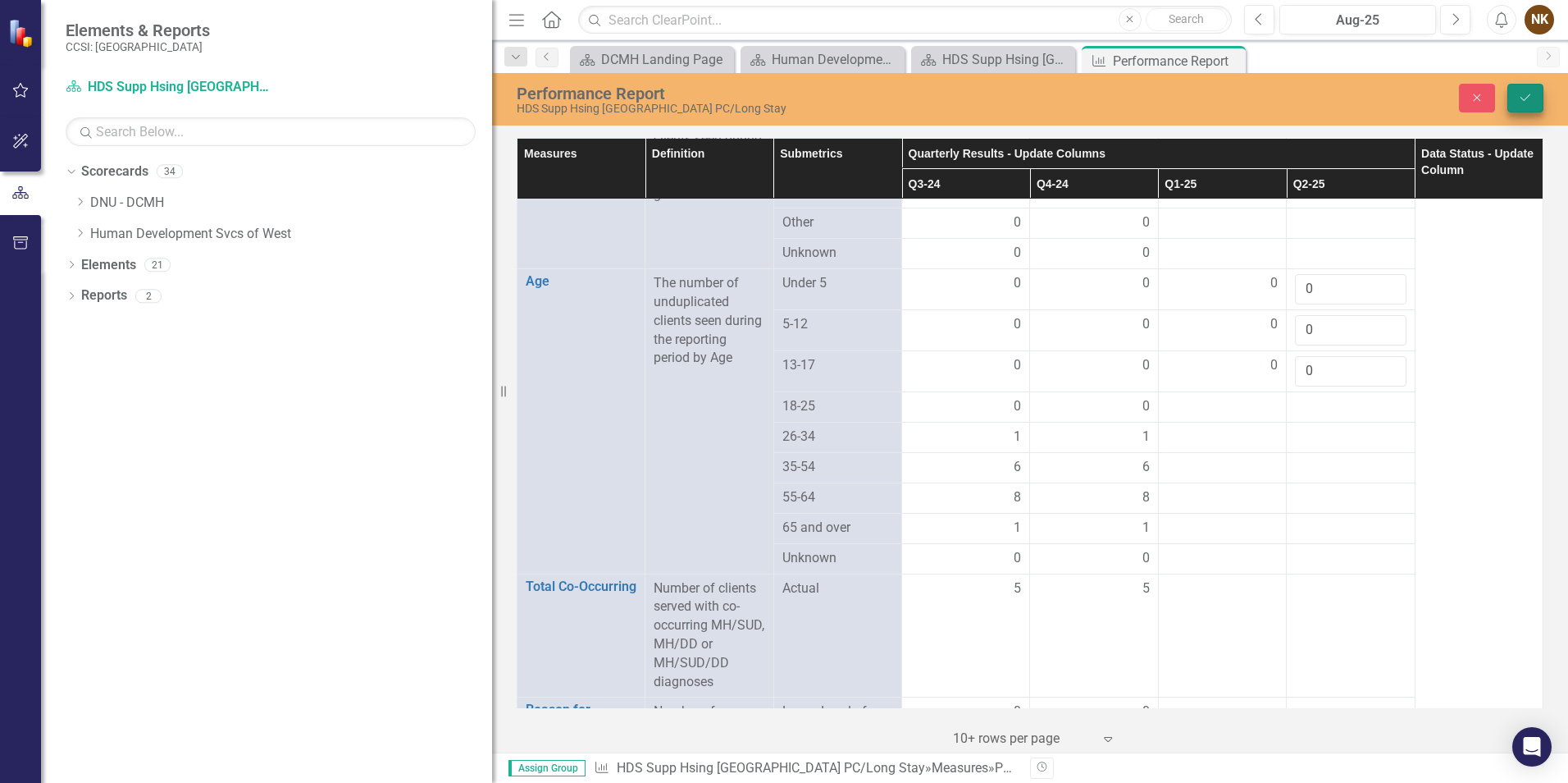
type input "0"
click at [1530, 97] on icon "Save" at bounding box center [1525, 98] width 15 height 12
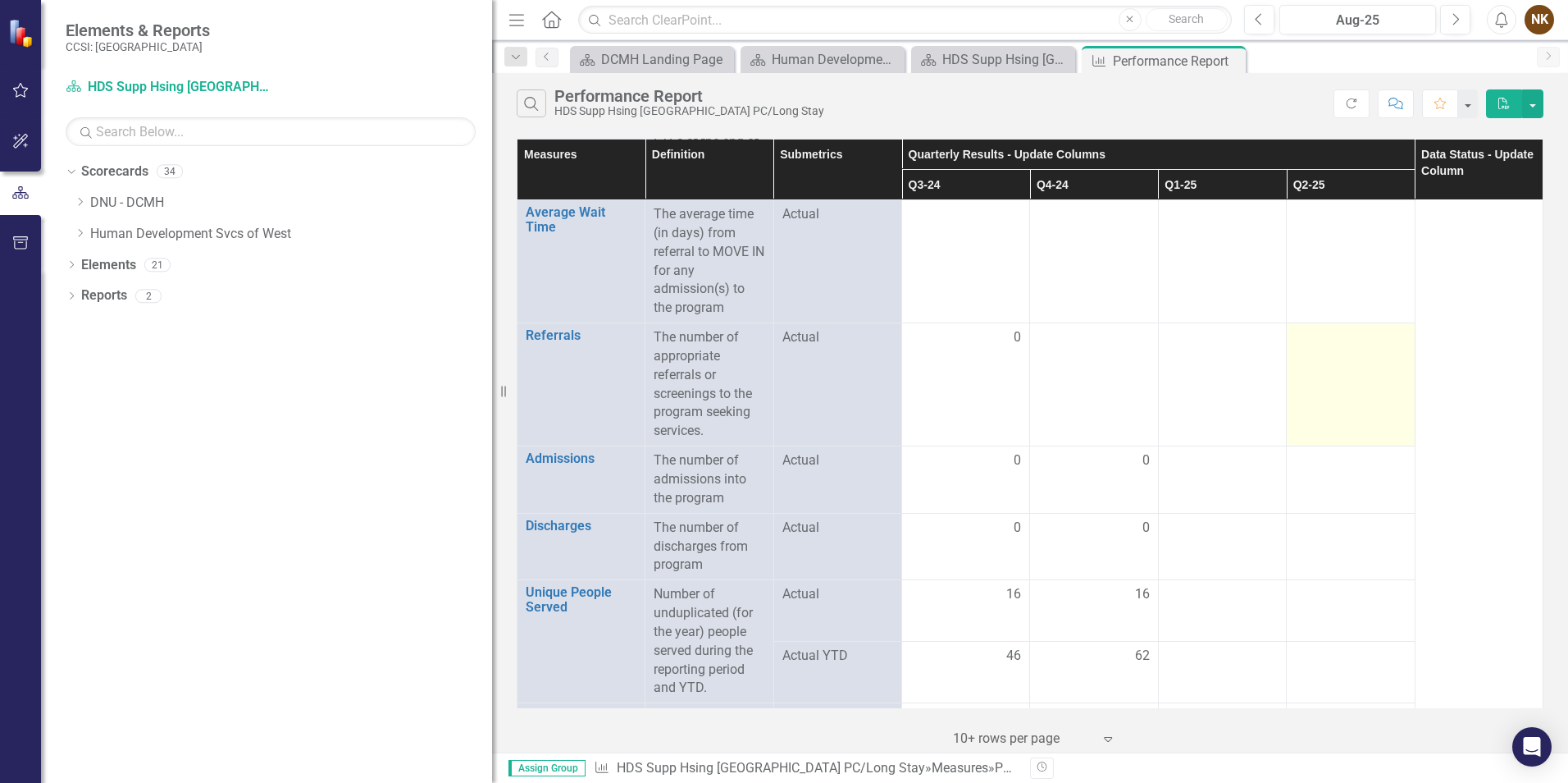
scroll to position [0, 0]
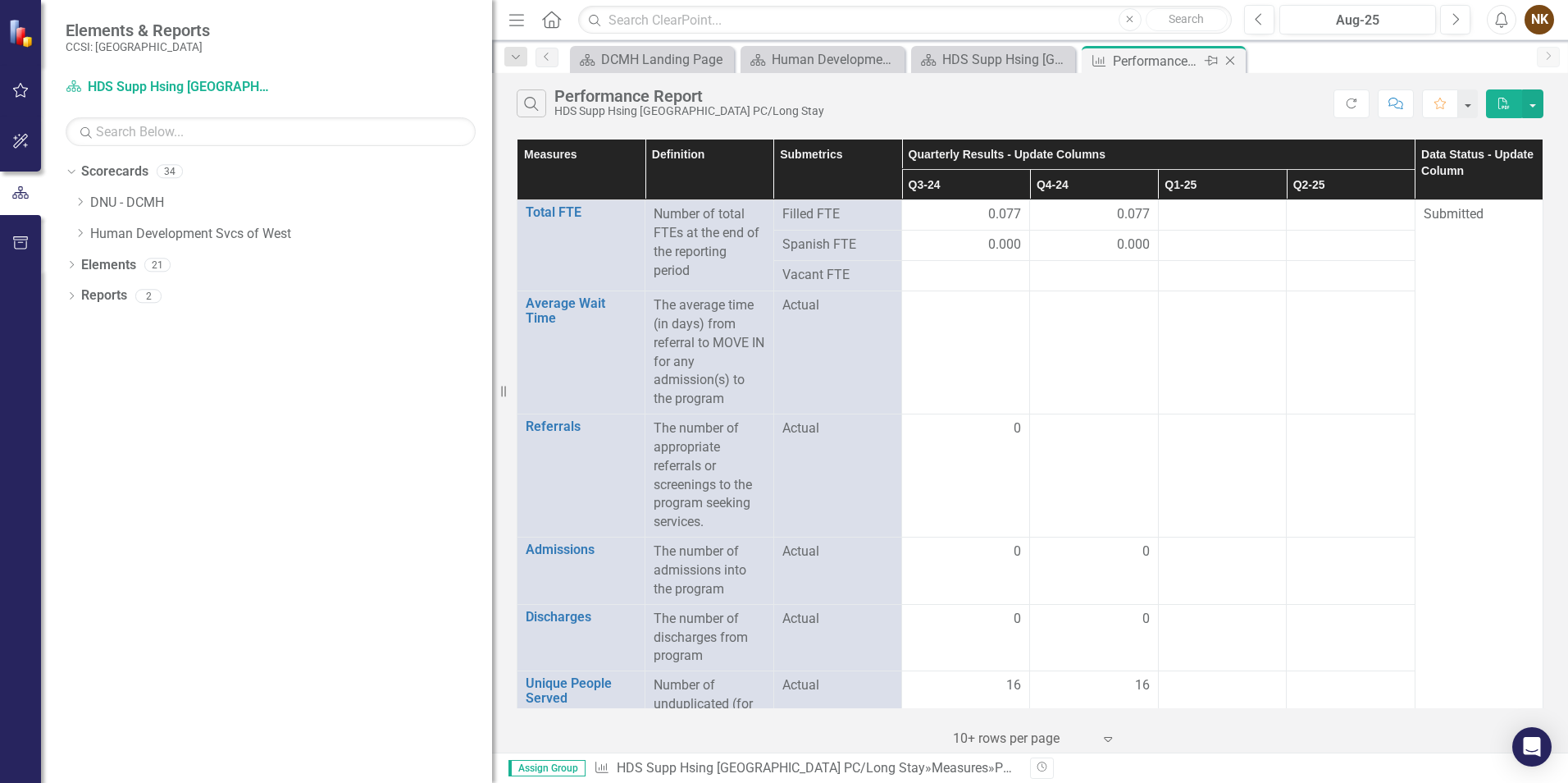
click at [1232, 65] on icon "Close" at bounding box center [1230, 60] width 17 height 13
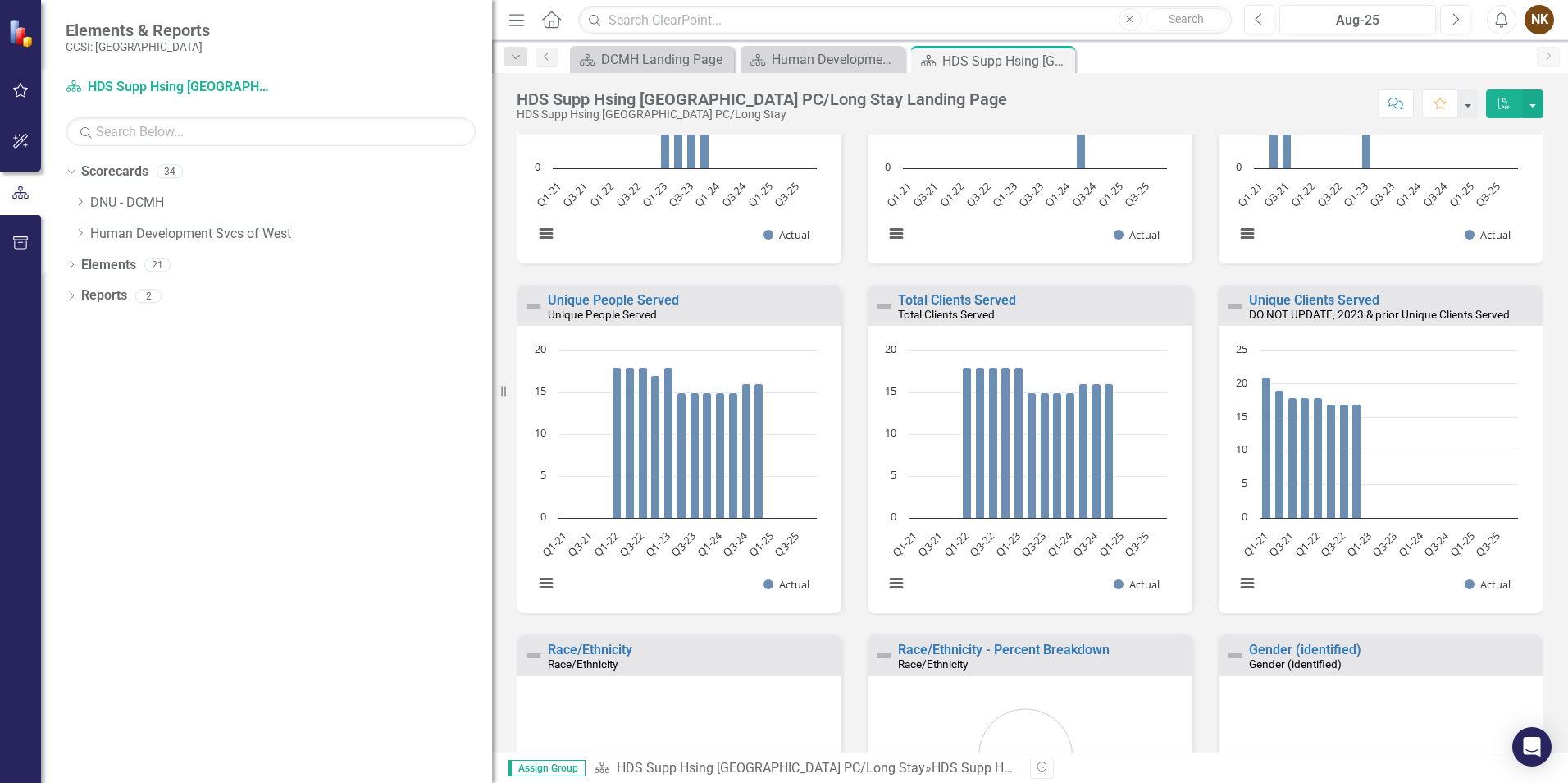
scroll to position [1193, 0]
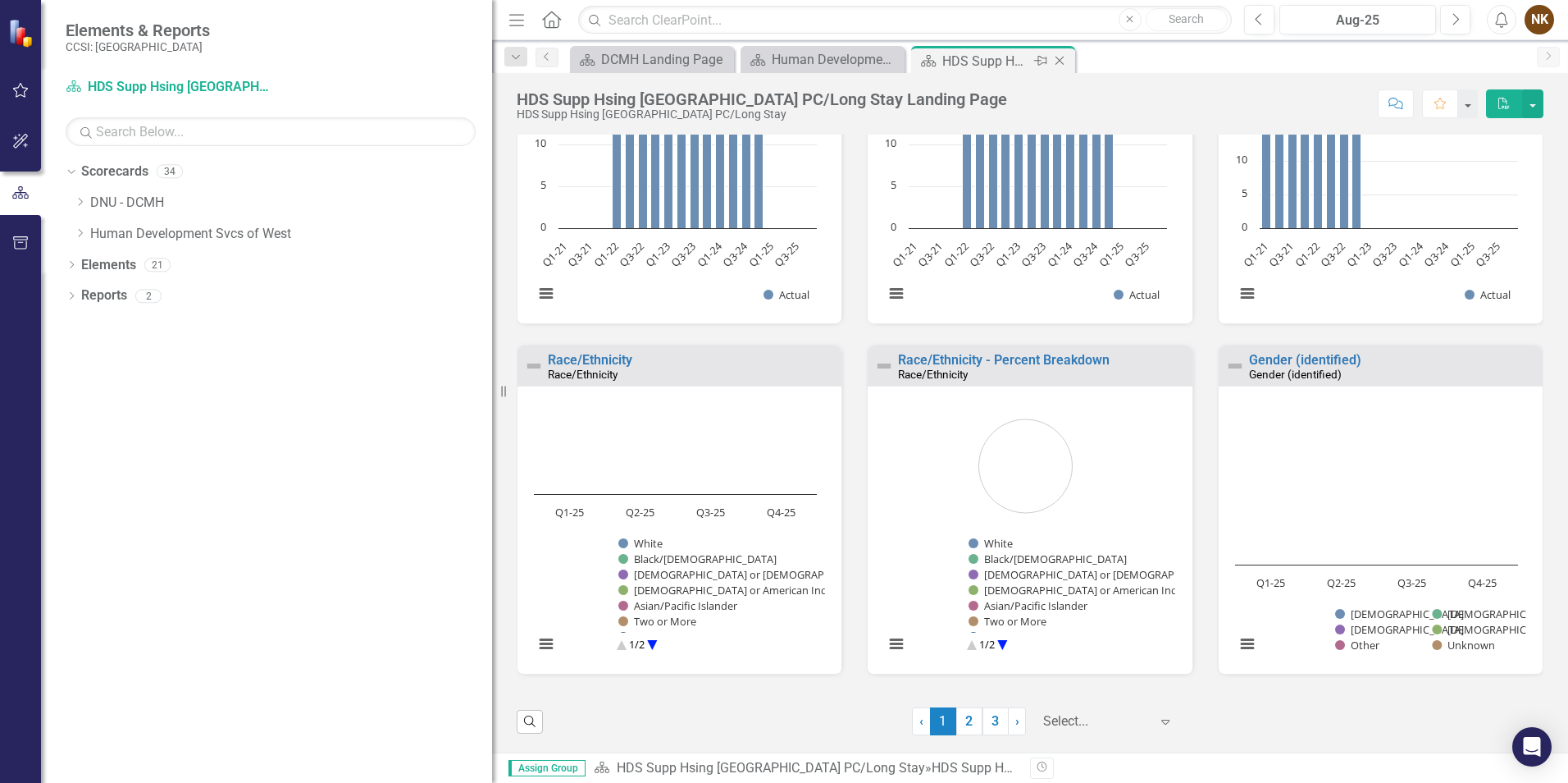
click at [1064, 63] on icon "Close" at bounding box center [1059, 60] width 17 height 13
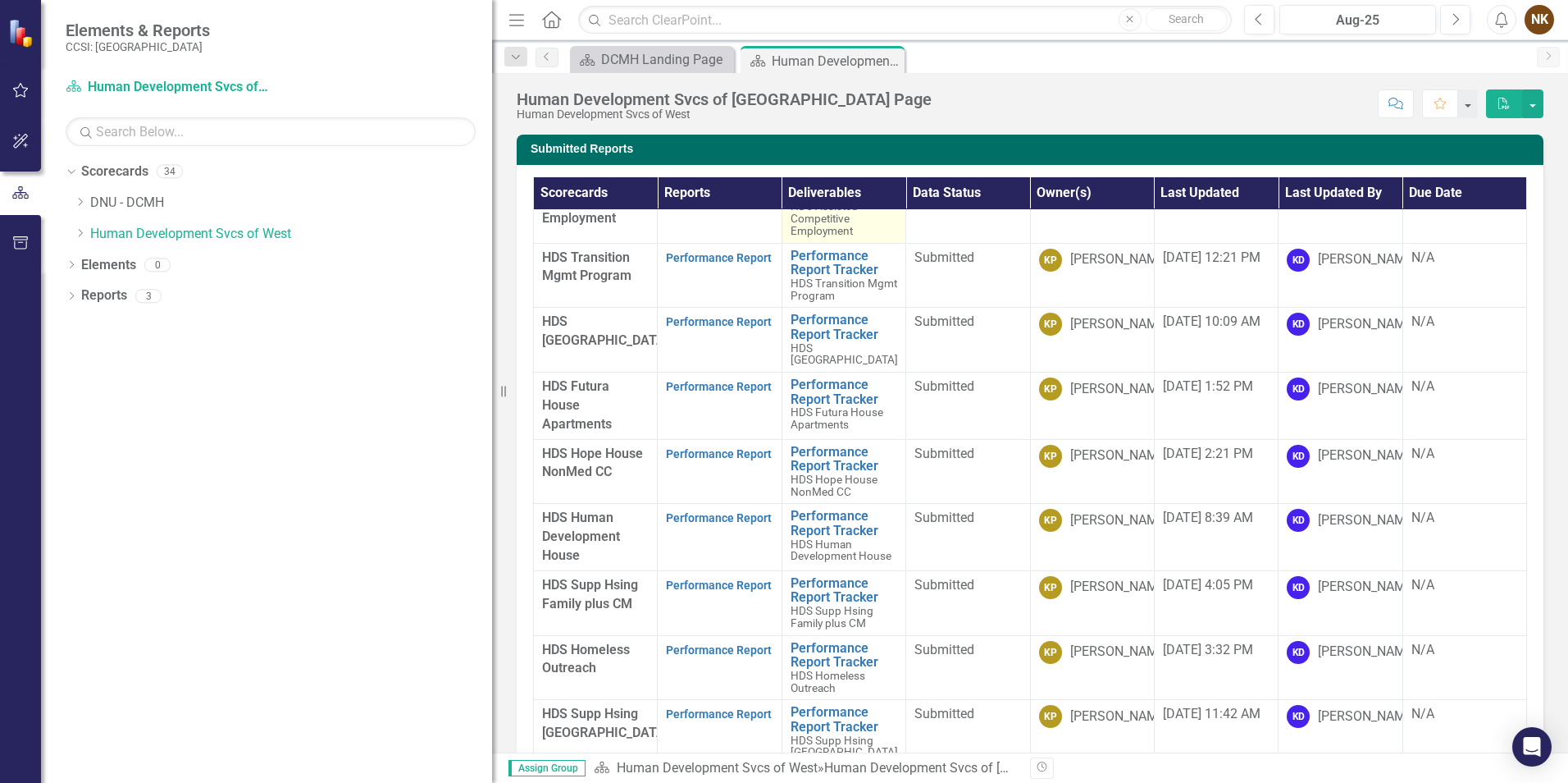
scroll to position [134, 0]
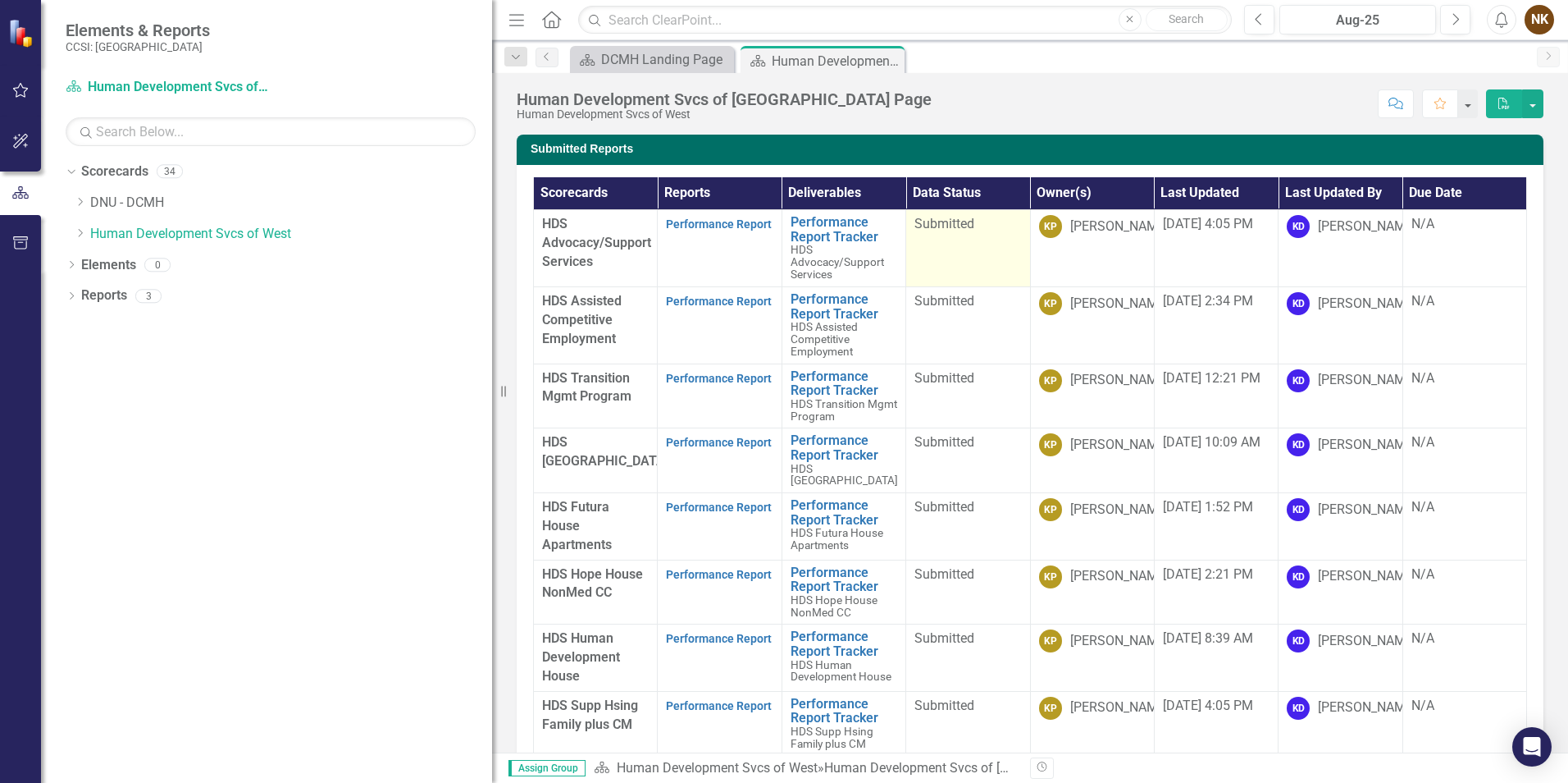
click at [951, 221] on span "Submitted" at bounding box center [944, 223] width 60 height 16
click at [1472, 109] on button "button" at bounding box center [1467, 103] width 22 height 28
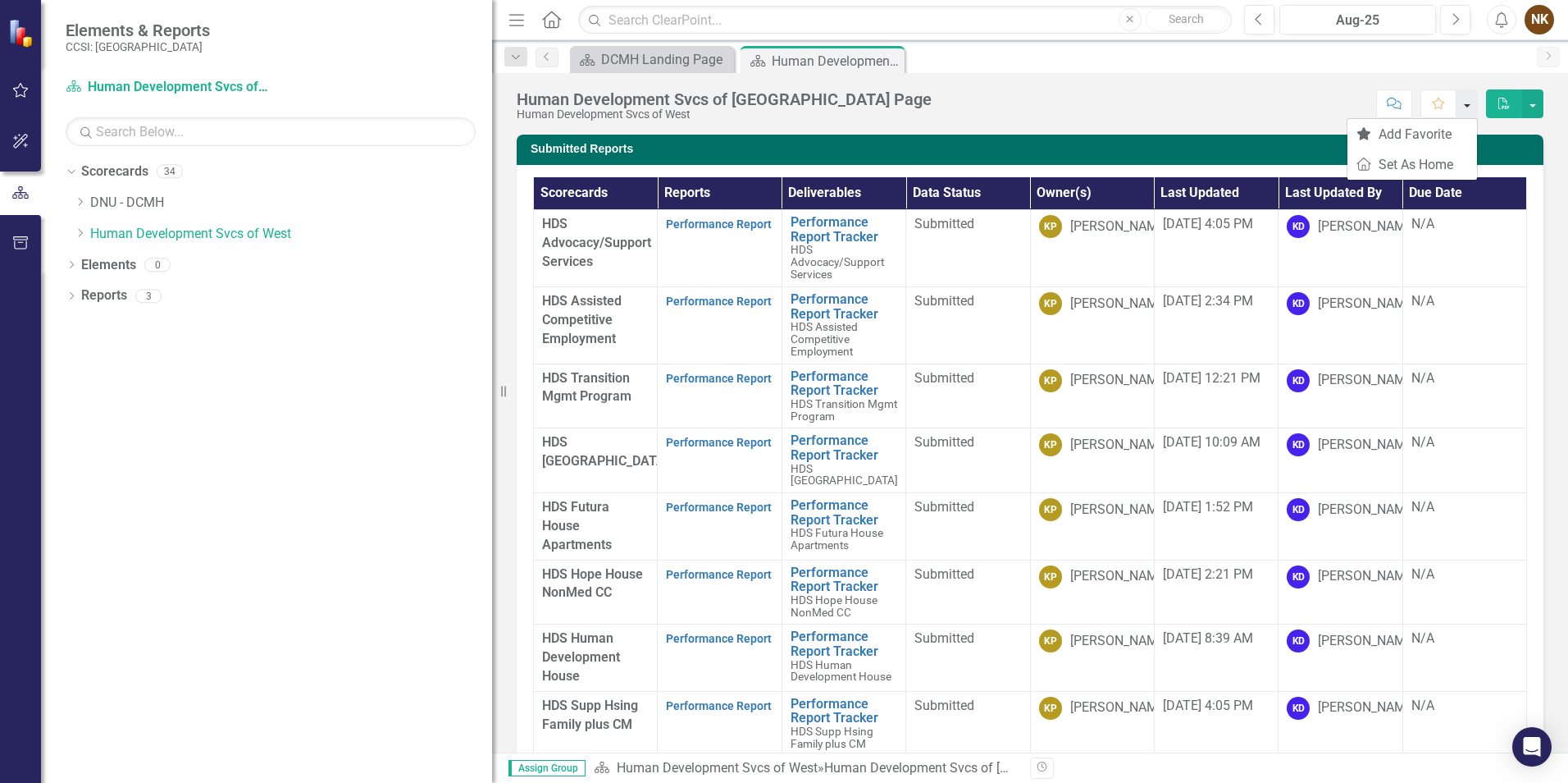
click at [1472, 109] on button "button" at bounding box center [1467, 103] width 22 height 28
click at [73, 295] on icon "Dropdown" at bounding box center [71, 297] width 12 height 9
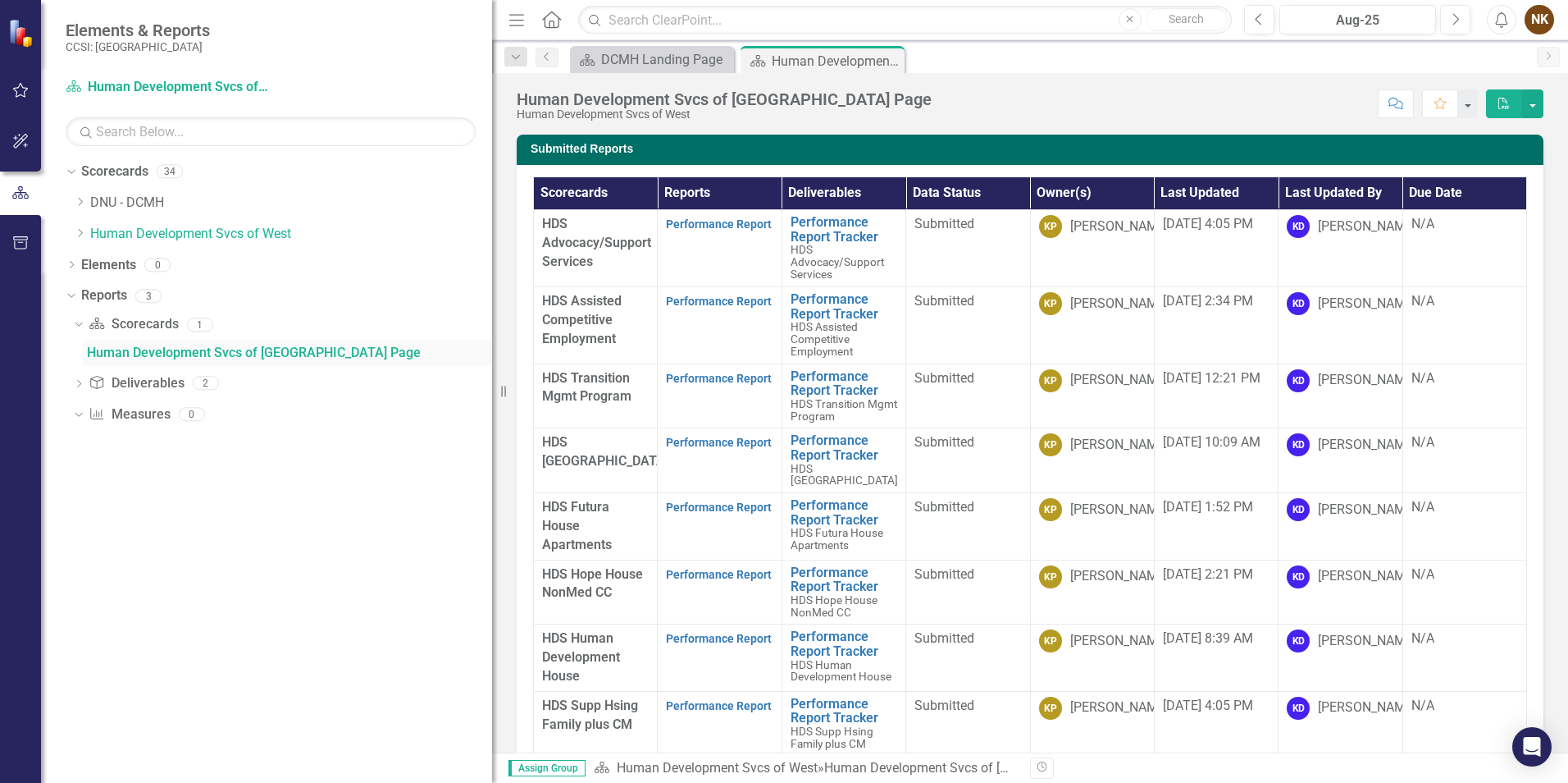
click at [150, 353] on div "Human Development Svcs of [GEOGRAPHIC_DATA] Page" at bounding box center [290, 353] width 405 height 15
click at [1462, 103] on button "button" at bounding box center [1467, 103] width 22 height 28
click at [1449, 159] on link "Home Set As Home" at bounding box center [1412, 164] width 129 height 30
click at [67, 295] on icon "Dropdown" at bounding box center [69, 296] width 9 height 12
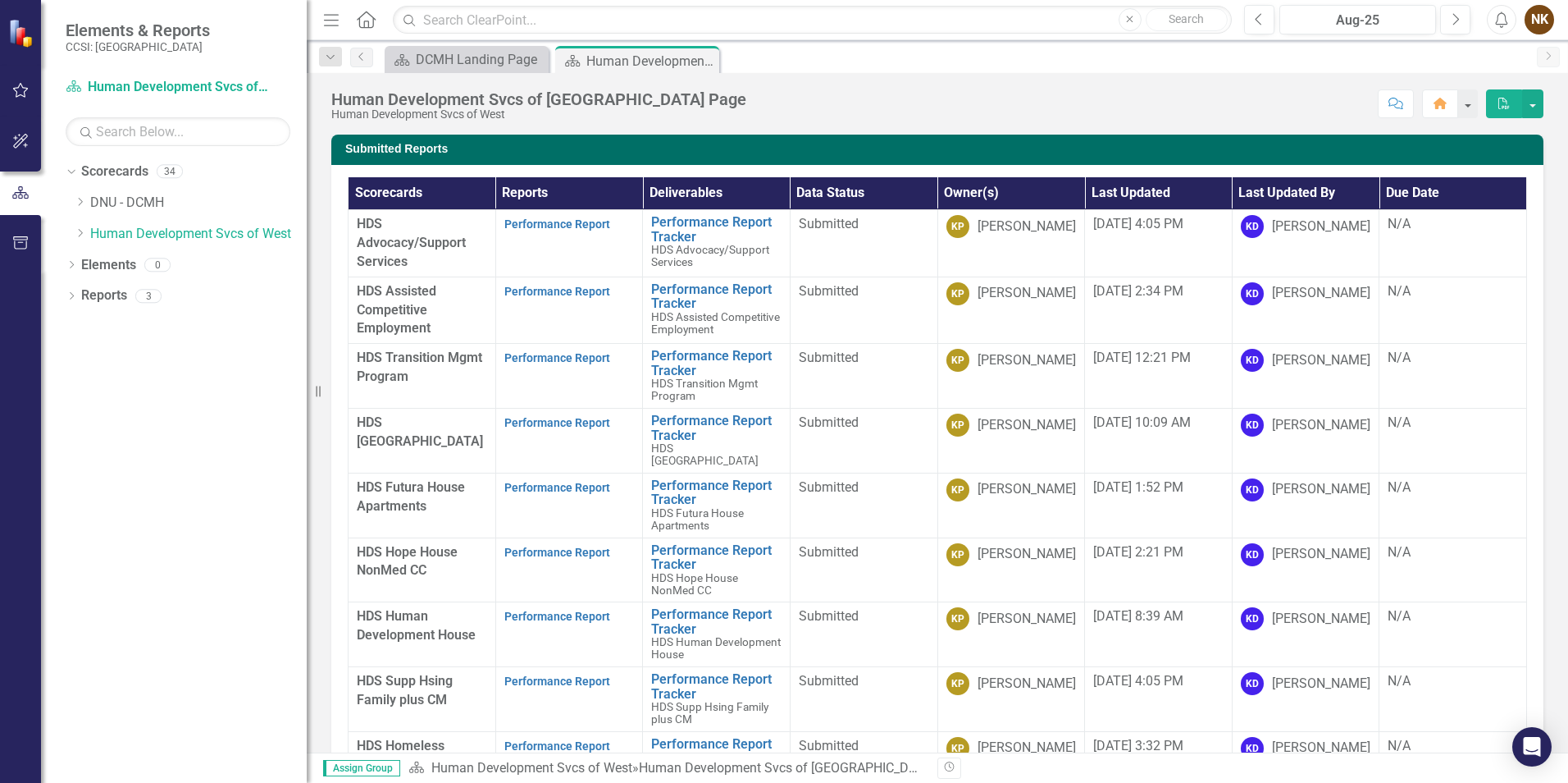
drag, startPoint x: 495, startPoint y: 105, endPoint x: 307, endPoint y: 102, distance: 188.0
click at [307, 102] on div "Resize" at bounding box center [312, 391] width 13 height 783
click at [1469, 113] on button "button" at bounding box center [1467, 103] width 22 height 28
click at [1472, 109] on button "button" at bounding box center [1467, 103] width 22 height 28
